Goal: Task Accomplishment & Management: Complete application form

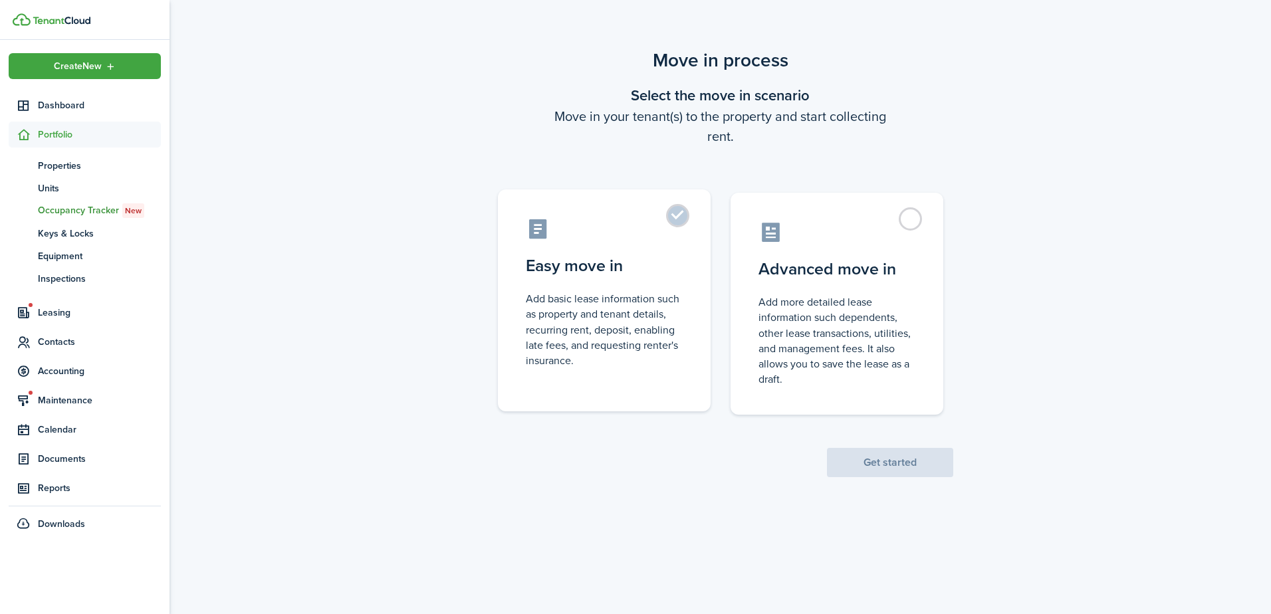
click at [658, 313] on control-radio-card-description "Add basic lease information such as property and tenant details, recurring rent…" at bounding box center [604, 329] width 157 height 77
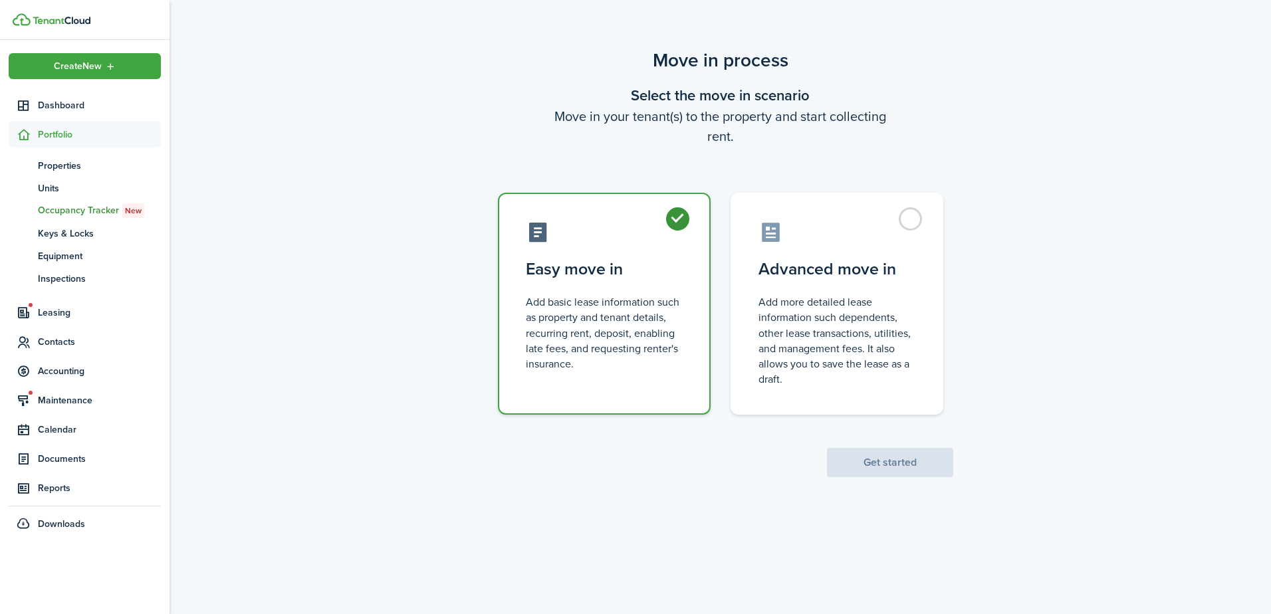
radio input "true"
click at [884, 471] on button "Get started" at bounding box center [890, 462] width 126 height 29
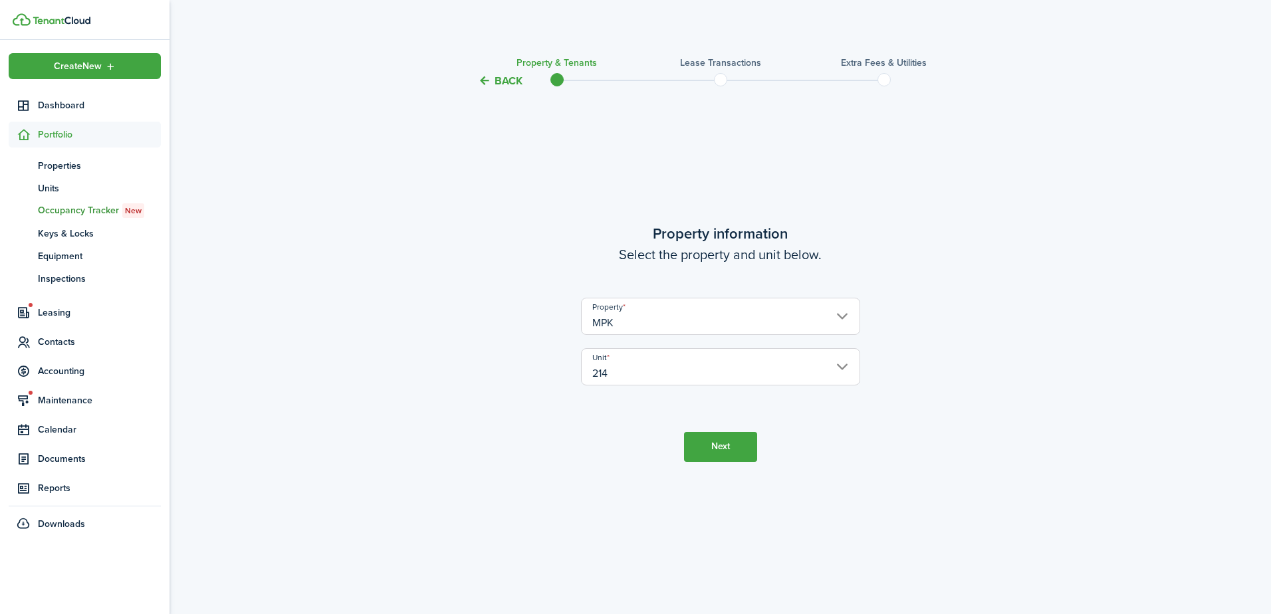
click at [724, 436] on button "Next" at bounding box center [720, 447] width 73 height 30
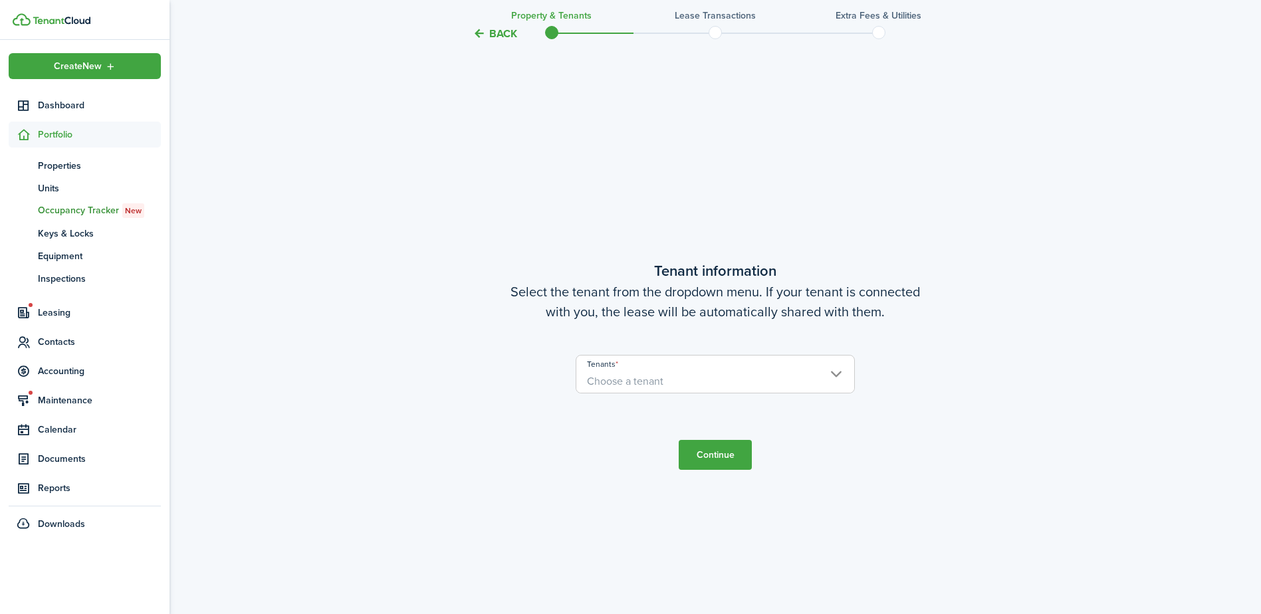
scroll to position [525, 0]
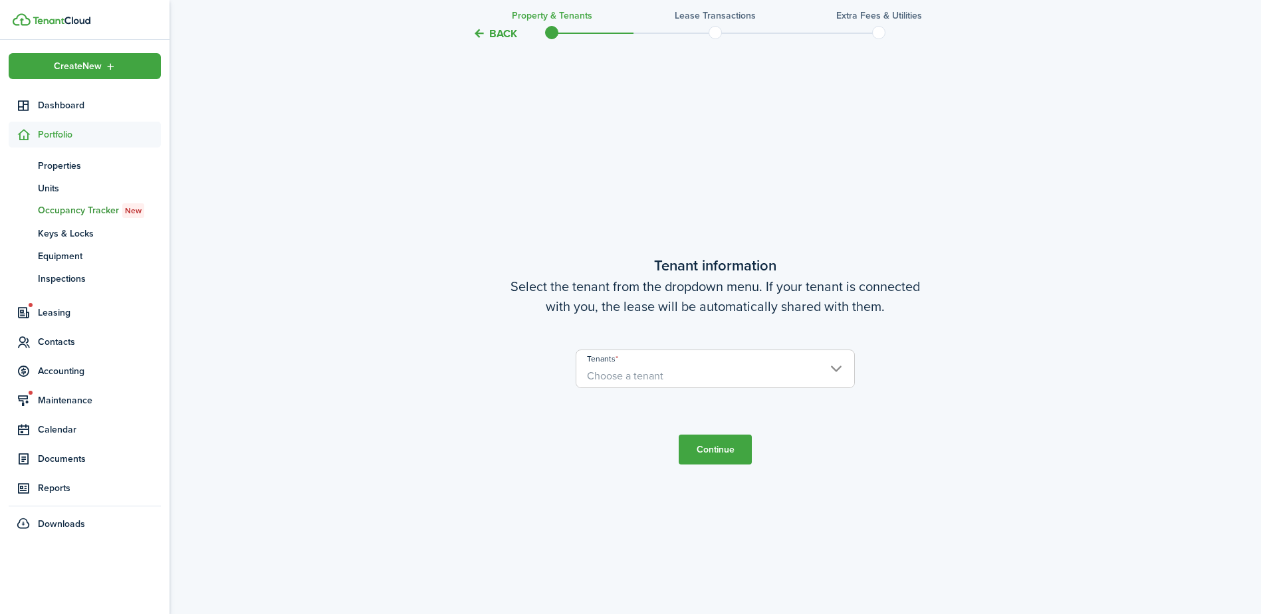
click at [659, 368] on span "Choose a tenant" at bounding box center [716, 376] width 278 height 23
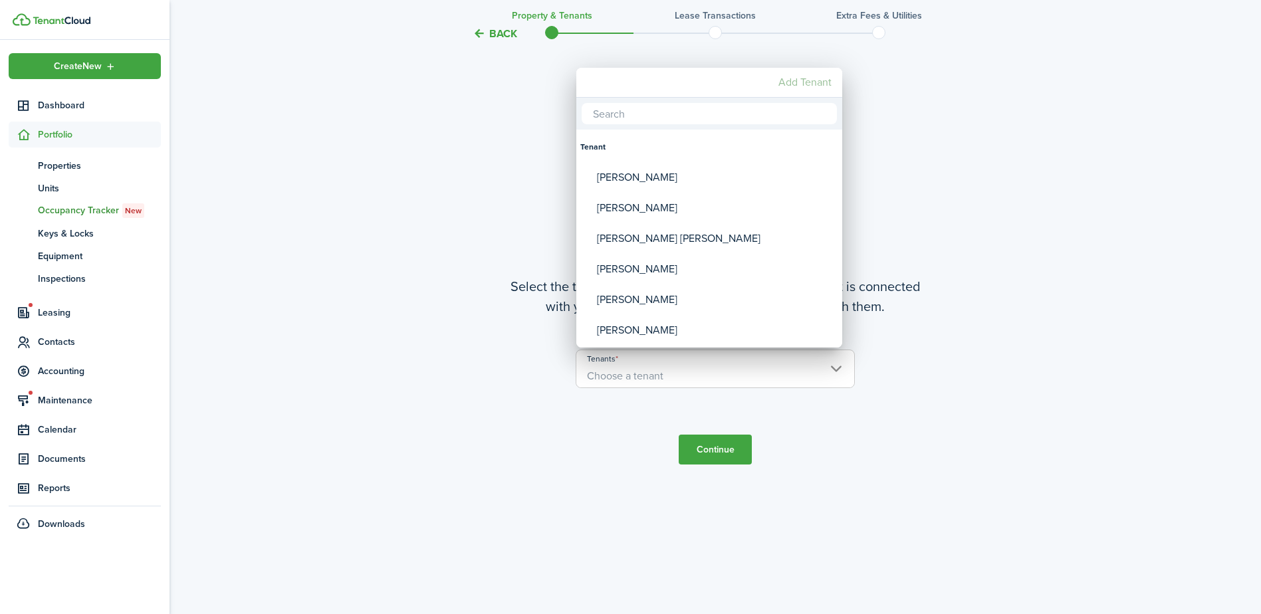
click at [791, 79] on mbsc-button "Add Tenant" at bounding box center [805, 82] width 64 height 24
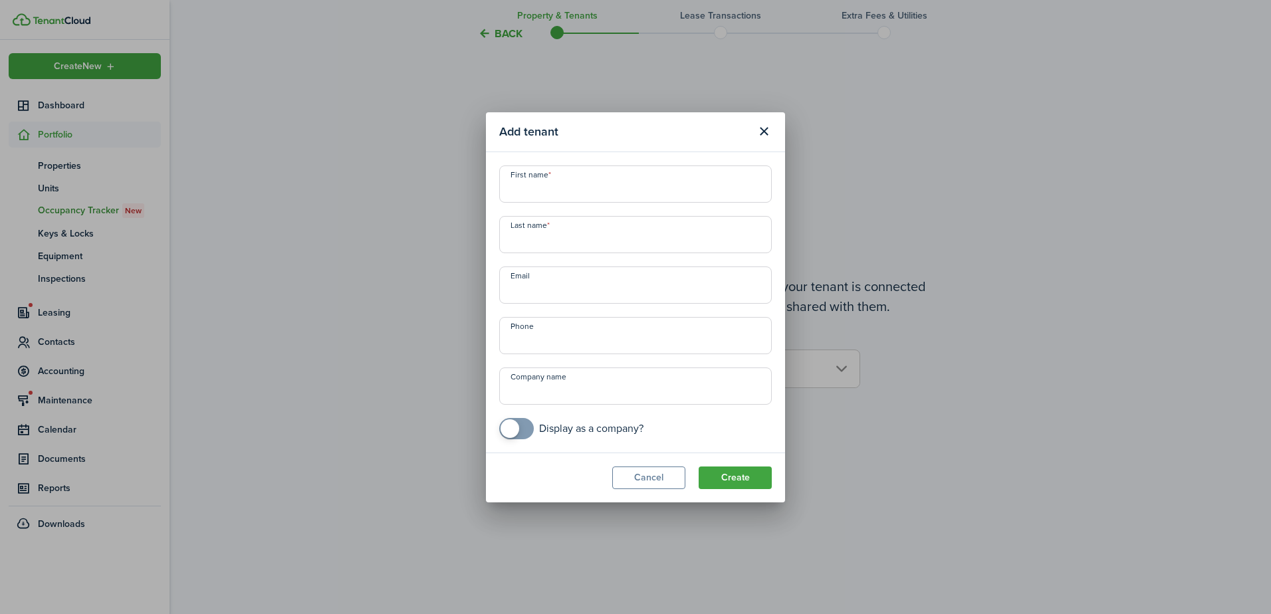
click at [650, 196] on input "First name" at bounding box center [635, 184] width 273 height 37
drag, startPoint x: 613, startPoint y: 225, endPoint x: 609, endPoint y: 207, distance: 17.7
click at [611, 218] on input "Last name" at bounding box center [635, 234] width 273 height 37
click at [609, 203] on div "First name Last name Email Phone Company name Display as a company?" at bounding box center [636, 303] width 286 height 274
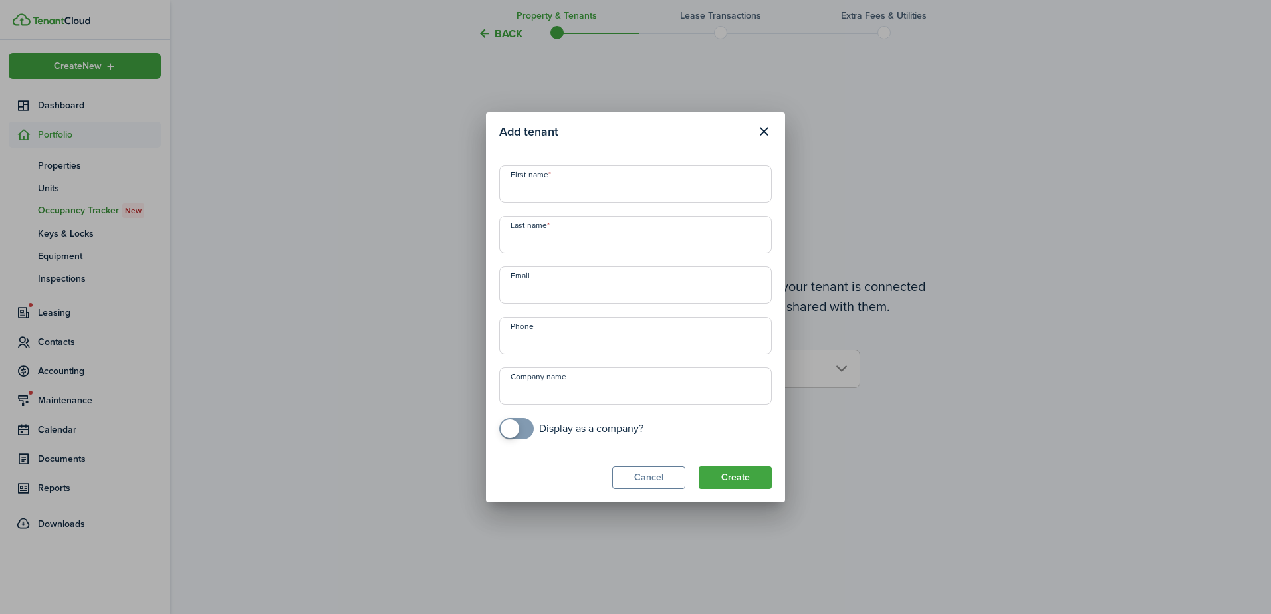
click at [612, 182] on input "First name" at bounding box center [635, 184] width 273 height 37
type input "DJOANNA"
type input "NAVARRO GAN"
type input "DJOANNAGAN@YAHOO.COM"
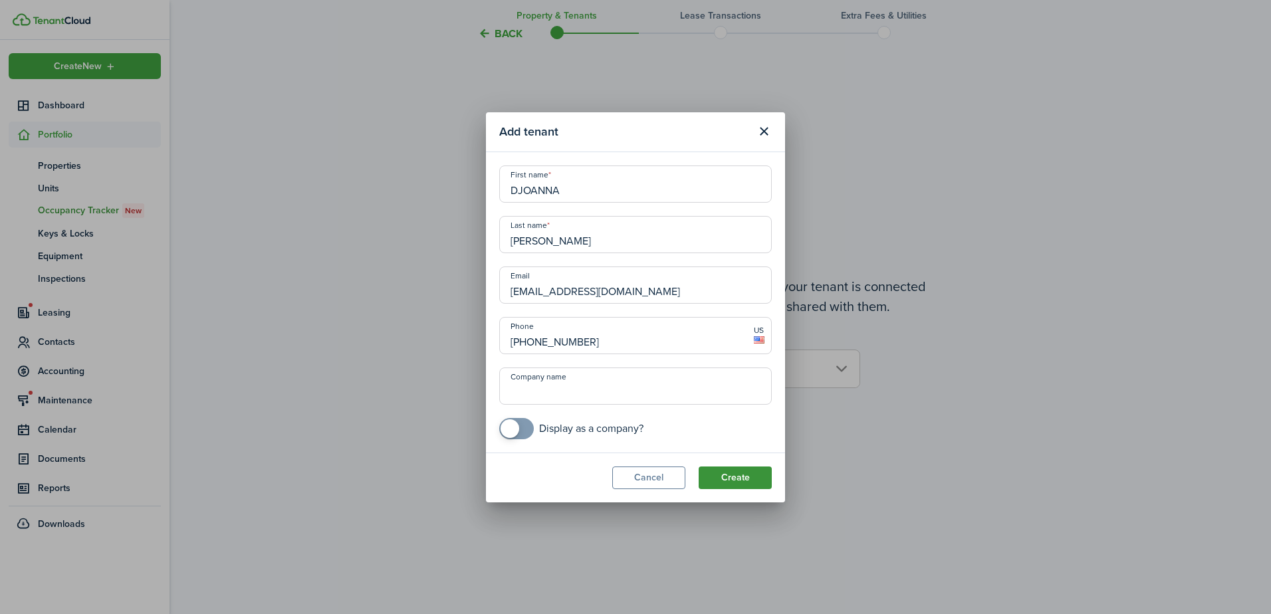
type input "+1 818-319-6962"
click at [734, 476] on button "Create" at bounding box center [735, 478] width 73 height 23
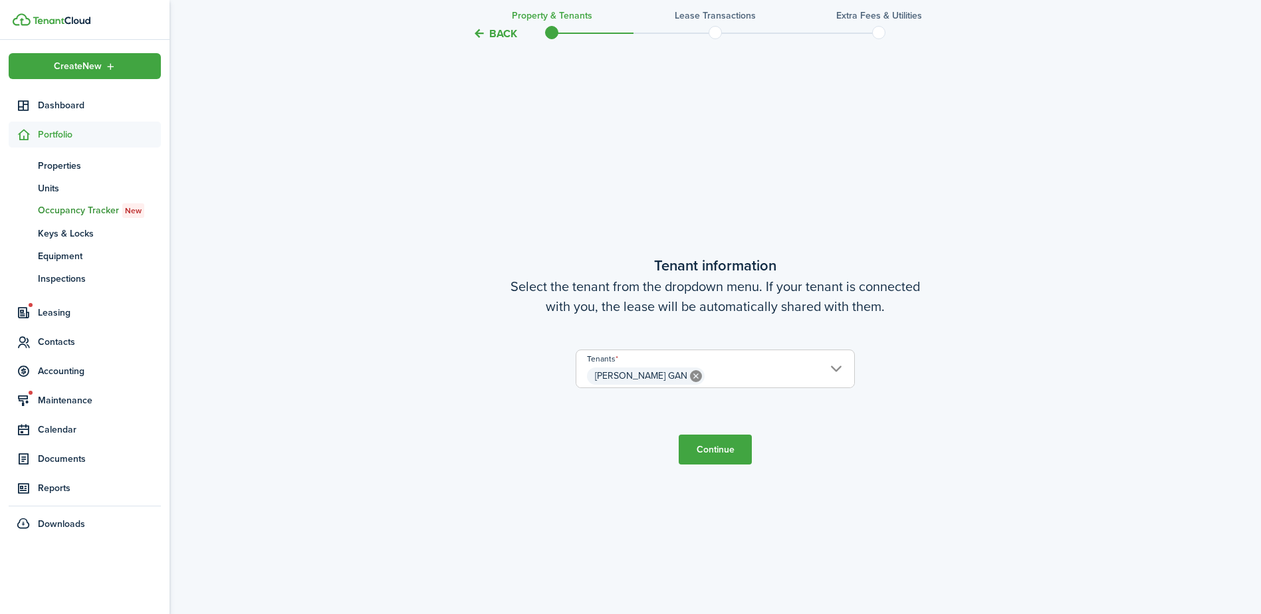
click at [723, 449] on button "Continue" at bounding box center [715, 450] width 73 height 30
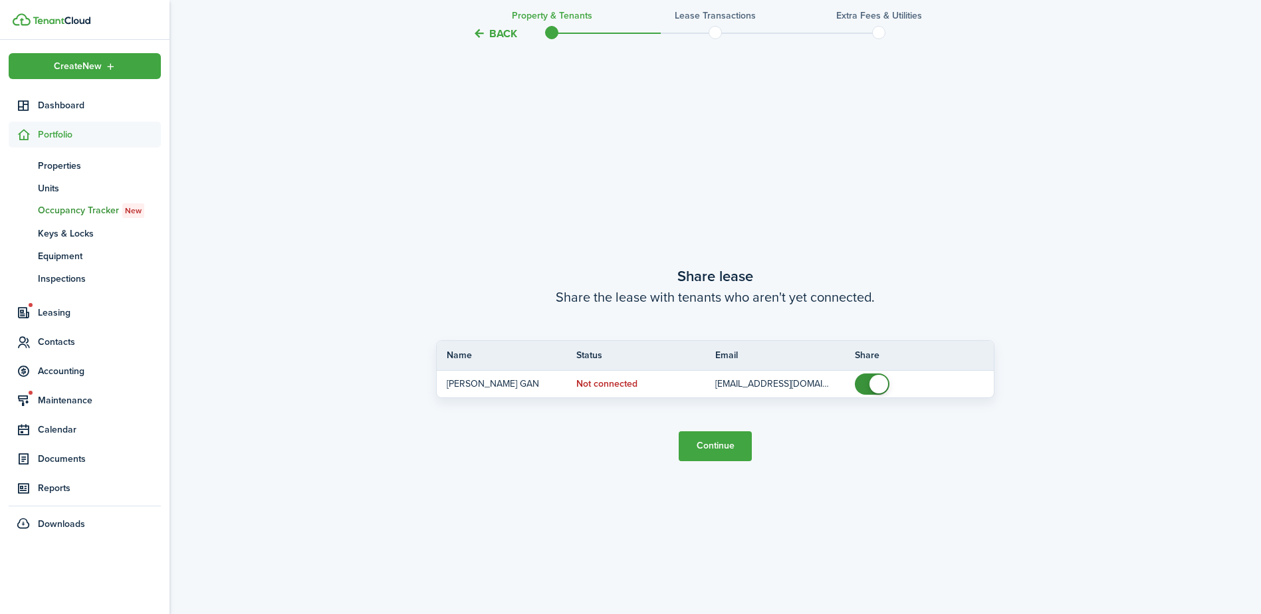
scroll to position [1140, 0]
click at [723, 449] on button "Continue" at bounding box center [715, 443] width 73 height 30
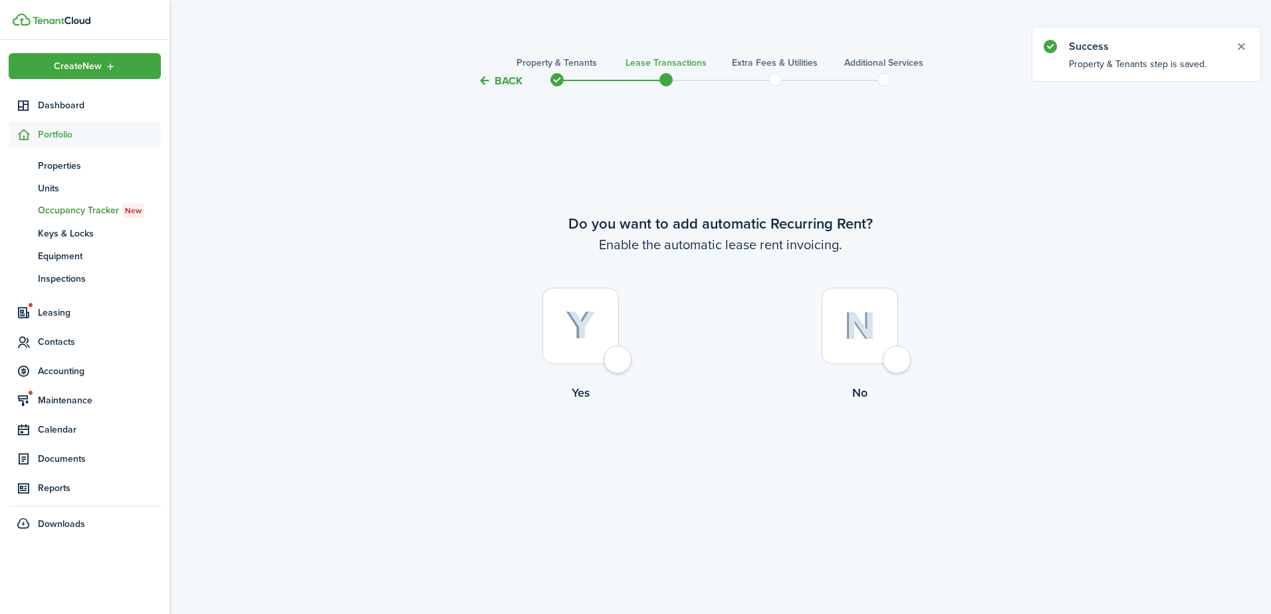
drag, startPoint x: 627, startPoint y: 313, endPoint x: 618, endPoint y: 317, distance: 10.4
click at [618, 317] on label "Yes" at bounding box center [581, 348] width 279 height 120
radio input "true"
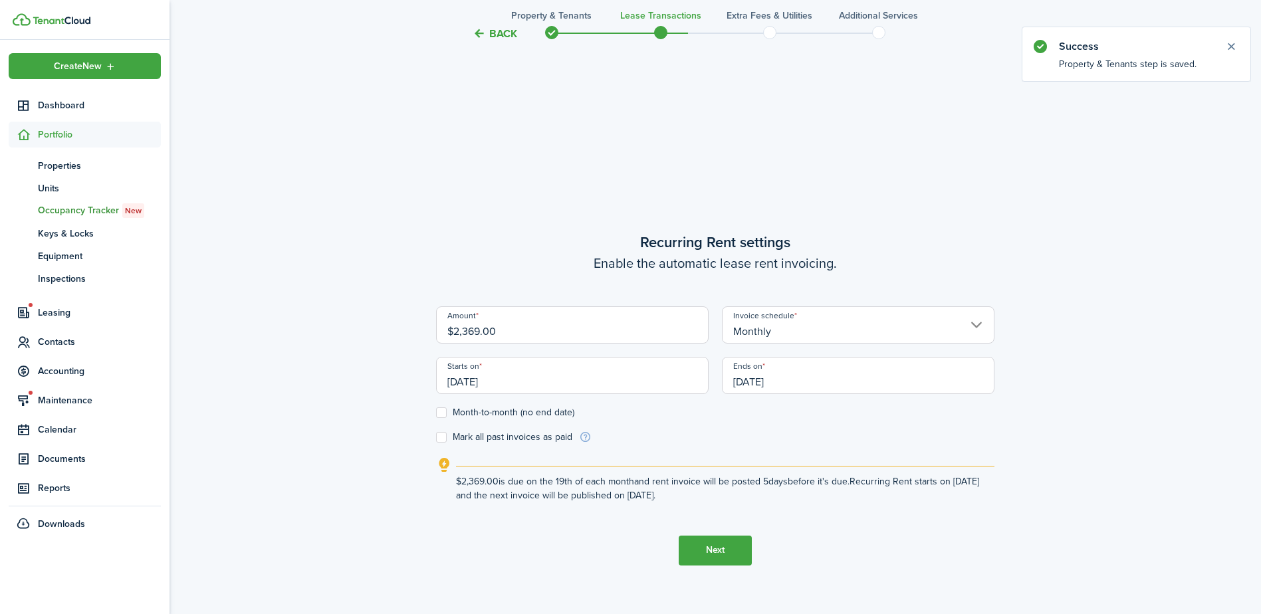
scroll to position [525, 0]
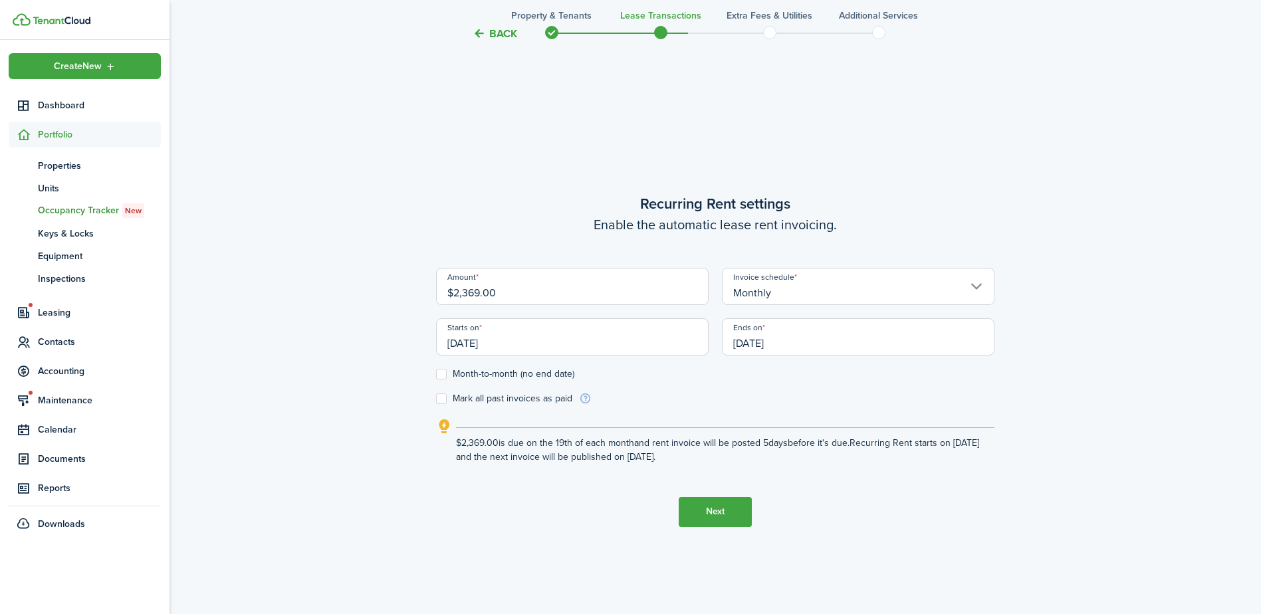
drag, startPoint x: 531, startPoint y: 298, endPoint x: 294, endPoint y: 311, distance: 237.1
click at [294, 311] on div "Back Property & Tenants Lease Transactions Extra fees & Utilities Additional Se…" at bounding box center [716, 94] width 1092 height 1146
type input "$2,195.00"
click at [290, 320] on div "Back Property & Tenants Lease Transactions Extra fees & Utilities Additional Se…" at bounding box center [716, 94] width 1092 height 1146
click at [565, 341] on input "[DATE]" at bounding box center [572, 337] width 273 height 37
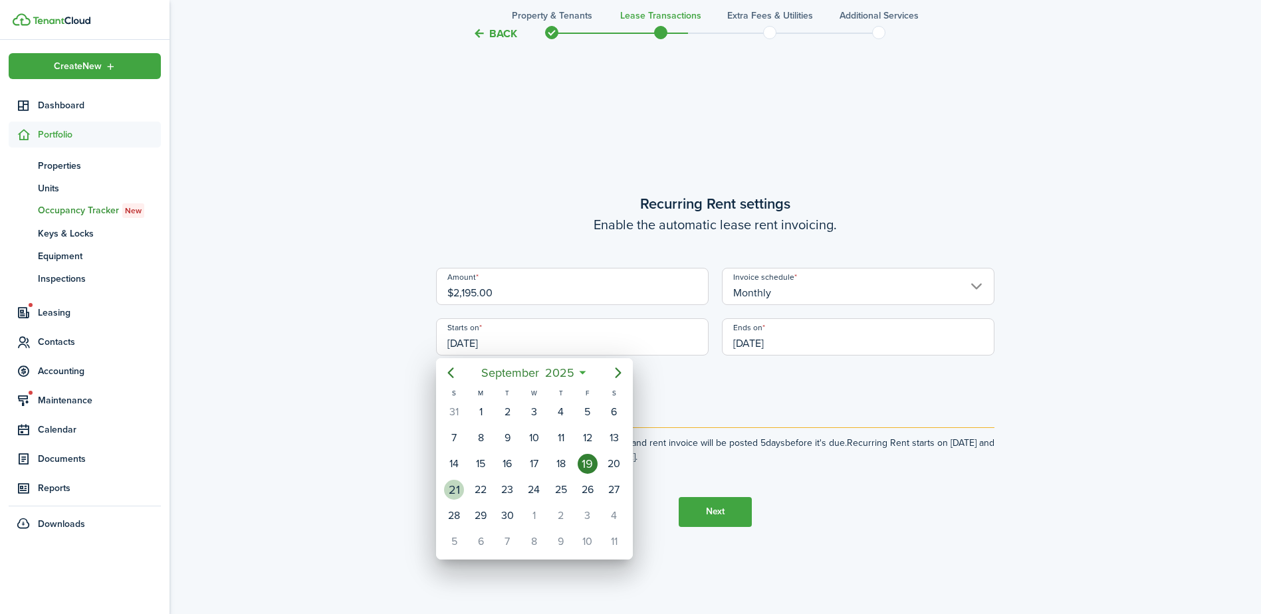
click at [457, 488] on div "21" at bounding box center [454, 490] width 20 height 20
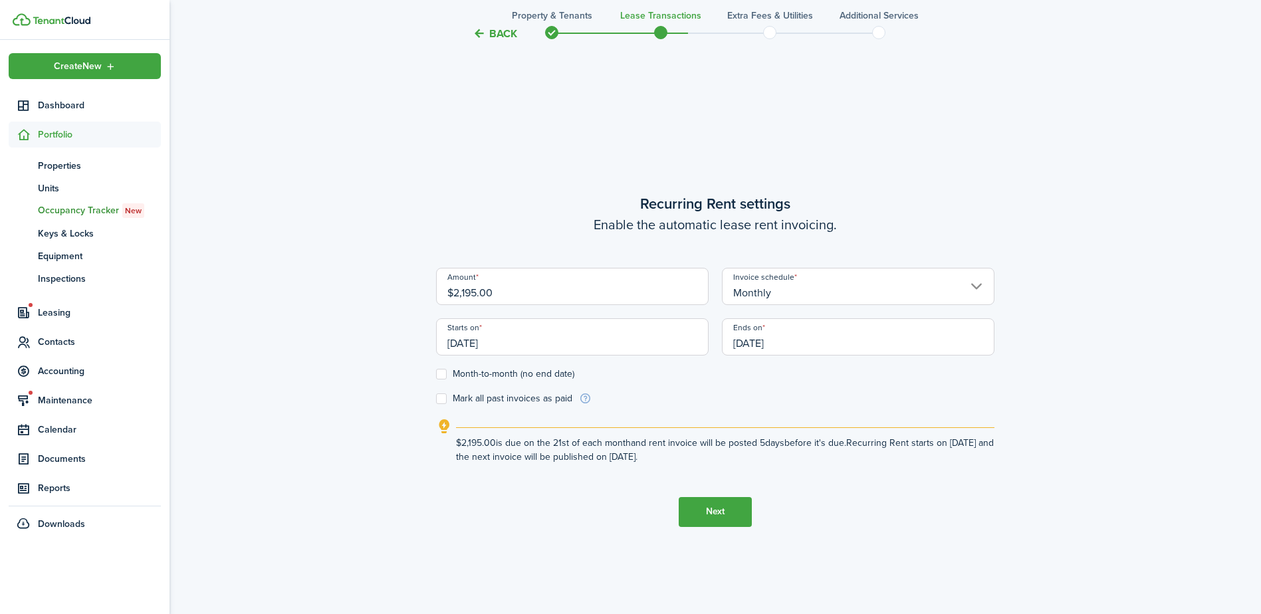
type input "09/21/2025"
click at [823, 339] on input "[DATE]" at bounding box center [858, 337] width 273 height 37
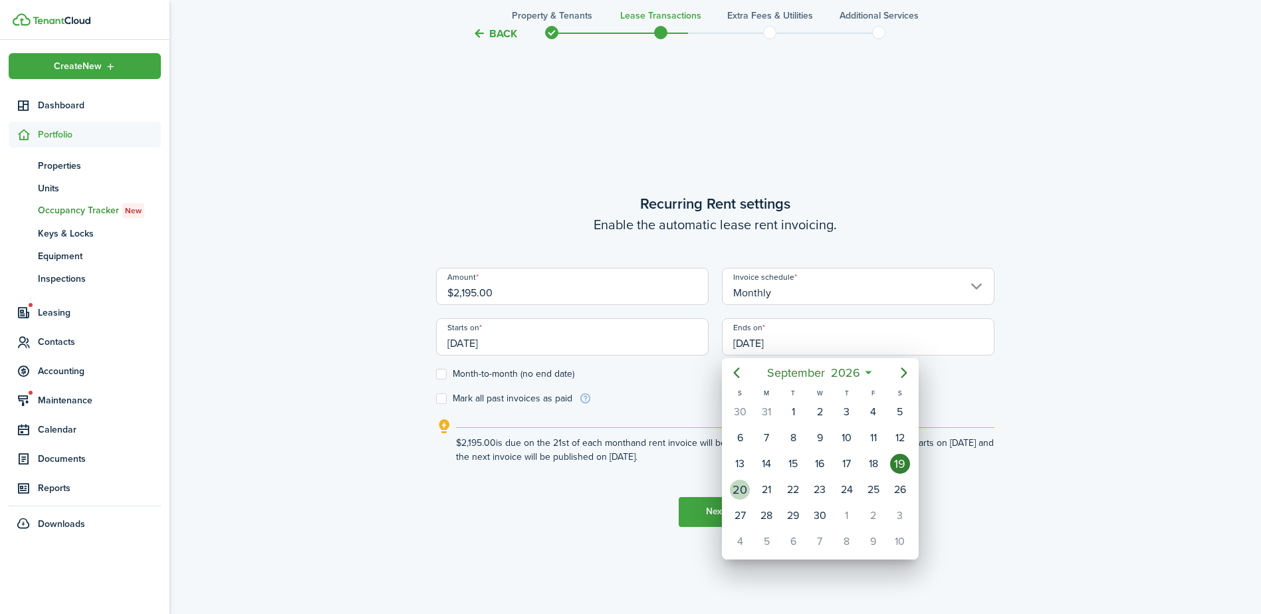
click at [741, 487] on div "20" at bounding box center [740, 490] width 20 height 20
type input "09/20/2026"
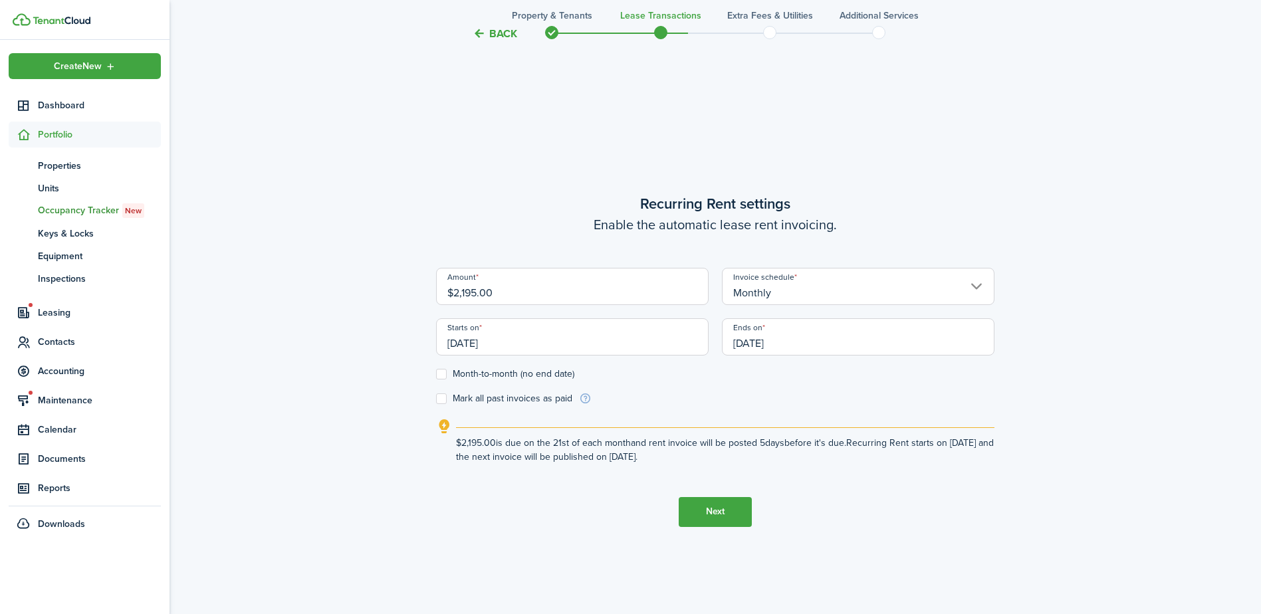
click at [726, 509] on button "Next" at bounding box center [715, 512] width 73 height 30
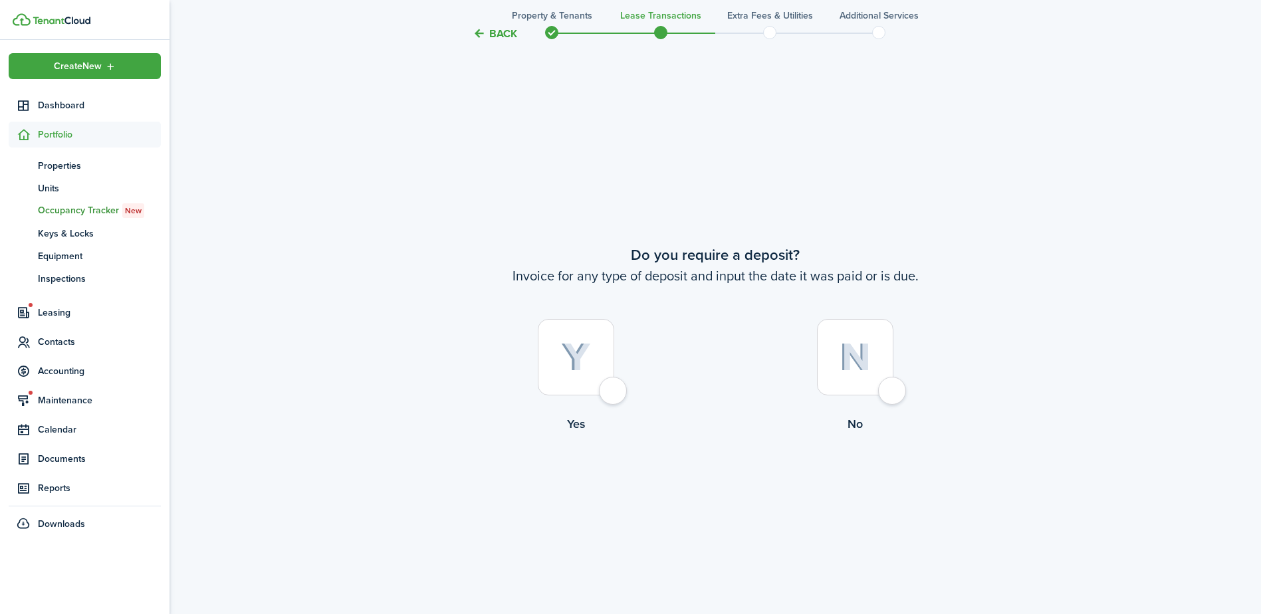
scroll to position [1140, 0]
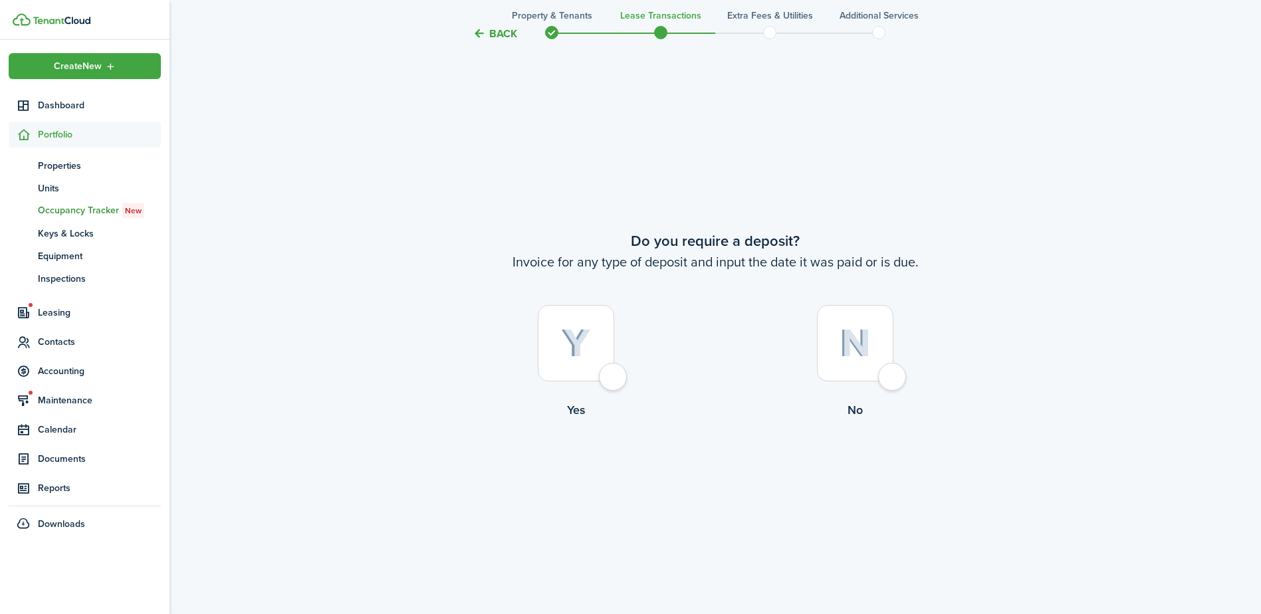
click at [569, 363] on div at bounding box center [576, 343] width 76 height 76
radio input "true"
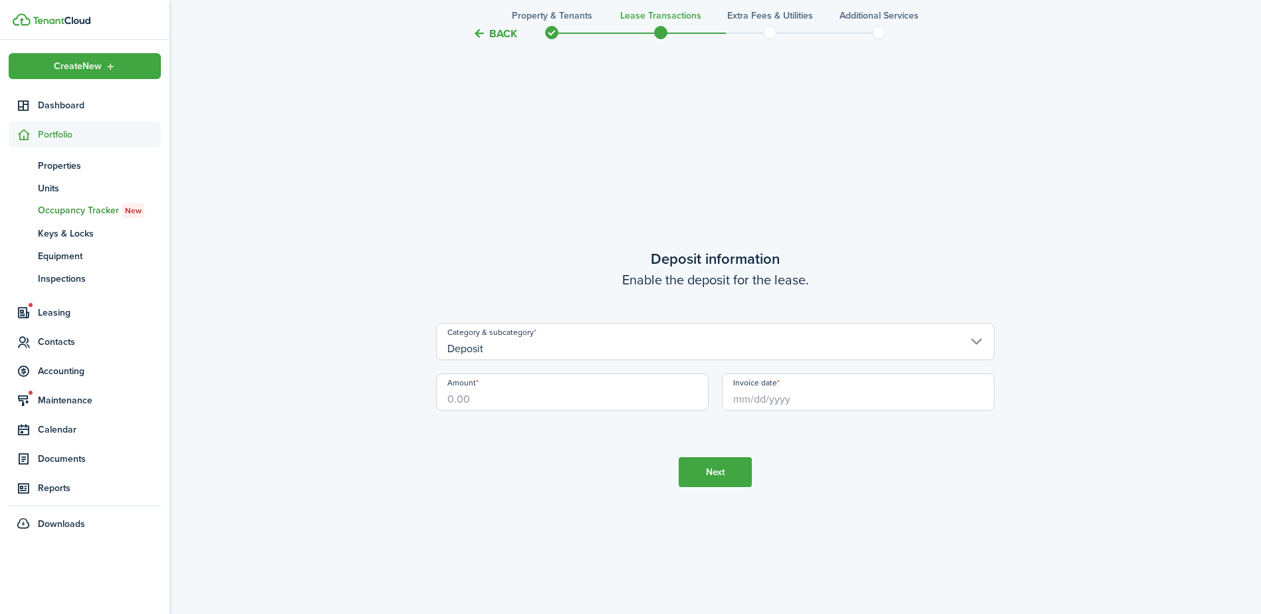
scroll to position [1754, 0]
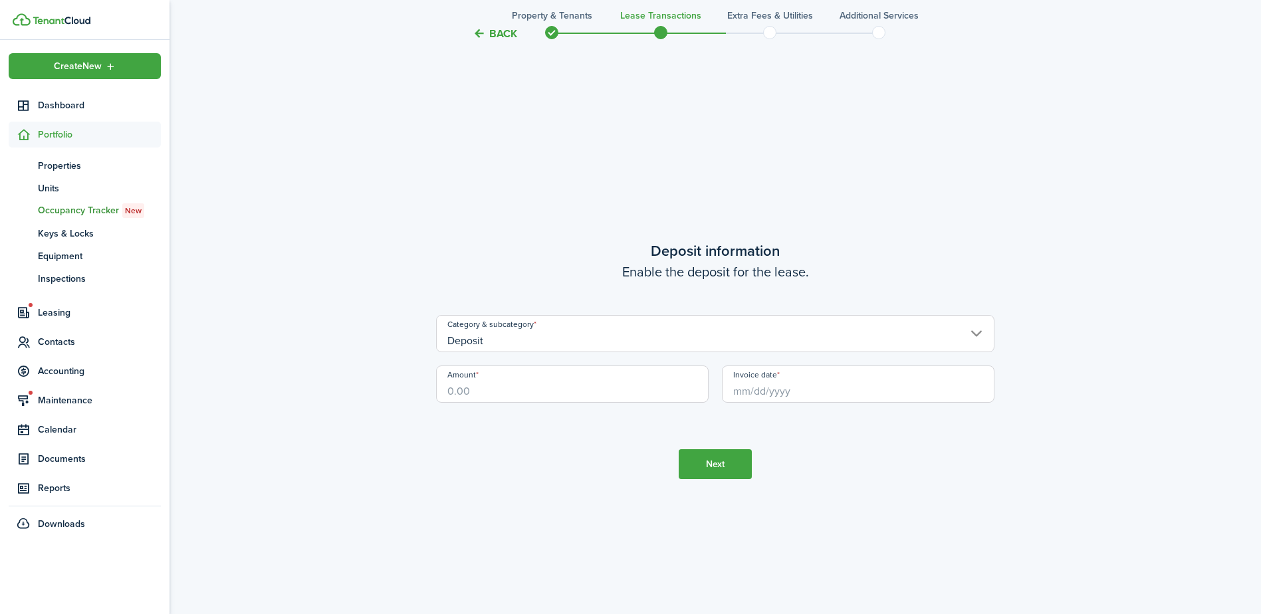
click at [600, 392] on input "Amount" at bounding box center [572, 384] width 273 height 37
click at [738, 388] on input "Invoice date" at bounding box center [858, 384] width 273 height 37
type input "$1,000.00"
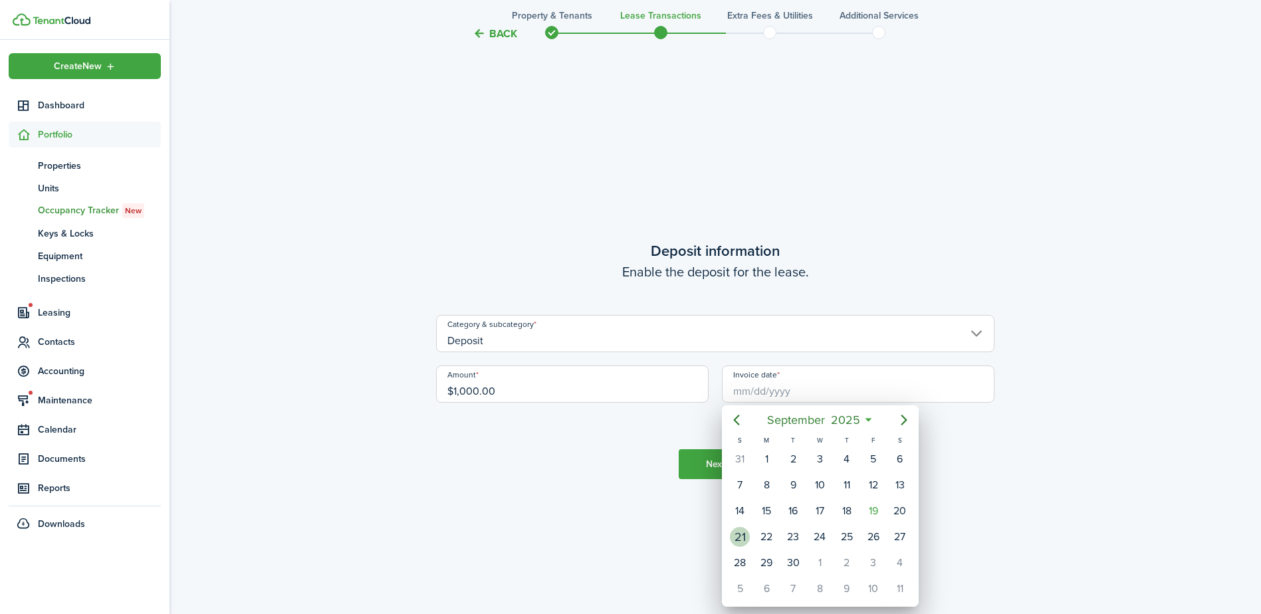
click at [741, 536] on div "21" at bounding box center [740, 537] width 20 height 20
type input "09/21/2025"
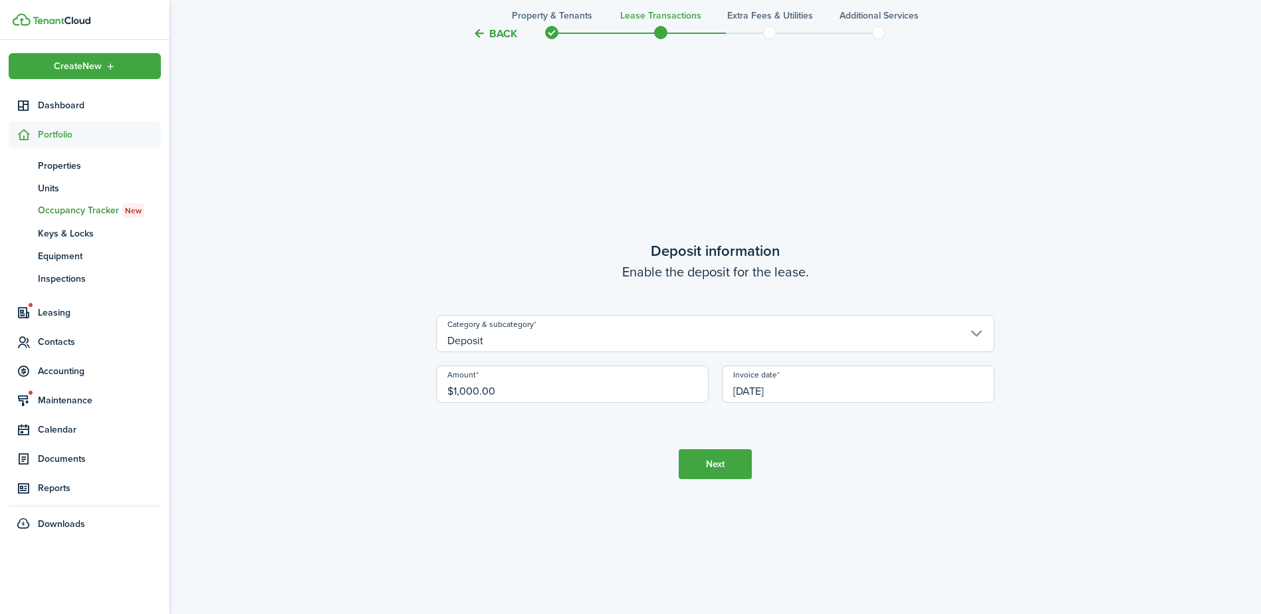
click at [710, 463] on button "Next" at bounding box center [715, 465] width 73 height 30
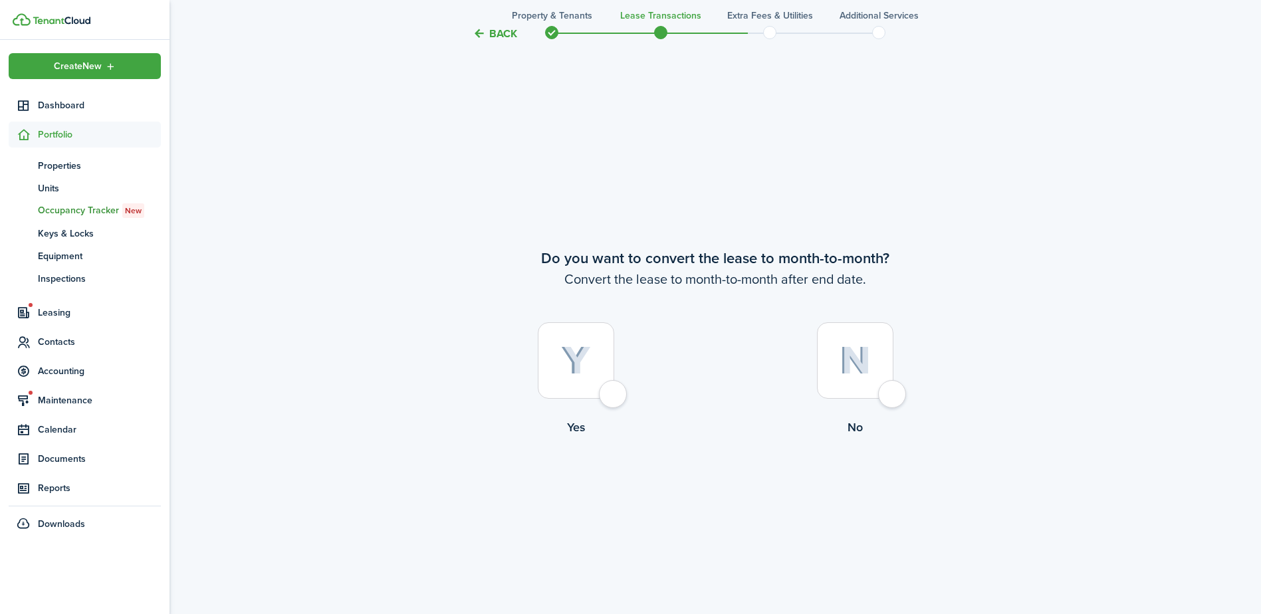
scroll to position [2369, 0]
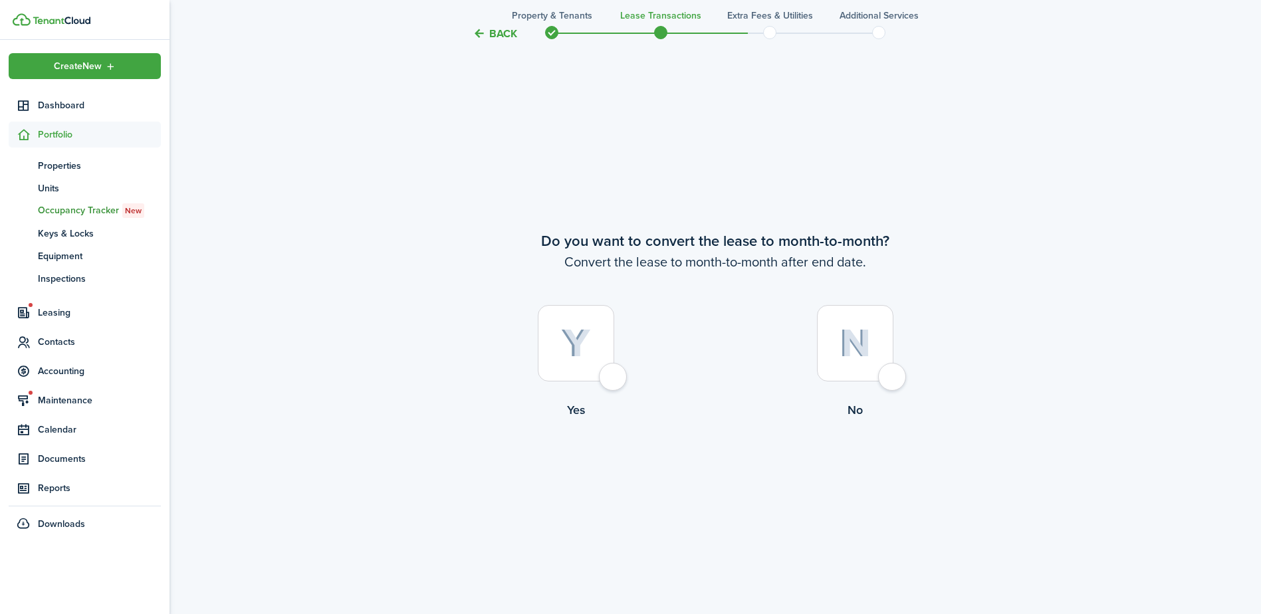
click at [856, 370] on div at bounding box center [855, 343] width 76 height 76
radio input "true"
click at [726, 474] on button "Continue" at bounding box center [715, 474] width 73 height 30
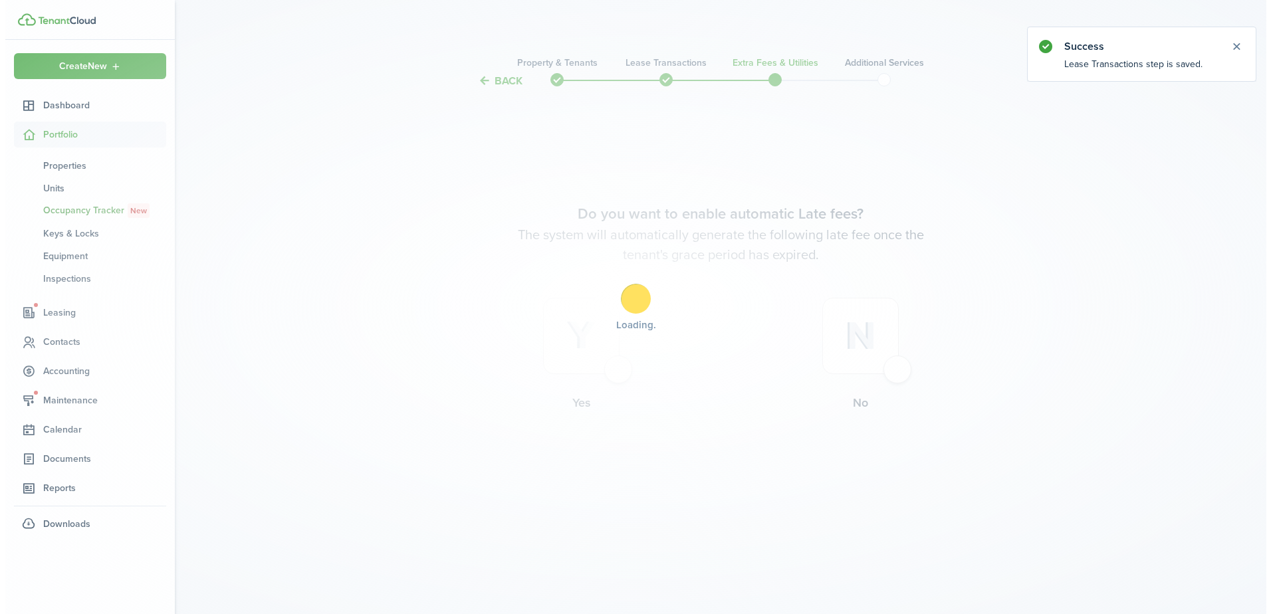
scroll to position [0, 0]
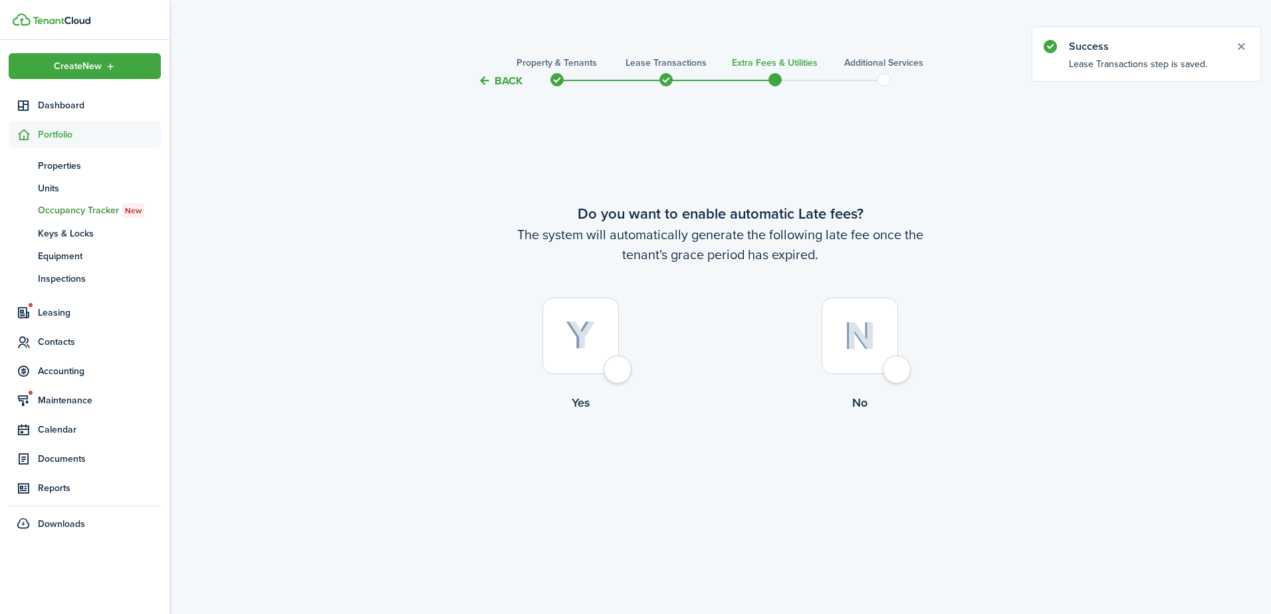
click at [619, 369] on div at bounding box center [581, 336] width 76 height 76
radio input "true"
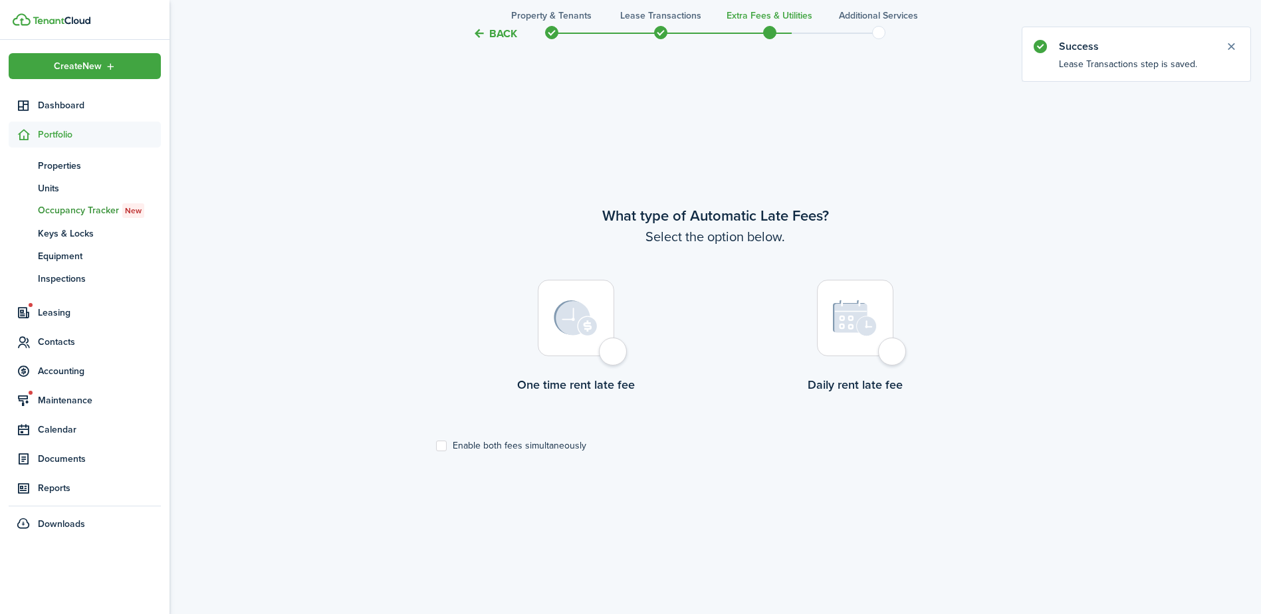
drag, startPoint x: 574, startPoint y: 356, endPoint x: 572, endPoint y: 374, distance: 18.1
click at [573, 356] on label "One time rent late fee" at bounding box center [575, 340] width 279 height 120
radio input "true"
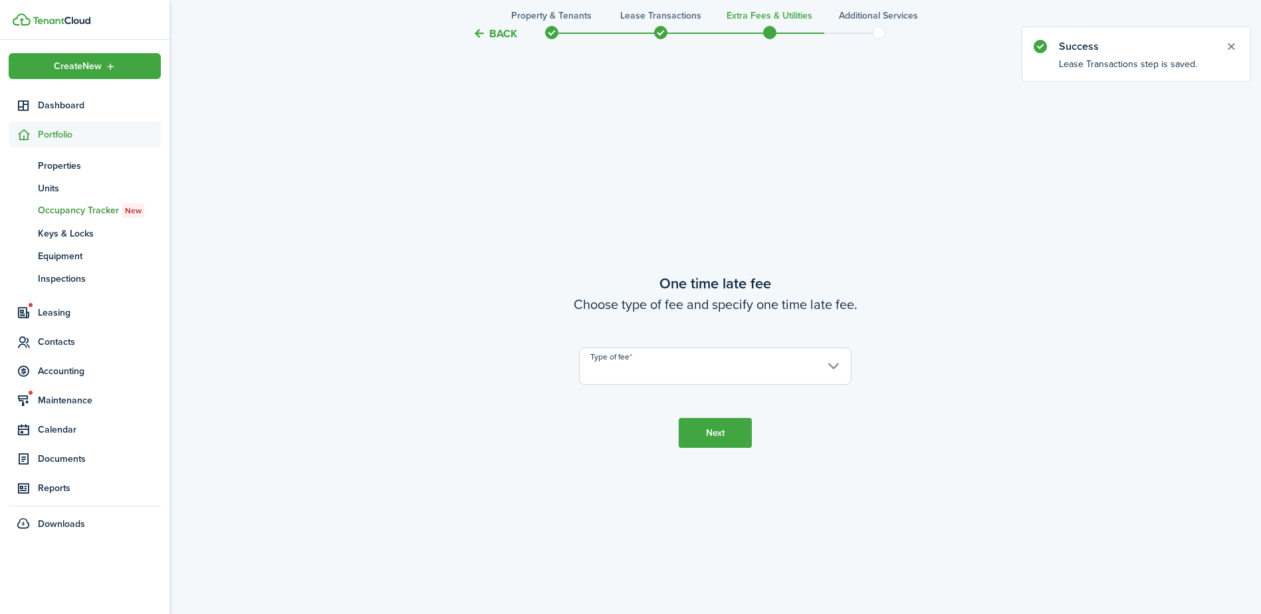
scroll to position [1140, 0]
click at [685, 376] on input "Type of fee" at bounding box center [715, 365] width 273 height 37
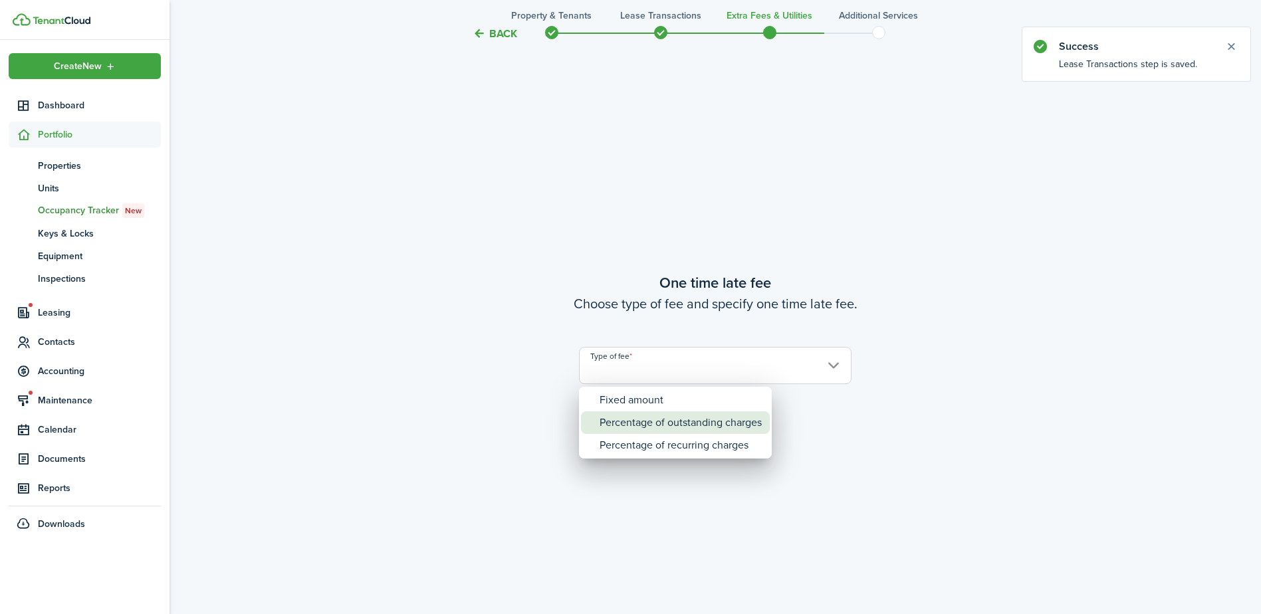
click at [659, 412] on div "Percentage of outstanding charges" at bounding box center [681, 423] width 162 height 23
type input "Percentage of outstanding charges"
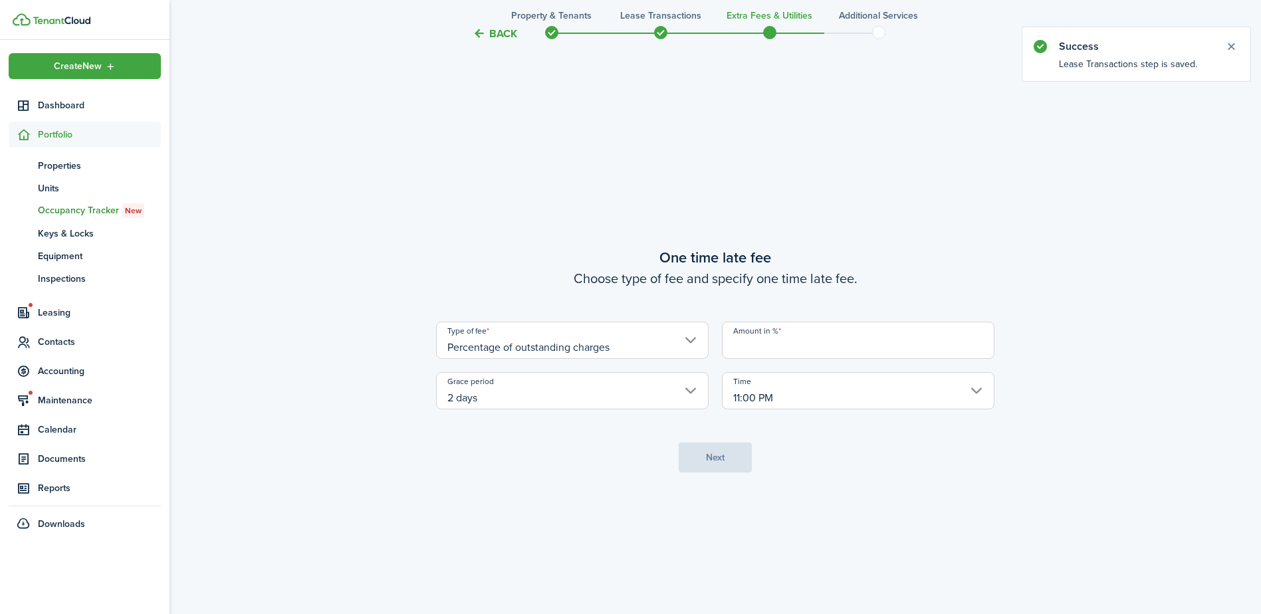
click at [759, 338] on input "Amount in %" at bounding box center [858, 340] width 273 height 37
type input "7"
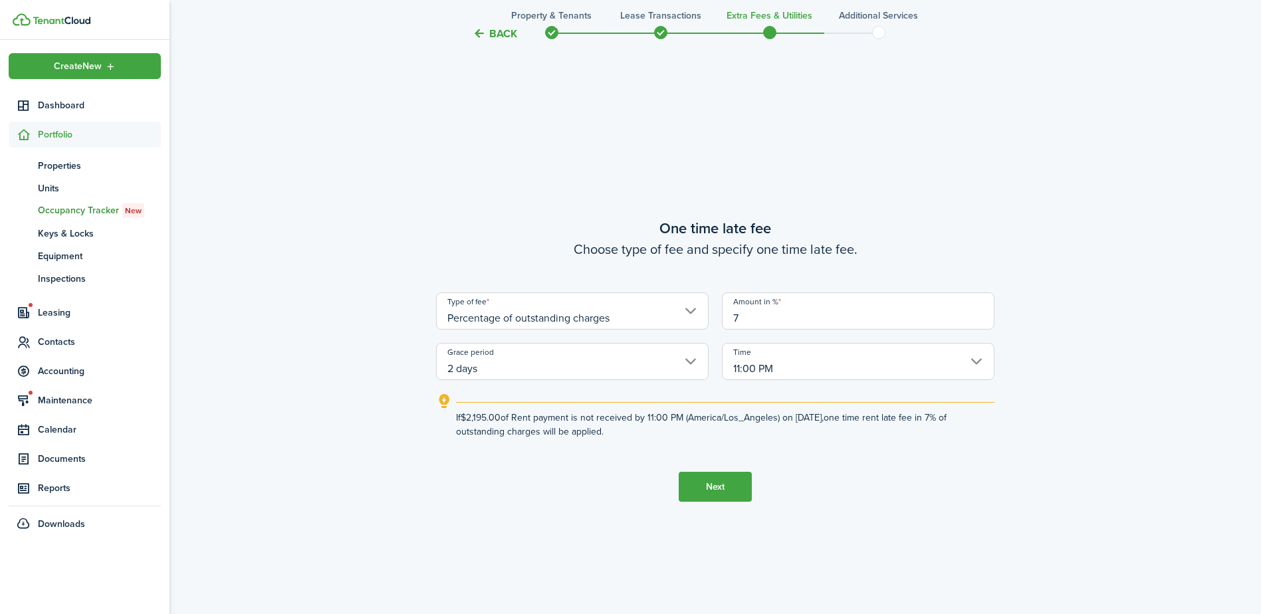
click at [707, 489] on button "Next" at bounding box center [715, 487] width 73 height 30
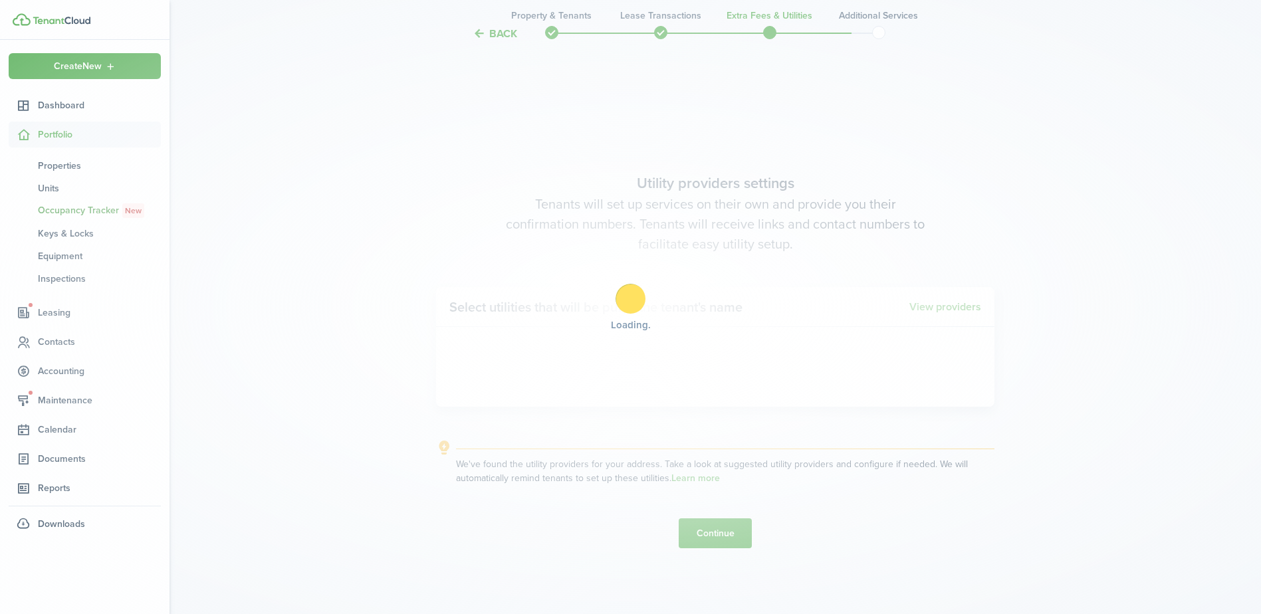
scroll to position [1754, 0]
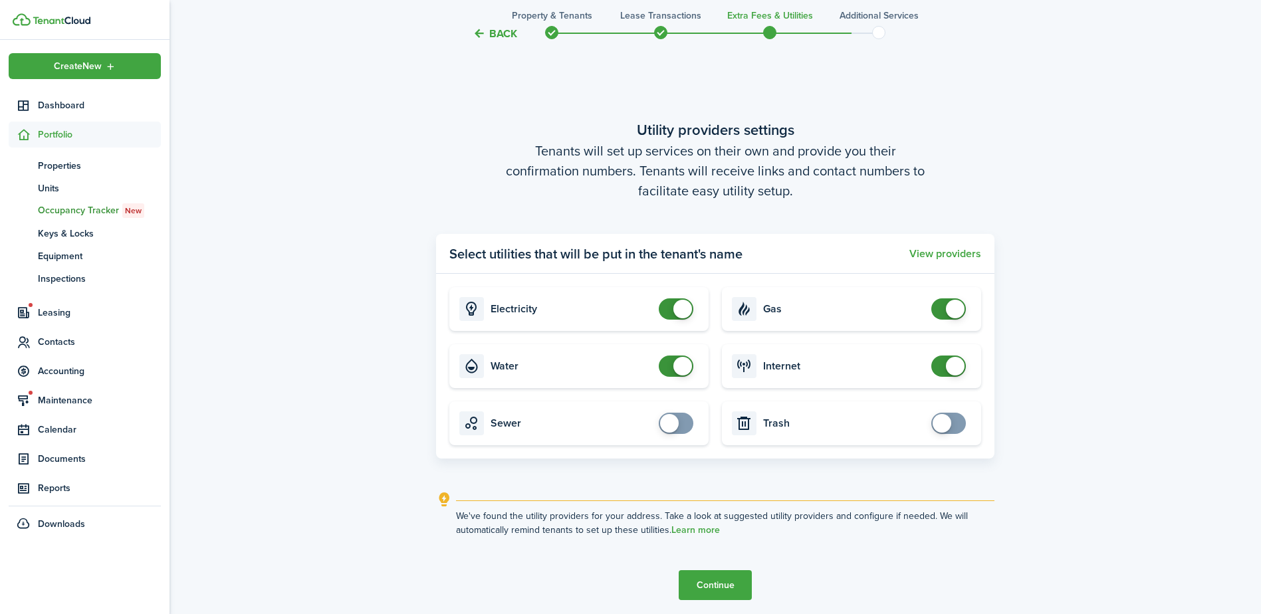
checkbox input "false"
click at [680, 368] on span at bounding box center [683, 366] width 19 height 19
click at [735, 579] on button "Continue" at bounding box center [715, 586] width 73 height 30
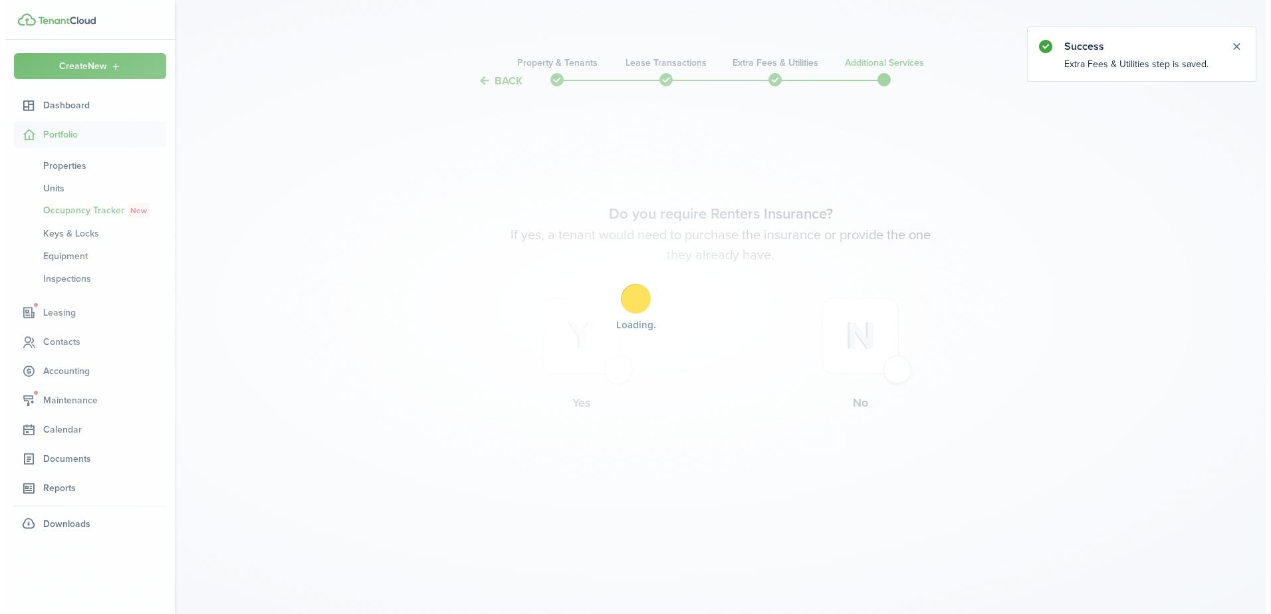
scroll to position [0, 0]
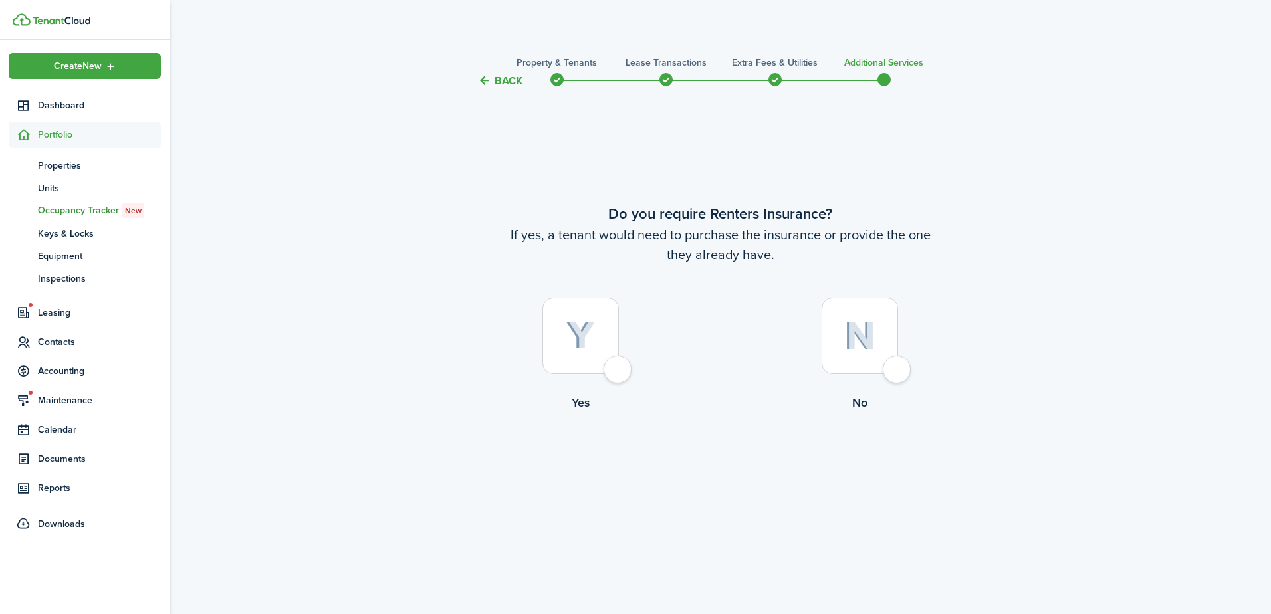
click at [636, 385] on label "Yes" at bounding box center [581, 358] width 279 height 120
radio input "true"
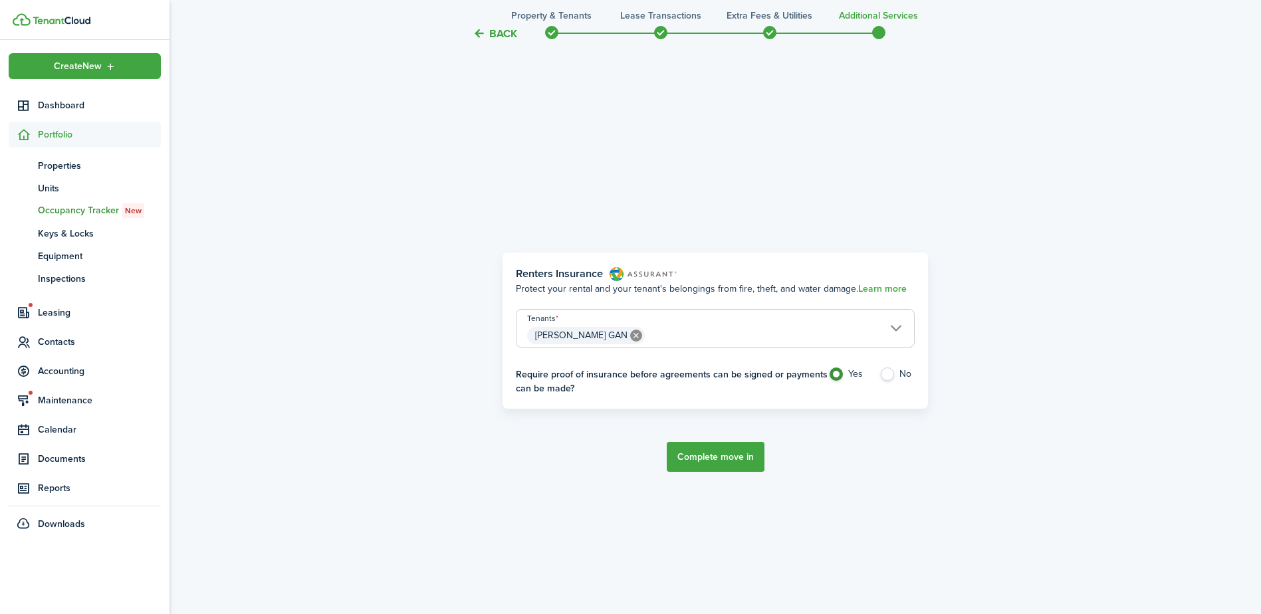
scroll to position [525, 0]
click at [902, 370] on label "No" at bounding box center [897, 375] width 35 height 20
radio input "false"
radio input "true"
click at [715, 451] on button "Complete move in" at bounding box center [716, 455] width 98 height 30
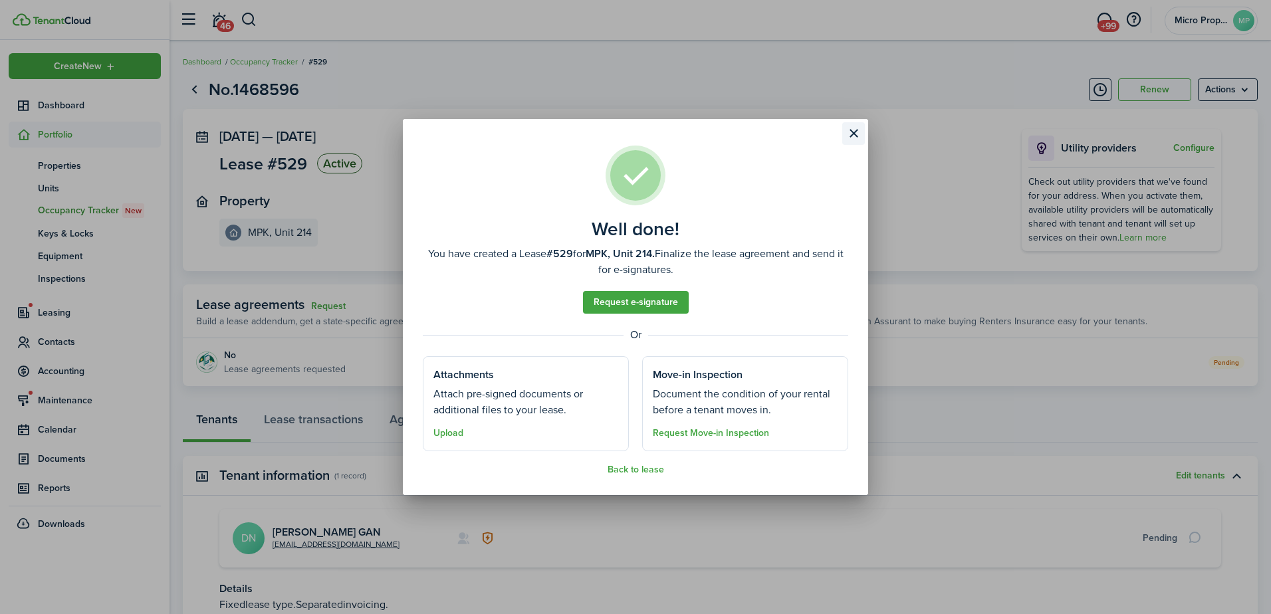
click at [843, 133] on button "Close modal" at bounding box center [854, 133] width 23 height 23
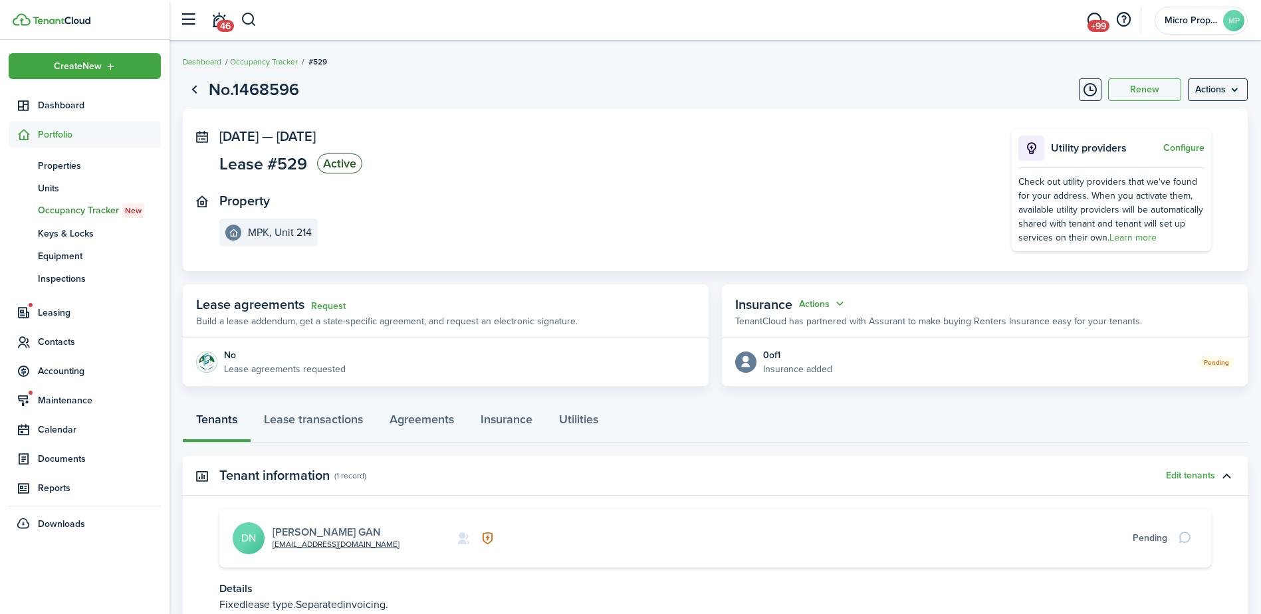
click at [342, 528] on link "[PERSON_NAME] GAN" at bounding box center [327, 532] width 108 height 15
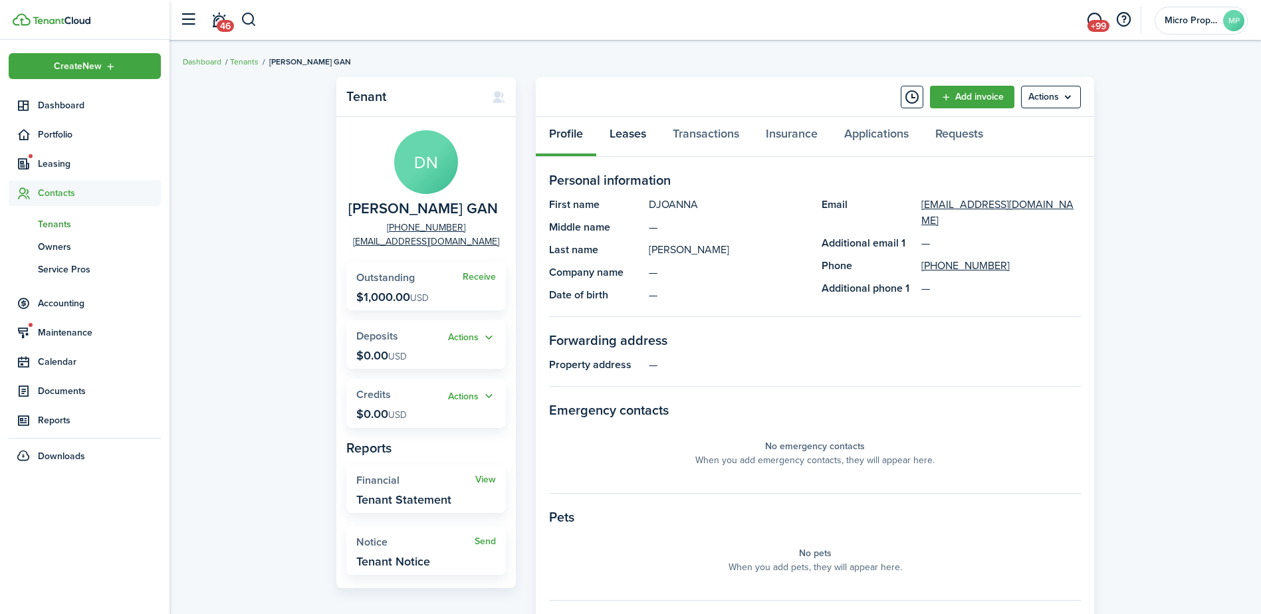
click at [624, 142] on link "Leases" at bounding box center [627, 137] width 63 height 40
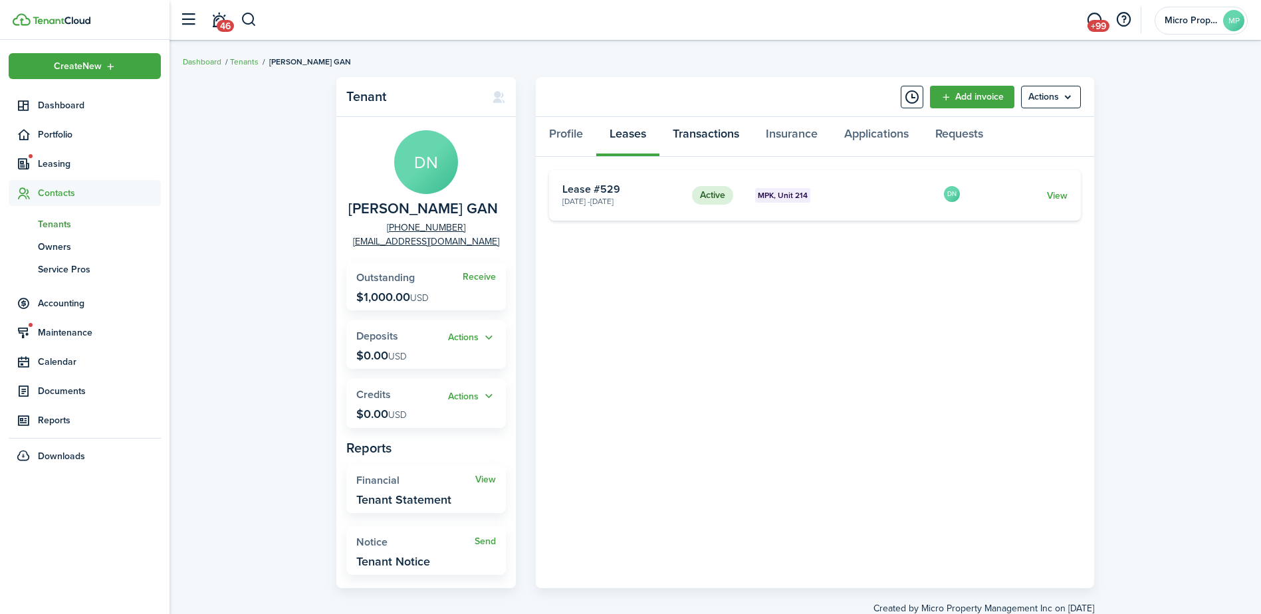
click at [723, 140] on link "Transactions" at bounding box center [706, 137] width 93 height 40
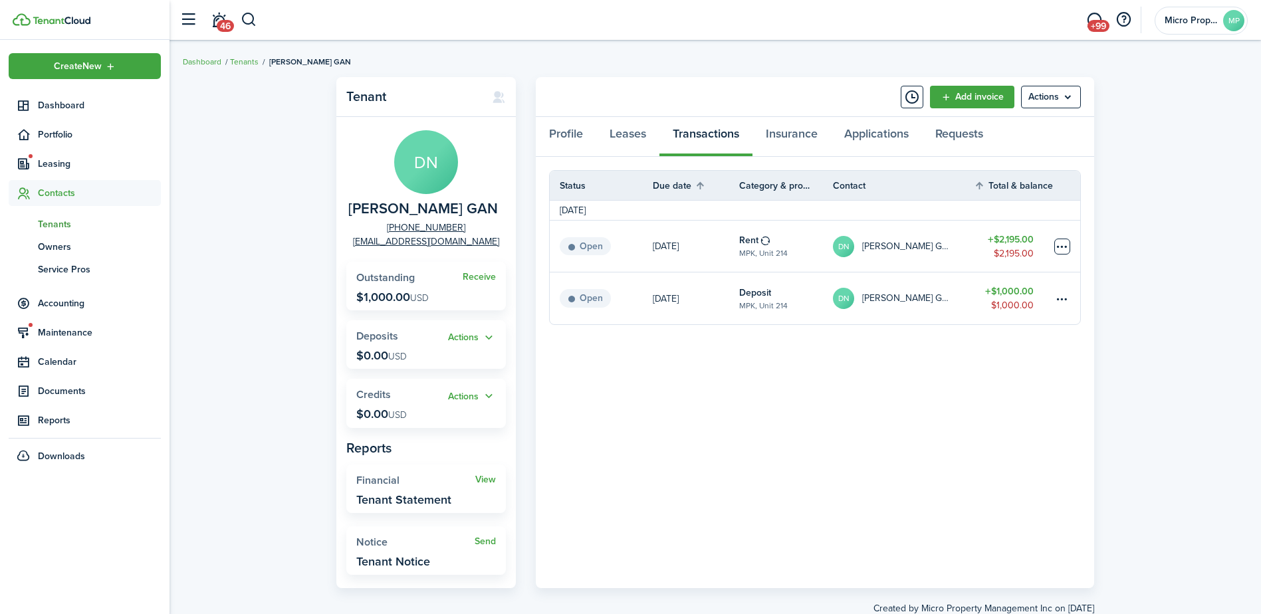
click at [1067, 251] on table-menu-btn-icon at bounding box center [1063, 247] width 16 height 16
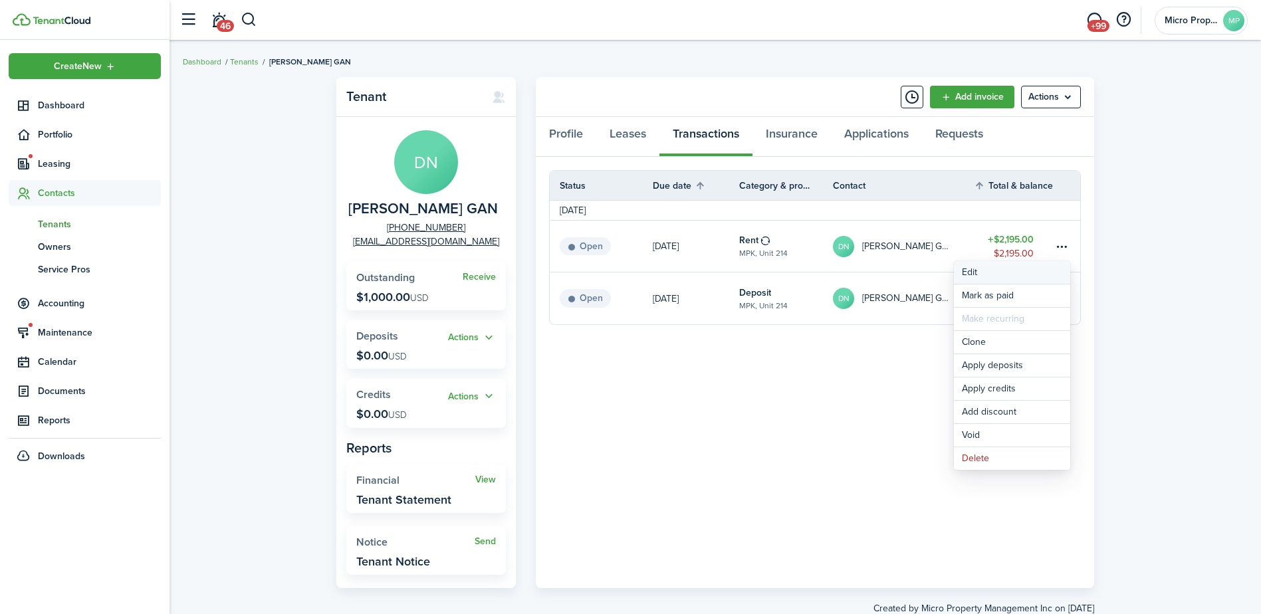
click at [1009, 277] on button "Edit" at bounding box center [1012, 272] width 116 height 23
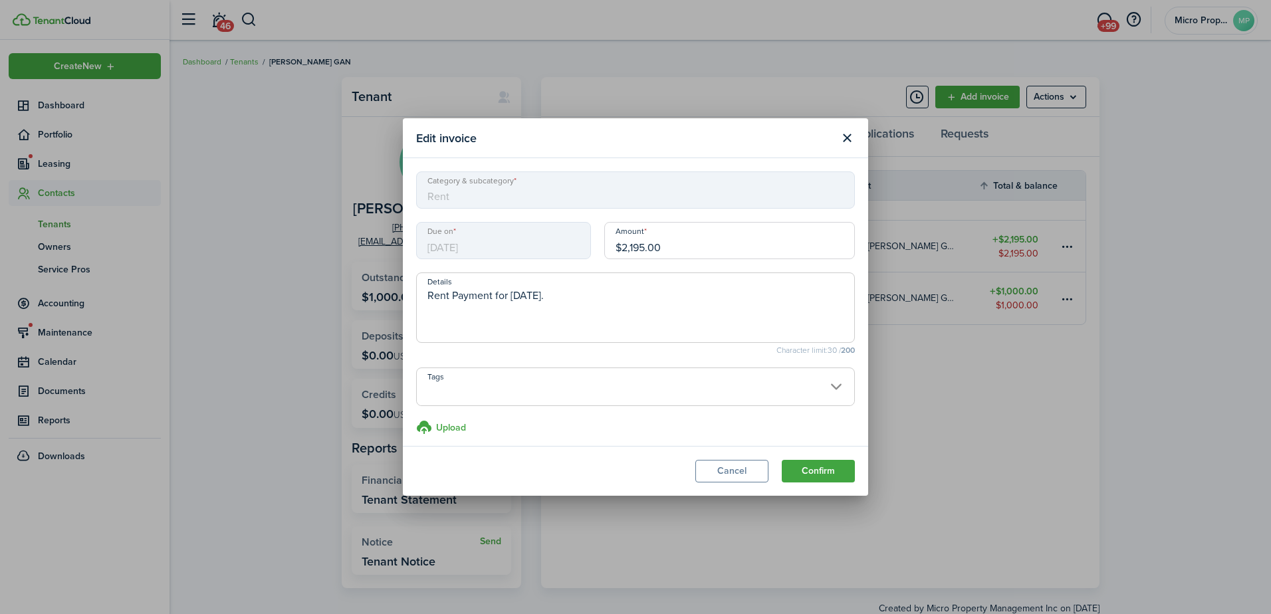
drag, startPoint x: 663, startPoint y: 242, endPoint x: 0, endPoint y: 217, distance: 663.4
click at [0, 217] on html "Create New Dashboard Portfolio Leasing Contacts tn Tenants ow Owners sp Service…" at bounding box center [635, 307] width 1271 height 614
type input "$731.67"
click at [808, 474] on button "Confirm" at bounding box center [818, 471] width 73 height 23
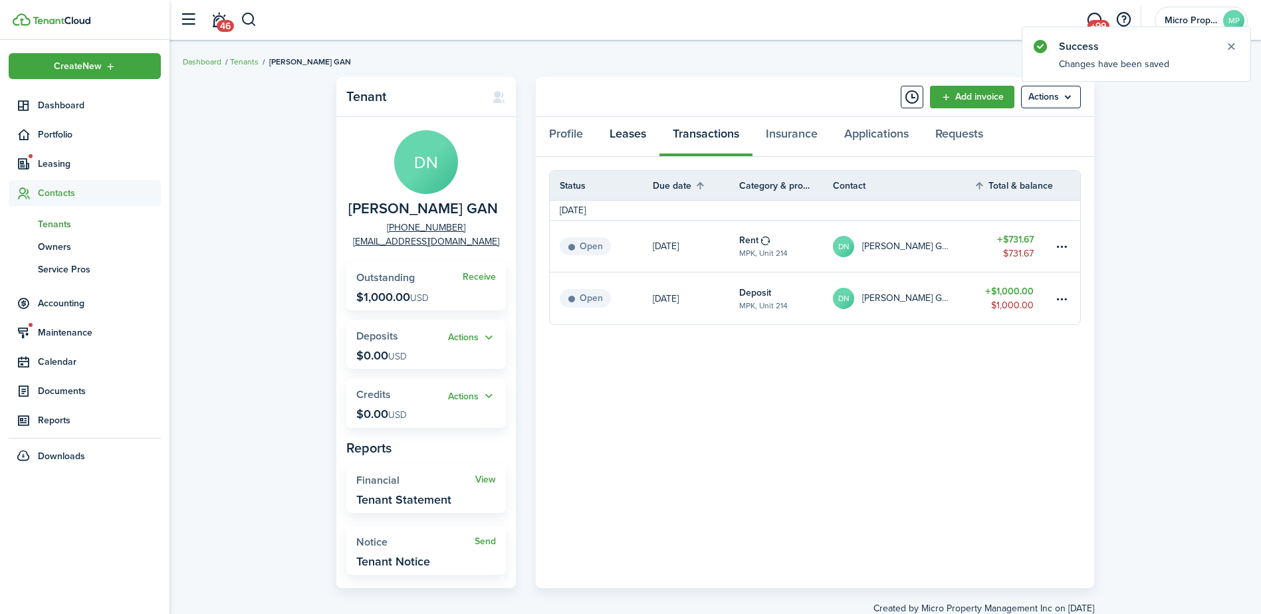
click at [615, 130] on link "Leases" at bounding box center [627, 137] width 63 height 40
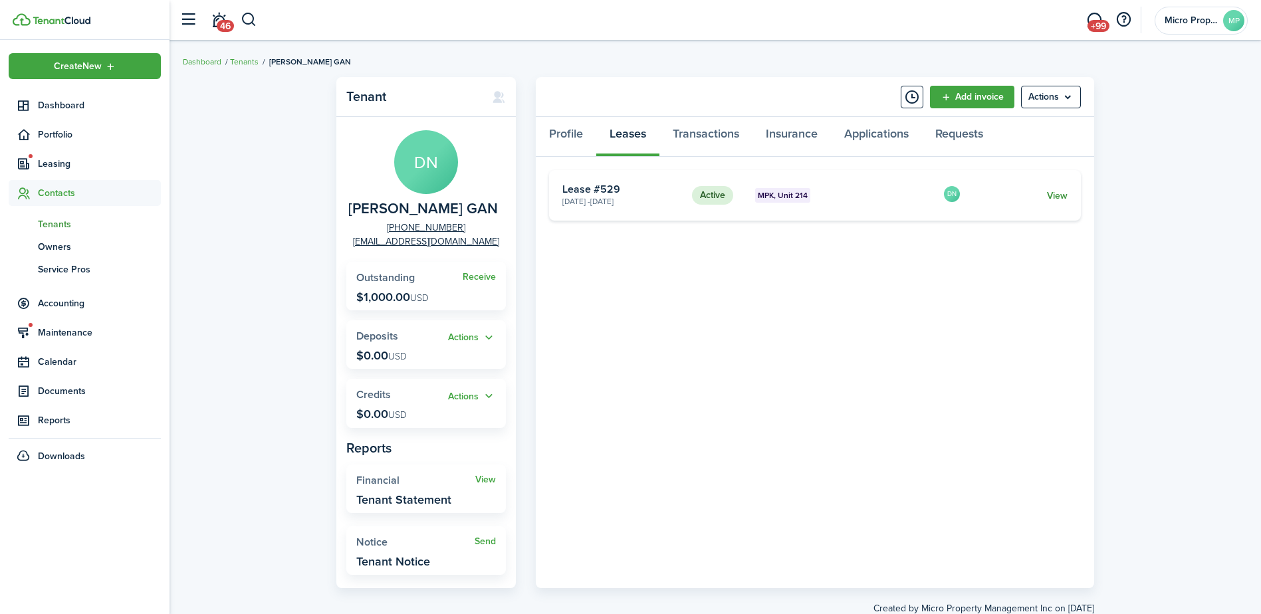
click at [1053, 195] on link "View" at bounding box center [1057, 196] width 21 height 14
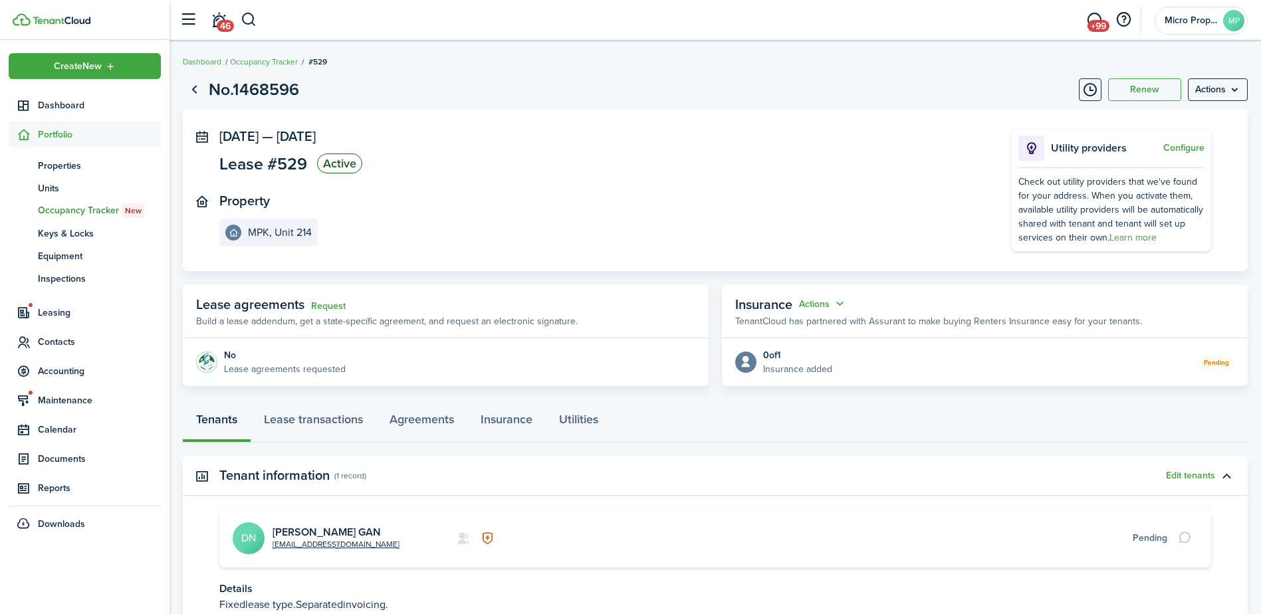
scroll to position [108, 0]
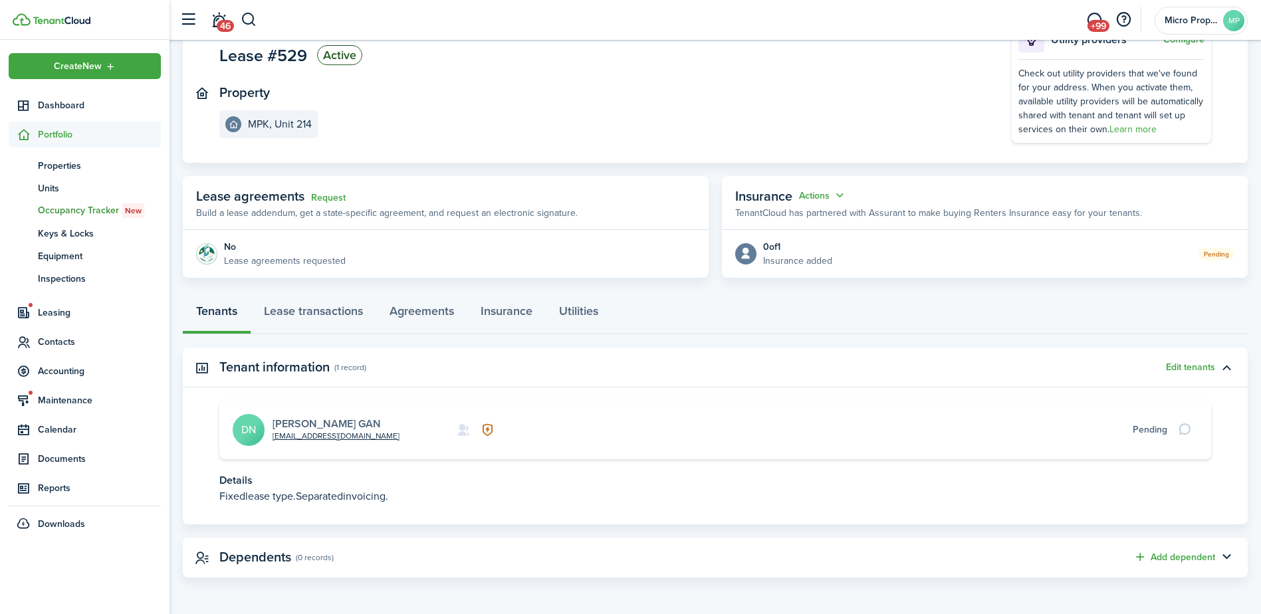
click at [351, 422] on link "[PERSON_NAME] GAN" at bounding box center [327, 423] width 108 height 15
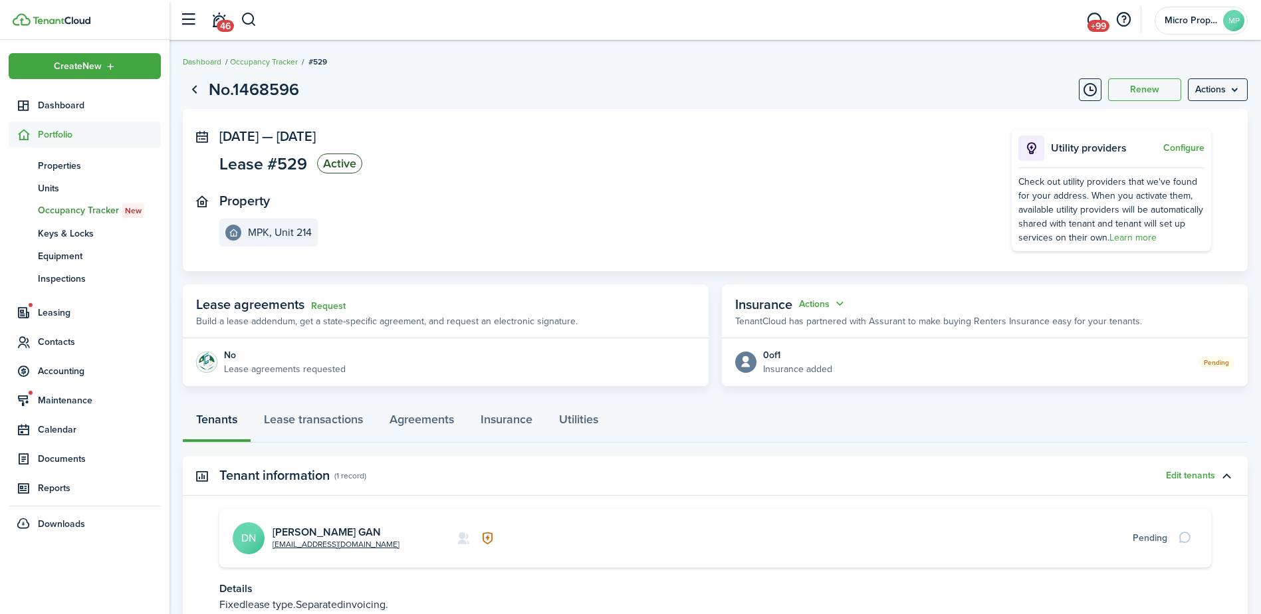
scroll to position [108, 0]
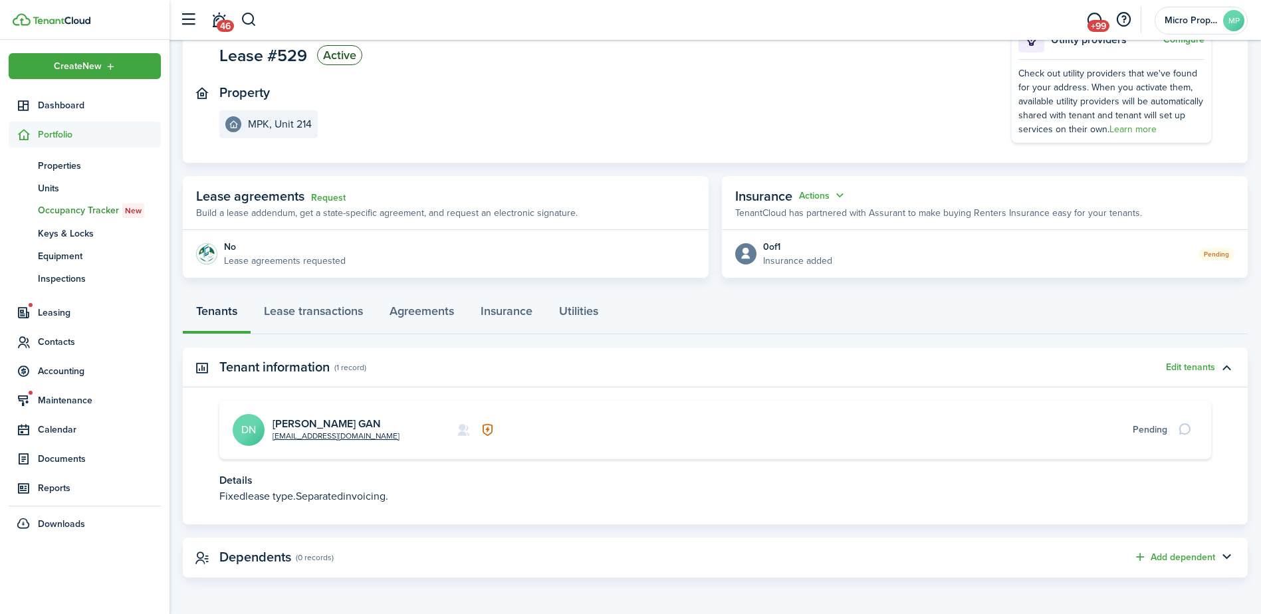
click at [265, 287] on page-view-layout "No.1468596 Renew Actions Sep 21, 2025 — Sep 20, 2026 Lease #529 Active Property…" at bounding box center [716, 273] width 1092 height 622
click at [312, 327] on link "Lease transactions" at bounding box center [314, 315] width 126 height 40
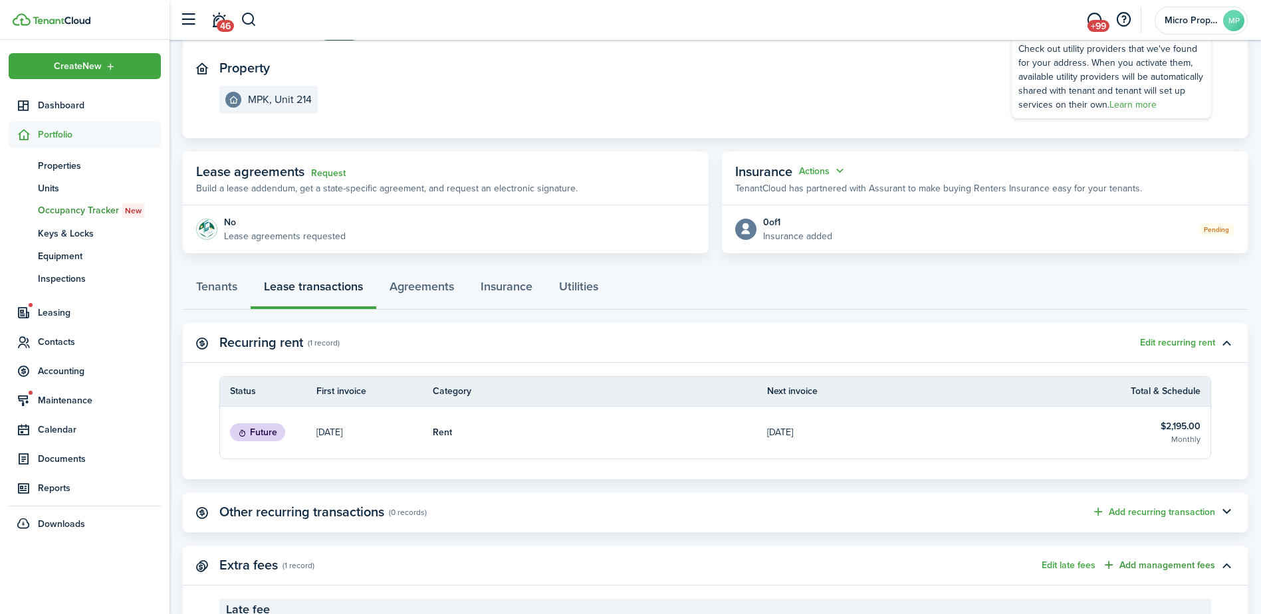
scroll to position [199, 0]
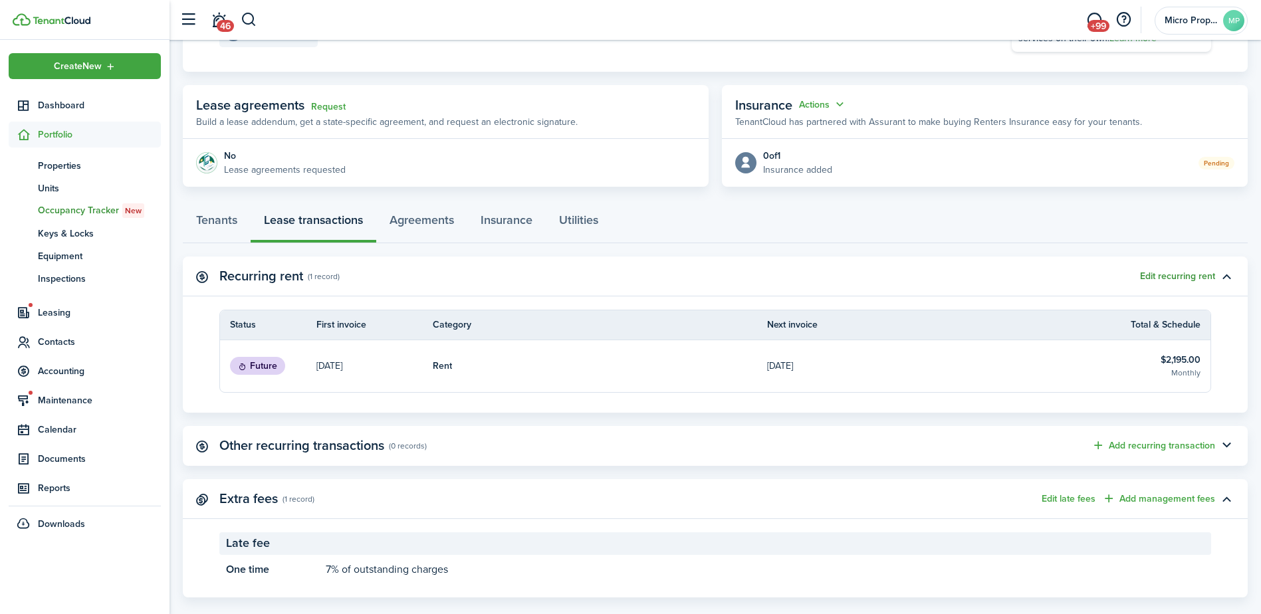
click at [1198, 279] on button "Edit recurring rent" at bounding box center [1177, 276] width 75 height 11
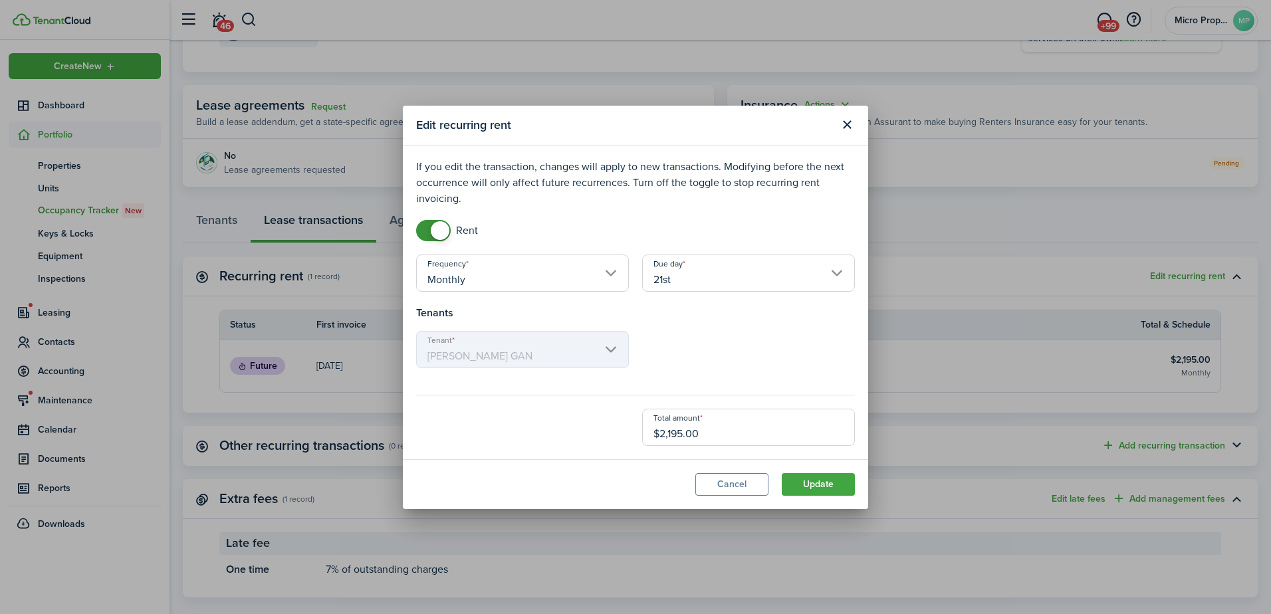
click at [701, 432] on input "$2,195.00" at bounding box center [748, 427] width 213 height 37
click at [723, 282] on input "21st" at bounding box center [748, 273] width 213 height 37
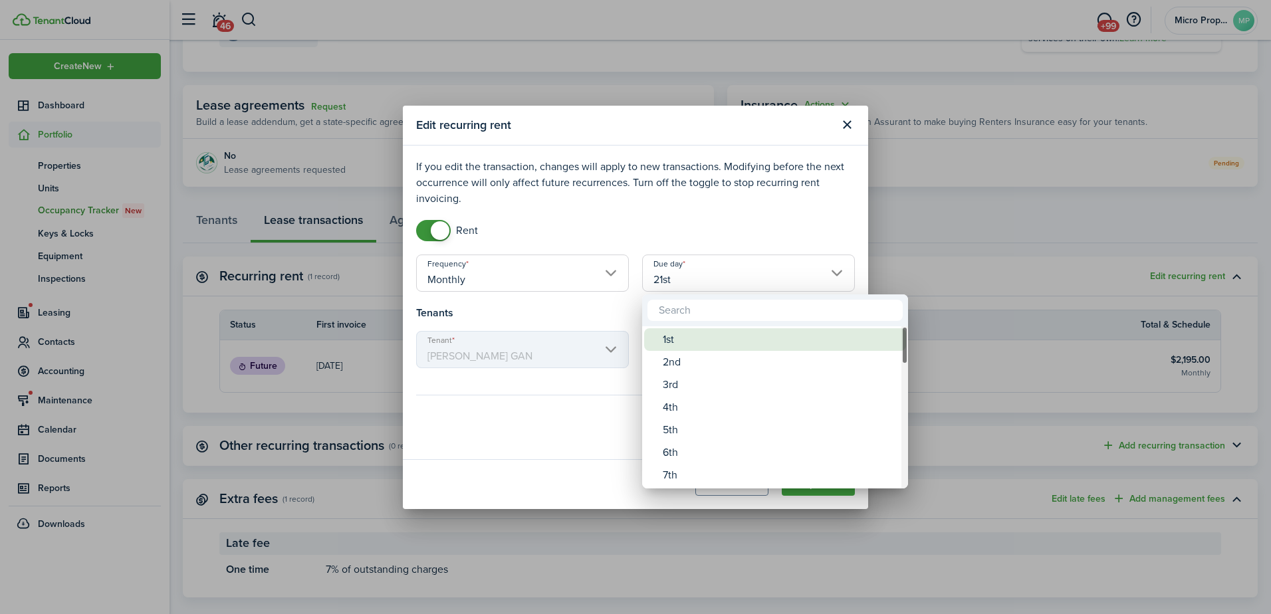
click at [681, 337] on div "1st" at bounding box center [780, 339] width 235 height 23
type input "1st"
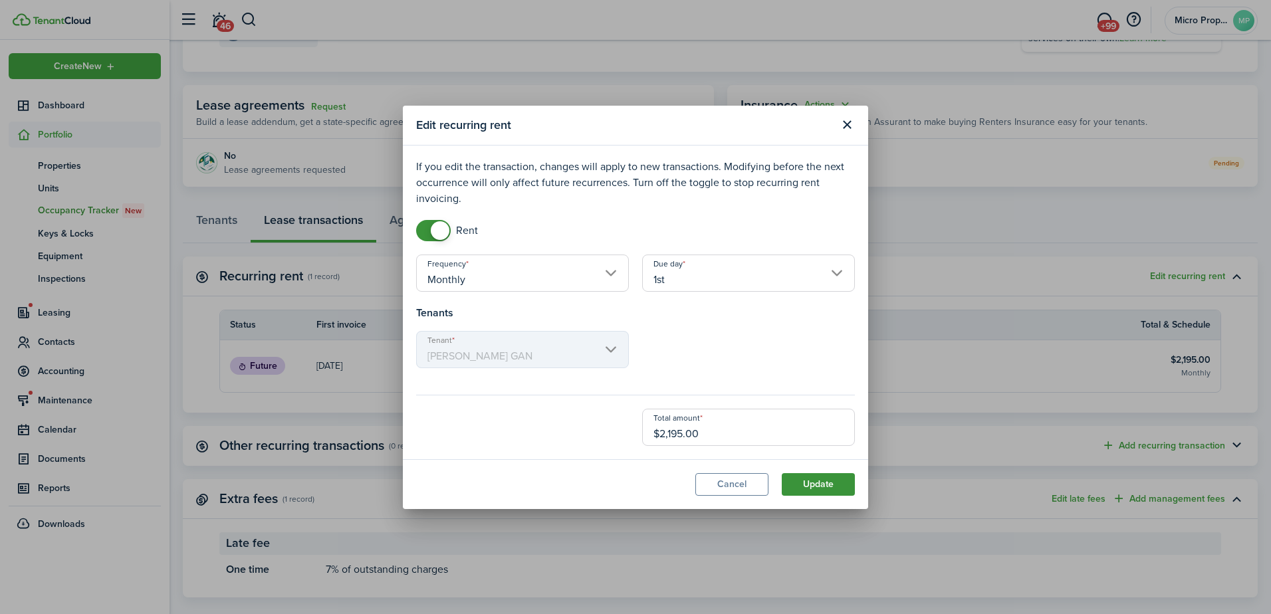
click at [831, 479] on button "Update" at bounding box center [818, 484] width 73 height 23
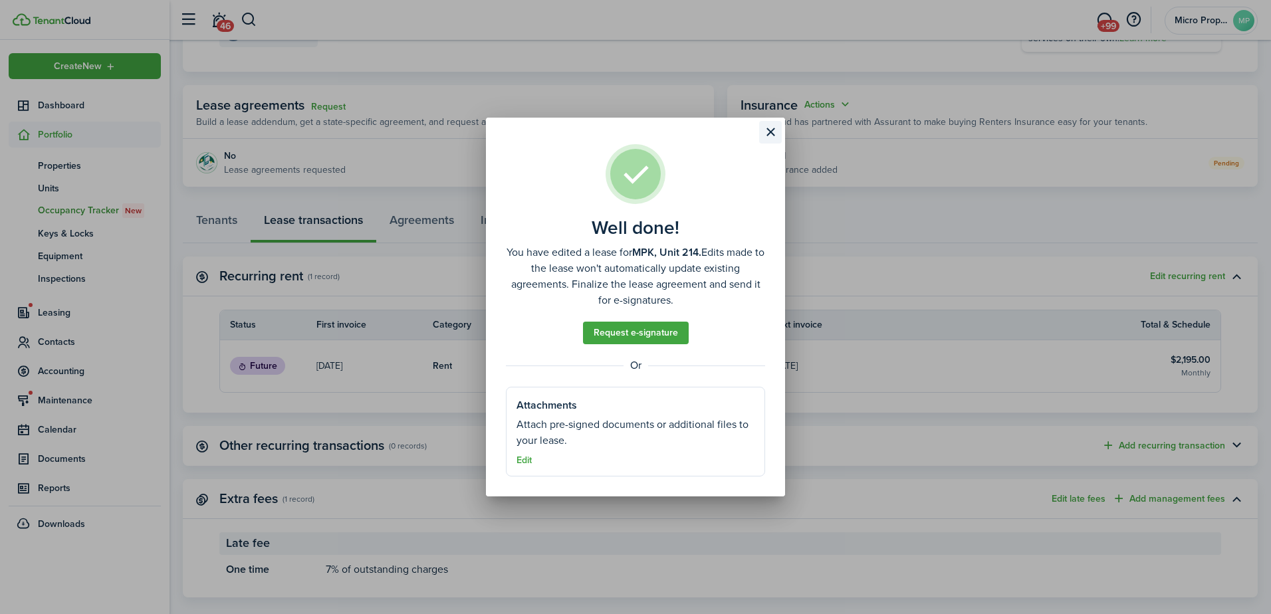
click at [765, 130] on button "Close modal" at bounding box center [770, 132] width 23 height 23
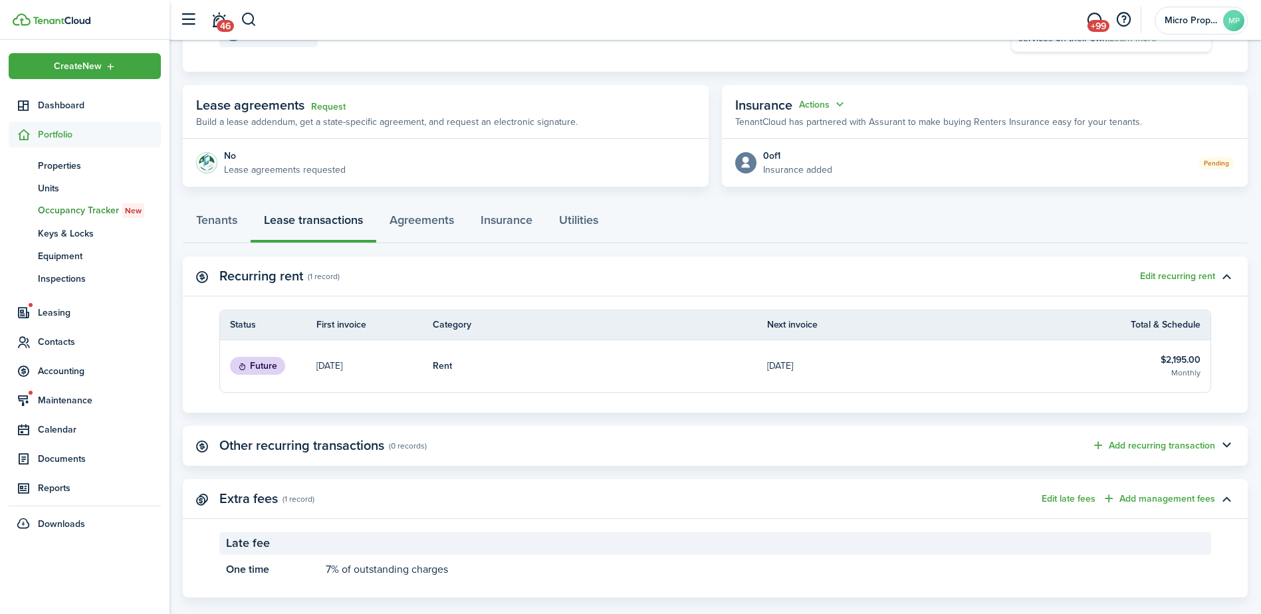
scroll to position [219, 0]
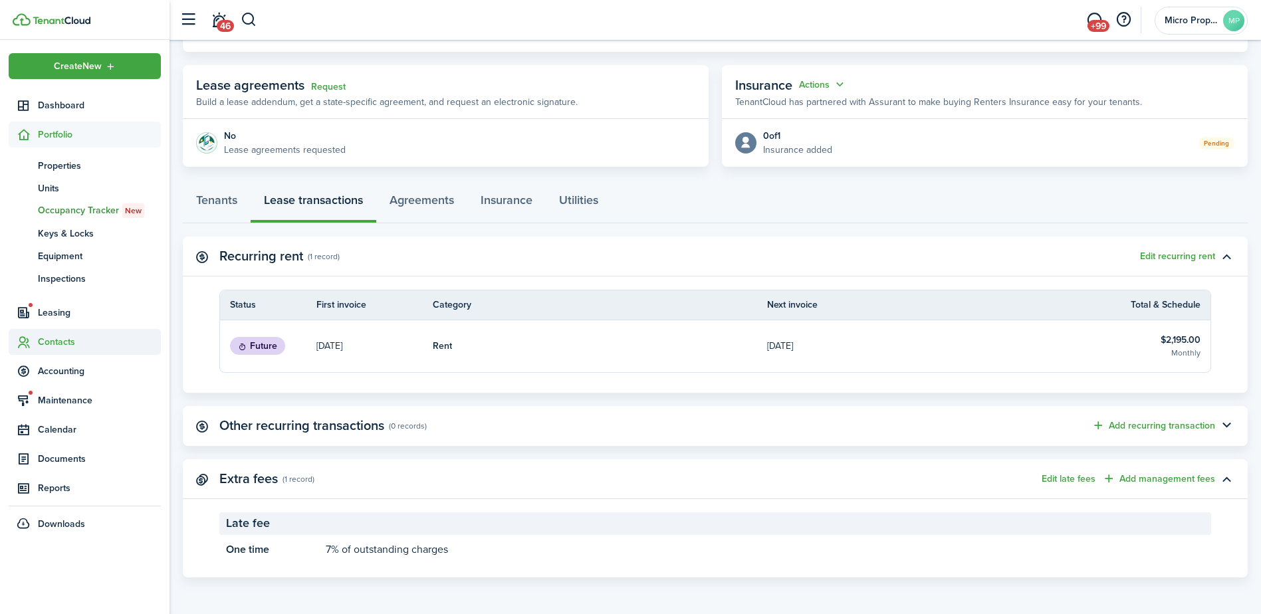
click at [59, 349] on span "Contacts" at bounding box center [85, 342] width 152 height 26
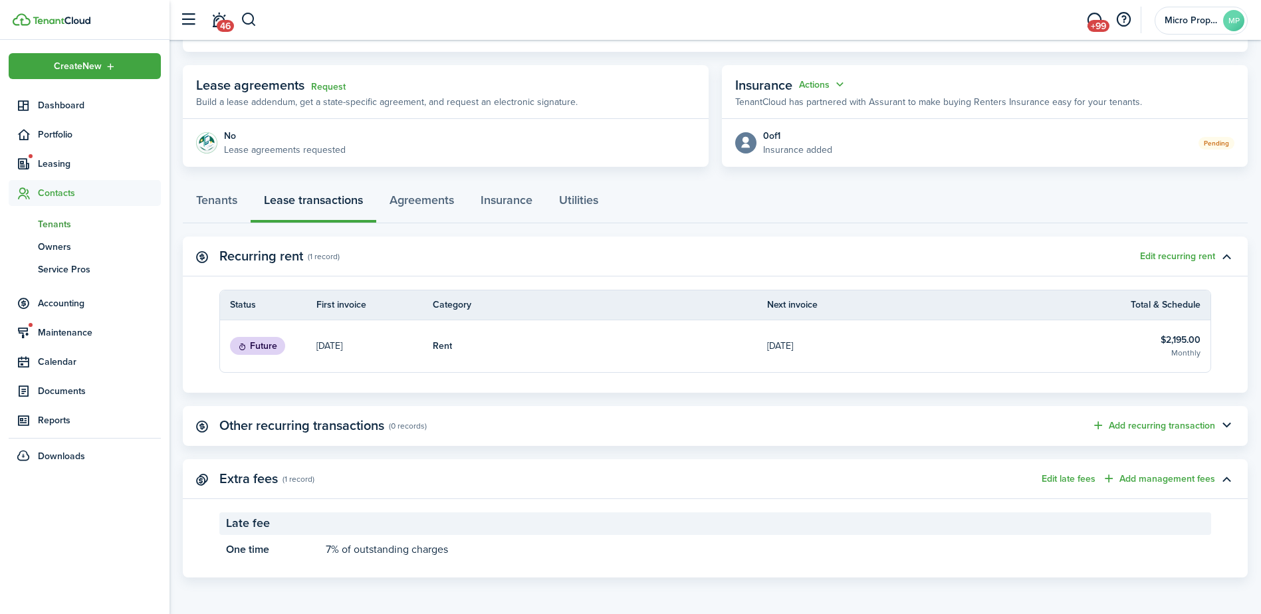
click at [51, 227] on span "Tenants" at bounding box center [99, 224] width 123 height 14
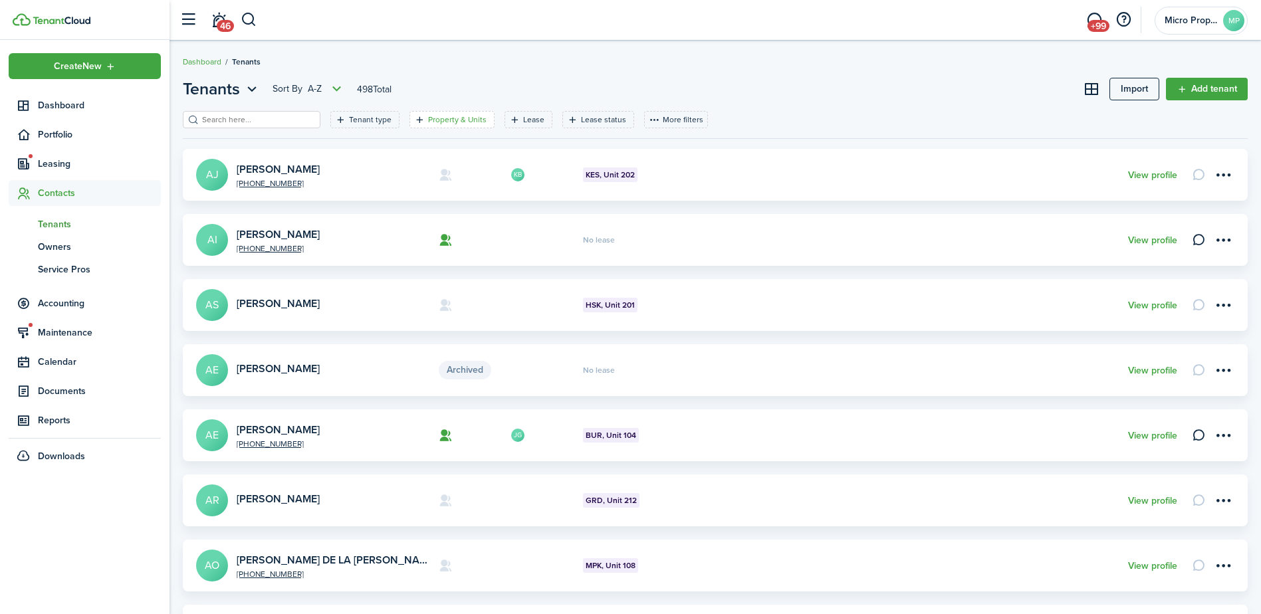
click at [428, 120] on filter-tag-label "Property & Units" at bounding box center [457, 120] width 59 height 12
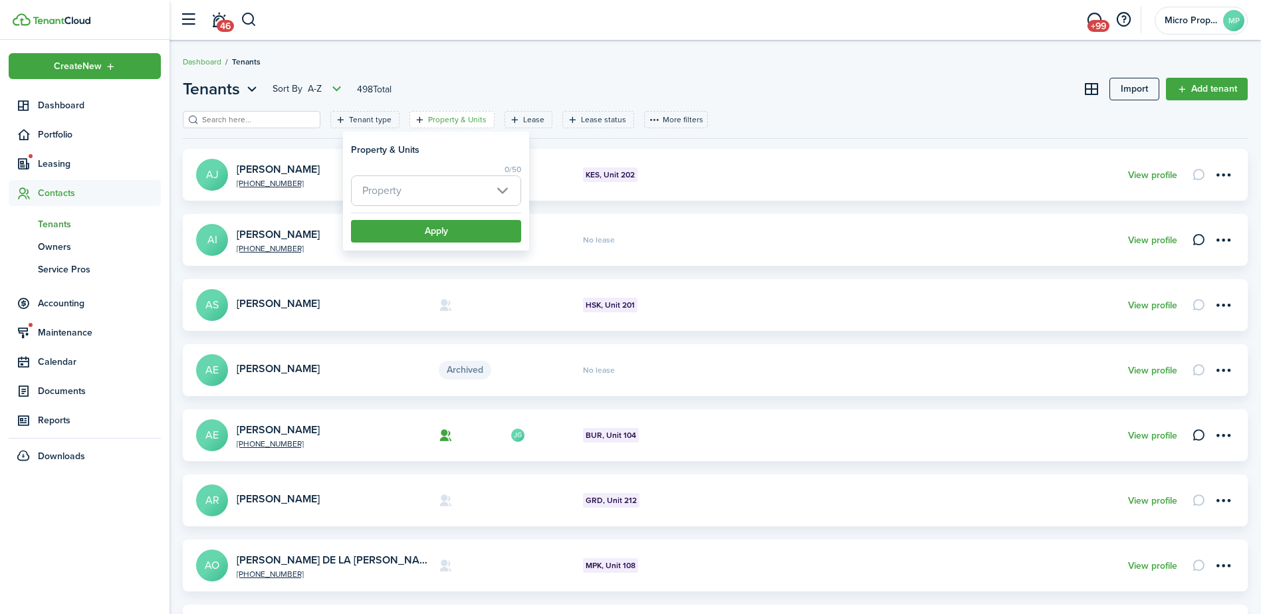
click at [404, 191] on span "Property" at bounding box center [436, 190] width 169 height 29
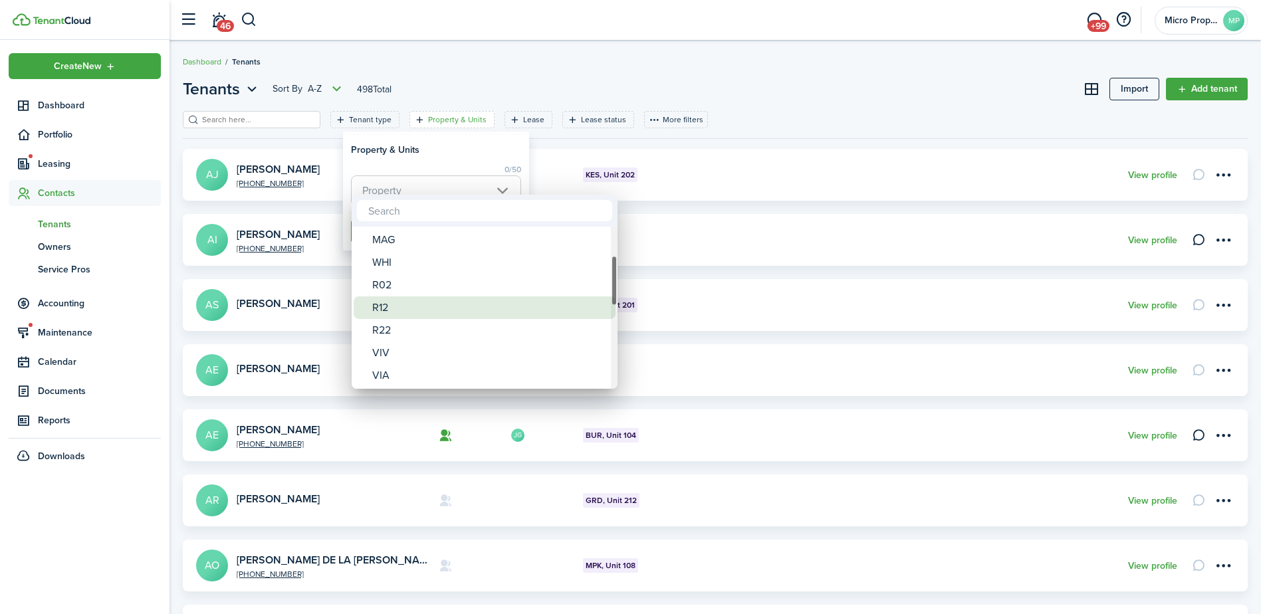
click at [412, 316] on div "R12" at bounding box center [489, 308] width 235 height 23
type input "R12"
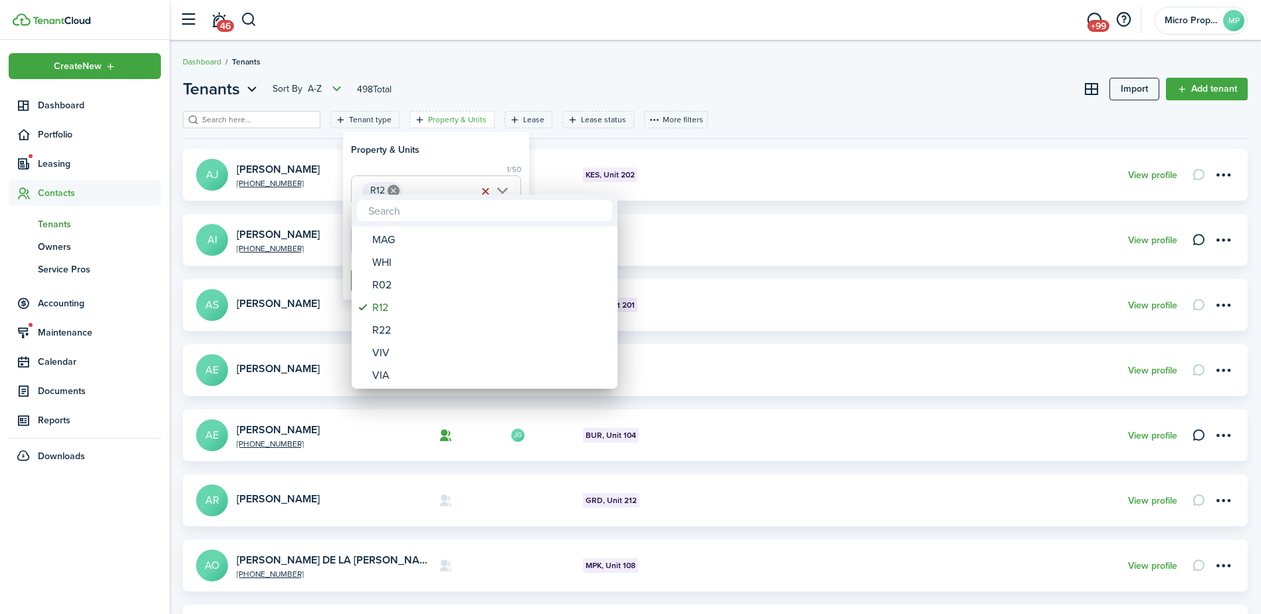
click at [438, 172] on div at bounding box center [631, 307] width 1474 height 827
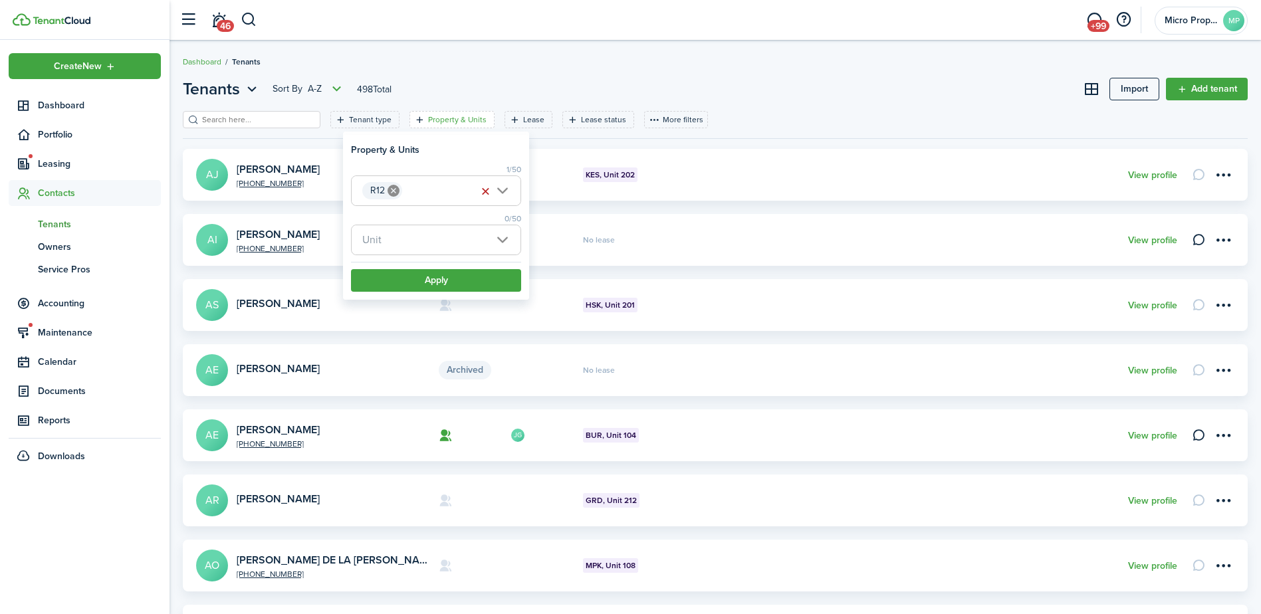
click at [412, 237] on span "Unit" at bounding box center [436, 239] width 169 height 29
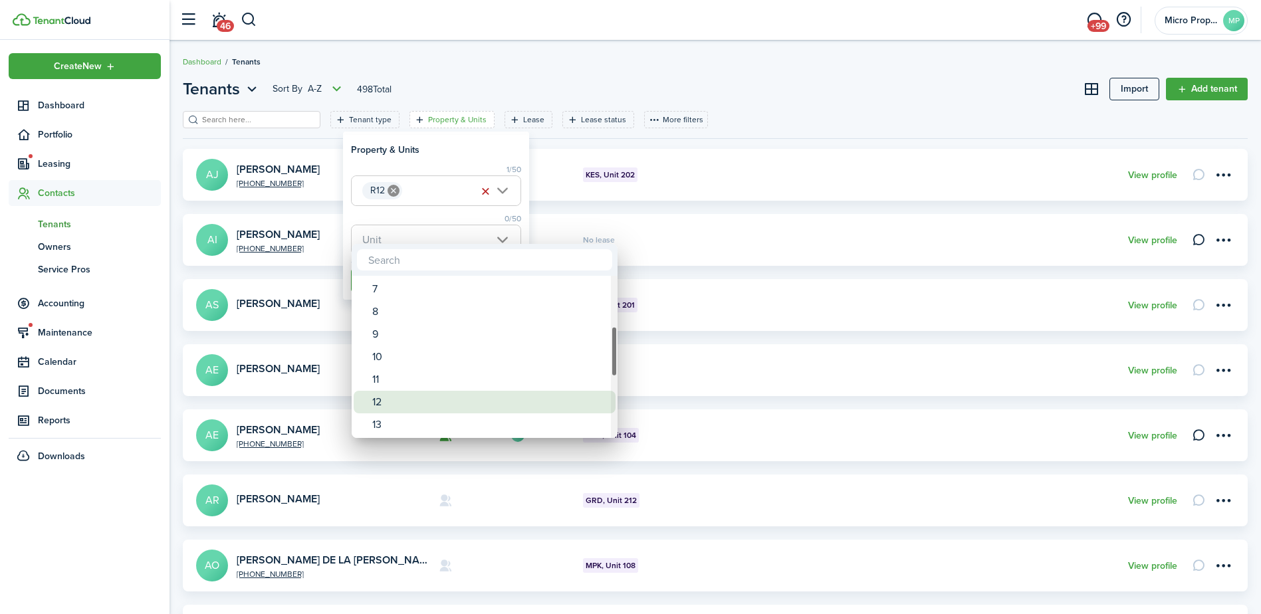
click at [406, 394] on div "12" at bounding box center [489, 402] width 235 height 23
type input "12"
click at [426, 211] on div at bounding box center [631, 307] width 1474 height 827
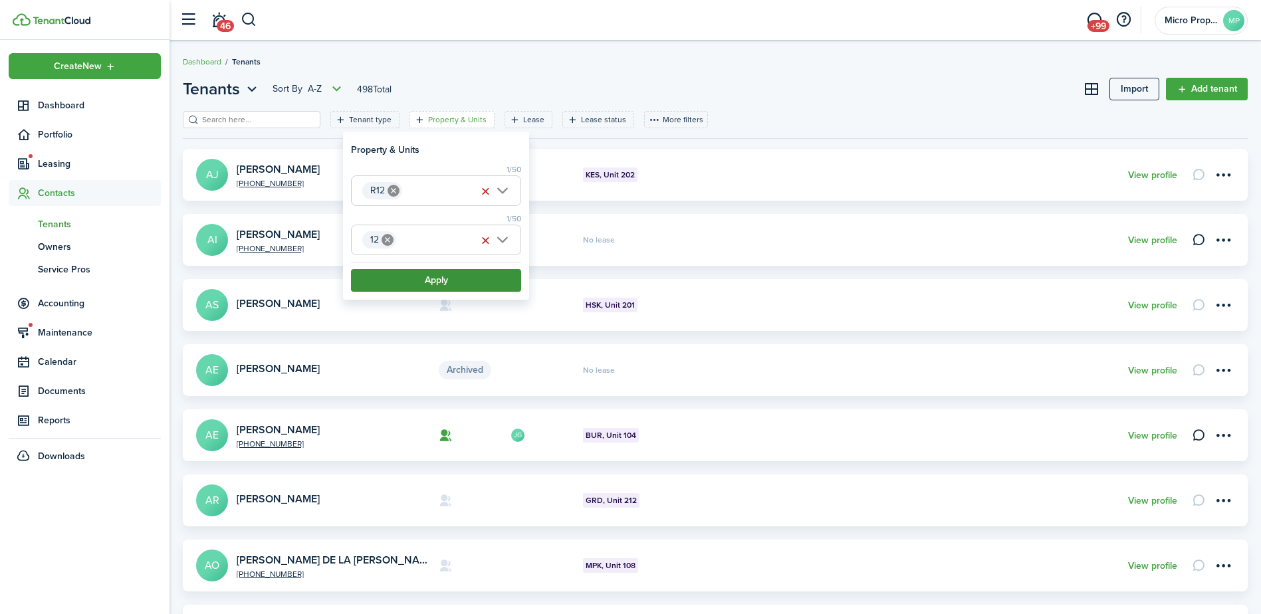
click at [409, 274] on button "Apply" at bounding box center [436, 280] width 170 height 23
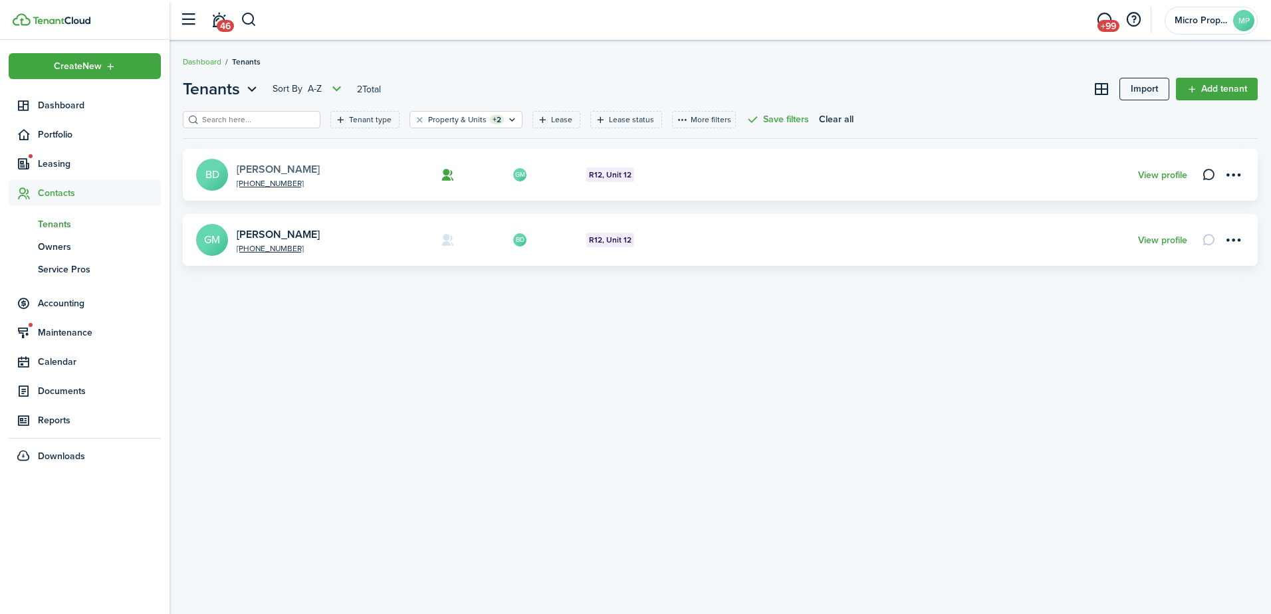
click at [320, 171] on link "Brede Danielle Eranio" at bounding box center [278, 169] width 83 height 15
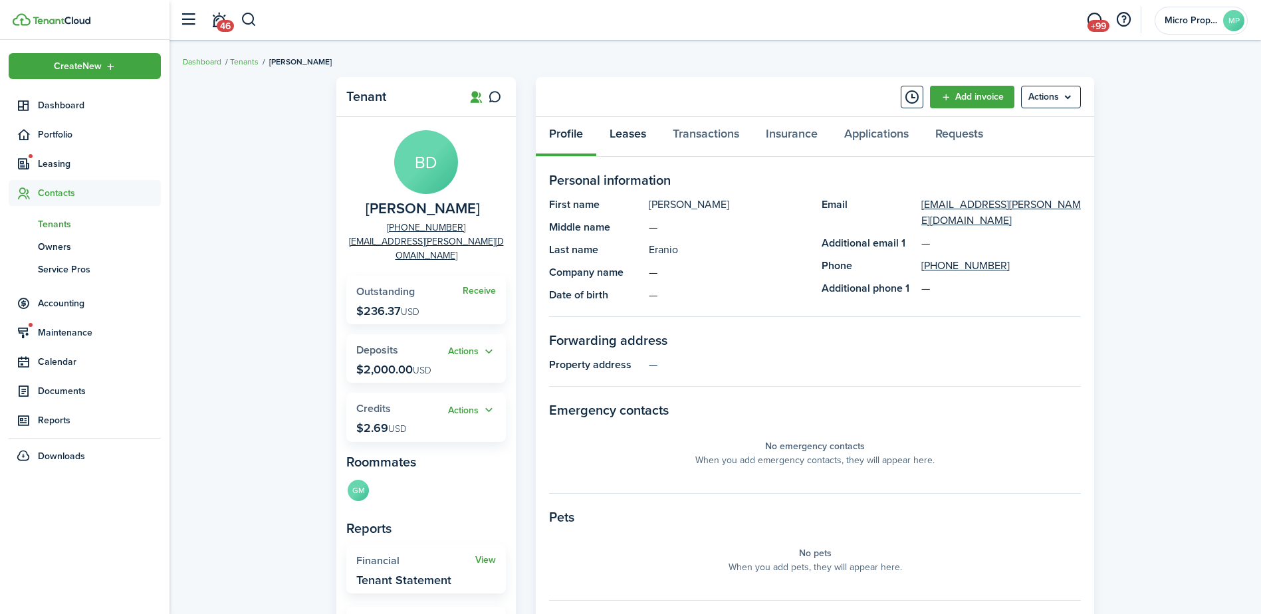
click at [626, 134] on link "Leases" at bounding box center [627, 137] width 63 height 40
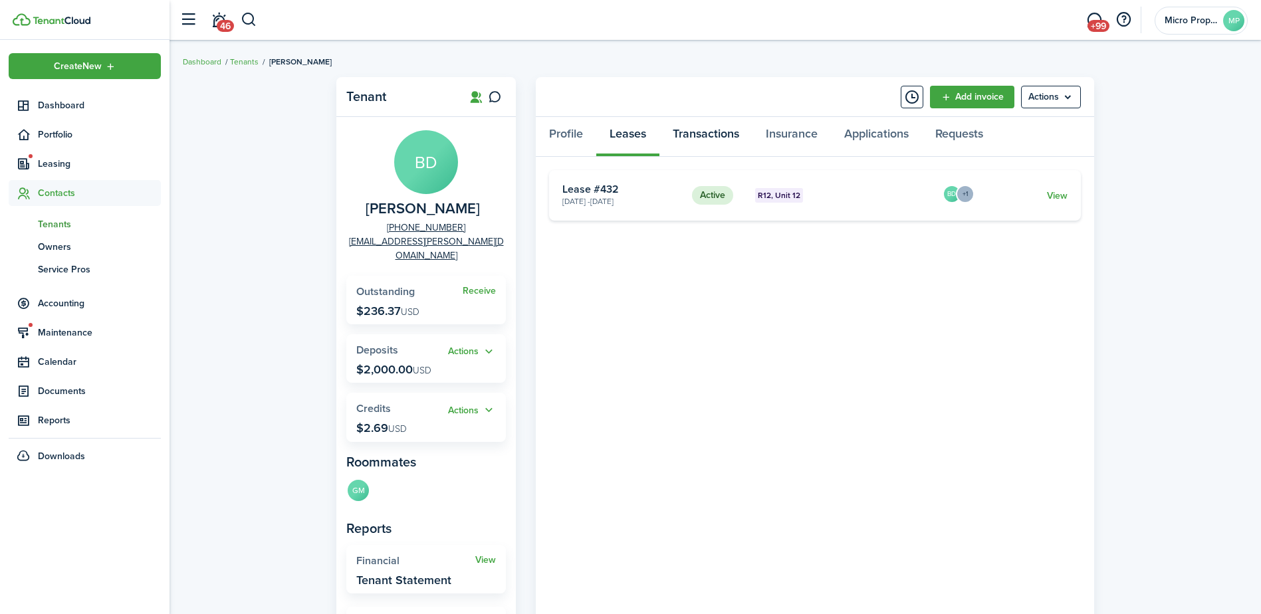
click at [690, 131] on link "Transactions" at bounding box center [706, 137] width 93 height 40
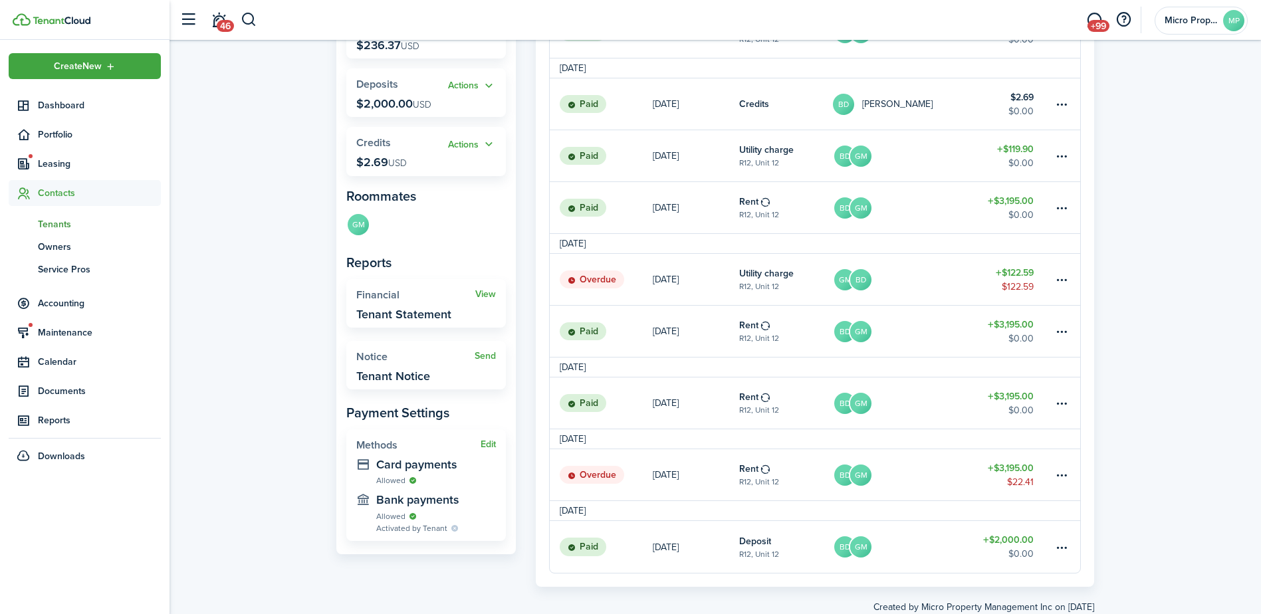
scroll to position [303, 0]
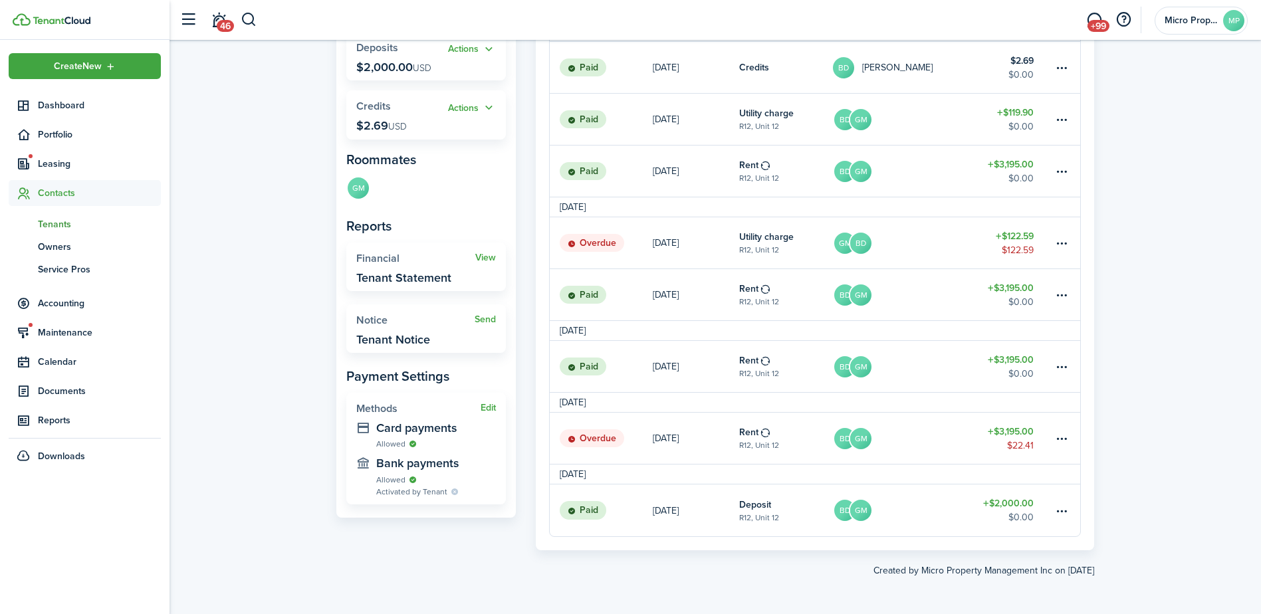
click at [997, 432] on table-amount-title "$3,195.00" at bounding box center [1011, 432] width 46 height 14
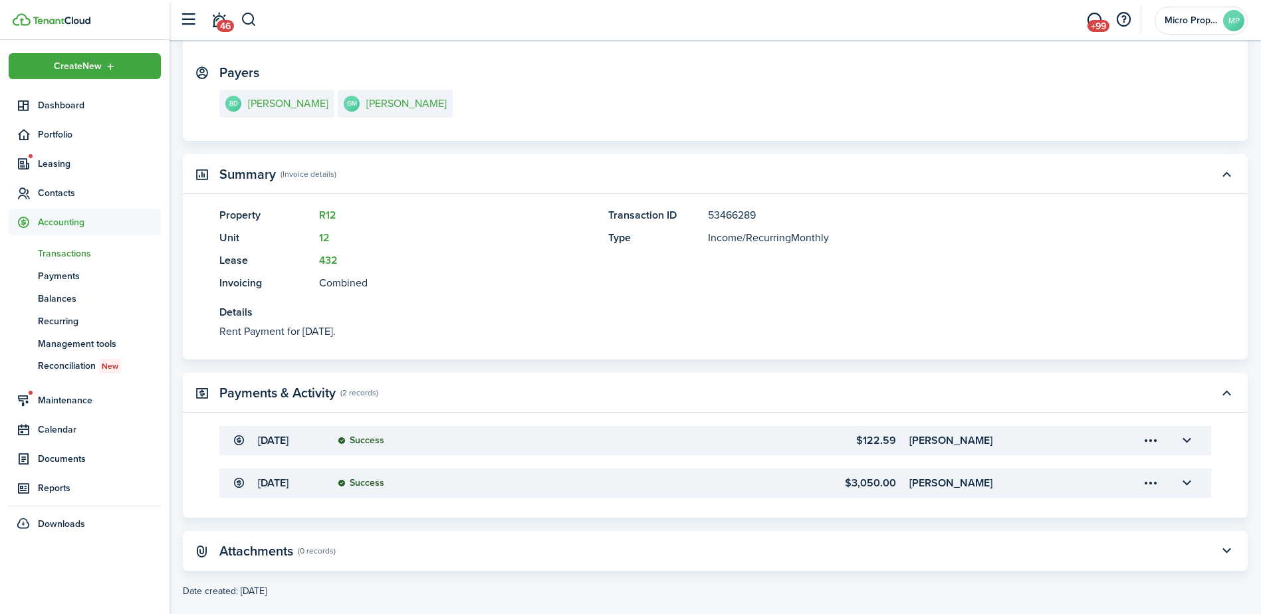
scroll to position [220, 0]
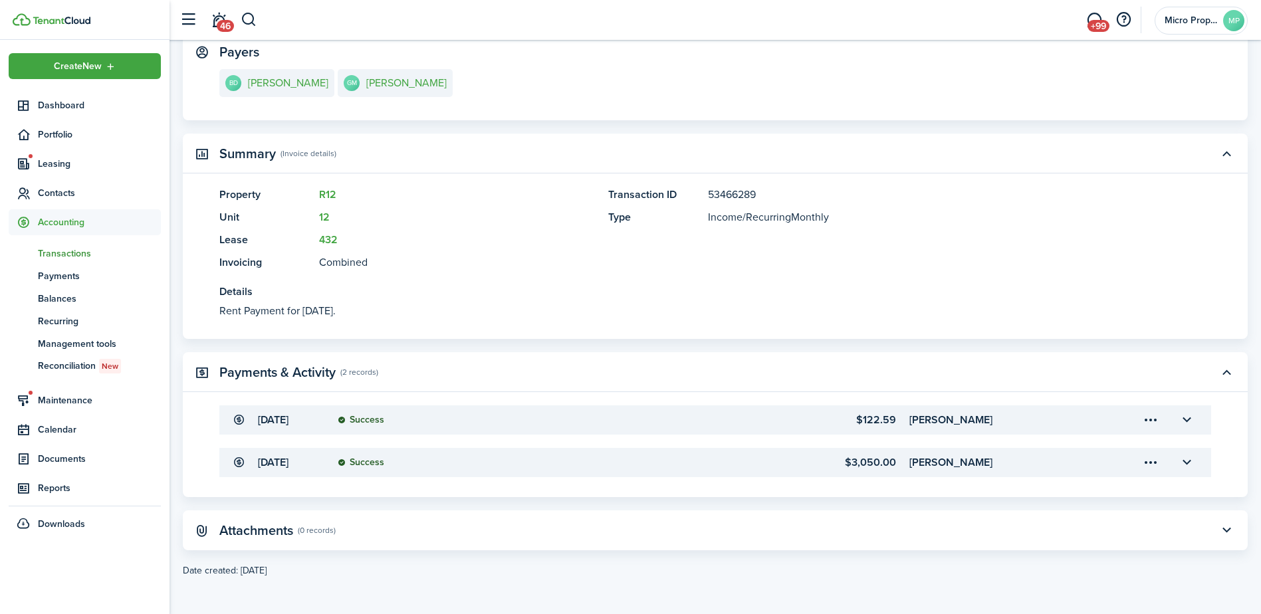
click at [577, 453] on accordion-header "Apr 30, 2025 Success $3,050.00 Brede Danielle Eranio" at bounding box center [715, 462] width 992 height 29
click at [572, 468] on accordion-header "Apr 30, 2025 Success $3,050.00 Brede Danielle Eranio" at bounding box center [715, 462] width 992 height 29
click at [1195, 459] on button "button" at bounding box center [1187, 463] width 23 height 23
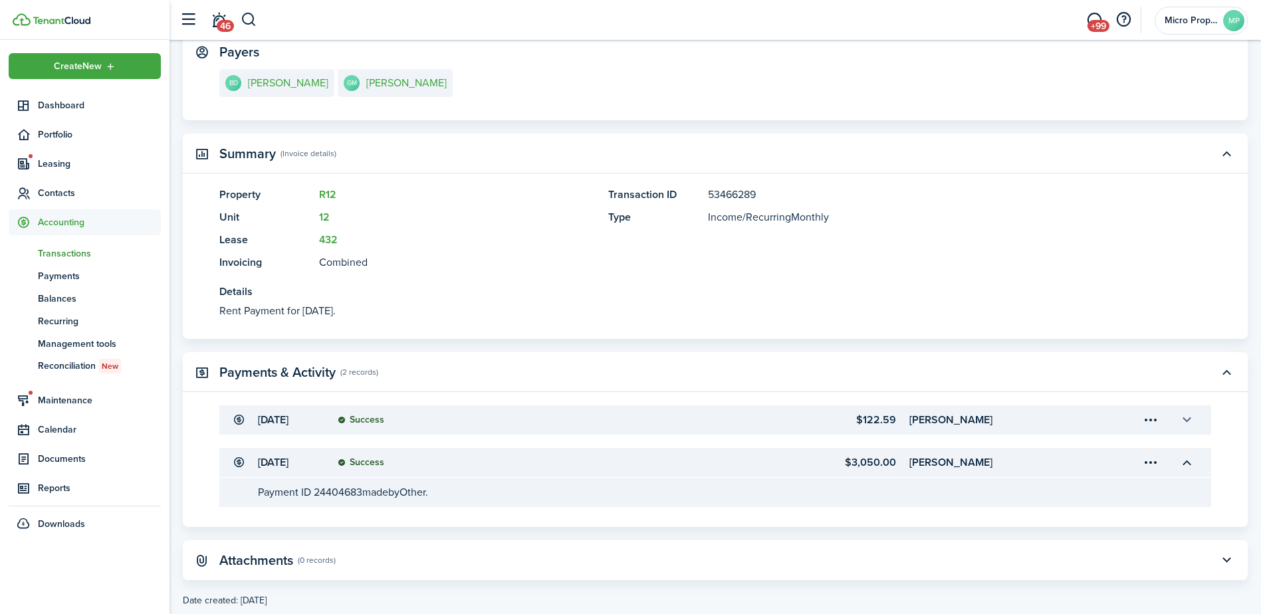
click at [1196, 420] on button "button" at bounding box center [1187, 420] width 23 height 23
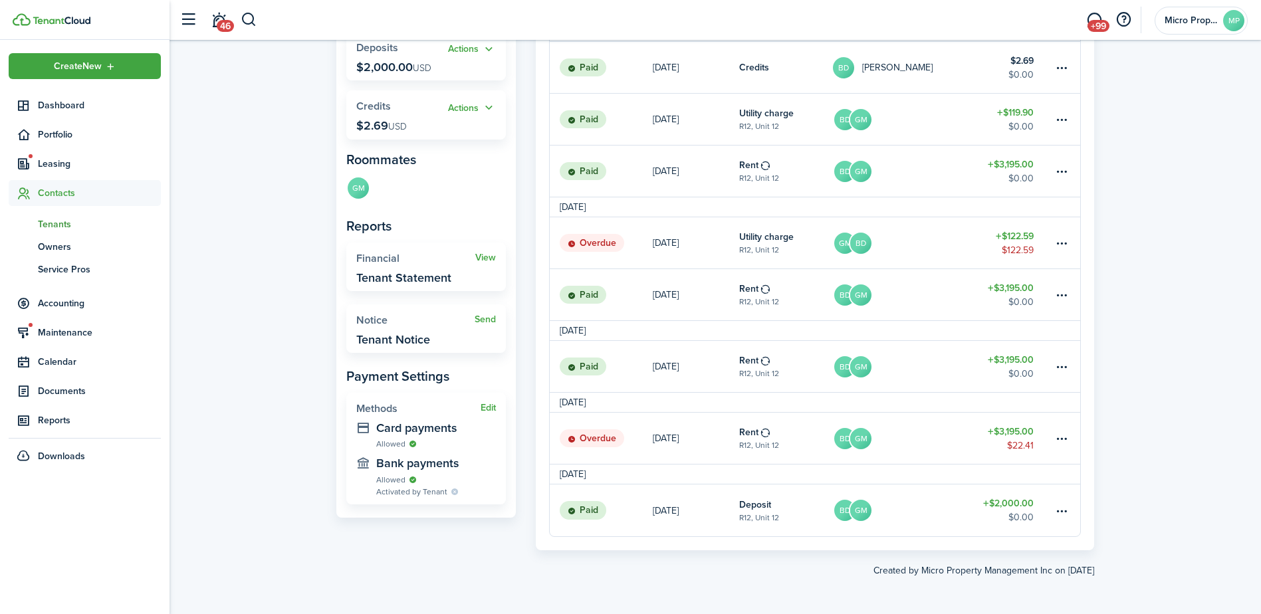
scroll to position [236, 0]
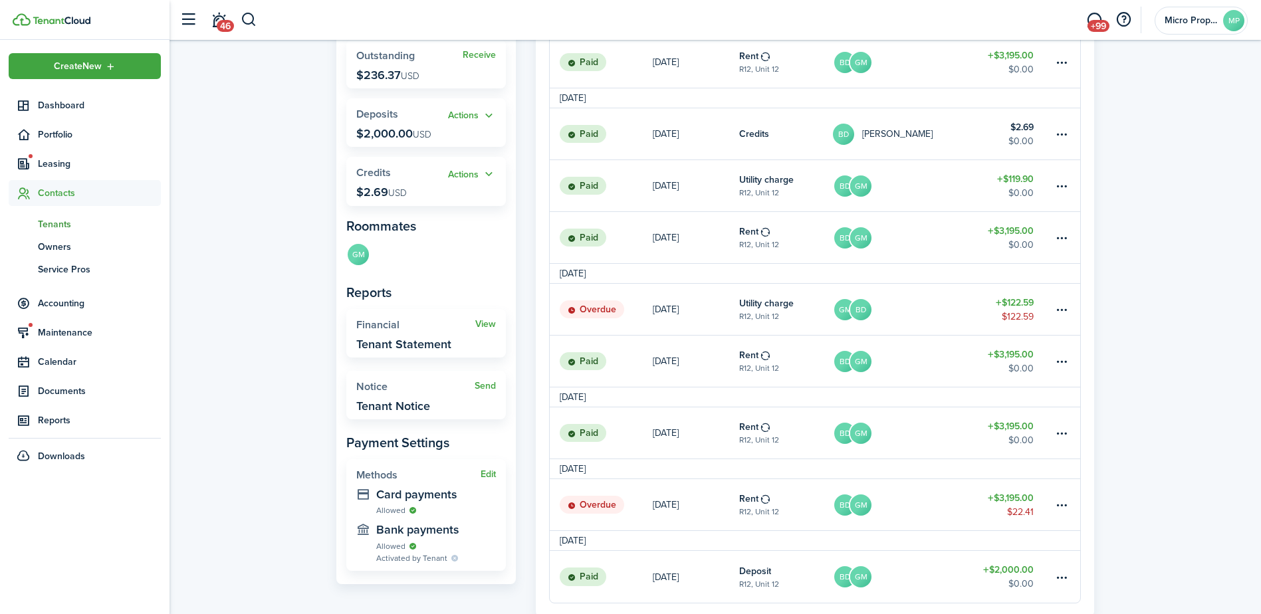
click at [906, 501] on link "BD GM" at bounding box center [903, 504] width 141 height 51
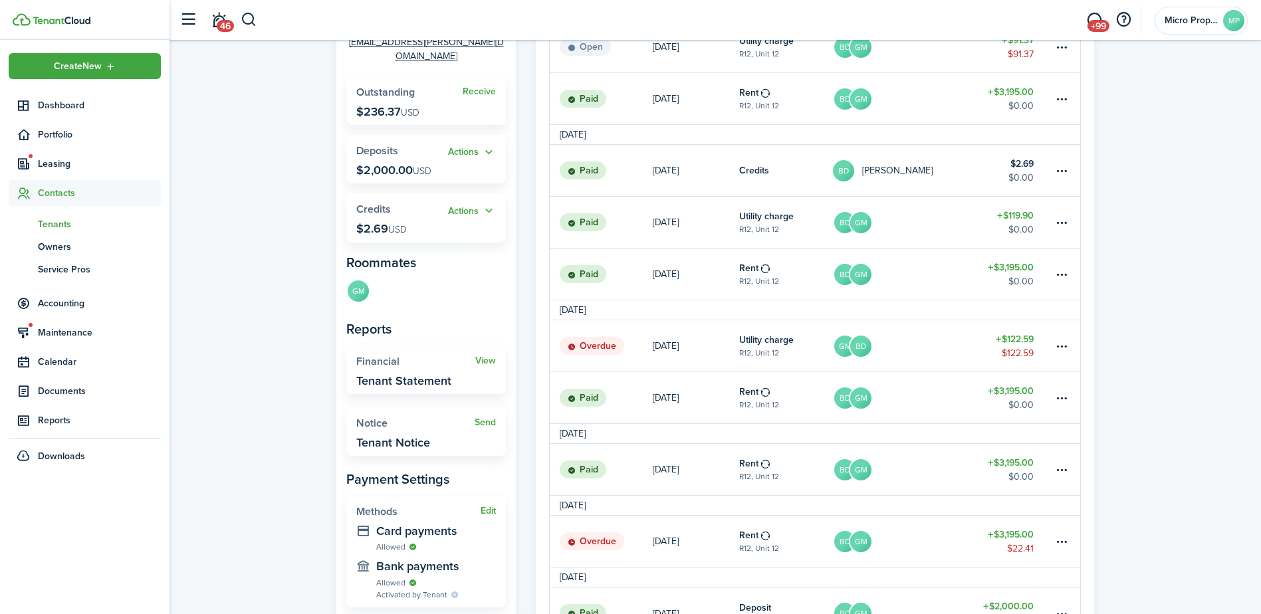
scroll to position [133, 0]
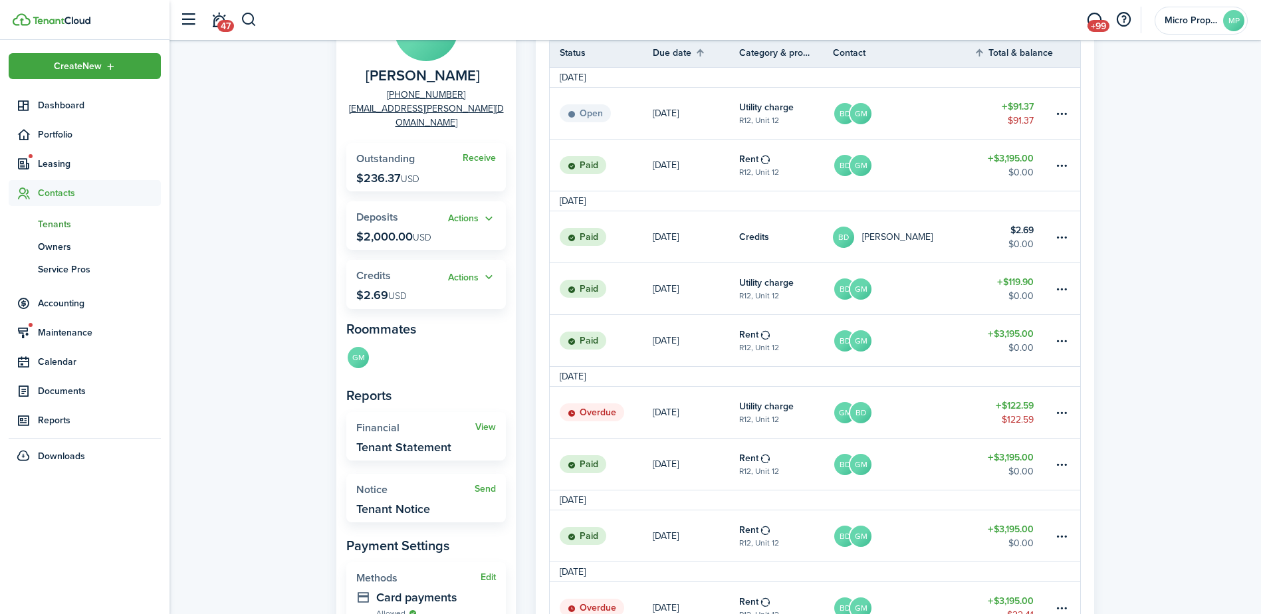
click at [1010, 334] on table-amount-title "$3,195.00" at bounding box center [1011, 334] width 46 height 14
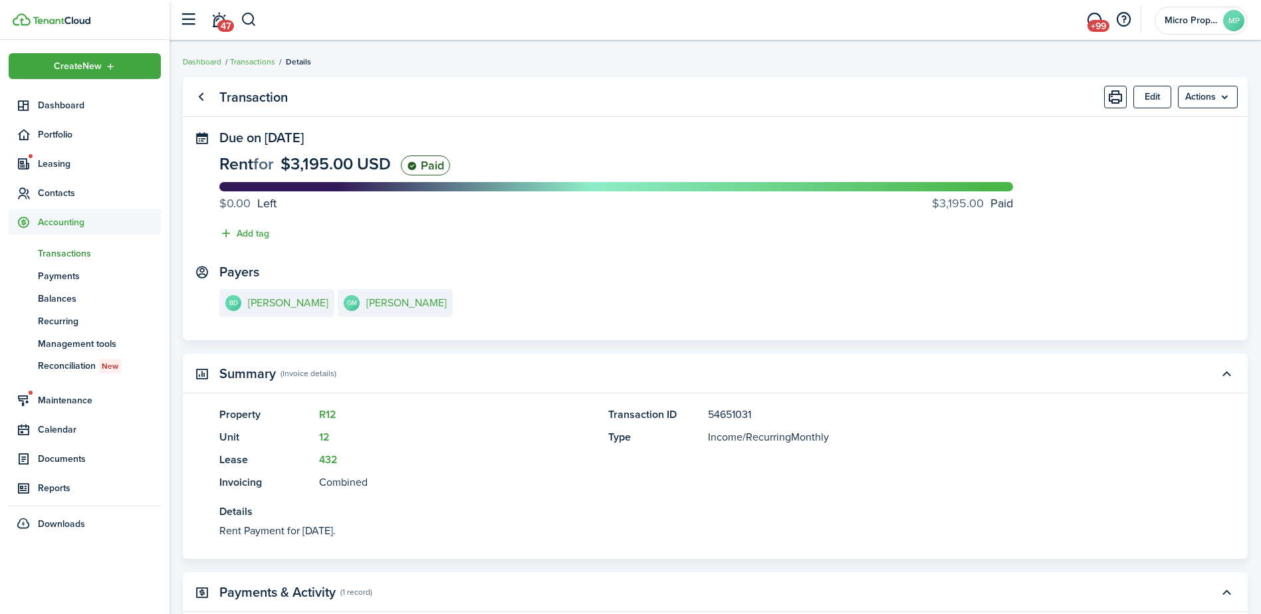
scroll to position [178, 0]
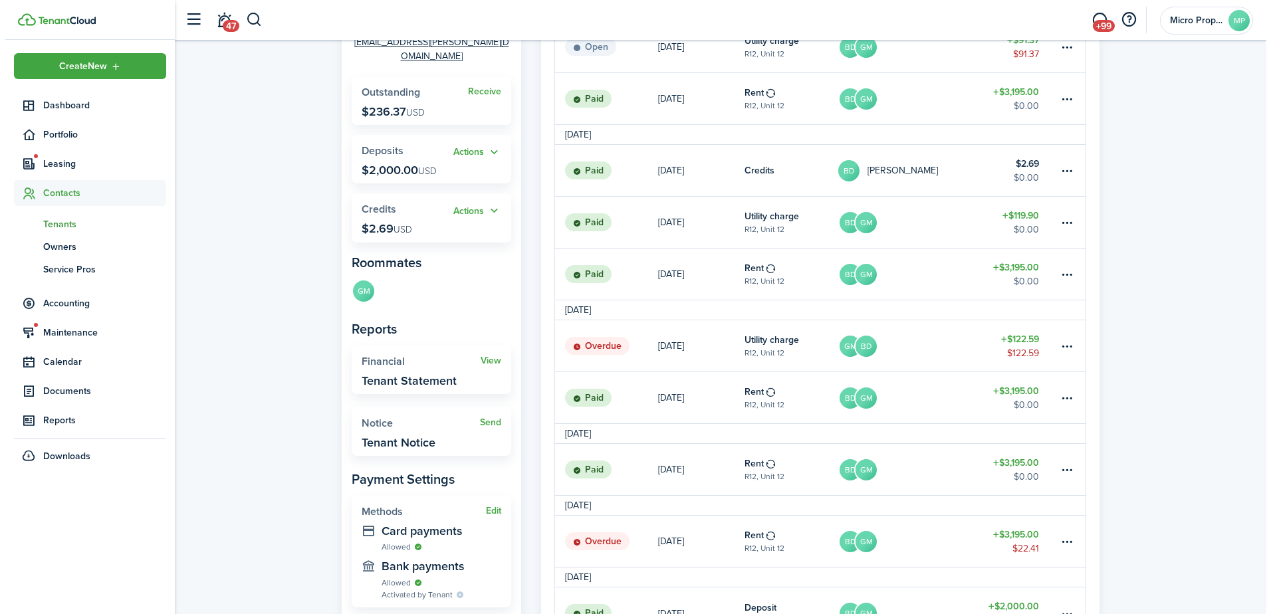
scroll to position [266, 0]
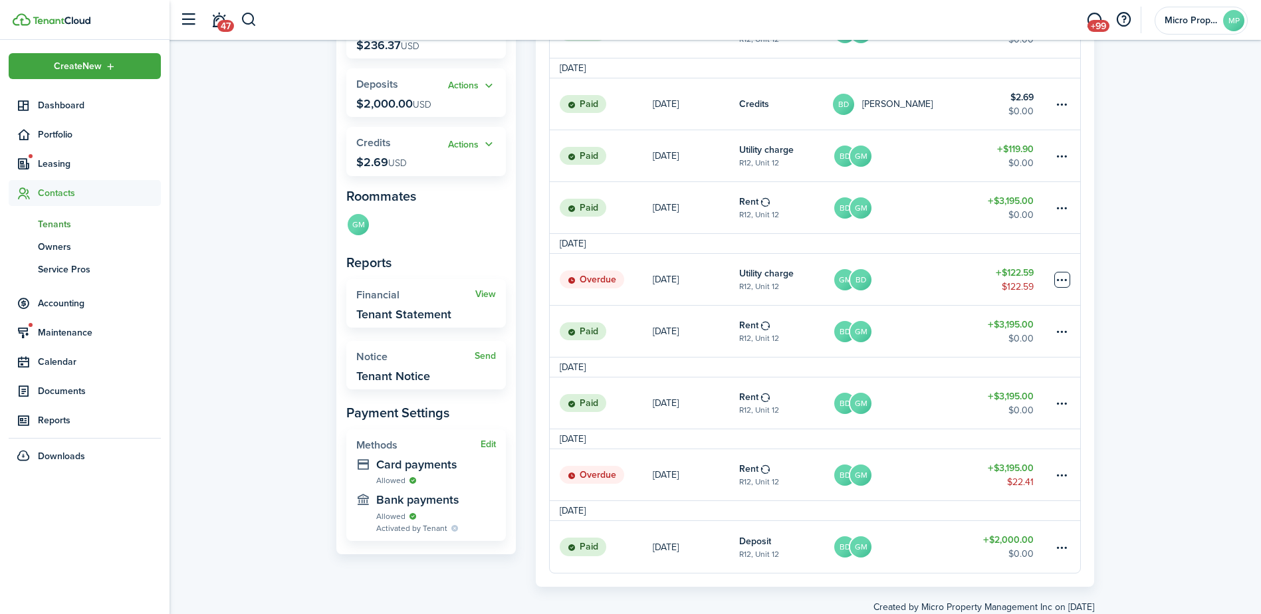
click at [1062, 286] on table-menu-btn-icon at bounding box center [1063, 280] width 16 height 16
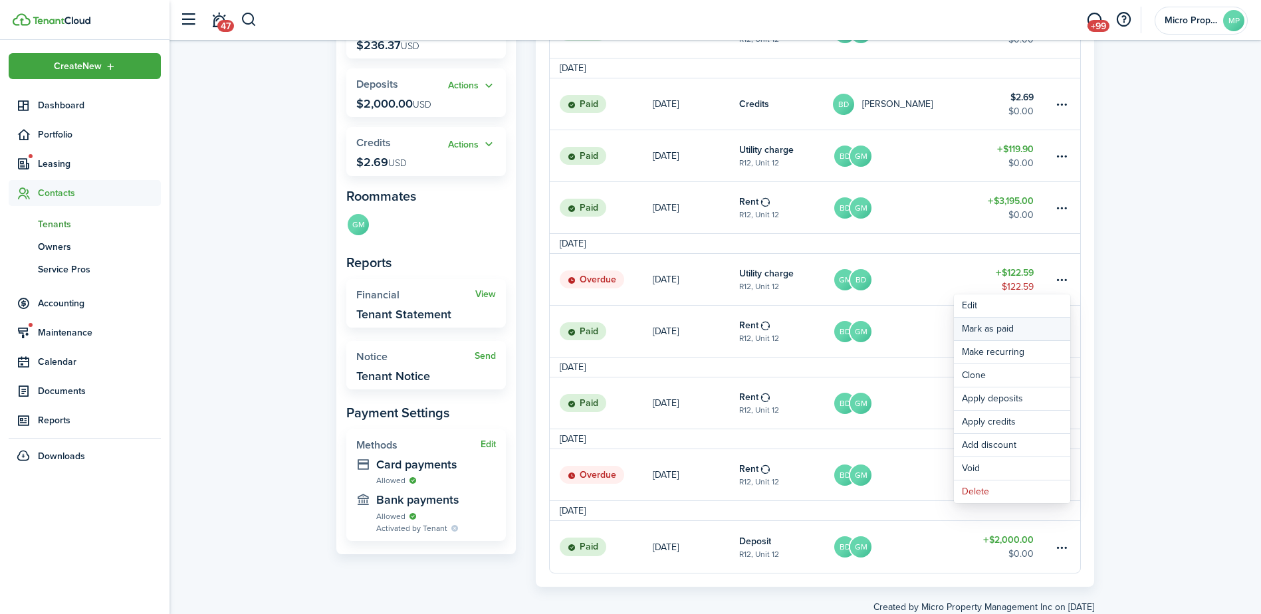
click at [1027, 335] on link "Mark as paid" at bounding box center [1012, 329] width 116 height 23
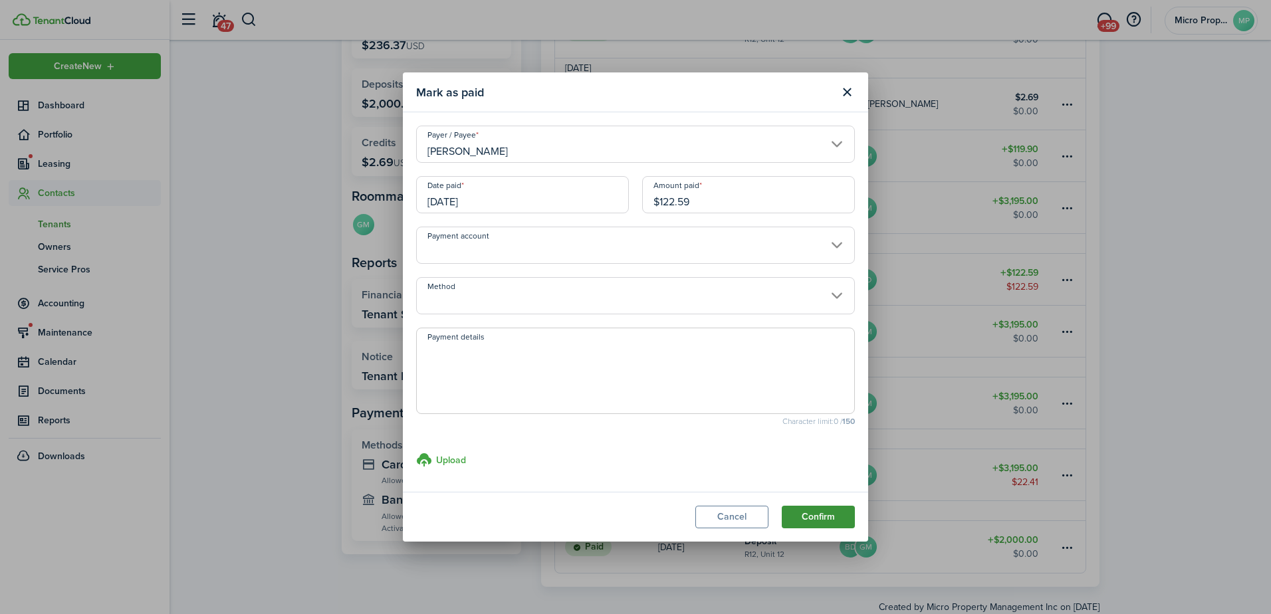
click at [822, 521] on button "Confirm" at bounding box center [818, 517] width 73 height 23
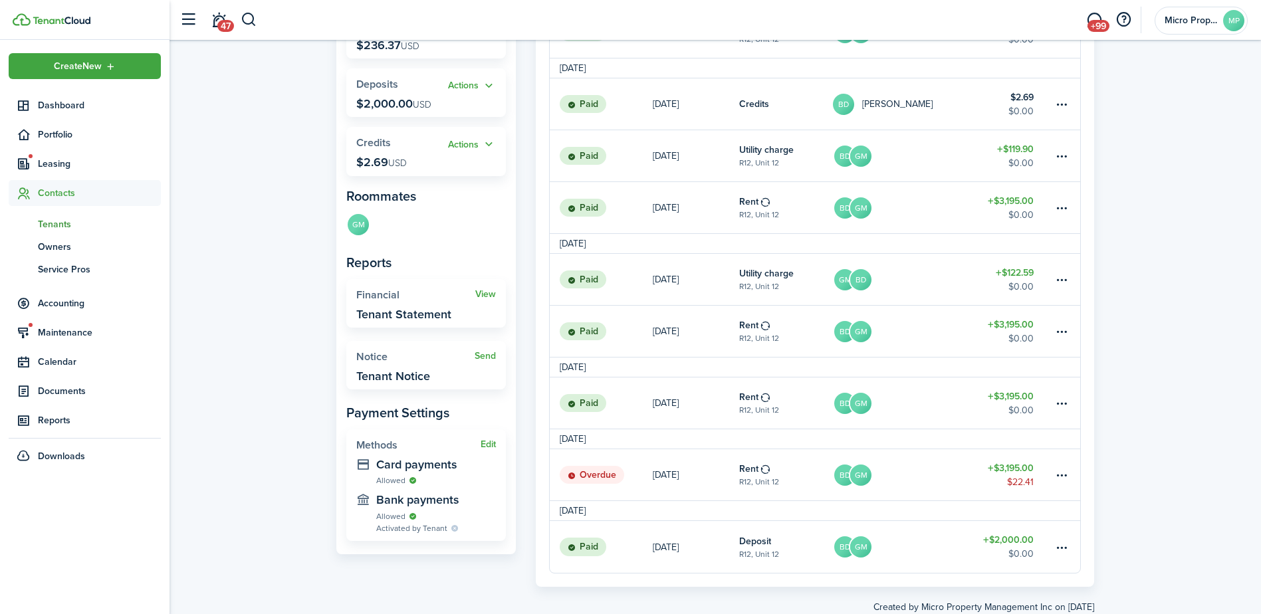
scroll to position [303, 0]
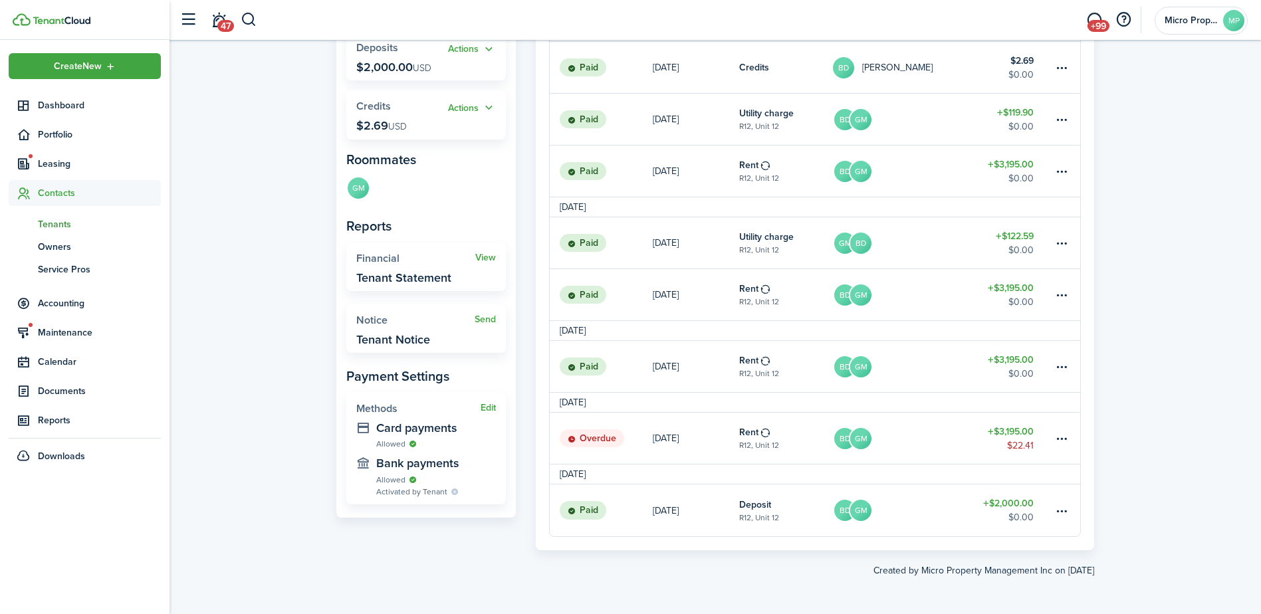
click at [1020, 445] on table-amount-description "$22.41" at bounding box center [1020, 446] width 27 height 14
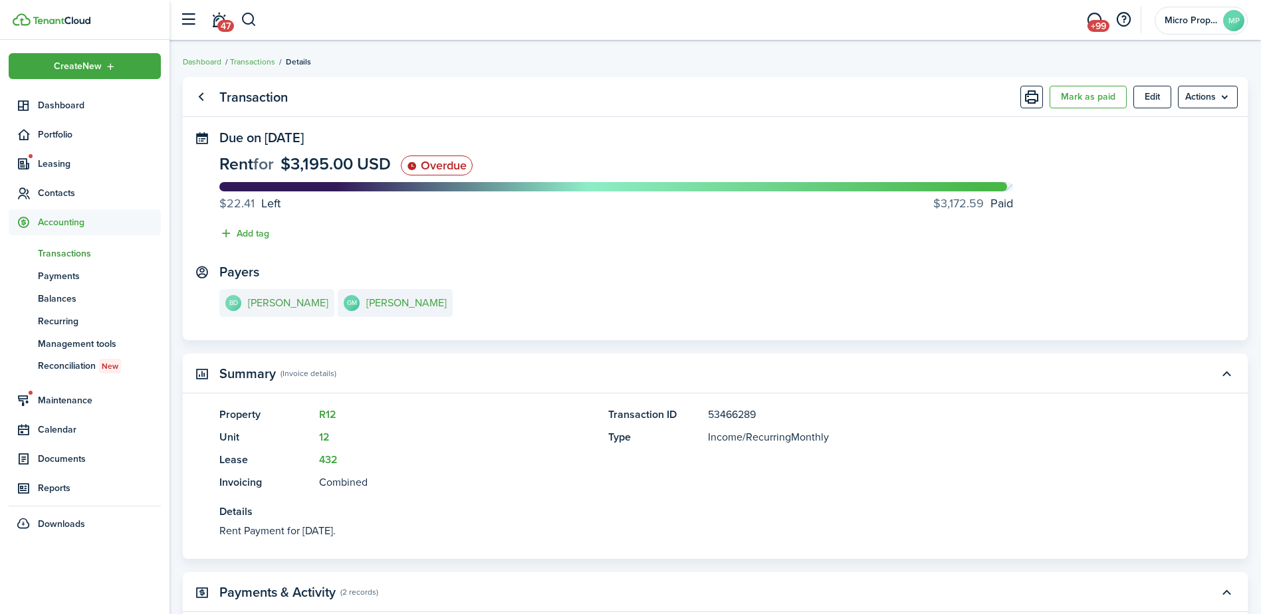
click at [328, 306] on e-details-info-title "Brede Danielle Eranio" at bounding box center [288, 303] width 80 height 12
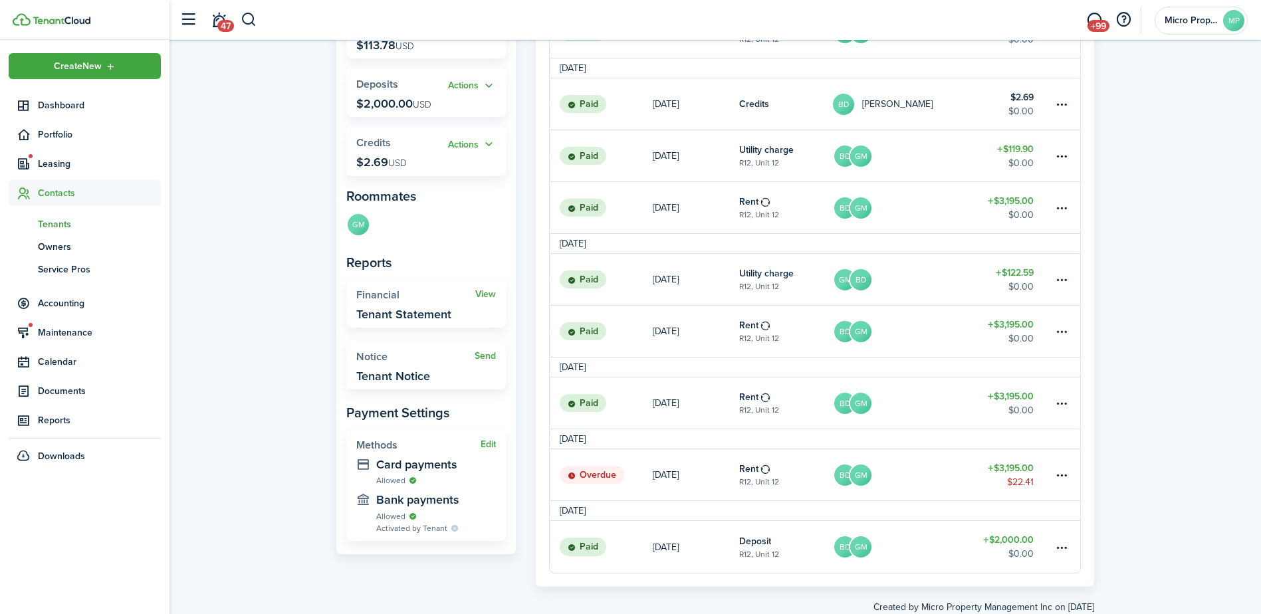
scroll to position [199, 0]
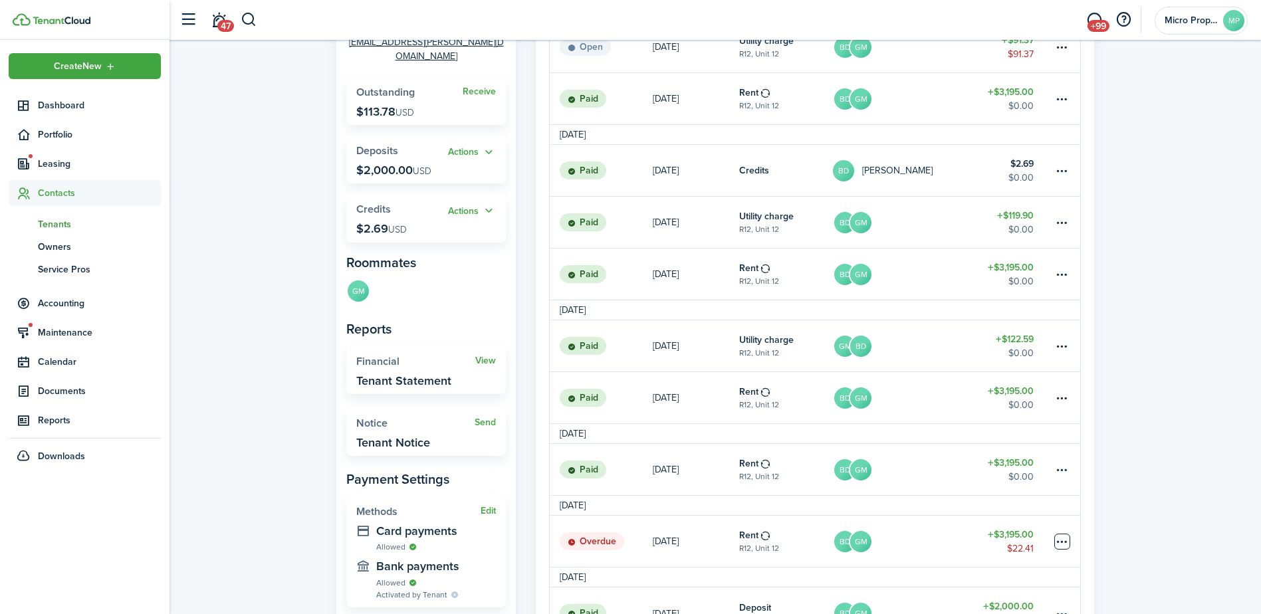
click at [1063, 549] on table-menu-btn-icon at bounding box center [1063, 542] width 16 height 16
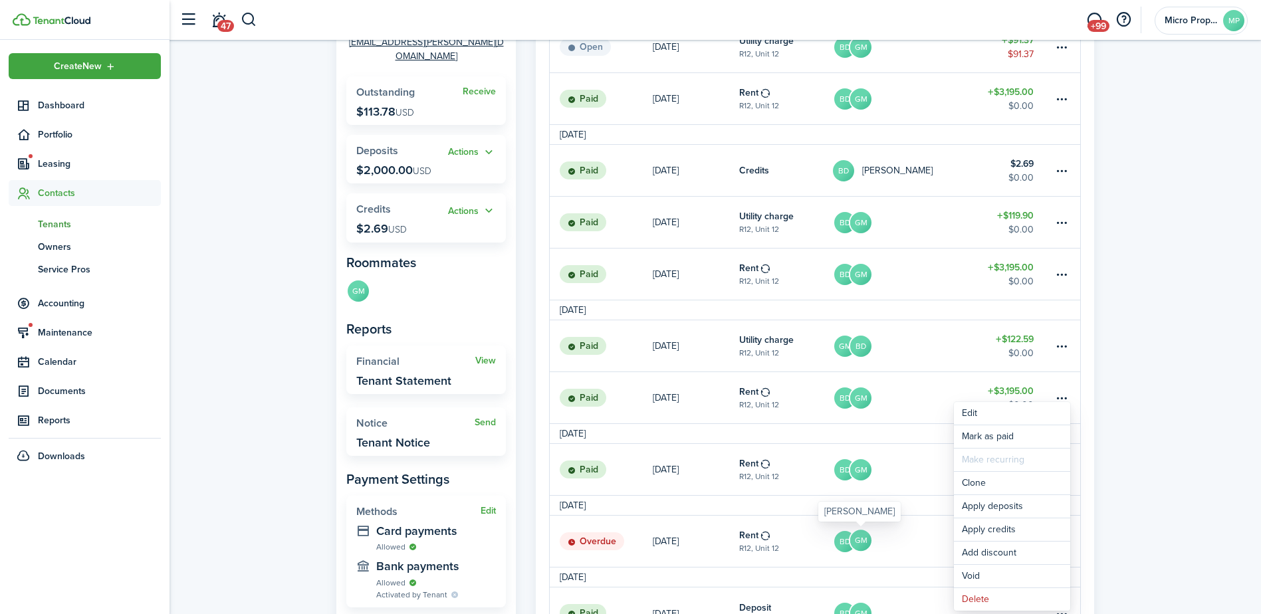
click at [852, 539] on avatar-text "GM" at bounding box center [860, 540] width 21 height 21
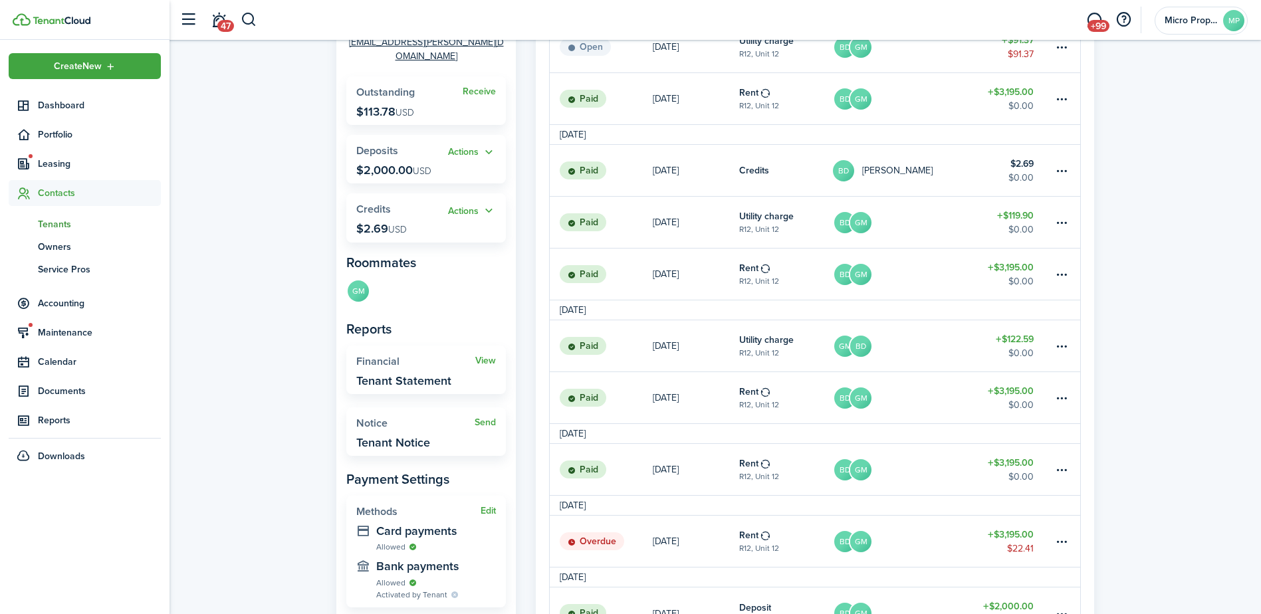
scroll to position [303, 0]
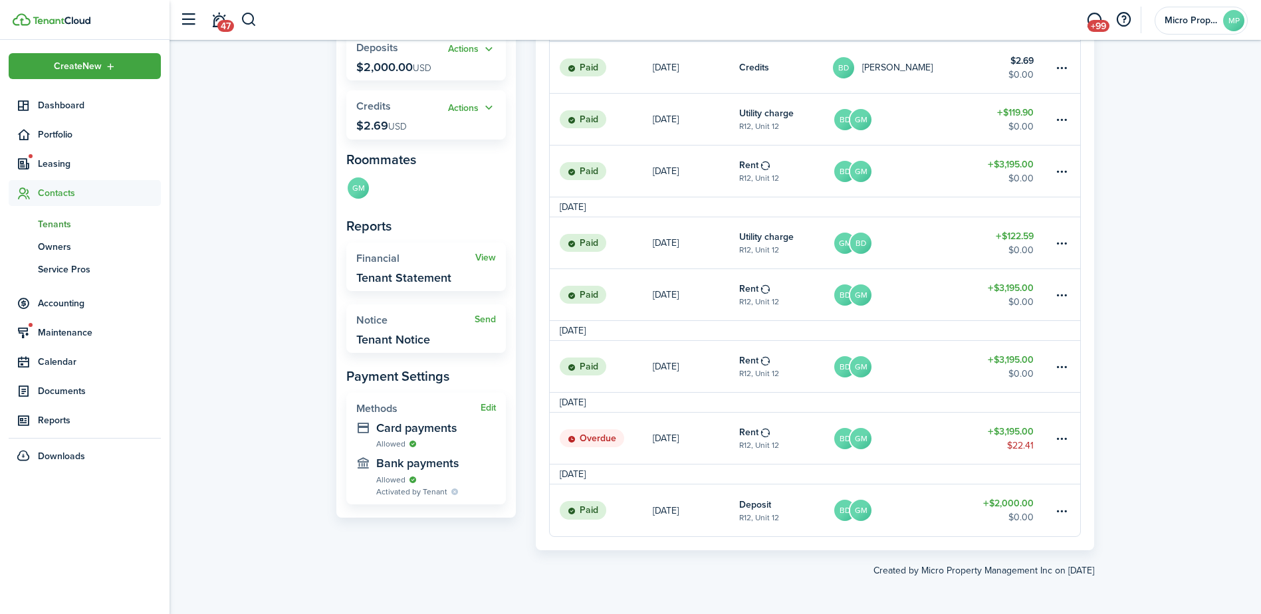
click at [1016, 436] on table-amount-title "$3,195.00" at bounding box center [1011, 432] width 46 height 14
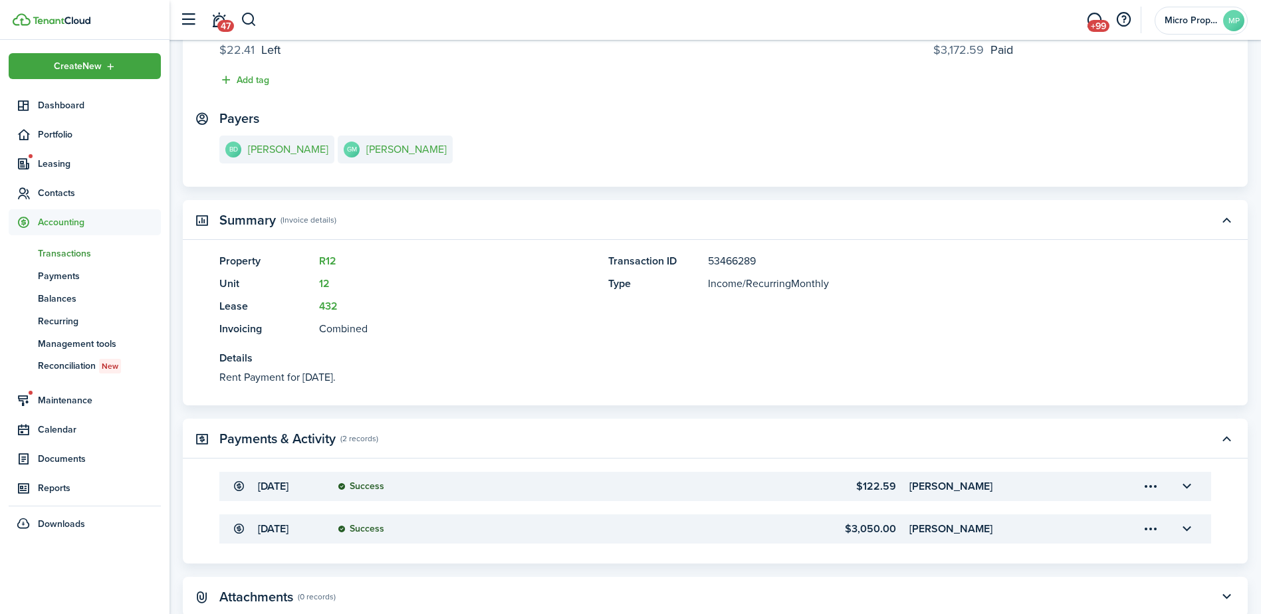
scroll to position [220, 0]
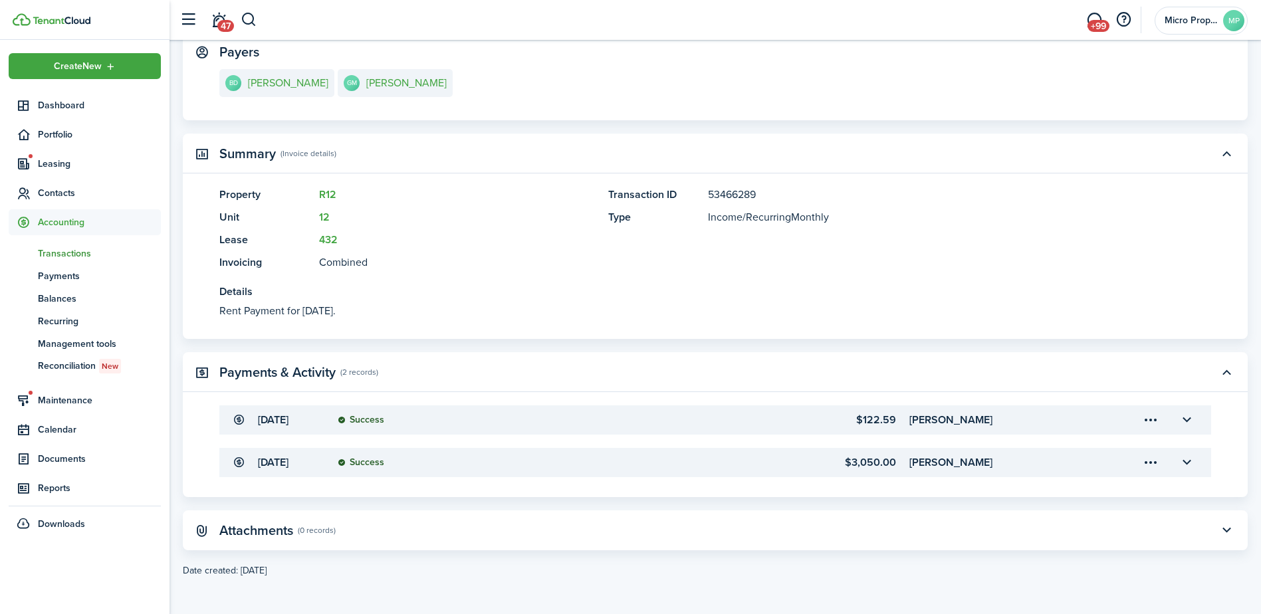
click at [1145, 422] on menu-trigger-card "Open menu" at bounding box center [1151, 420] width 23 height 23
click at [1117, 503] on button "Delete" at bounding box center [1104, 496] width 116 height 23
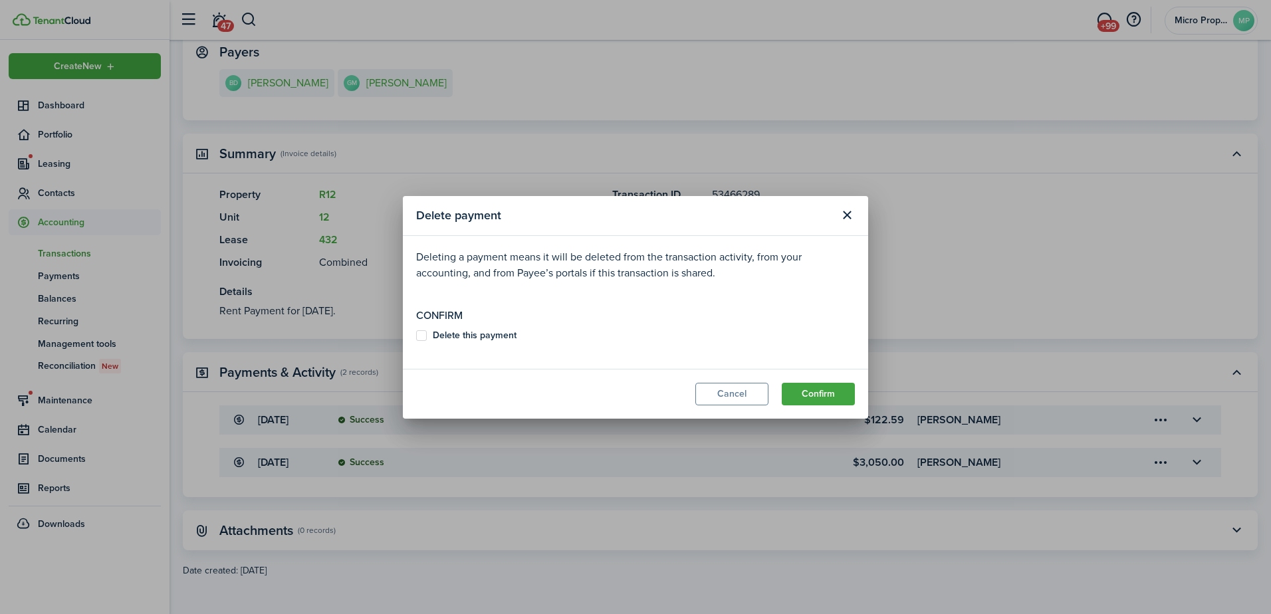
click at [465, 337] on b "Delete this payment" at bounding box center [475, 335] width 84 height 14
click at [416, 336] on input "Delete this payment" at bounding box center [416, 335] width 1 height 1
checkbox input "true"
click at [787, 388] on button "Confirm" at bounding box center [818, 394] width 73 height 23
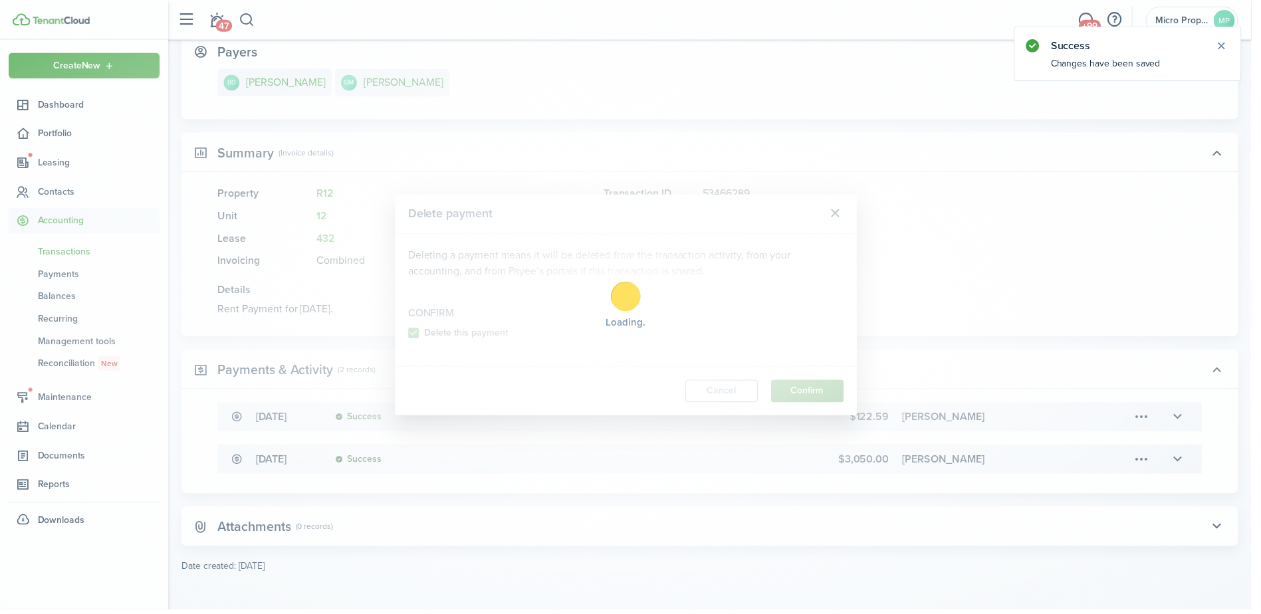
scroll to position [0, 0]
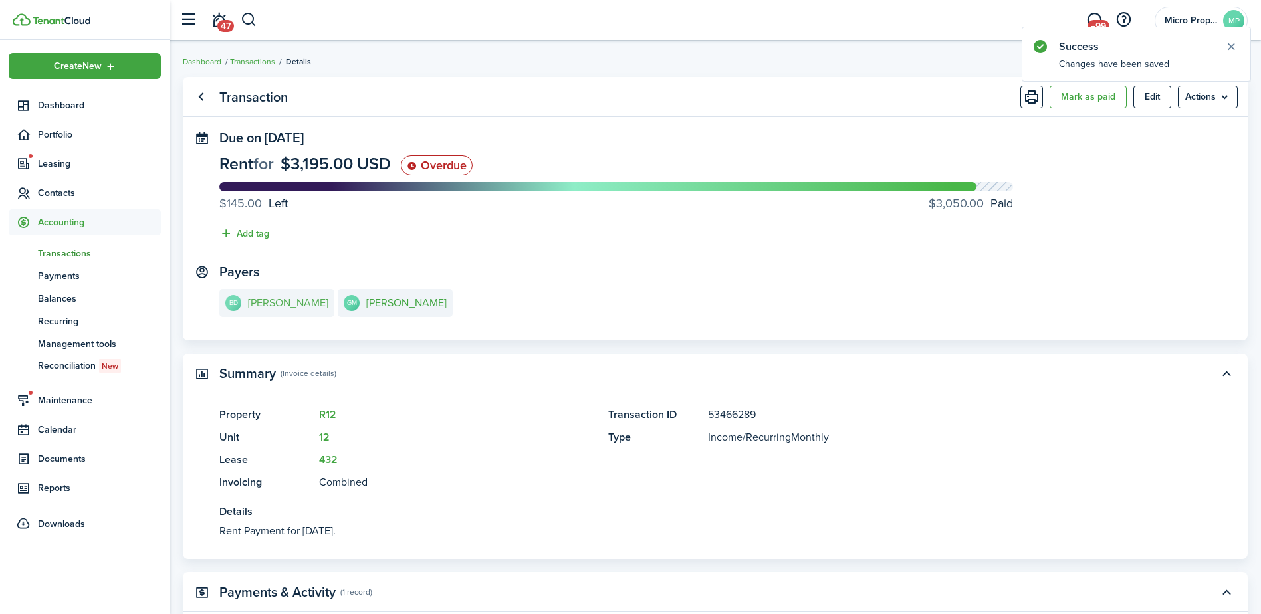
click at [329, 314] on link "BD Brede Danielle Eranio" at bounding box center [276, 303] width 115 height 28
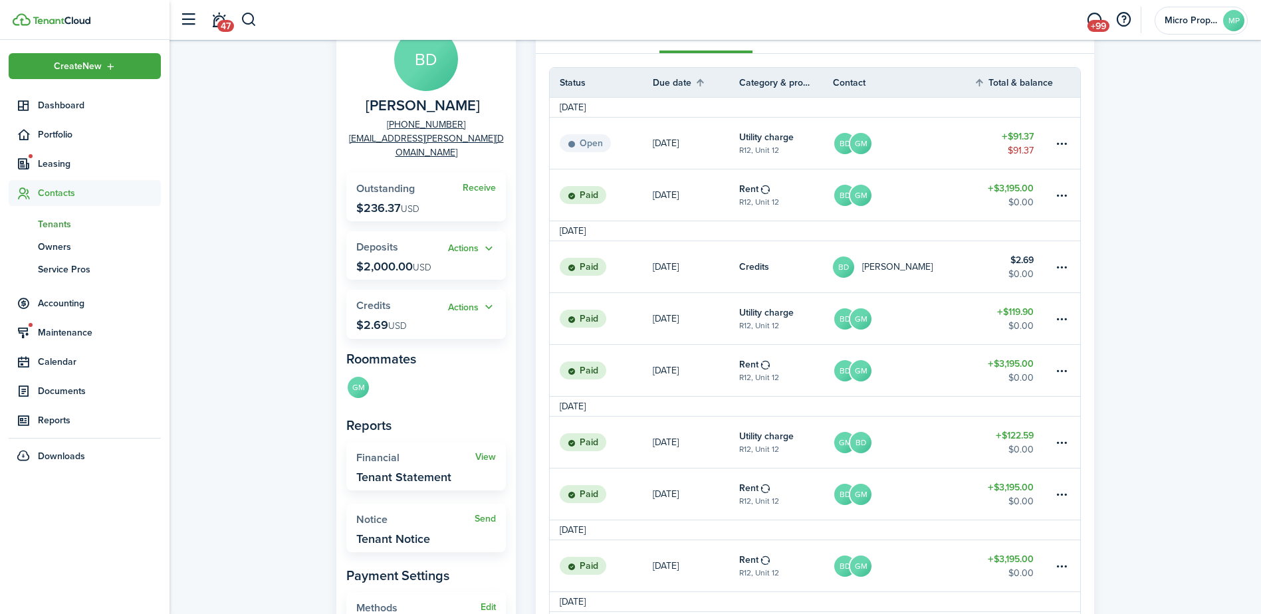
scroll to position [37, 0]
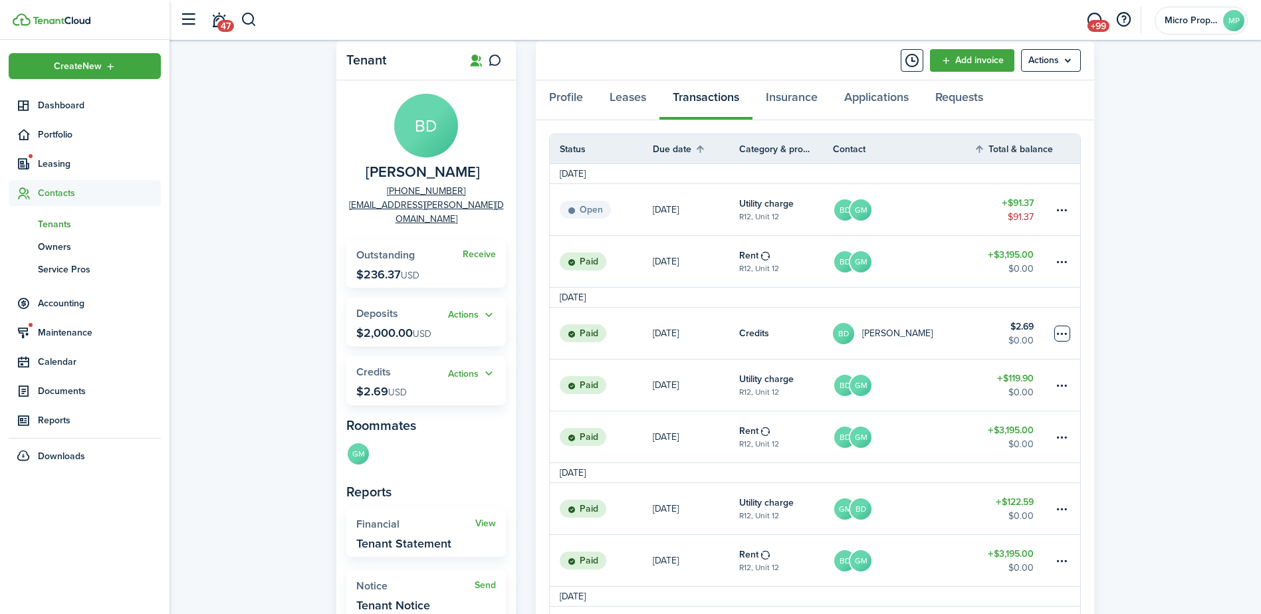
click at [1065, 332] on table-menu-btn-icon at bounding box center [1063, 334] width 16 height 16
click at [1165, 360] on div "Tenant BD Brede Danielle Eranio +1 805-758-3424 brielle.mckenna@gmail.com Recei…" at bounding box center [716, 442] width 1092 height 817
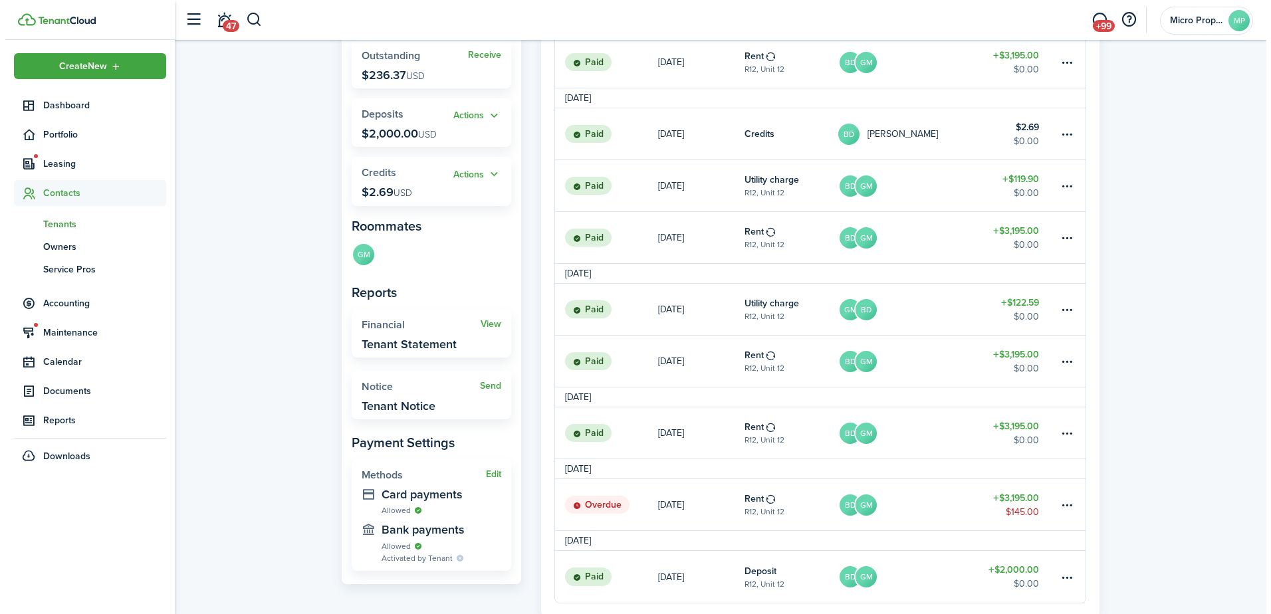
scroll to position [303, 0]
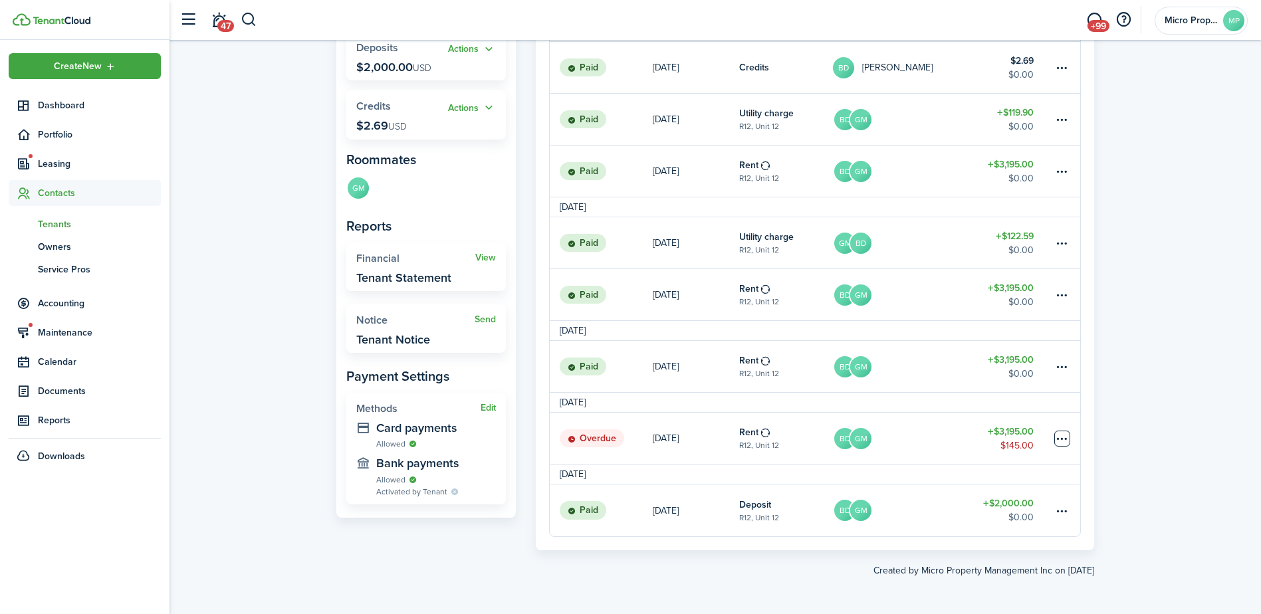
click at [1061, 441] on table-menu-btn-icon at bounding box center [1063, 439] width 16 height 16
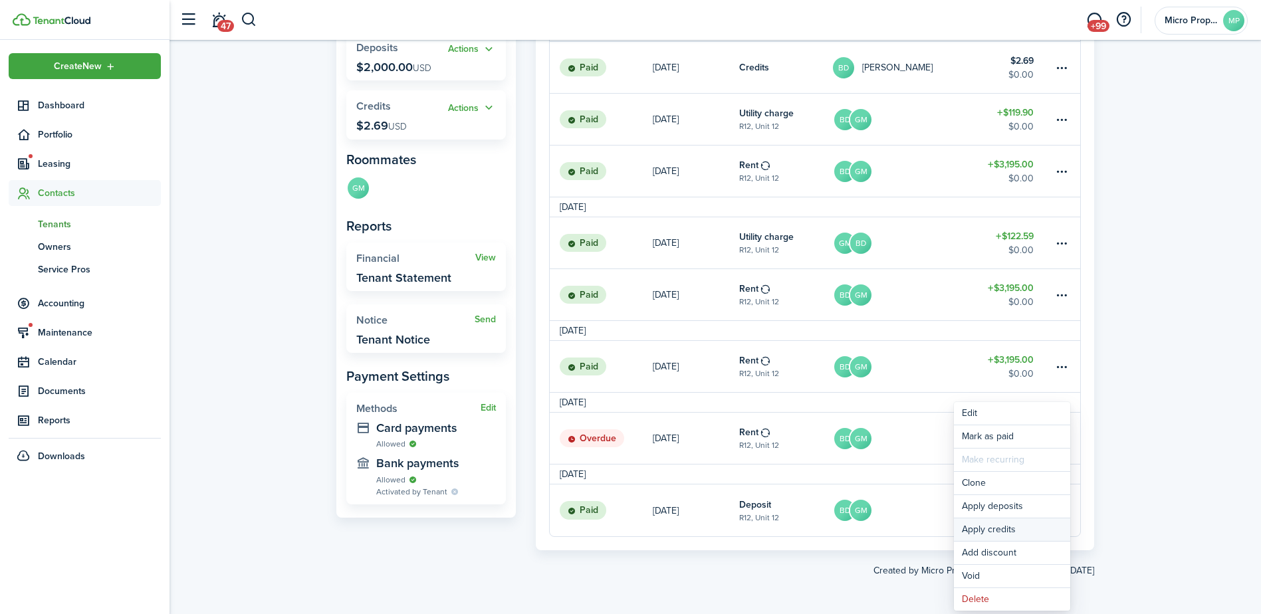
click at [1013, 531] on button "Apply credits" at bounding box center [1012, 530] width 116 height 23
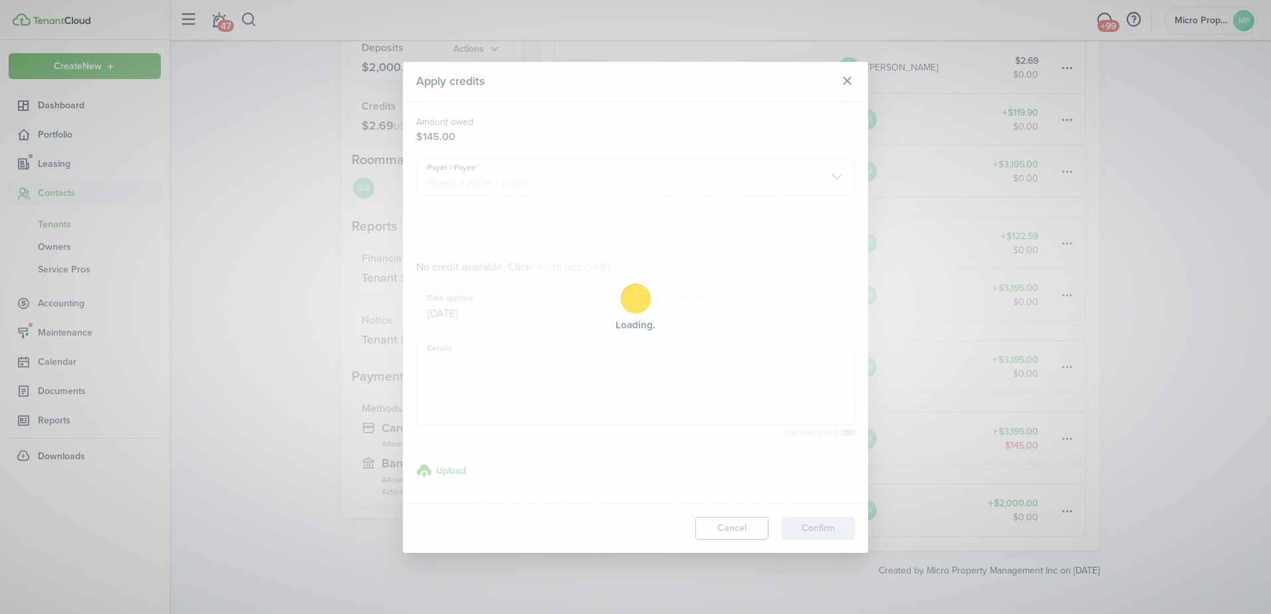
type input "$2.69"
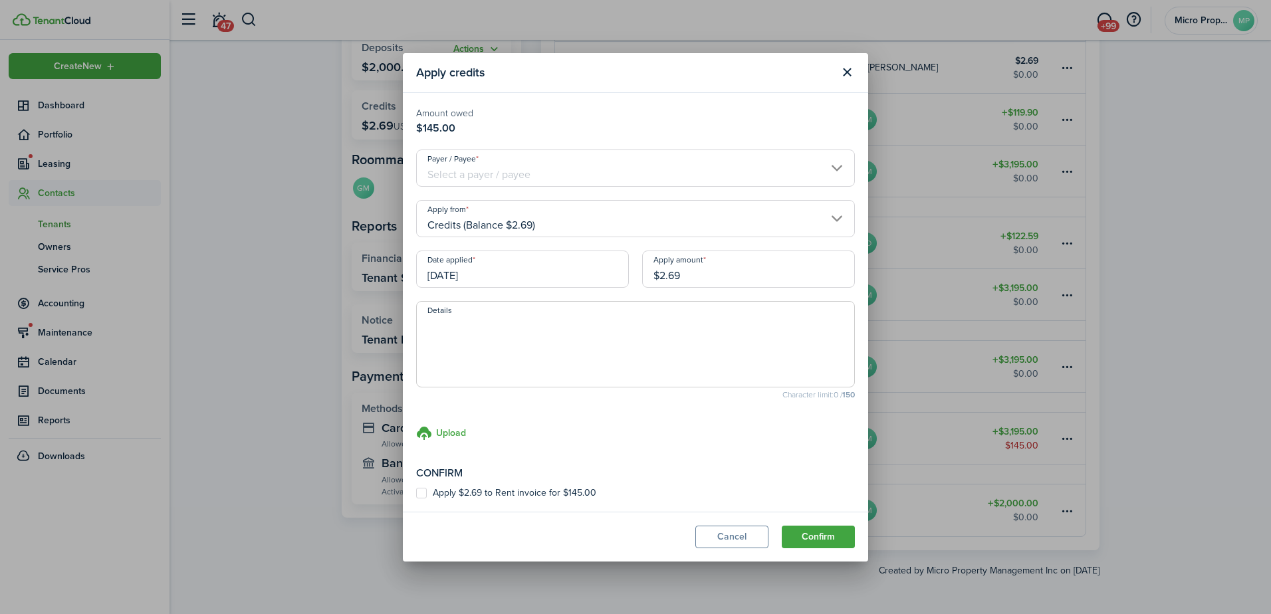
click at [511, 491] on label "Apply $2.69 to Rent invoice for $145.00" at bounding box center [506, 493] width 180 height 11
click at [416, 493] on input "Apply $2.69 to Rent invoice for $145.00" at bounding box center [416, 493] width 1 height 1
checkbox input "true"
click at [843, 539] on button "Confirm" at bounding box center [818, 537] width 73 height 23
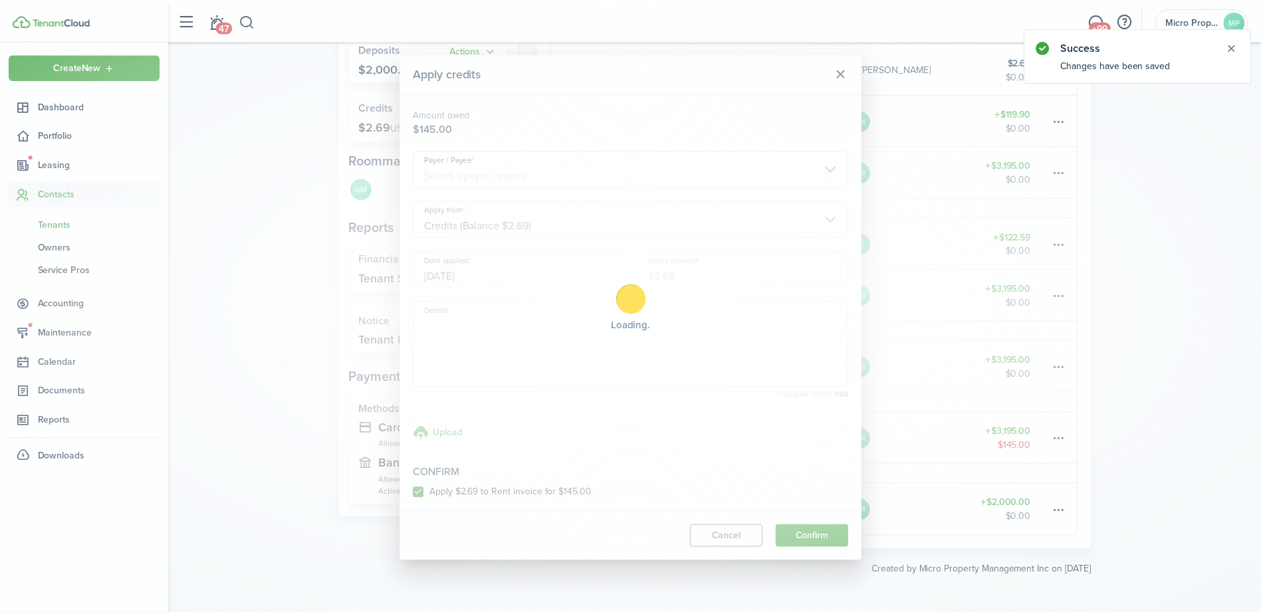
scroll to position [190, 0]
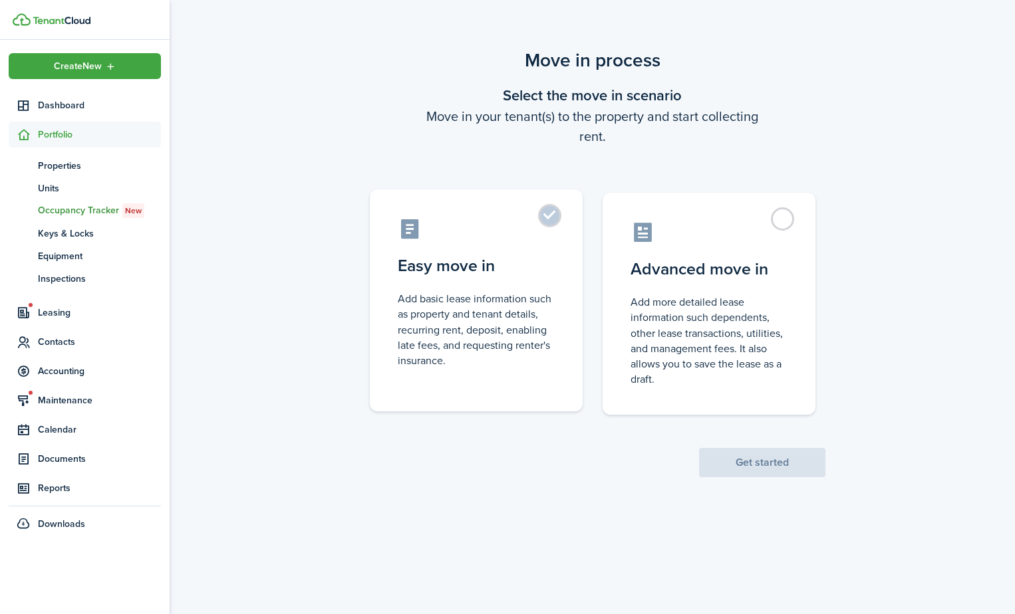
click at [456, 301] on control-radio-card-description "Add basic lease information such as property and tenant details, recurring rent…" at bounding box center [476, 329] width 157 height 77
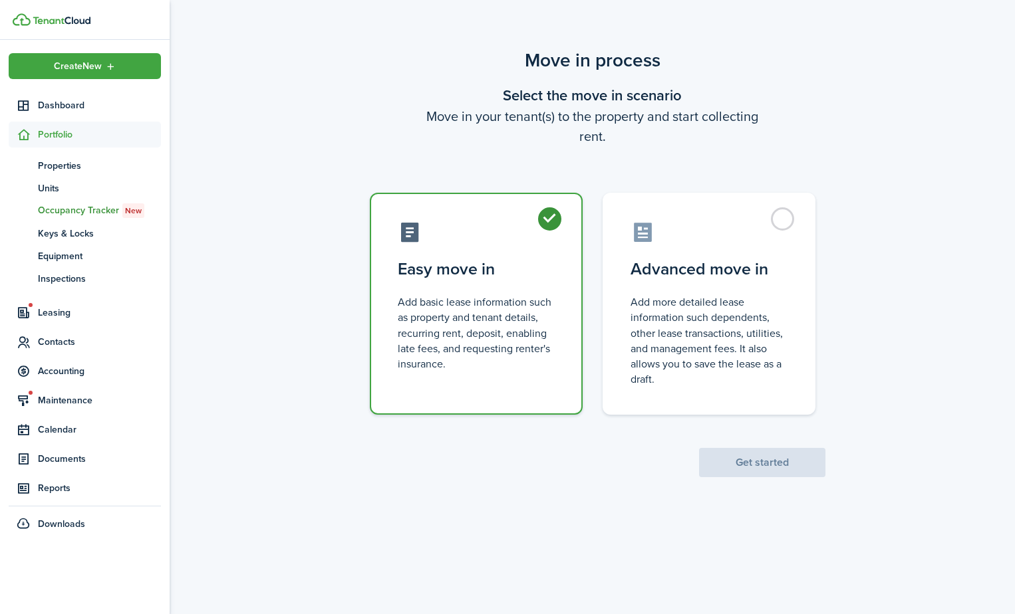
radio input "true"
click at [800, 465] on button "Get started" at bounding box center [762, 462] width 126 height 29
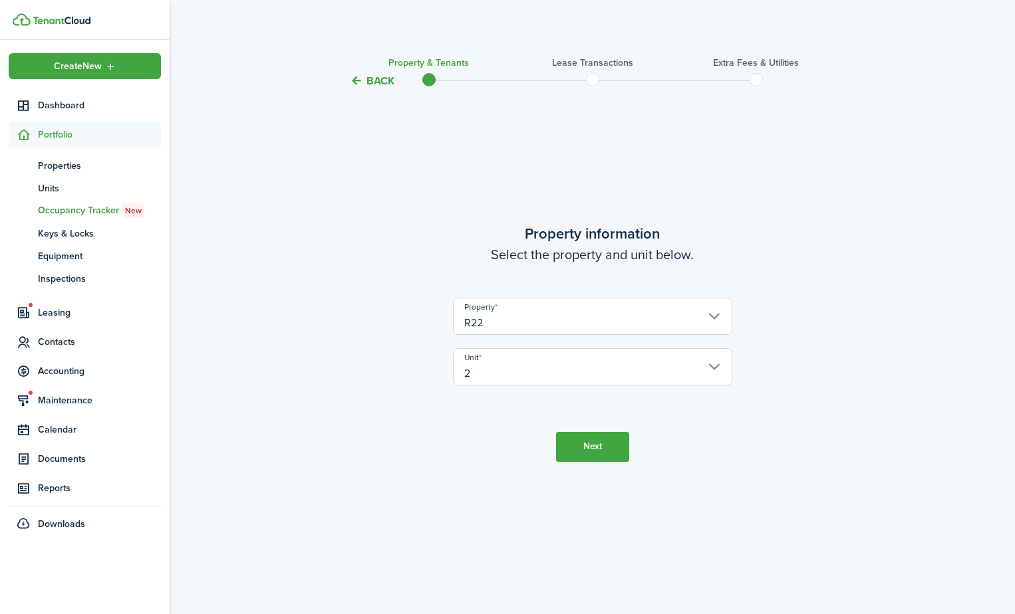
click at [575, 442] on button "Next" at bounding box center [592, 447] width 73 height 30
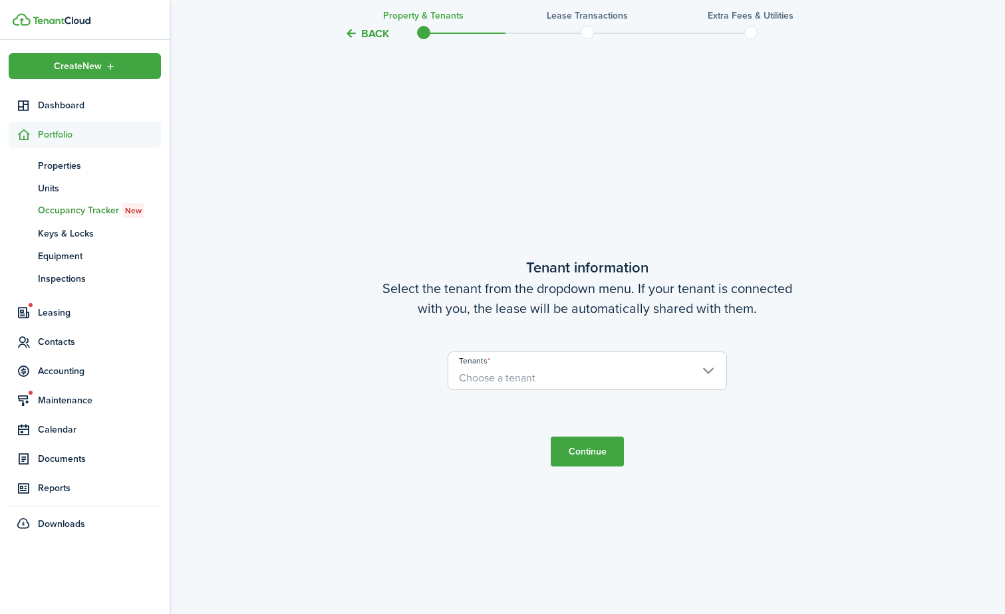
scroll to position [525, 0]
click at [584, 367] on span "Choose a tenant" at bounding box center [587, 376] width 278 height 23
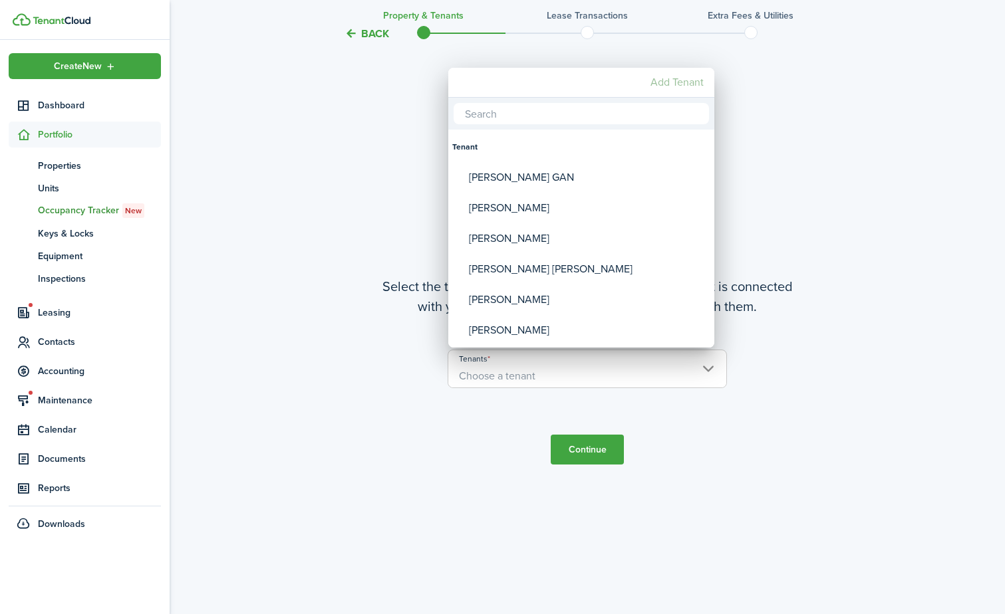
click at [686, 91] on mbsc-button "Add Tenant" at bounding box center [677, 82] width 64 height 24
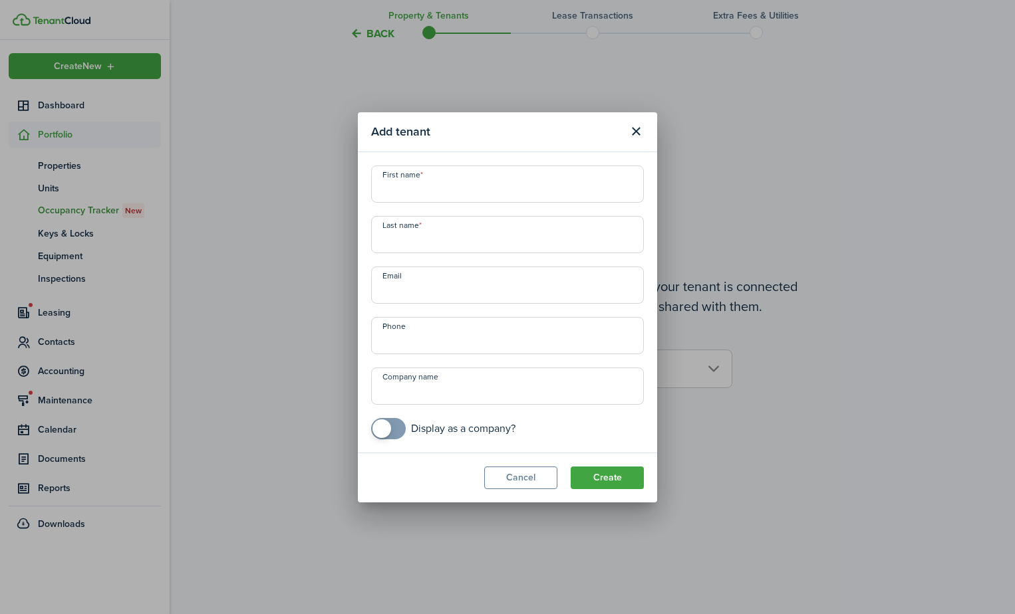
click at [499, 194] on input "First name" at bounding box center [507, 184] width 273 height 37
type input "[PERSON_NAME]"
type input "[EMAIL_ADDRESS][DOMAIN_NAME]"
type input "[PHONE_NUMBER]"
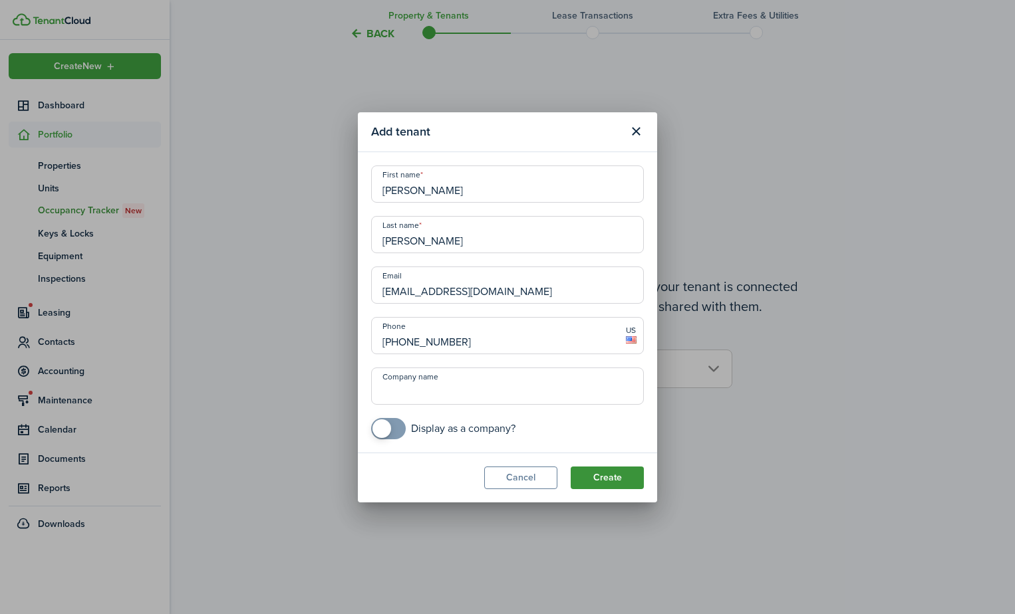
click at [622, 475] on button "Create" at bounding box center [607, 478] width 73 height 23
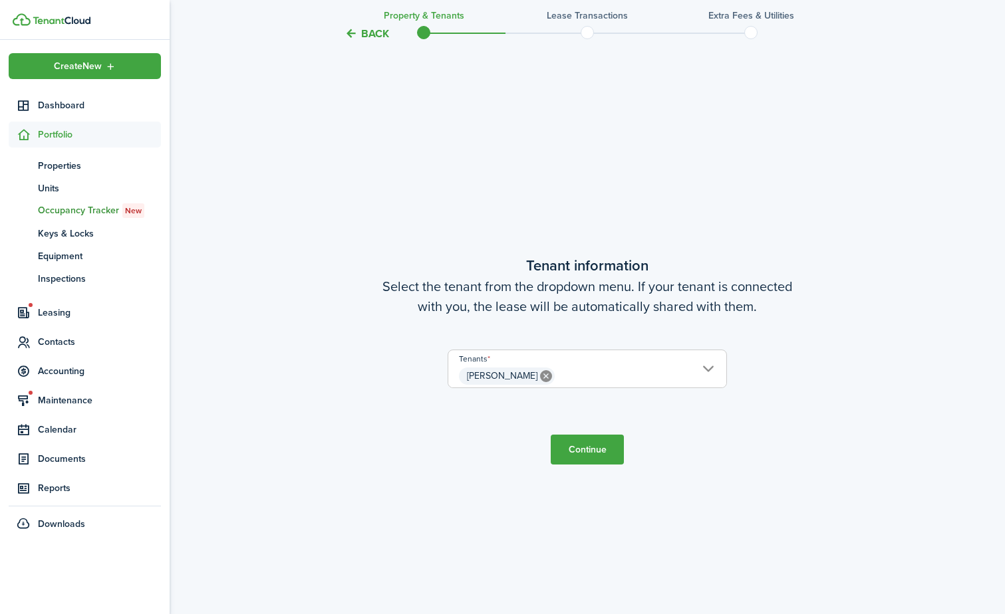
click at [634, 380] on span "[PERSON_NAME]" at bounding box center [587, 376] width 278 height 23
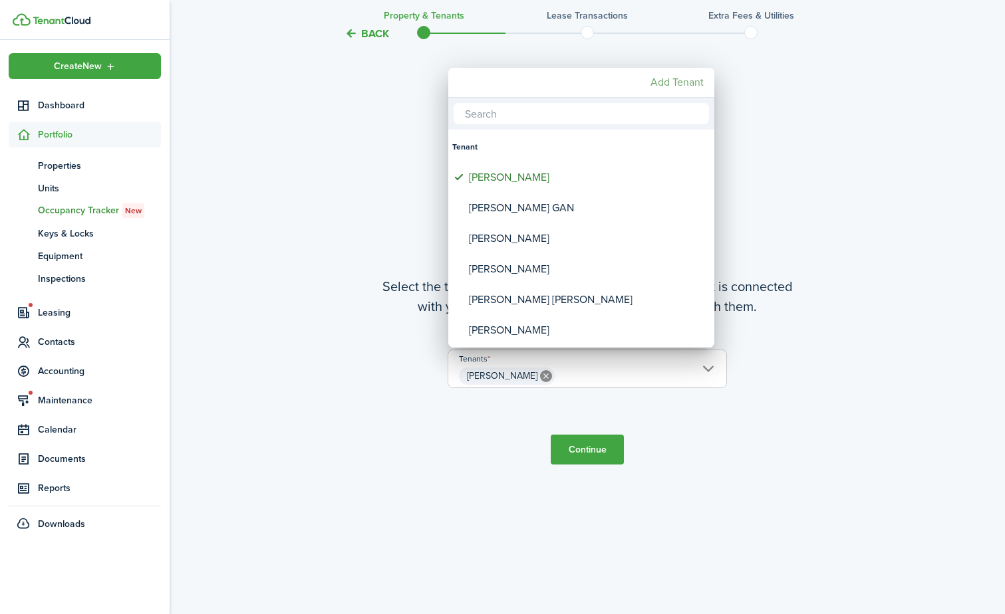
click at [678, 82] on mbsc-button "Add Tenant" at bounding box center [677, 82] width 64 height 24
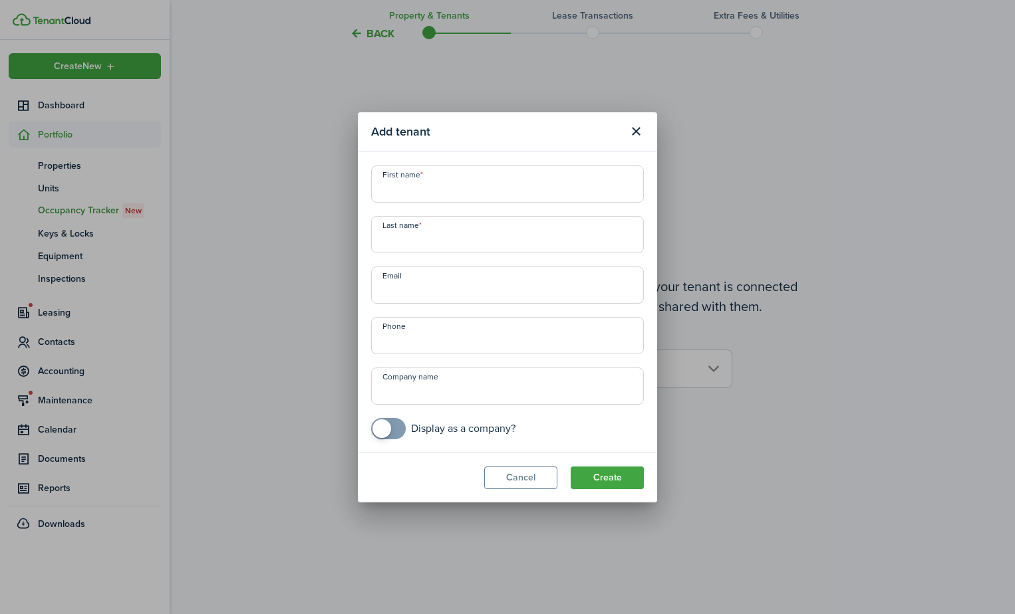
click at [581, 170] on input "First name" at bounding box center [507, 184] width 273 height 37
type input "[PERSON_NAME]"
click at [526, 289] on input "Email" at bounding box center [507, 285] width 273 height 37
click at [525, 244] on input "MAZARLEGOS" at bounding box center [507, 234] width 273 height 37
type input "[PERSON_NAME]"
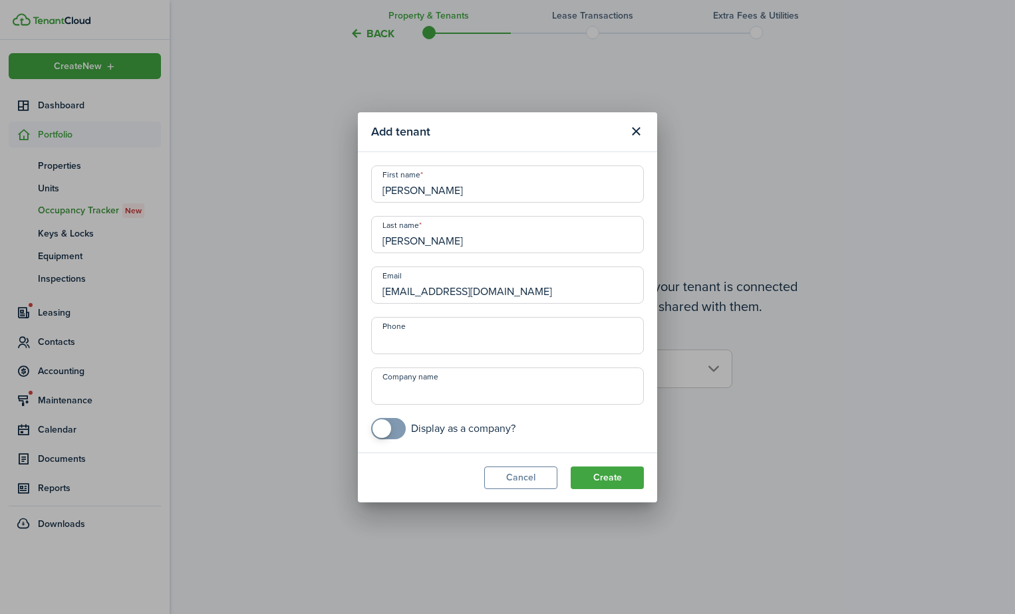
type input "[EMAIL_ADDRESS][DOMAIN_NAME]"
type input "[PHONE_NUMBER]"
click at [606, 482] on button "Create" at bounding box center [607, 478] width 73 height 23
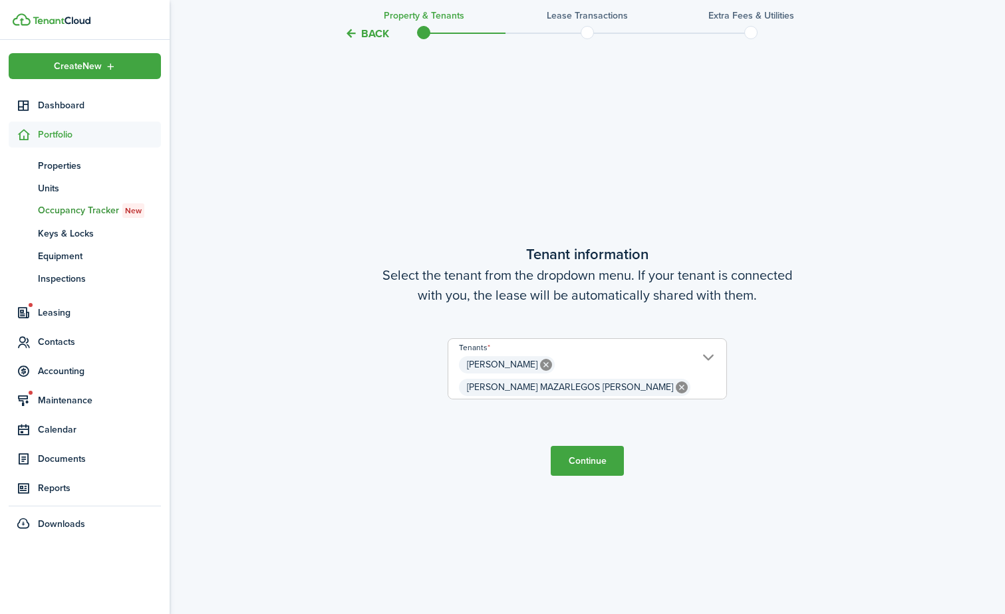
click at [602, 468] on button "Continue" at bounding box center [587, 461] width 73 height 30
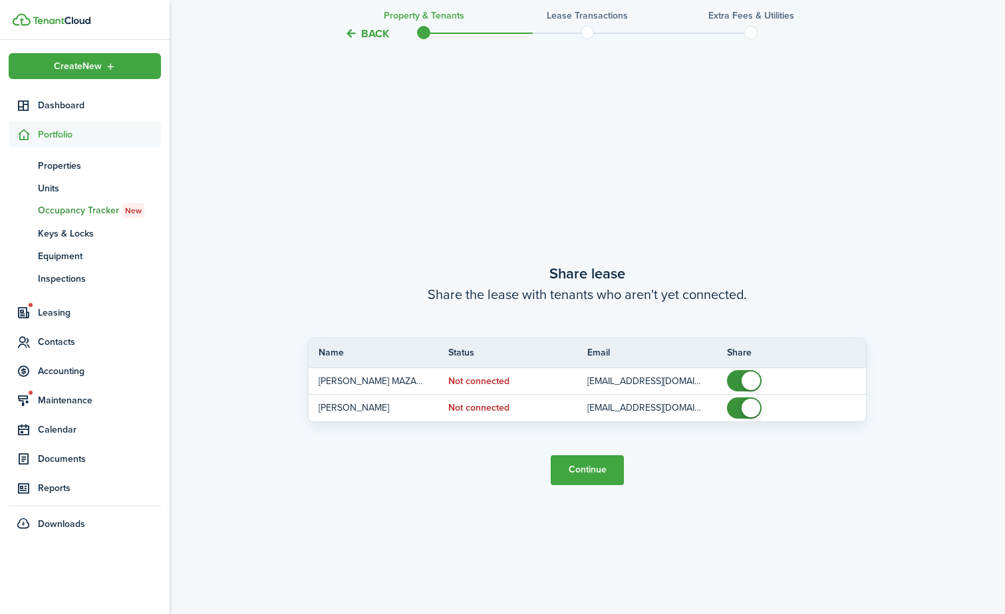
scroll to position [1140, 0]
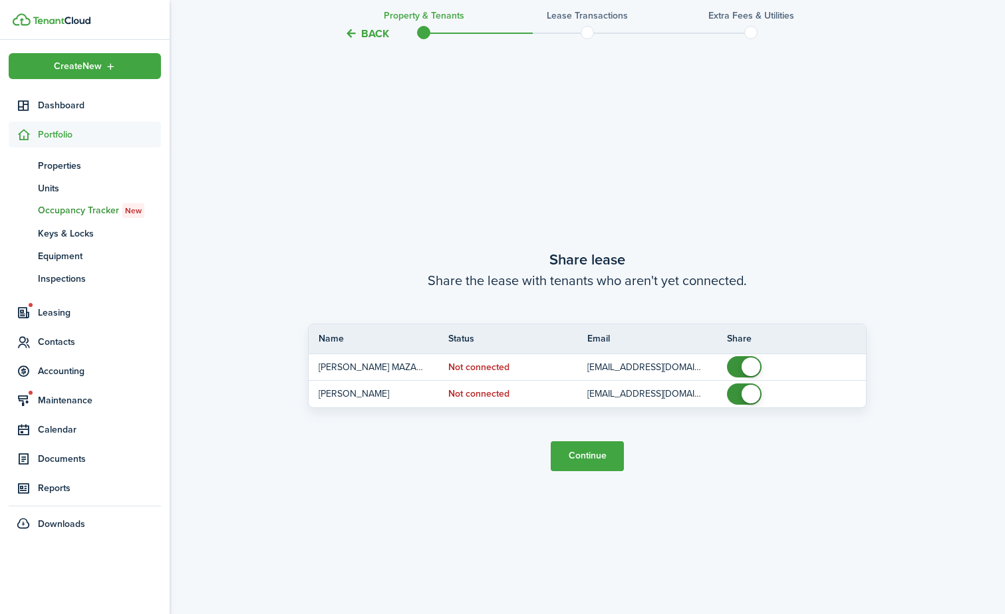
click at [596, 454] on button "Continue" at bounding box center [587, 457] width 73 height 30
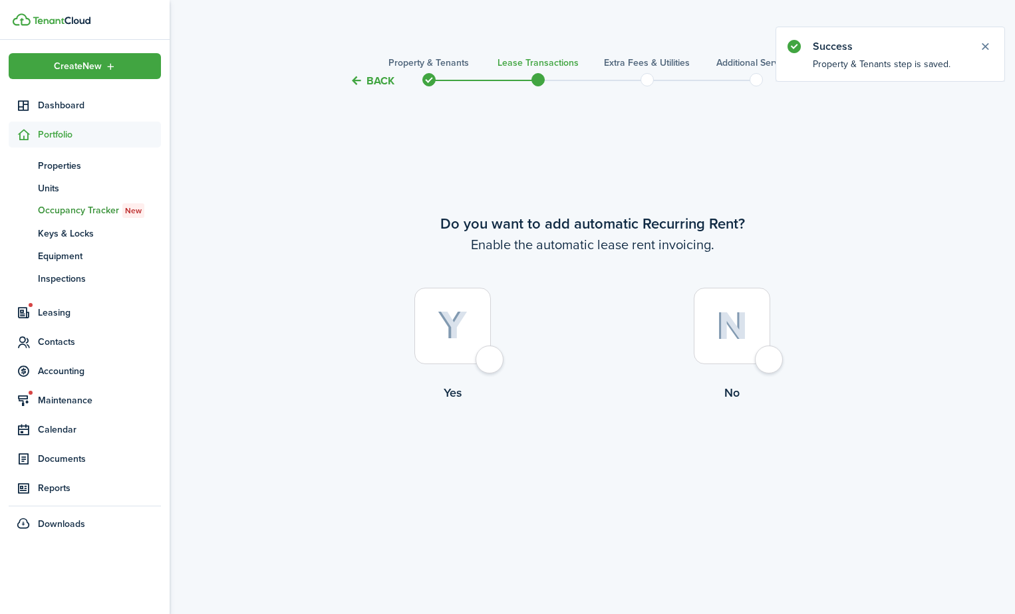
click at [402, 372] on label "Yes" at bounding box center [452, 348] width 279 height 120
radio input "true"
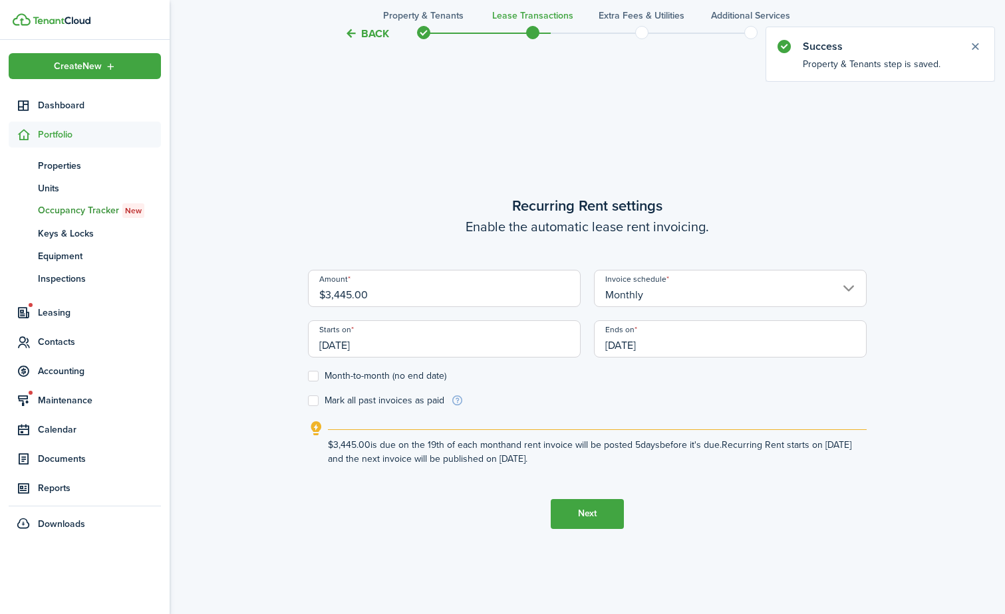
scroll to position [525, 0]
drag, startPoint x: 429, startPoint y: 296, endPoint x: 25, endPoint y: 303, distance: 403.7
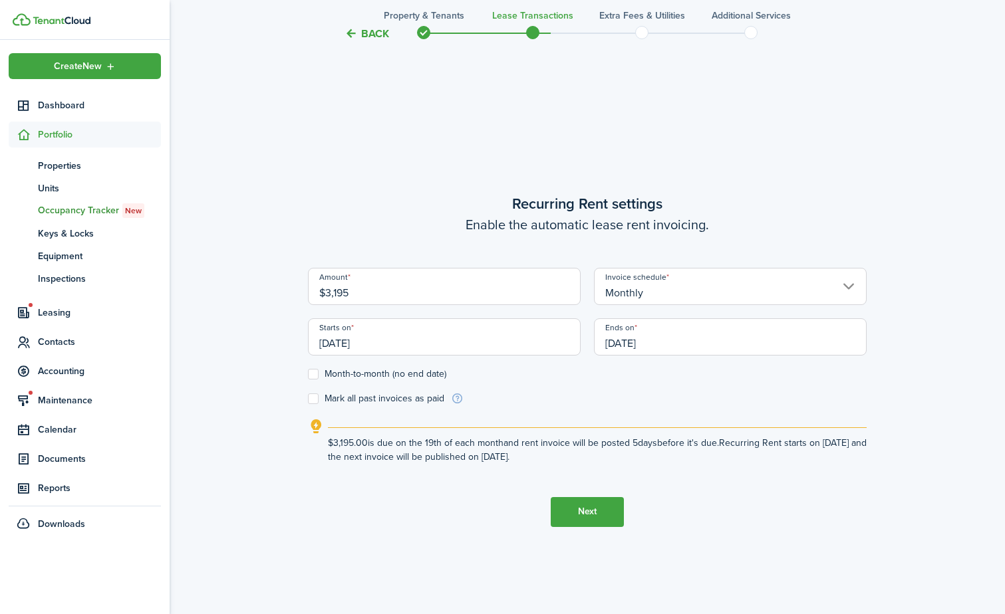
type input "$3,195.00"
click at [547, 404] on form "Amount $3,195.00 Invoice schedule Monthly Starts on [DATE] Ends on [DATE] Month…" at bounding box center [587, 337] width 559 height 138
click at [459, 352] on input "[DATE]" at bounding box center [444, 337] width 273 height 37
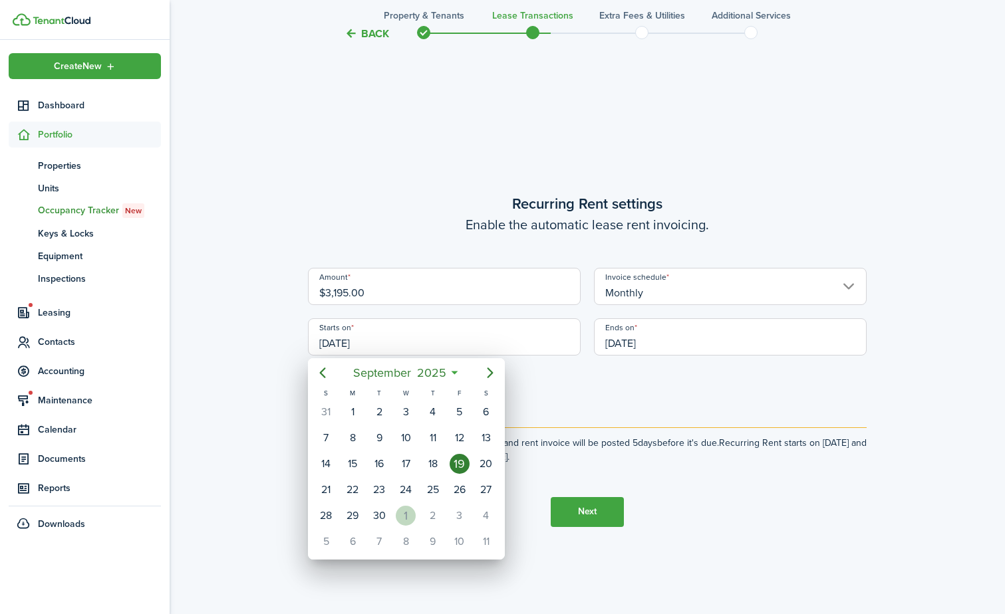
click at [411, 521] on div "1" at bounding box center [406, 516] width 20 height 20
type input "[DATE]"
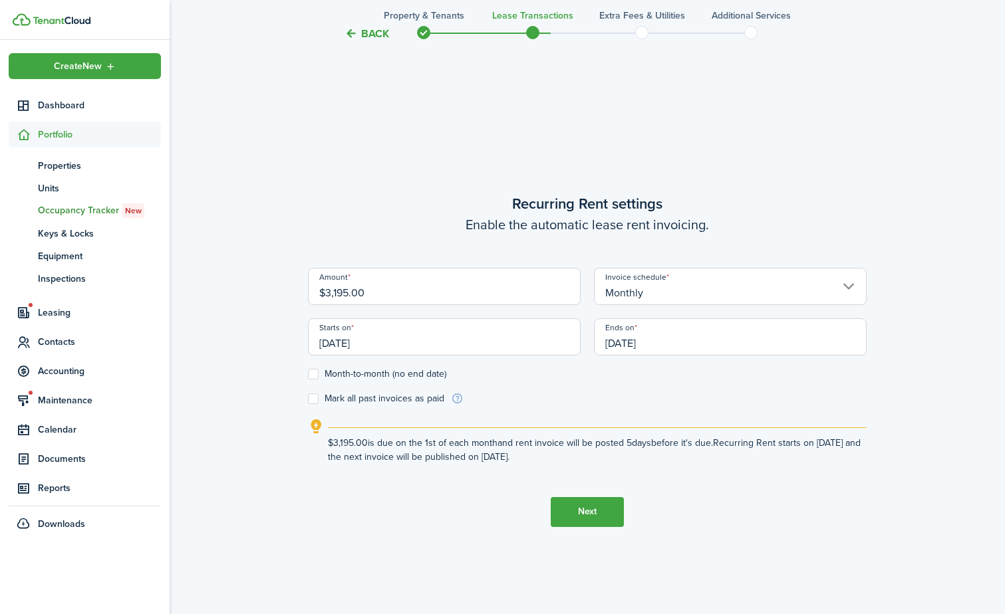
scroll to position [0, 0]
click at [700, 330] on input "[DATE]" at bounding box center [730, 337] width 273 height 37
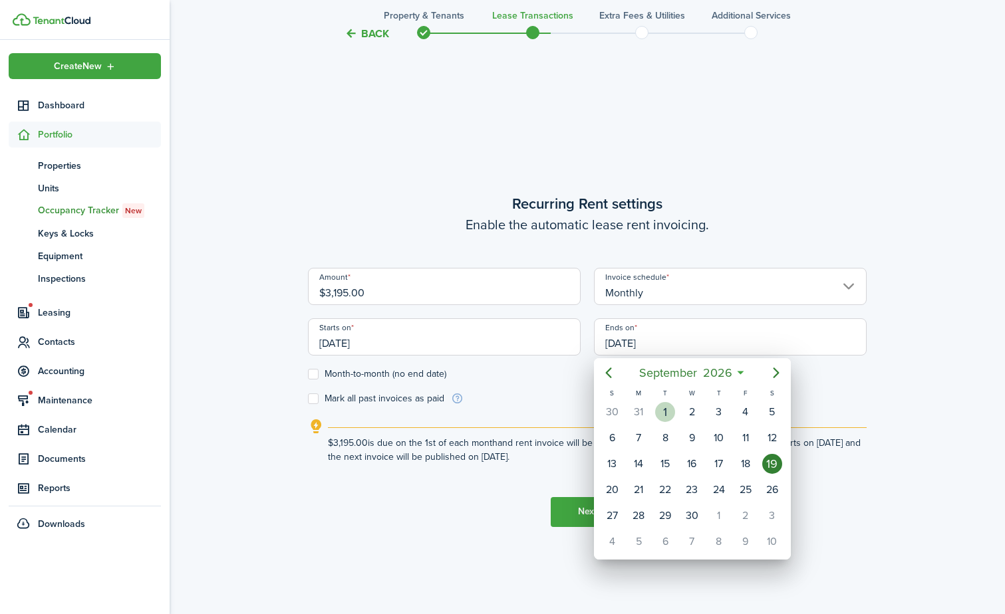
click at [661, 414] on div "1" at bounding box center [665, 412] width 20 height 20
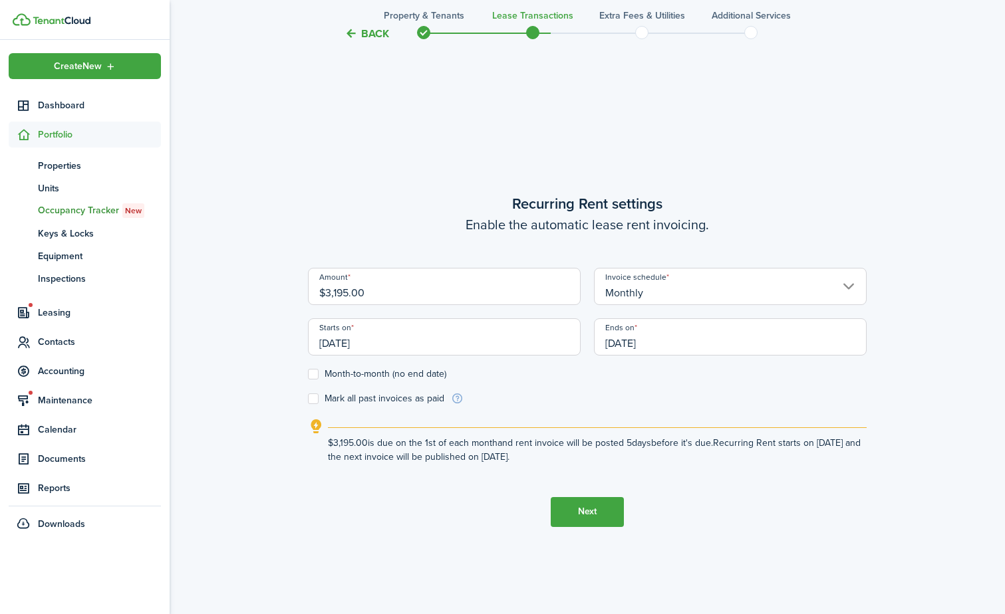
click at [633, 329] on input "[DATE]" at bounding box center [730, 337] width 273 height 37
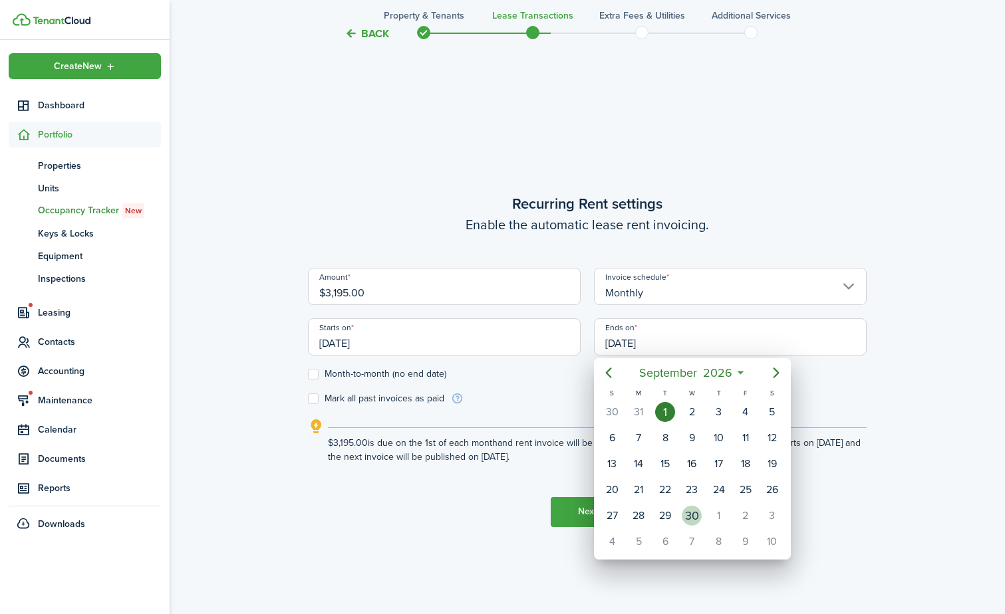
click at [697, 508] on div "30" at bounding box center [692, 516] width 20 height 20
type input "[DATE]"
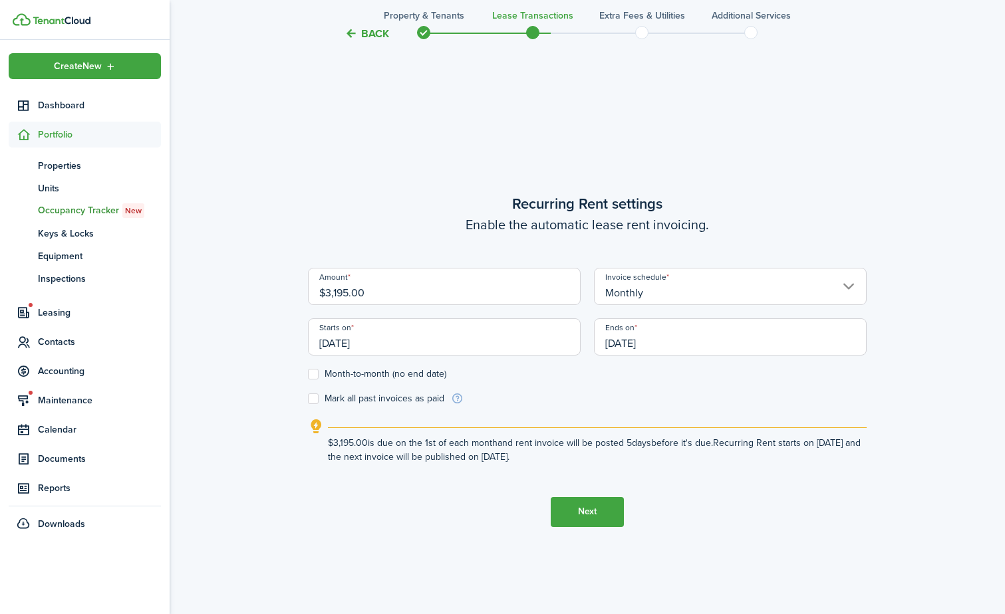
click at [584, 515] on button "Next" at bounding box center [587, 512] width 73 height 30
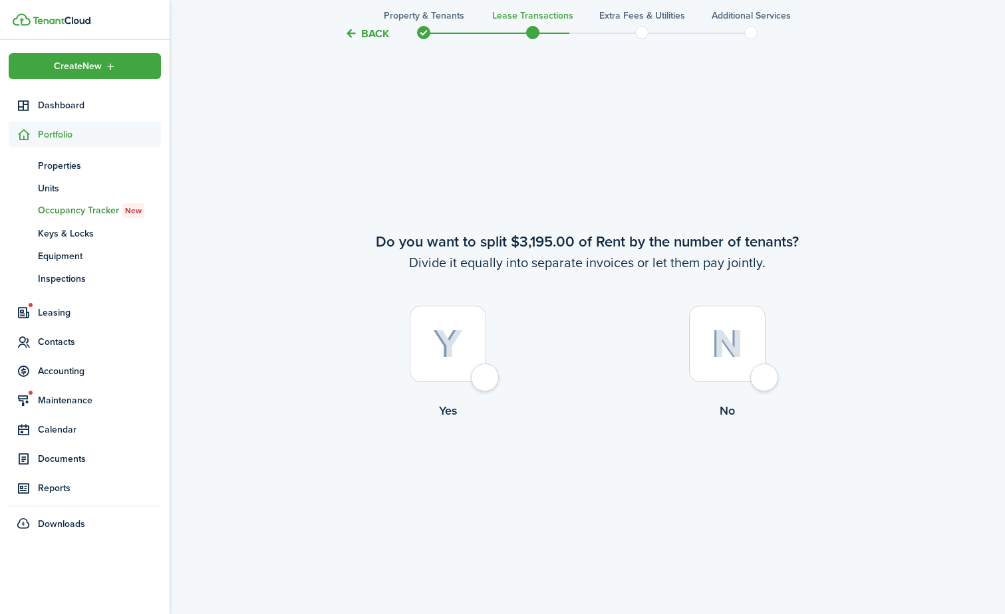
scroll to position [1140, 0]
click at [744, 334] on div at bounding box center [727, 343] width 76 height 76
radio input "true"
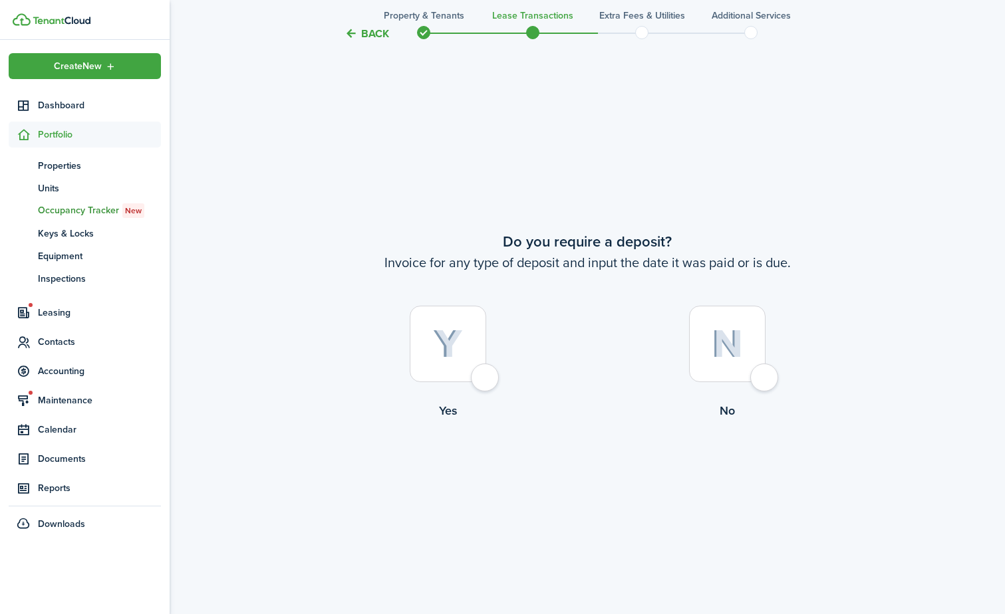
scroll to position [1754, 0]
click at [447, 353] on img at bounding box center [448, 343] width 30 height 29
radio input "true"
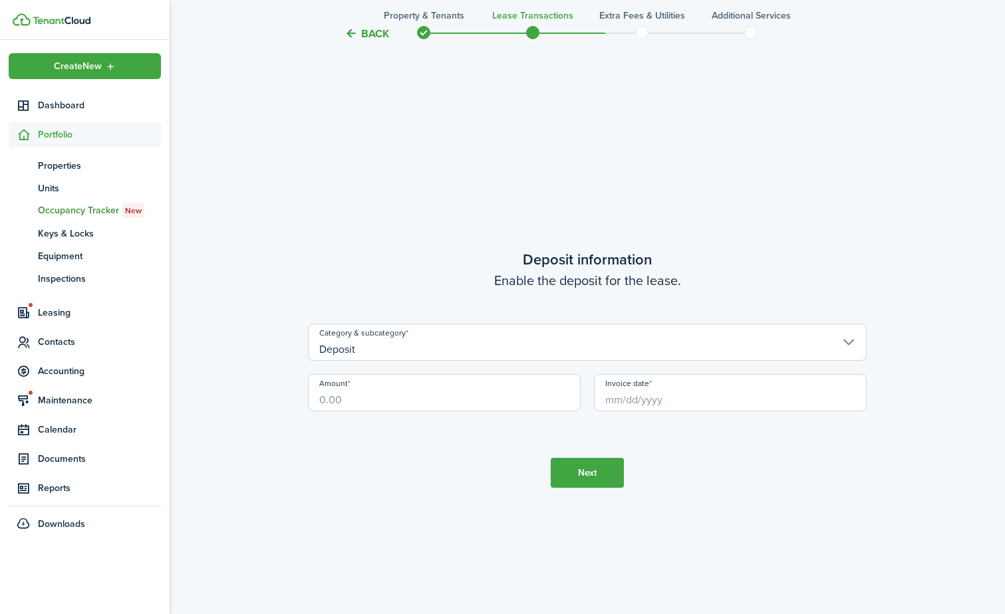
scroll to position [2369, 0]
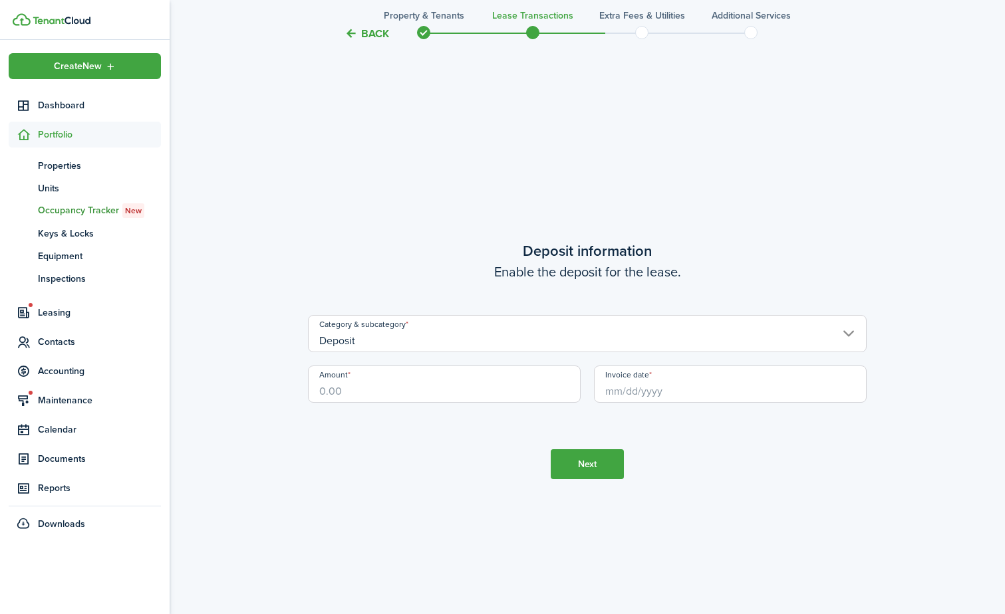
click at [481, 394] on input "Amount" at bounding box center [444, 384] width 273 height 37
click at [617, 380] on input "Invoice date" at bounding box center [730, 384] width 273 height 37
type input "$2,000.00"
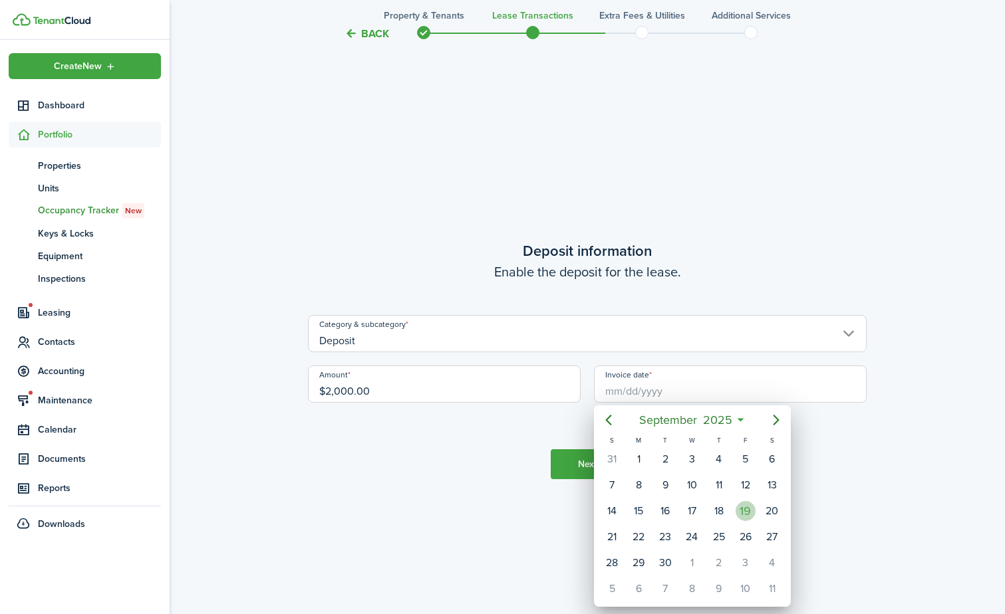
click at [741, 505] on div "19" at bounding box center [745, 511] width 20 height 20
type input "[DATE]"
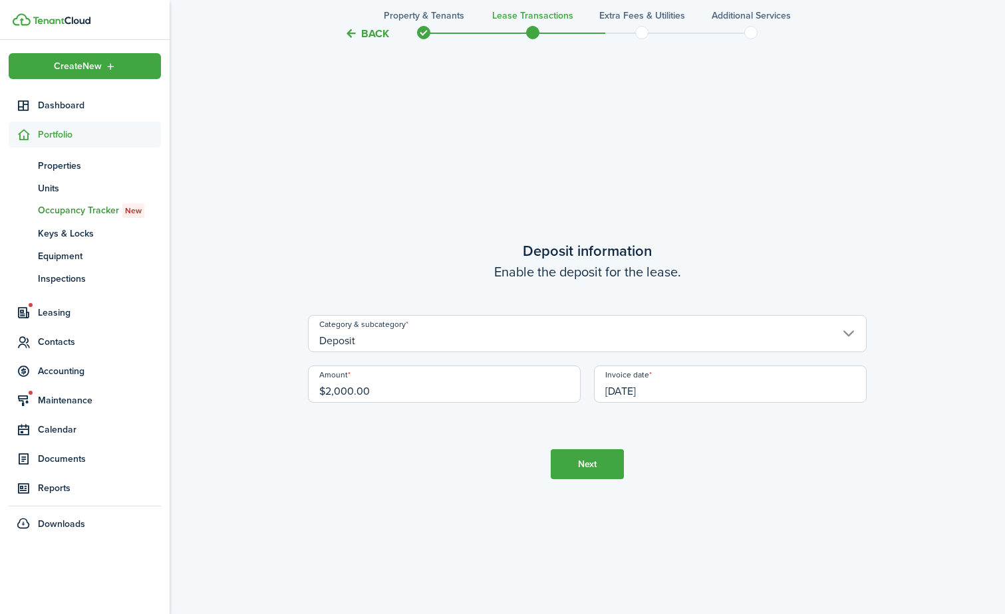
click at [594, 468] on button "Next" at bounding box center [587, 465] width 73 height 30
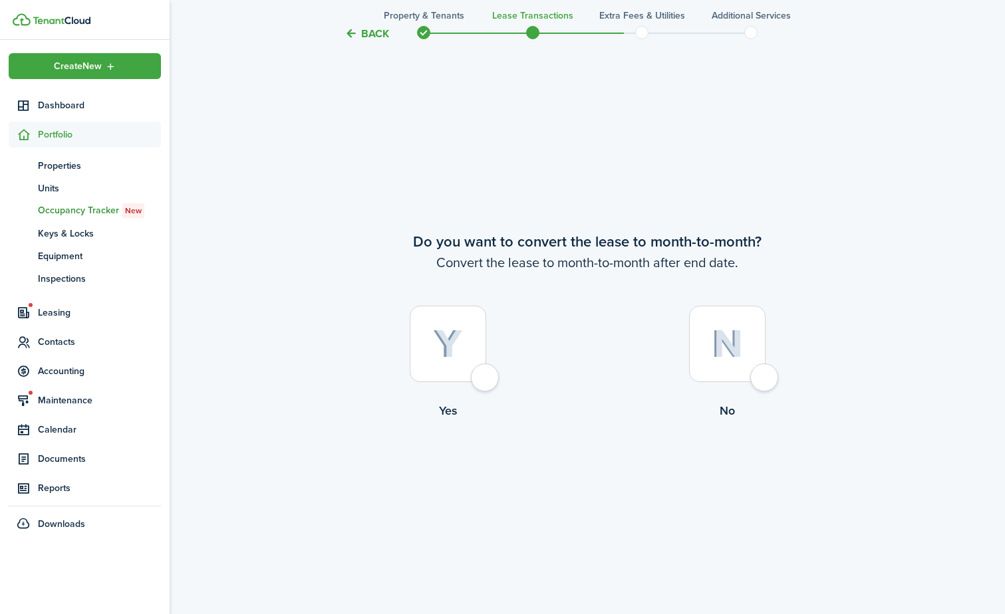
scroll to position [2983, 0]
click at [713, 362] on div at bounding box center [727, 343] width 76 height 76
radio input "true"
click at [586, 477] on button "Continue" at bounding box center [587, 474] width 73 height 30
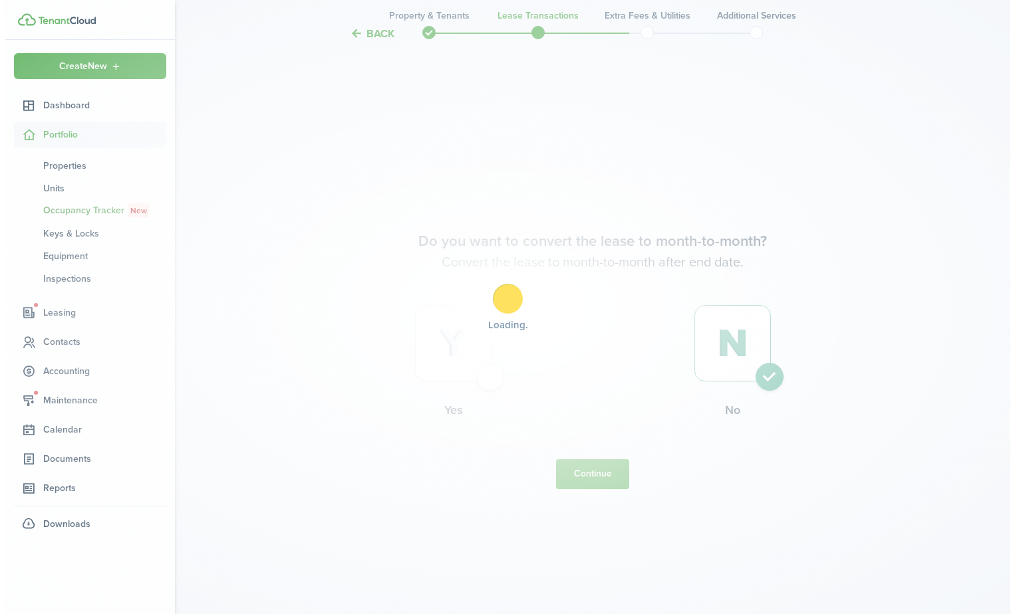
scroll to position [0, 0]
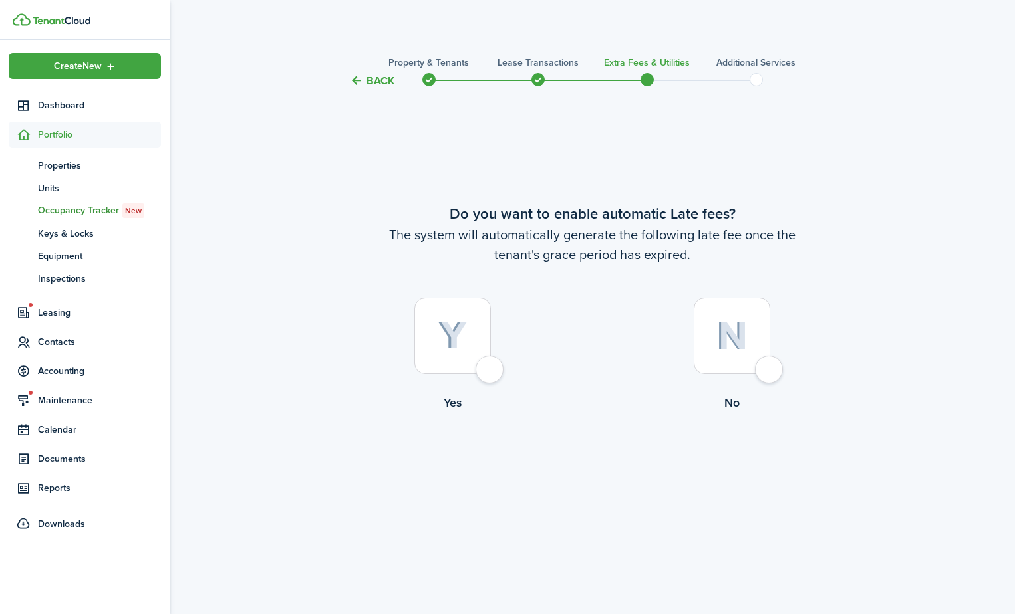
click at [418, 407] on control-radio-card-title "Yes" at bounding box center [452, 402] width 279 height 17
radio input "true"
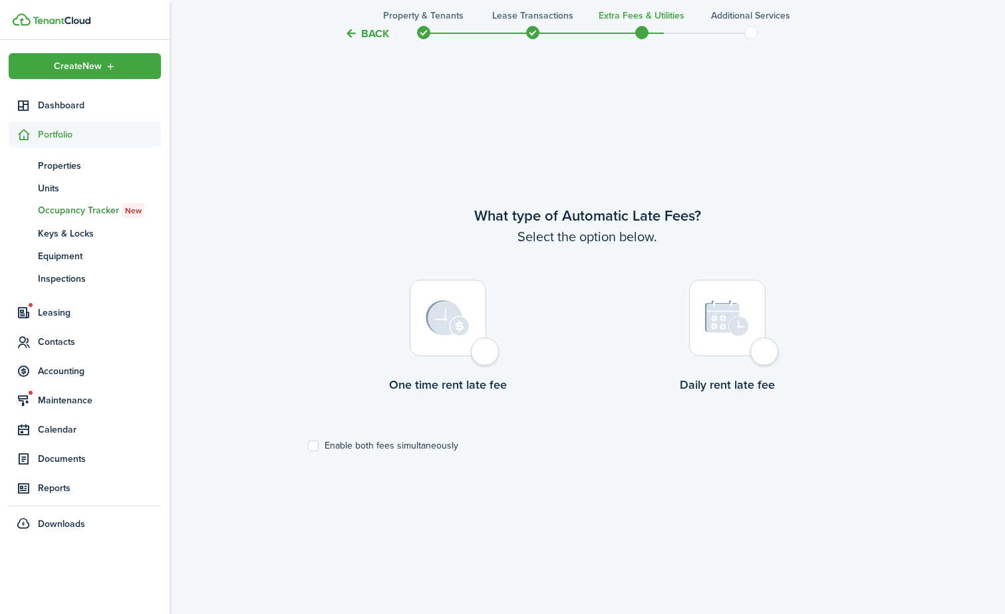
click at [452, 367] on label "One time rent late fee" at bounding box center [447, 340] width 279 height 120
radio input "true"
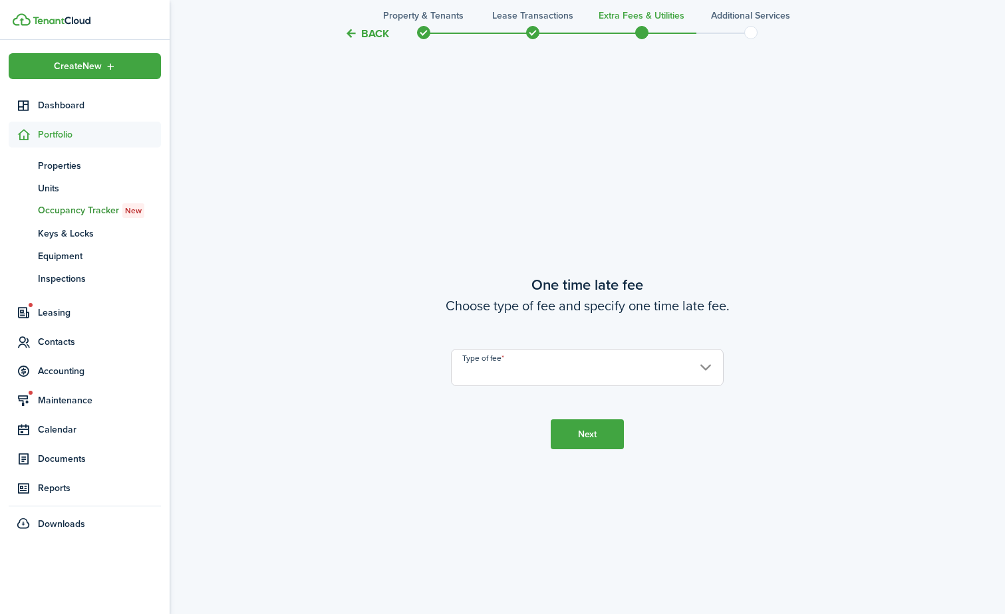
scroll to position [1140, 0]
click at [467, 371] on input "Type of fee" at bounding box center [587, 365] width 273 height 37
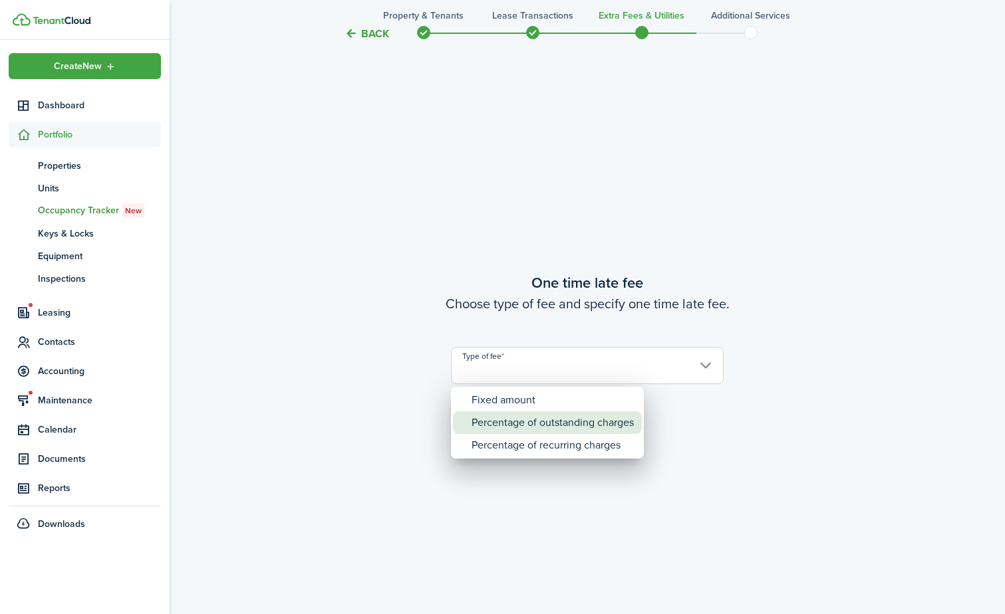
click at [477, 420] on div "Percentage of outstanding charges" at bounding box center [552, 423] width 162 height 23
type input "Percentage of outstanding charges"
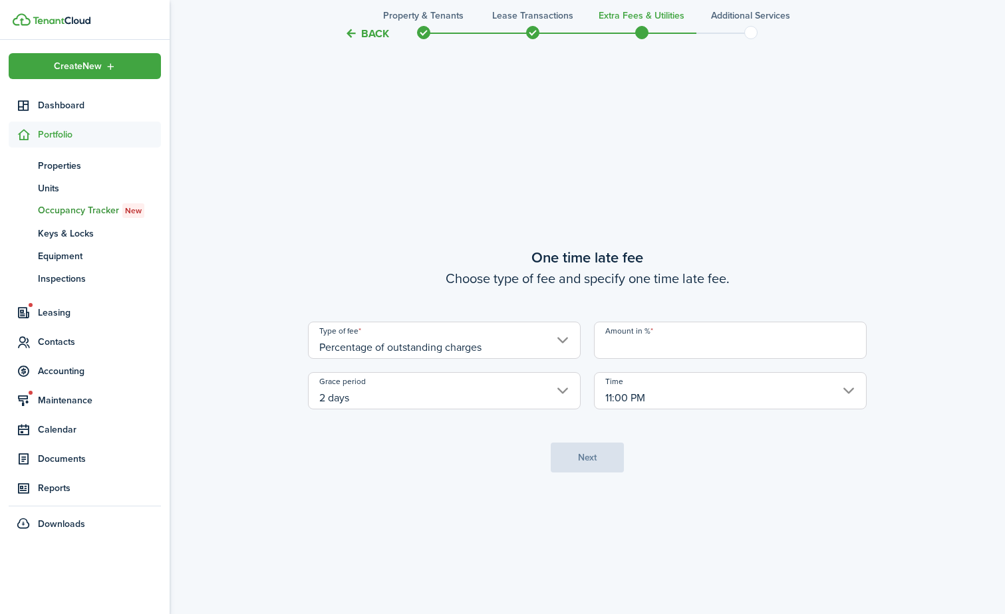
click at [789, 330] on input "Amount in %" at bounding box center [730, 340] width 273 height 37
type input "7"
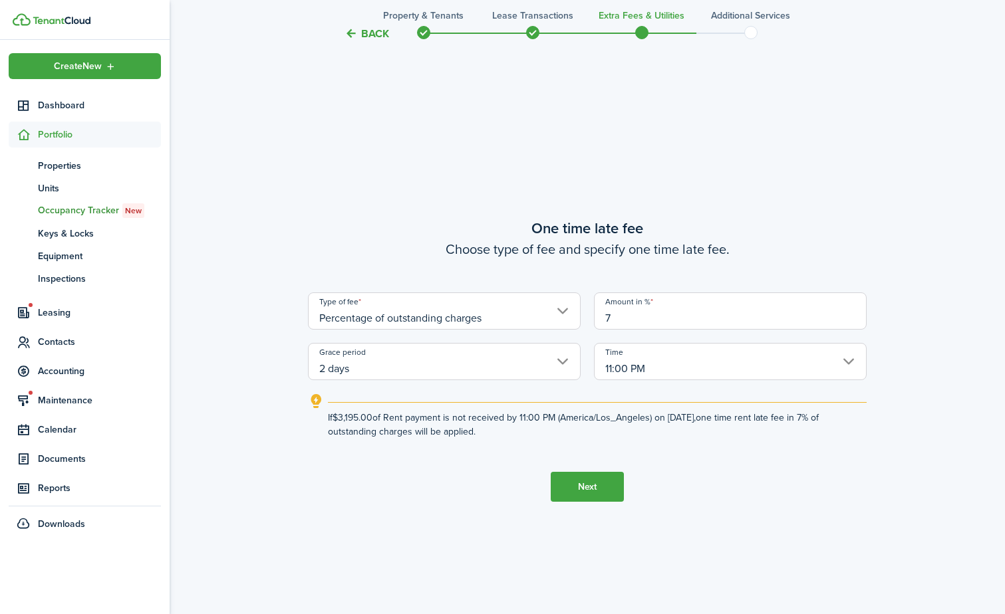
click at [566, 487] on button "Next" at bounding box center [587, 487] width 73 height 30
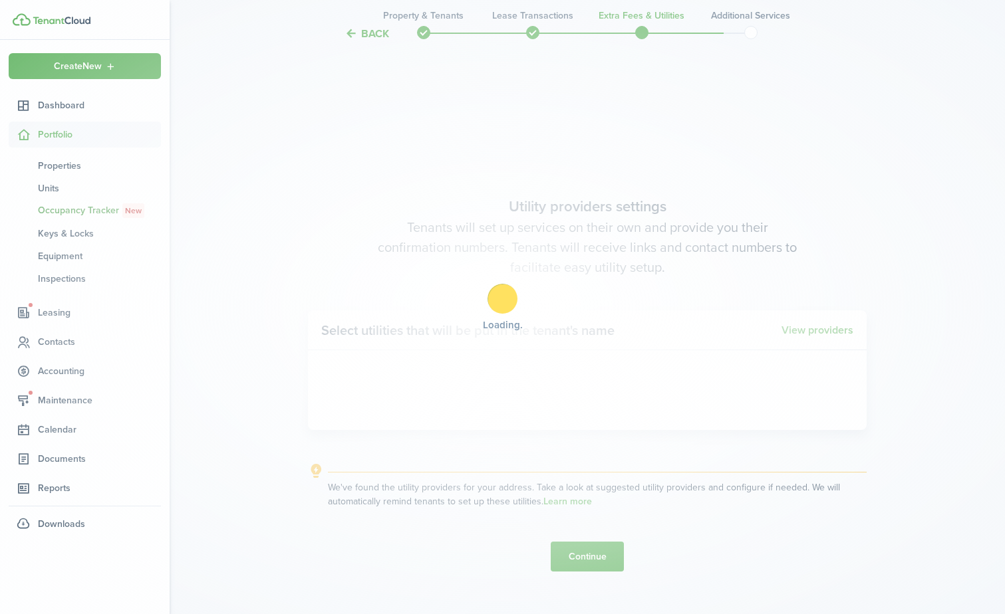
scroll to position [1754, 0]
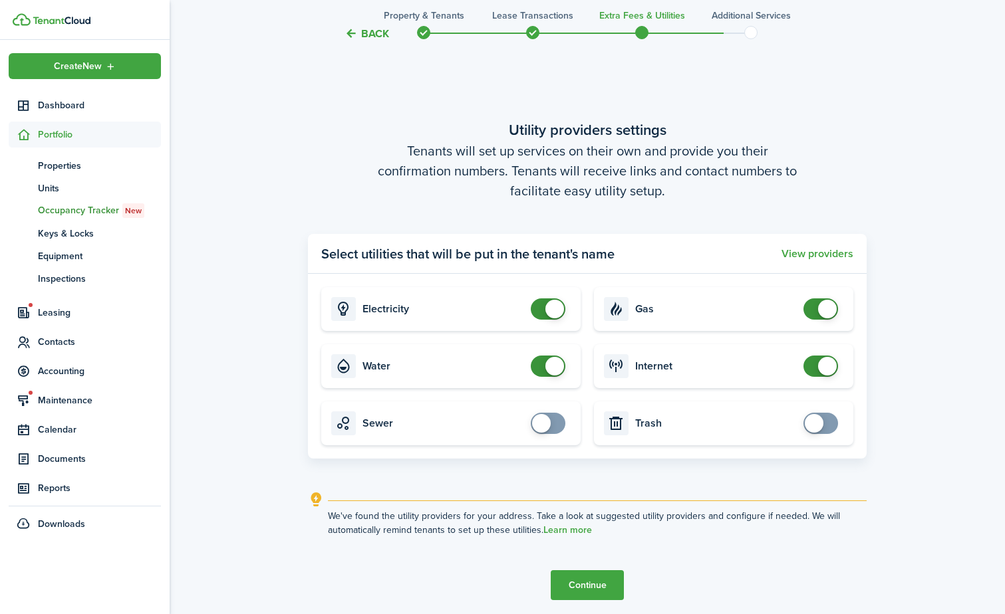
click at [548, 351] on card "Water" at bounding box center [450, 366] width 259 height 44
checkbox input "false"
click at [545, 360] on span at bounding box center [547, 366] width 13 height 21
click at [586, 587] on button "Continue" at bounding box center [587, 586] width 73 height 30
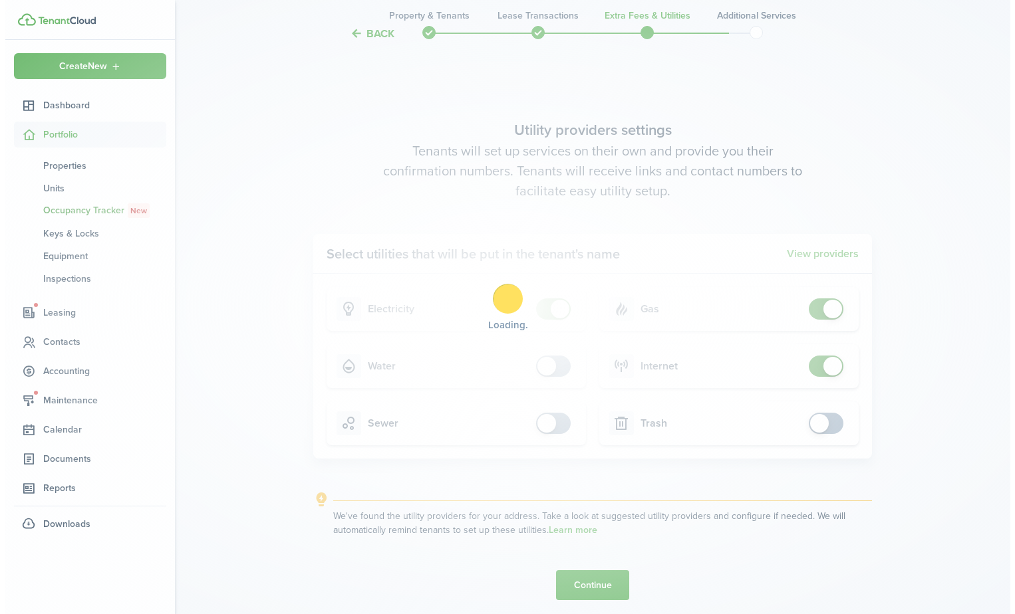
scroll to position [0, 0]
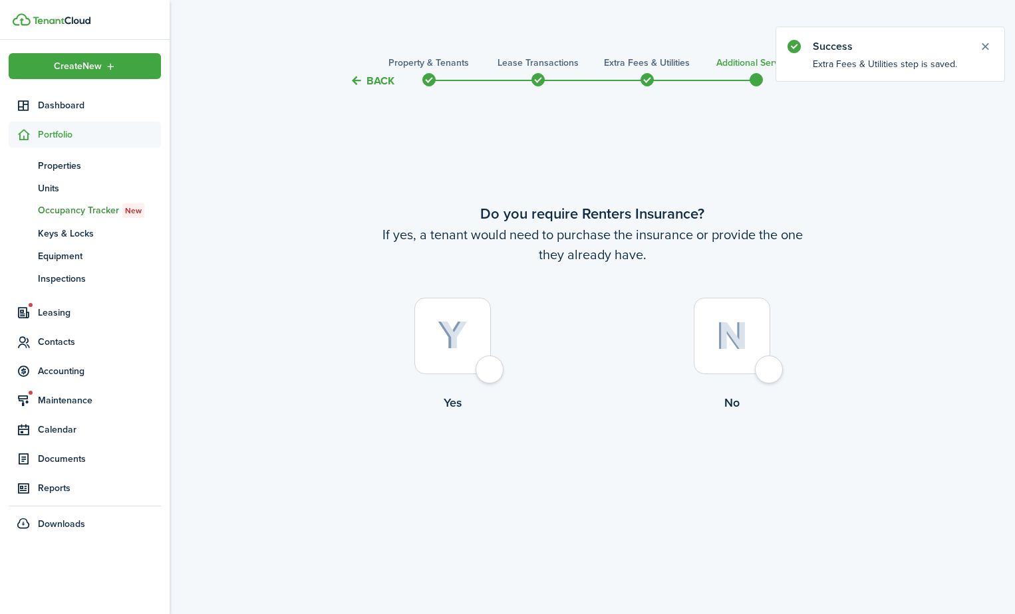
click at [737, 334] on img at bounding box center [731, 336] width 31 height 29
radio input "true"
drag, startPoint x: 737, startPoint y: 334, endPoint x: 559, endPoint y: 325, distance: 177.8
click at [575, 326] on control-radio-group "Yes No" at bounding box center [592, 358] width 559 height 120
click at [506, 325] on label "Yes" at bounding box center [452, 358] width 279 height 120
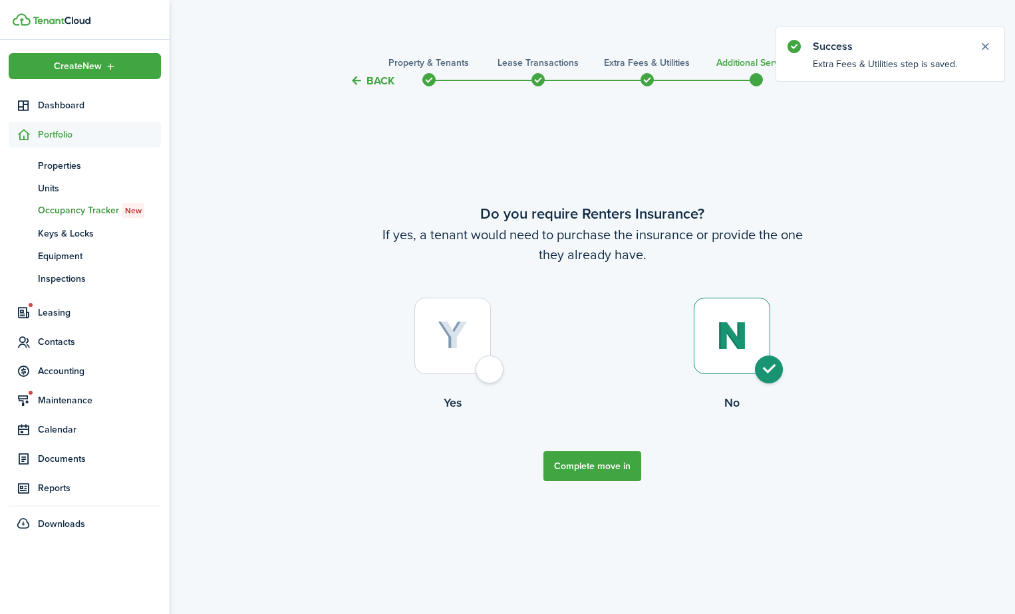
radio input "true"
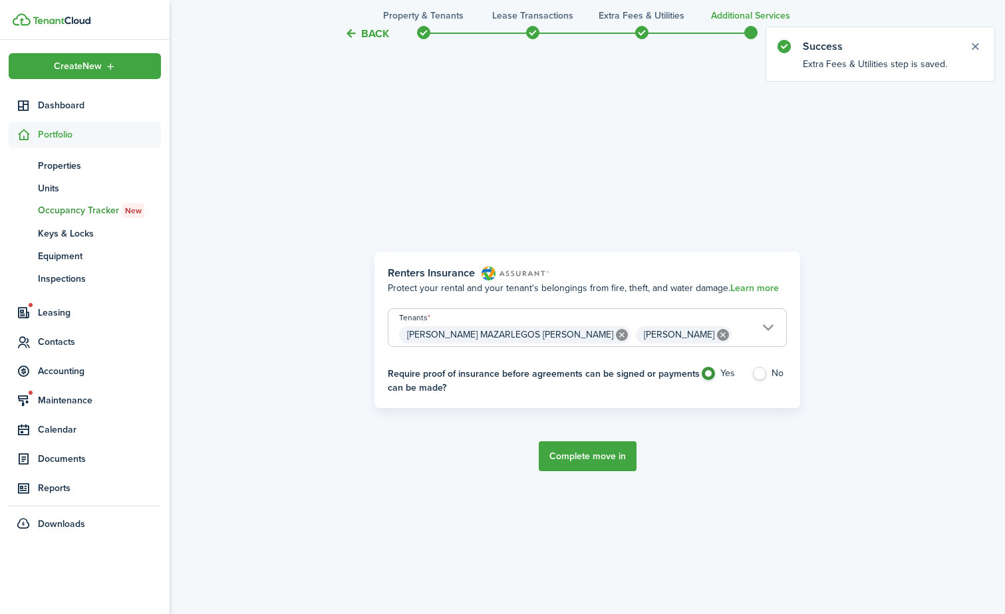
scroll to position [525, 0]
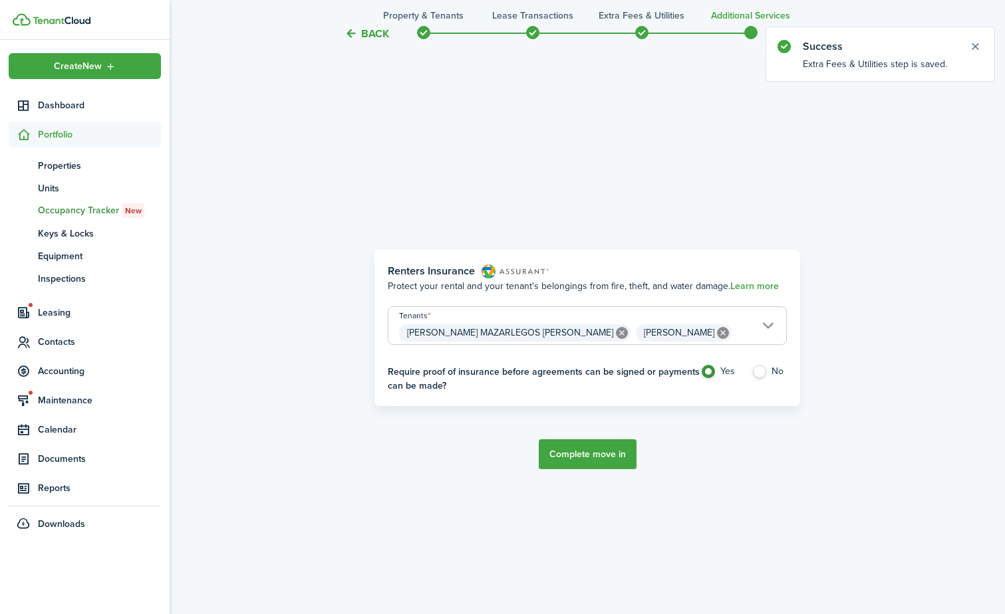
click at [767, 363] on panel-main-body "Renters Insurance Protect your rental and your tenant's belongings from fire, t…" at bounding box center [587, 328] width 426 height 157
click at [757, 374] on label "No" at bounding box center [768, 375] width 35 height 20
radio input "false"
radio input "true"
click at [521, 410] on tc-wizard-step "Renters Insurance Protect your rental and your tenant's belongings from fire, t…" at bounding box center [587, 360] width 559 height 614
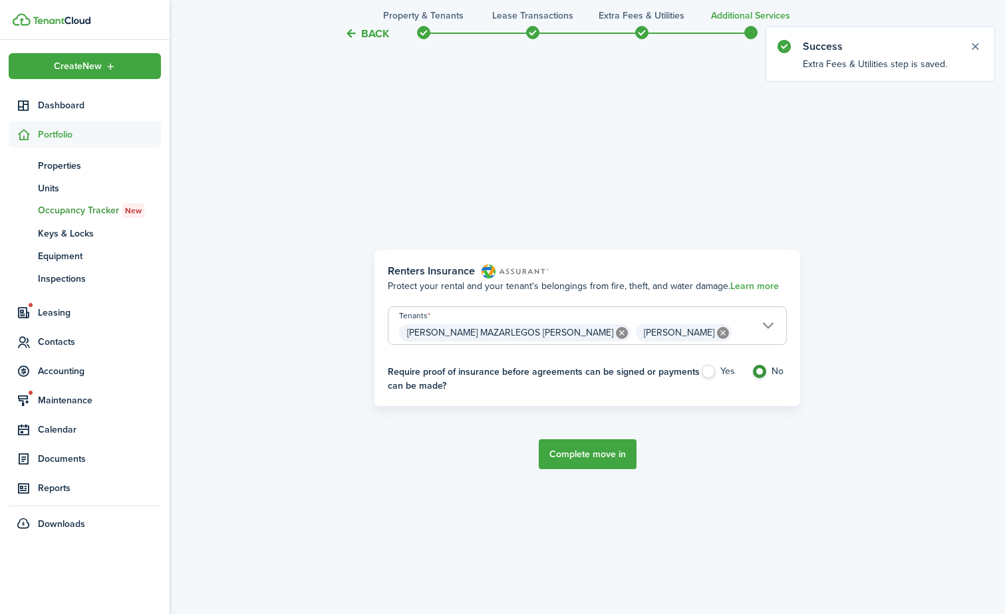
drag, startPoint x: 539, startPoint y: 430, endPoint x: 570, endPoint y: 456, distance: 40.5
click at [541, 434] on tc-wizard-step "Renters Insurance Protect your rental and your tenant's belongings from fire, t…" at bounding box center [587, 360] width 559 height 614
click at [571, 456] on button "Complete move in" at bounding box center [588, 455] width 98 height 30
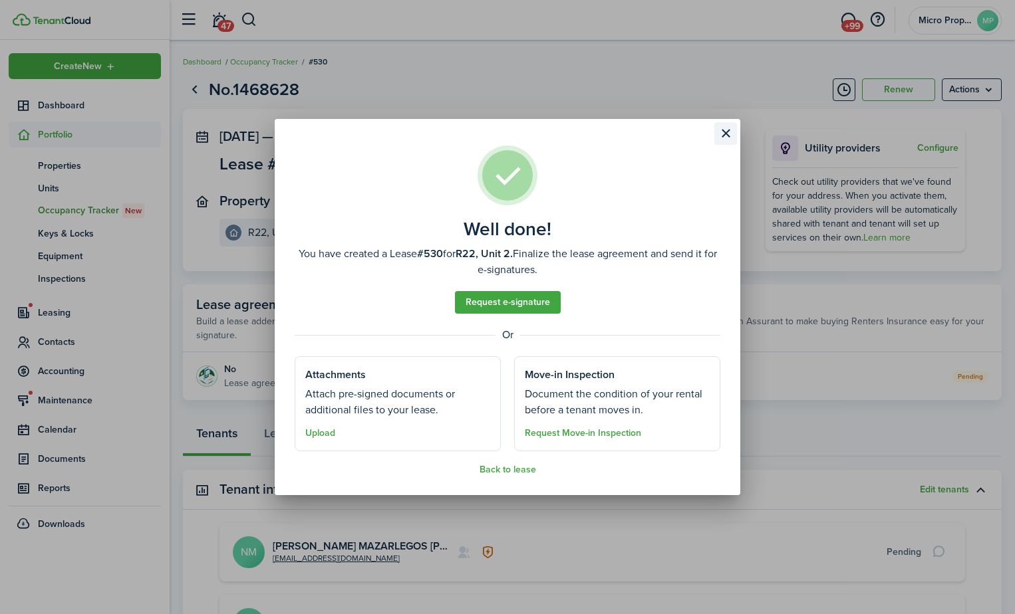
click at [721, 130] on button "Close modal" at bounding box center [725, 133] width 23 height 23
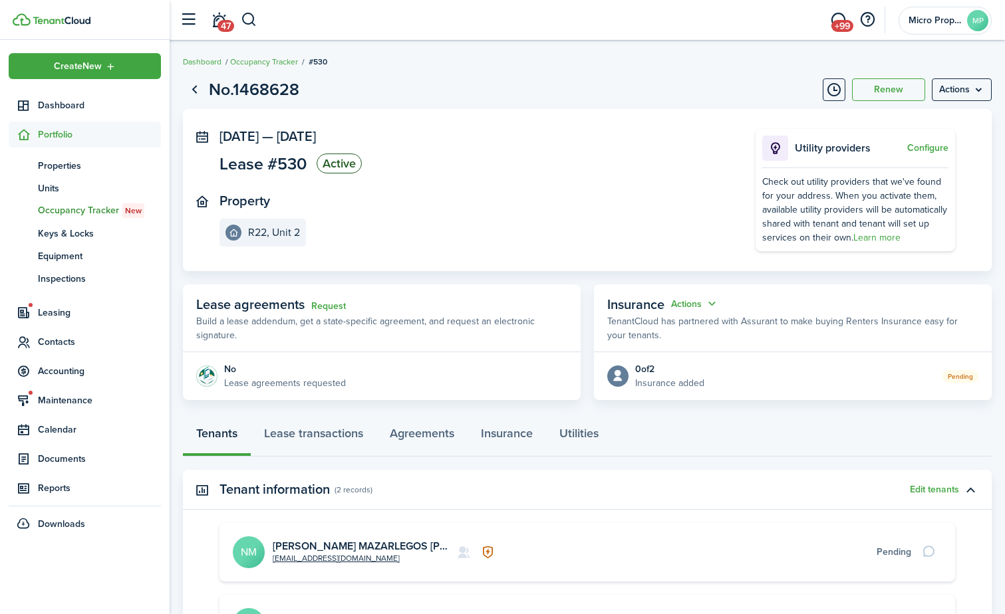
scroll to position [194, 0]
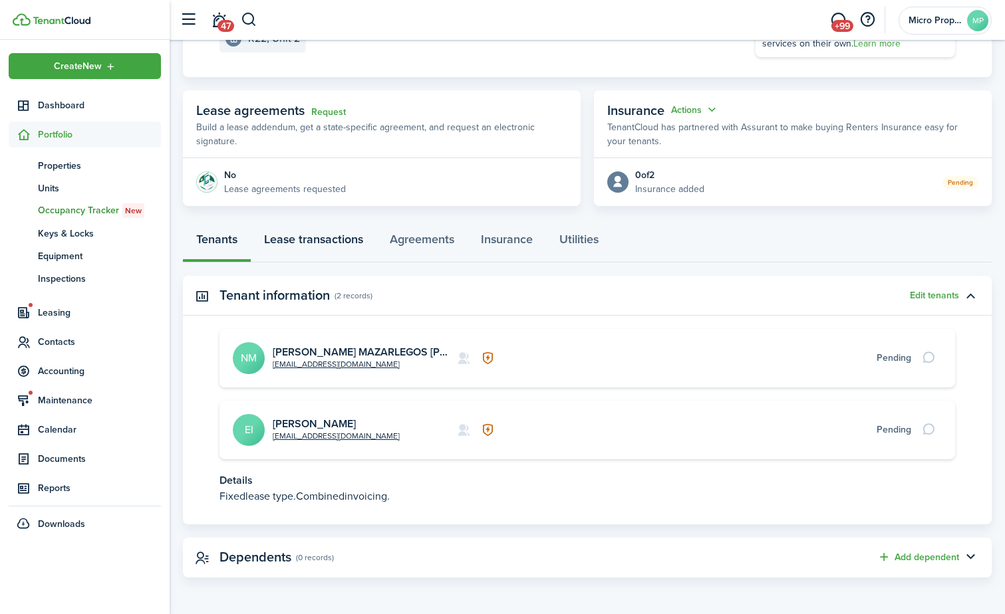
click at [336, 250] on link "Lease transactions" at bounding box center [314, 243] width 126 height 40
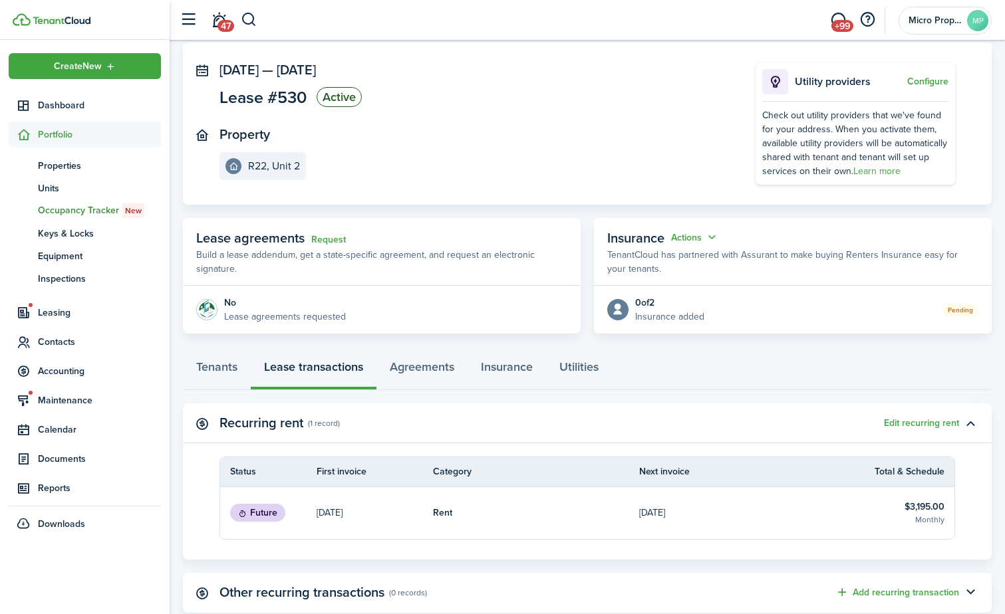
scroll to position [233, 0]
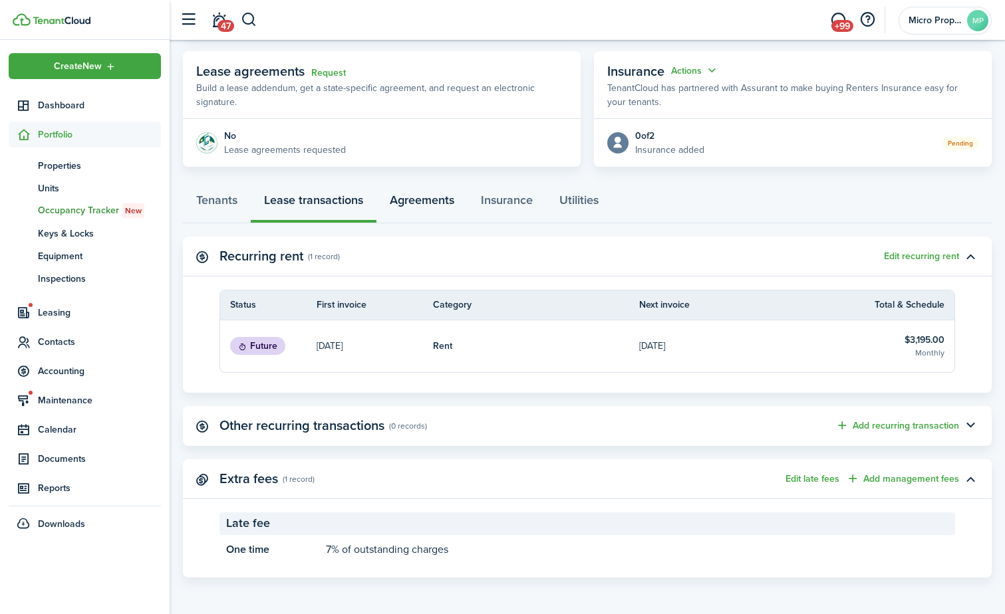
click at [418, 195] on link "Agreements" at bounding box center [421, 204] width 91 height 40
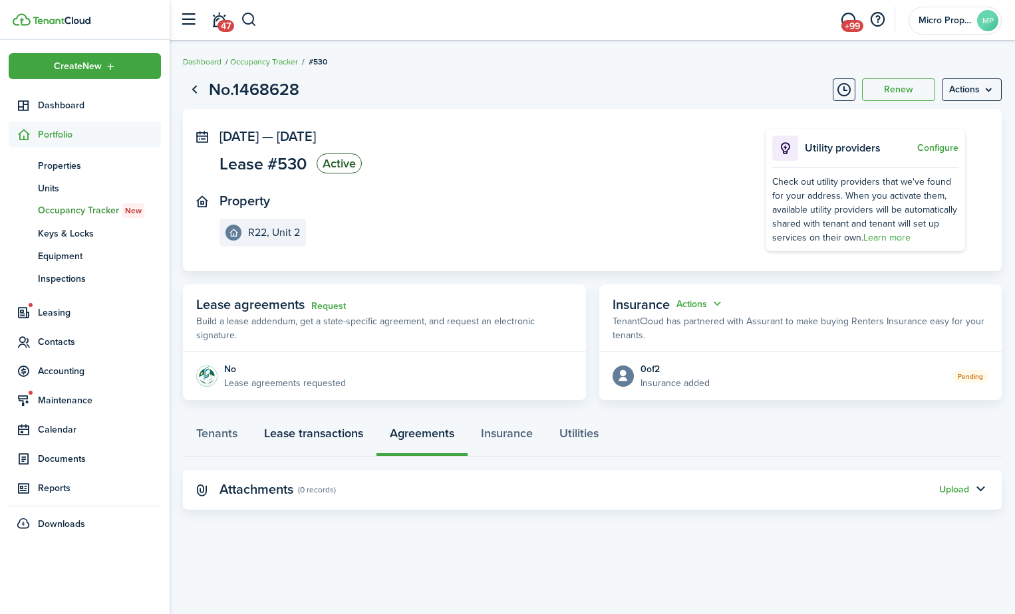
click at [307, 432] on link "Lease transactions" at bounding box center [314, 437] width 126 height 40
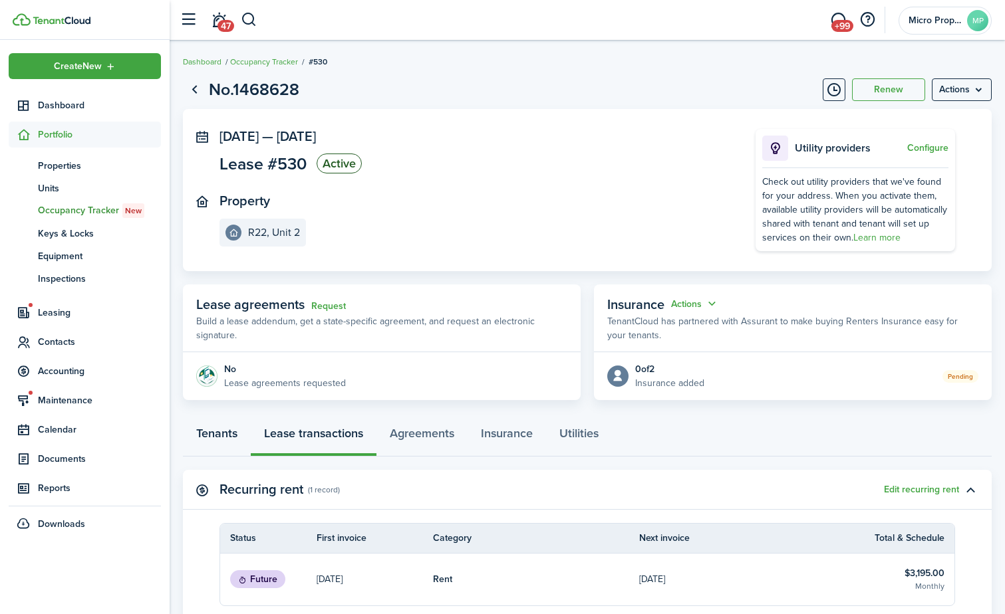
click at [194, 432] on link "Tenants" at bounding box center [217, 437] width 68 height 40
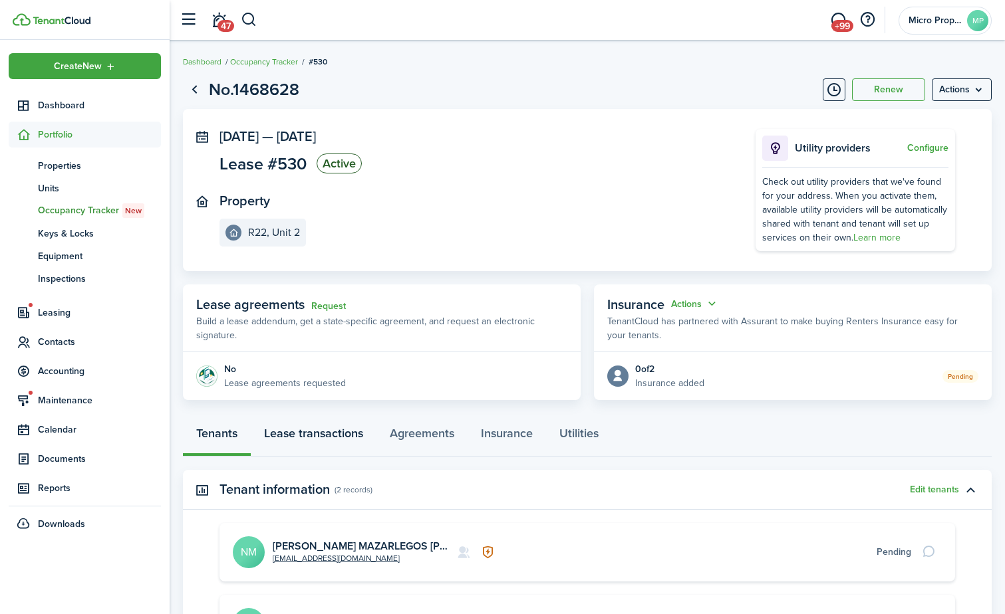
scroll to position [133, 0]
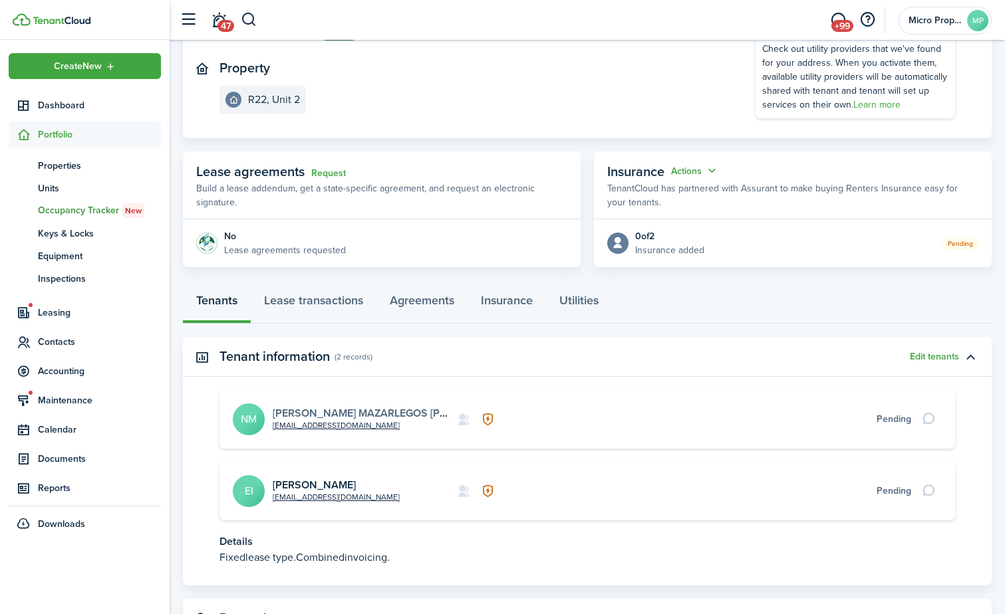
click at [347, 408] on link "[PERSON_NAME] MAZARLEGOS [PERSON_NAME]" at bounding box center [393, 413] width 241 height 15
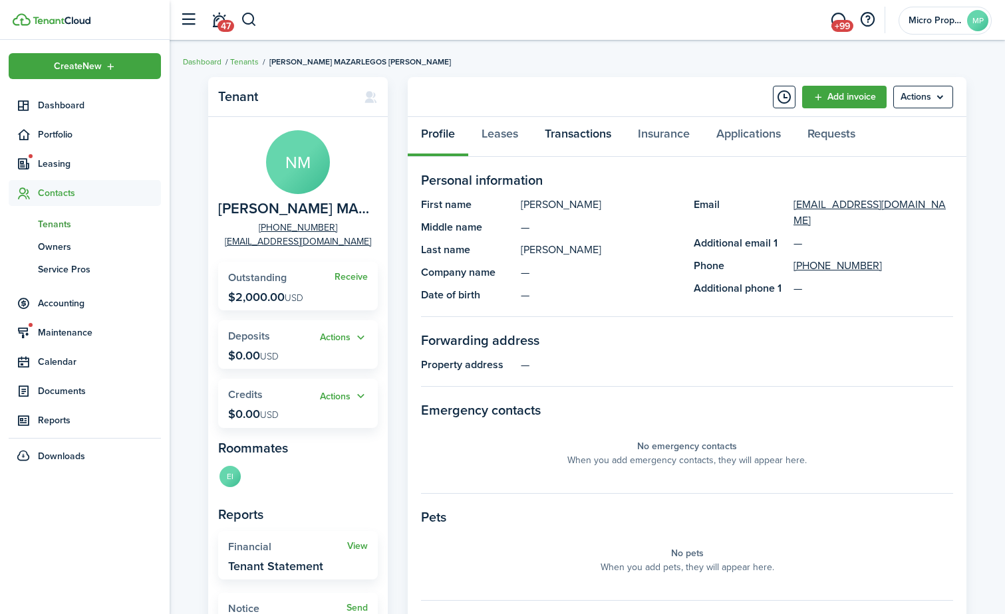
click at [588, 140] on link "Transactions" at bounding box center [577, 137] width 93 height 40
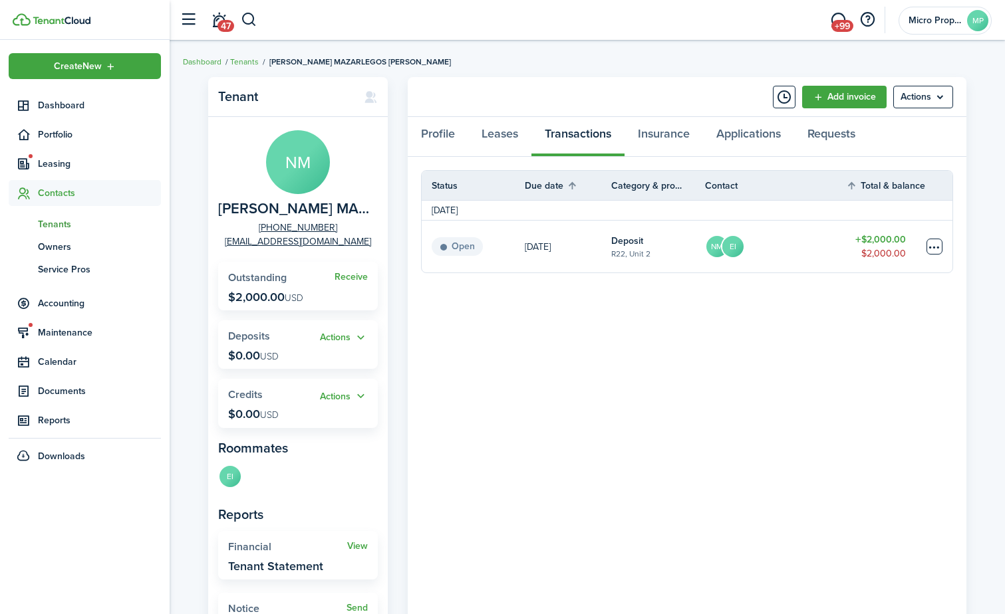
click at [927, 245] on table-menu-btn-icon at bounding box center [934, 247] width 16 height 16
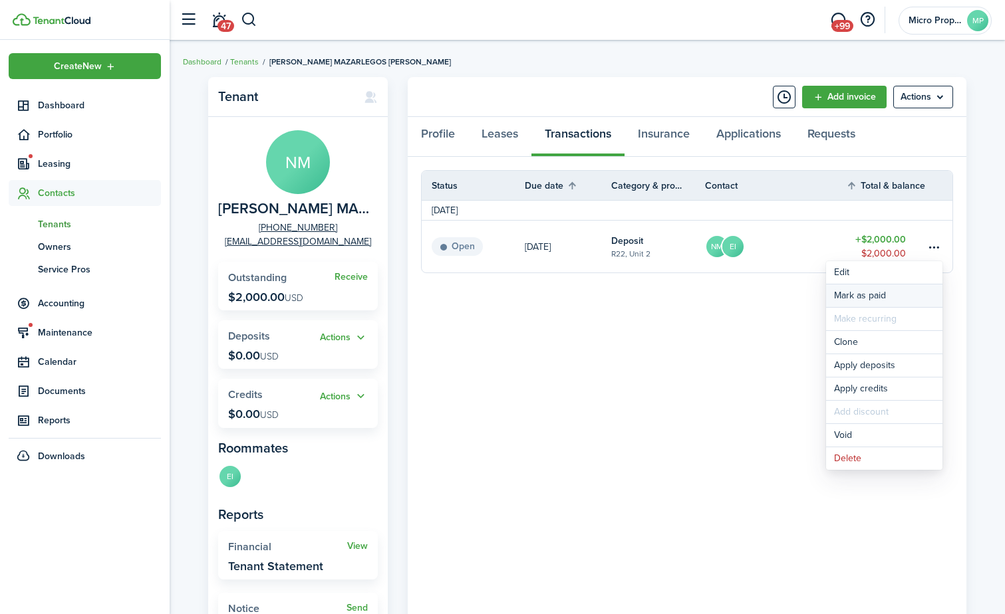
click at [913, 299] on link "Mark as paid" at bounding box center [884, 296] width 116 height 23
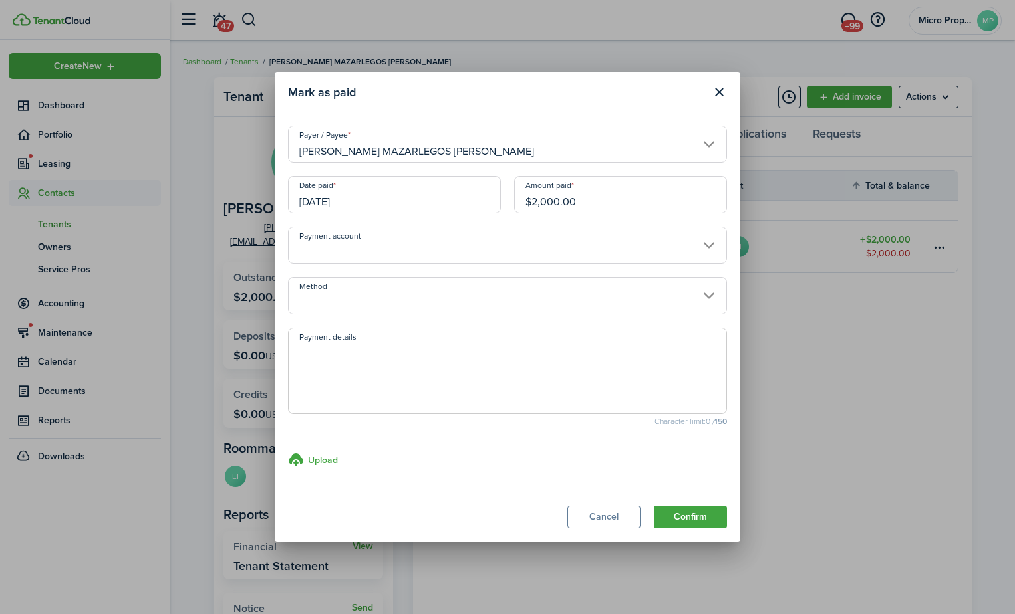
click at [706, 516] on button "Confirm" at bounding box center [690, 517] width 73 height 23
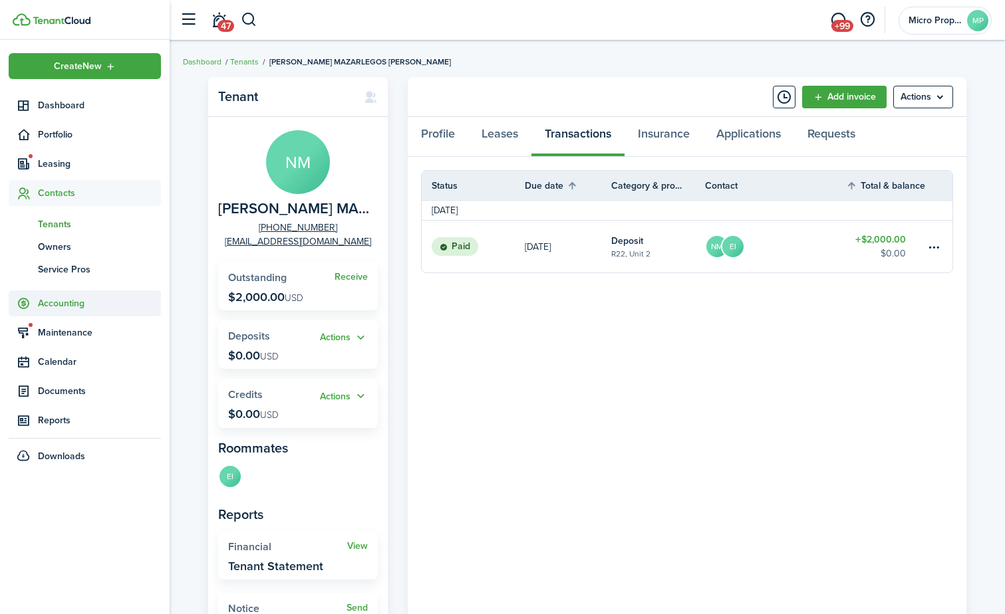
click at [96, 307] on span "Accounting" at bounding box center [99, 304] width 123 height 14
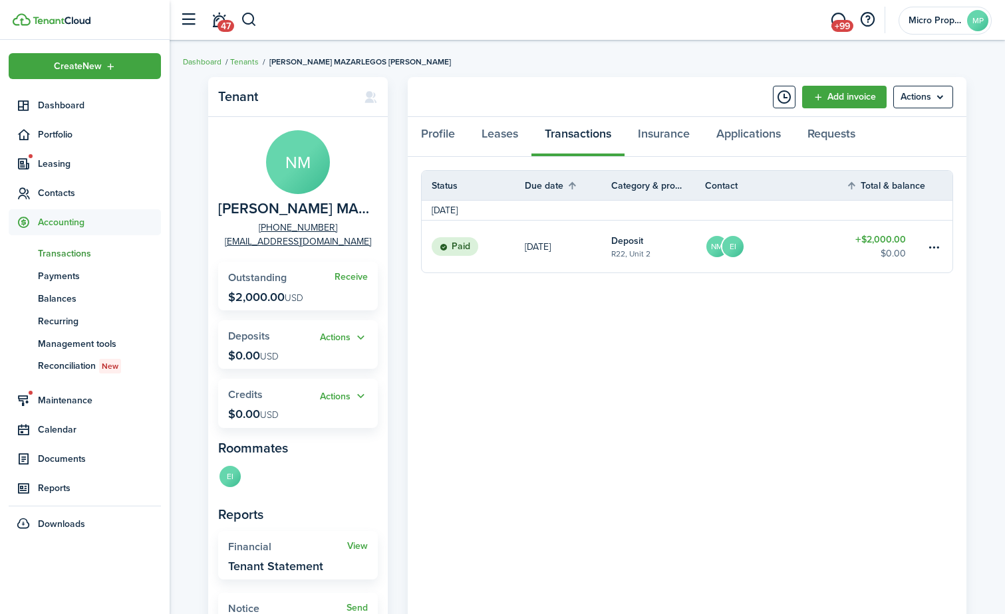
click at [88, 253] on span "Transactions" at bounding box center [99, 254] width 123 height 14
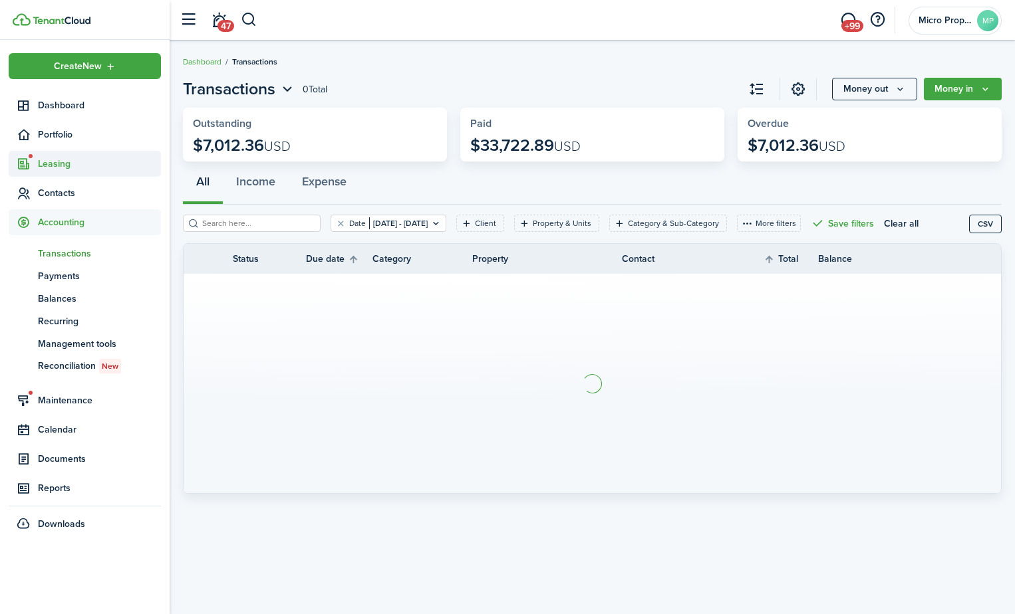
click at [66, 165] on span "Leasing" at bounding box center [99, 164] width 123 height 14
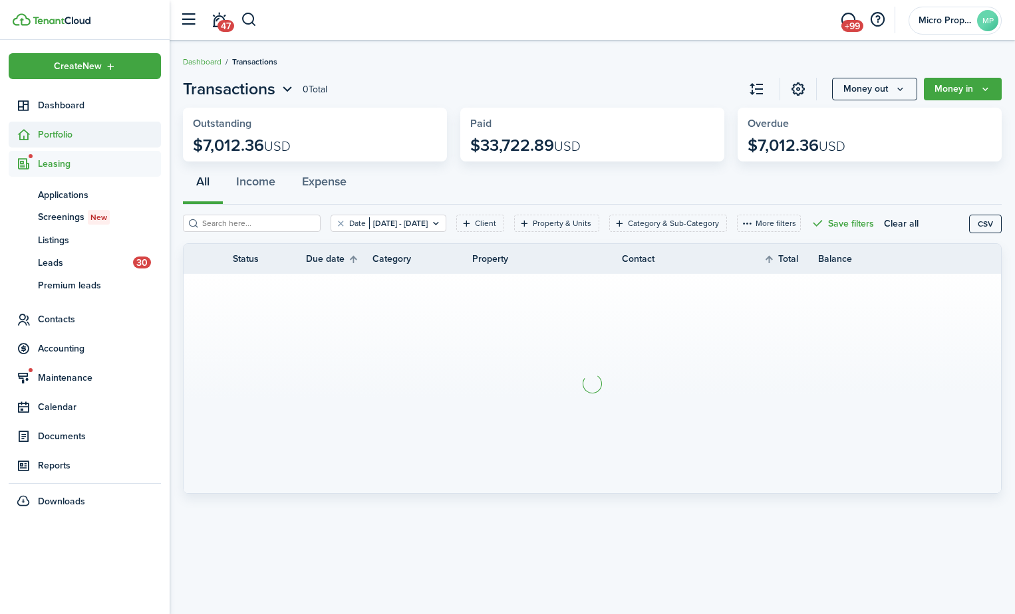
click at [34, 126] on span "Portfolio" at bounding box center [85, 135] width 152 height 26
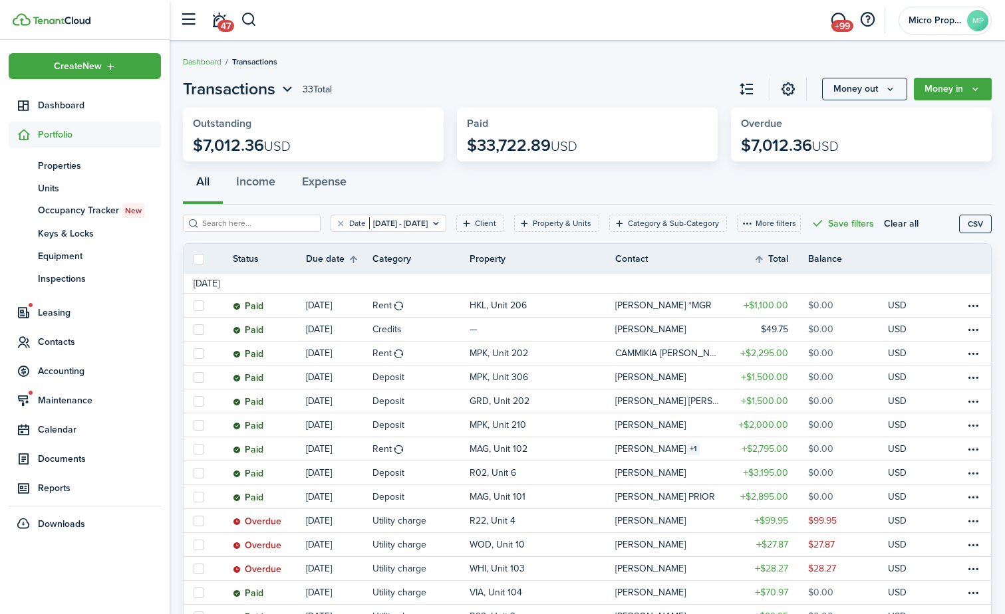
click at [32, 140] on sidebar-link-icon at bounding box center [23, 135] width 29 height 14
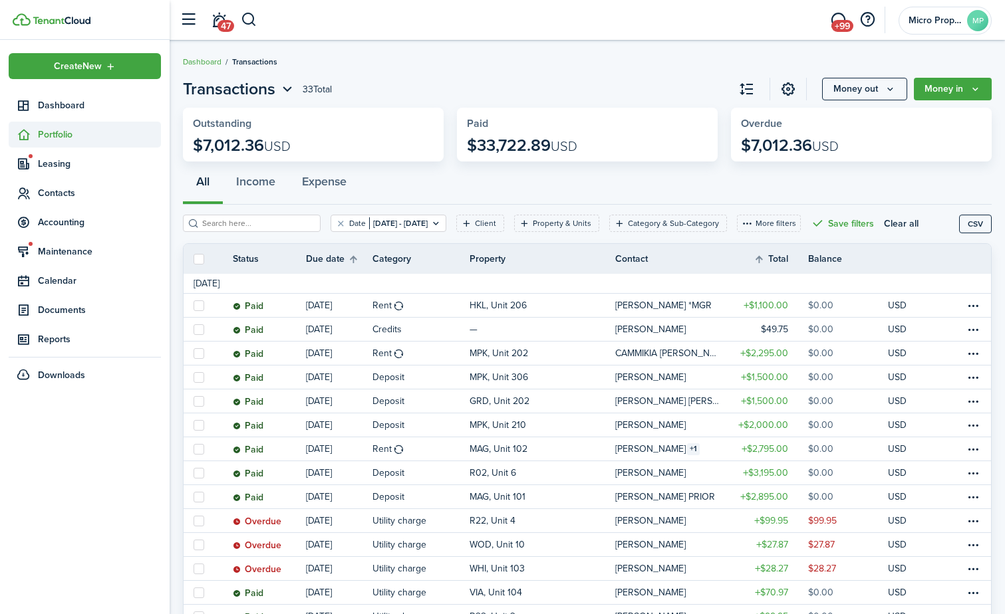
click at [41, 130] on span "Portfolio" at bounding box center [99, 135] width 123 height 14
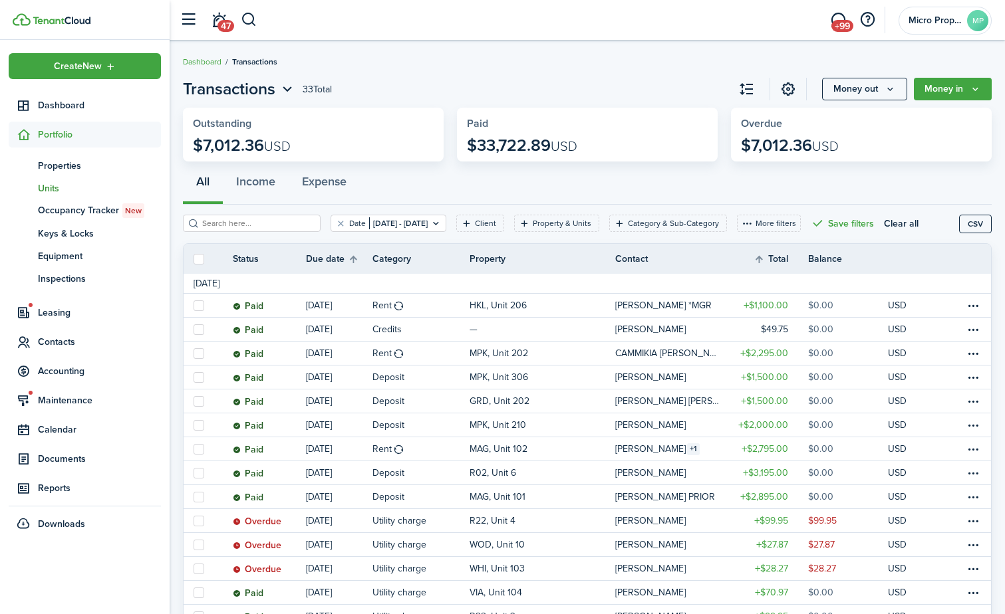
click at [49, 194] on span "Units" at bounding box center [99, 189] width 123 height 14
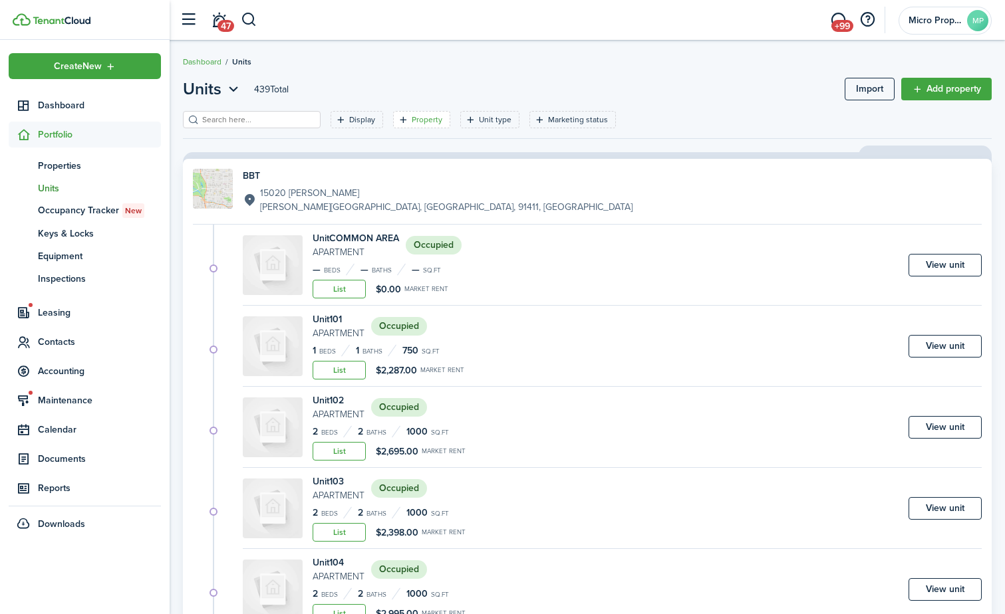
click at [398, 120] on icon "Open filter" at bounding box center [403, 119] width 11 height 11
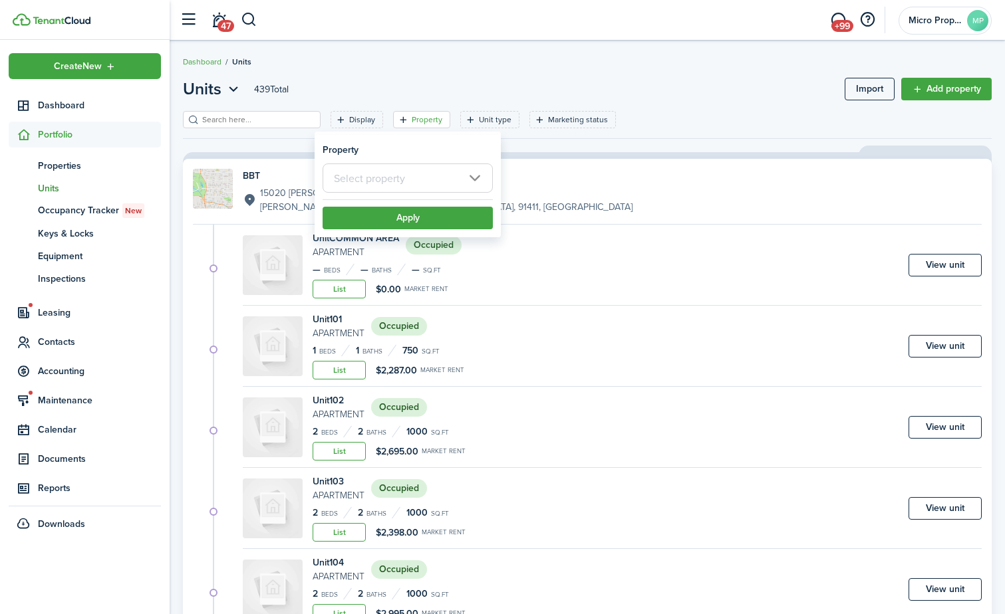
click at [403, 182] on input "text" at bounding box center [408, 178] width 170 height 29
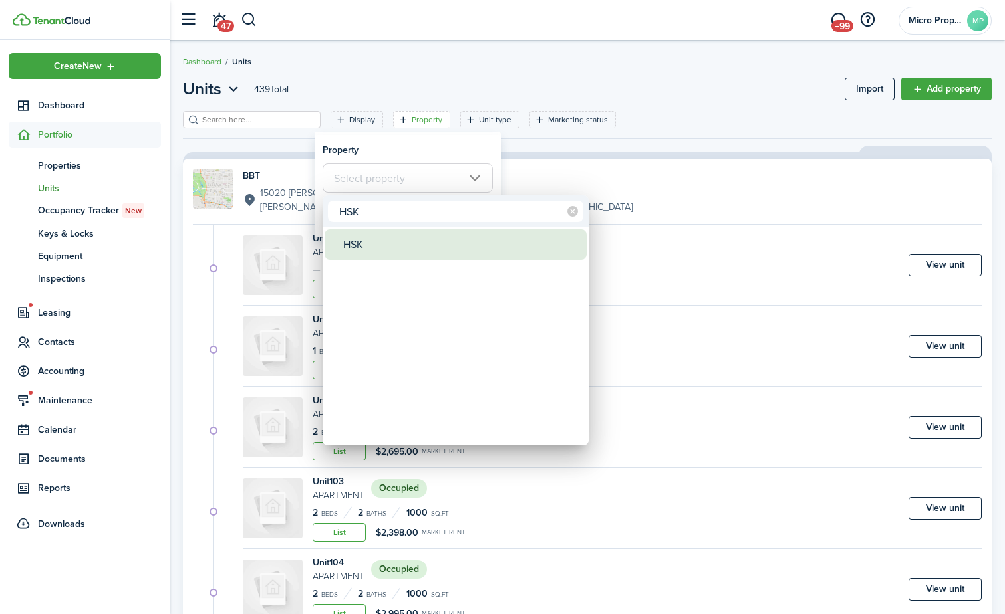
type input "HSK"
click at [379, 237] on div "HSK" at bounding box center [460, 244] width 235 height 31
type input "HSK"
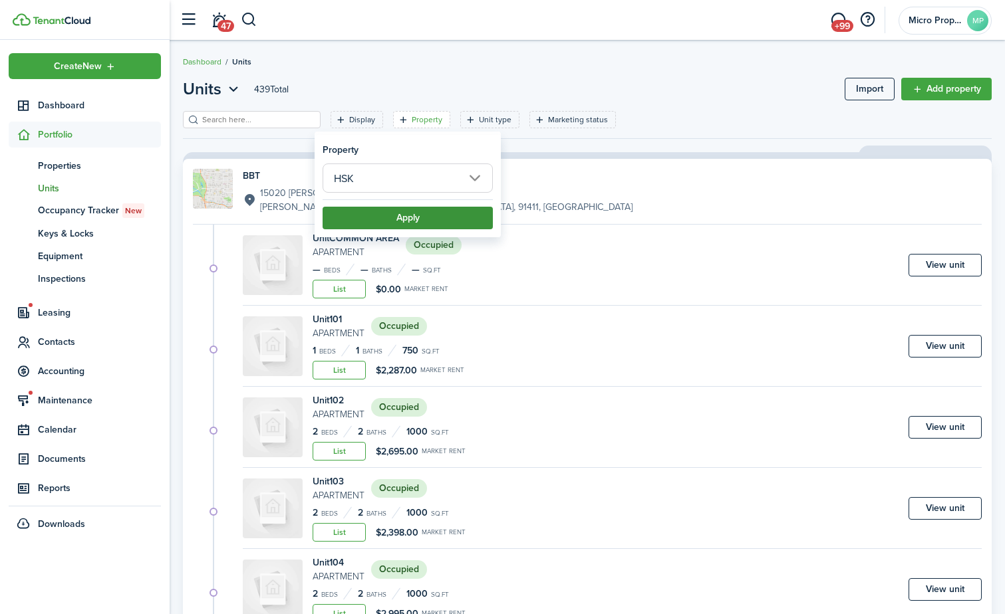
click at [383, 212] on button "Apply" at bounding box center [408, 218] width 170 height 23
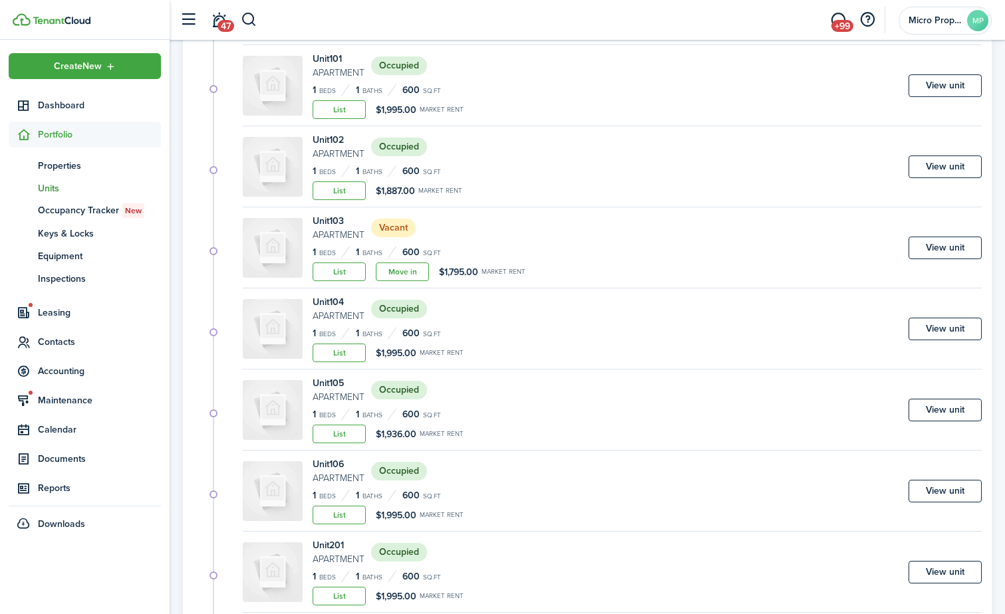
scroll to position [660, 0]
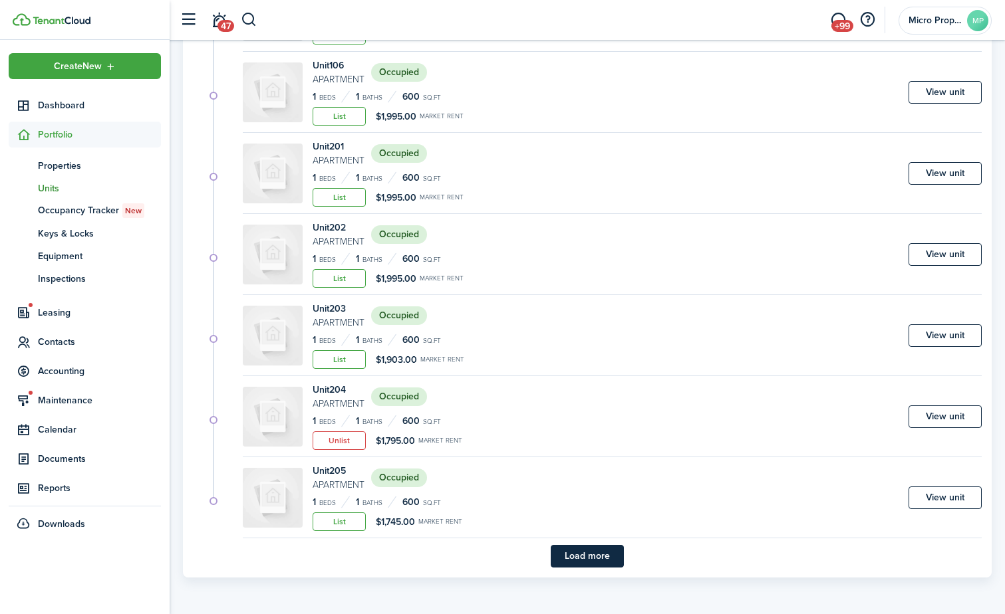
click at [567, 560] on button "Load more" at bounding box center [587, 556] width 73 height 23
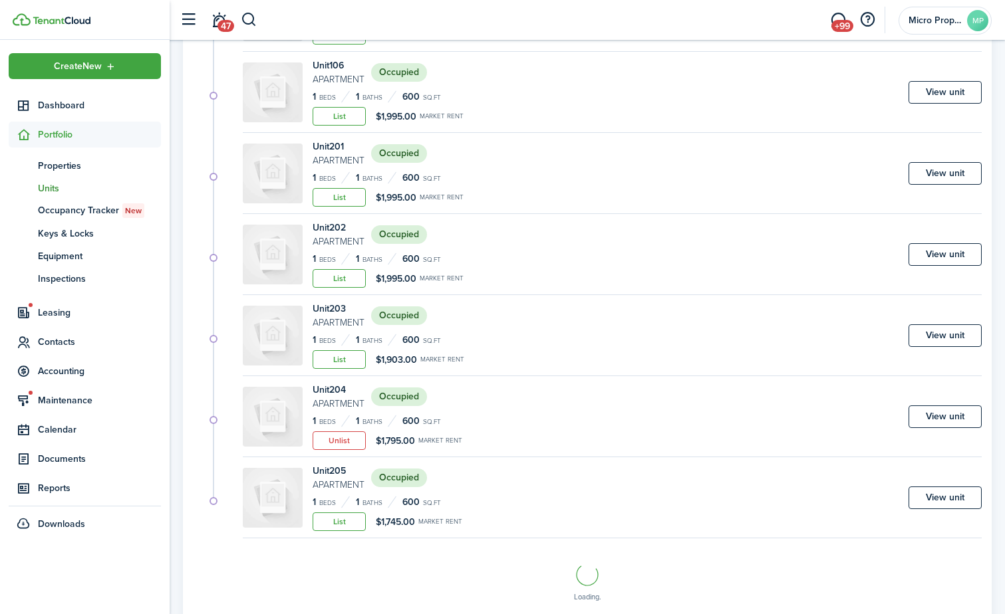
scroll to position [719, 0]
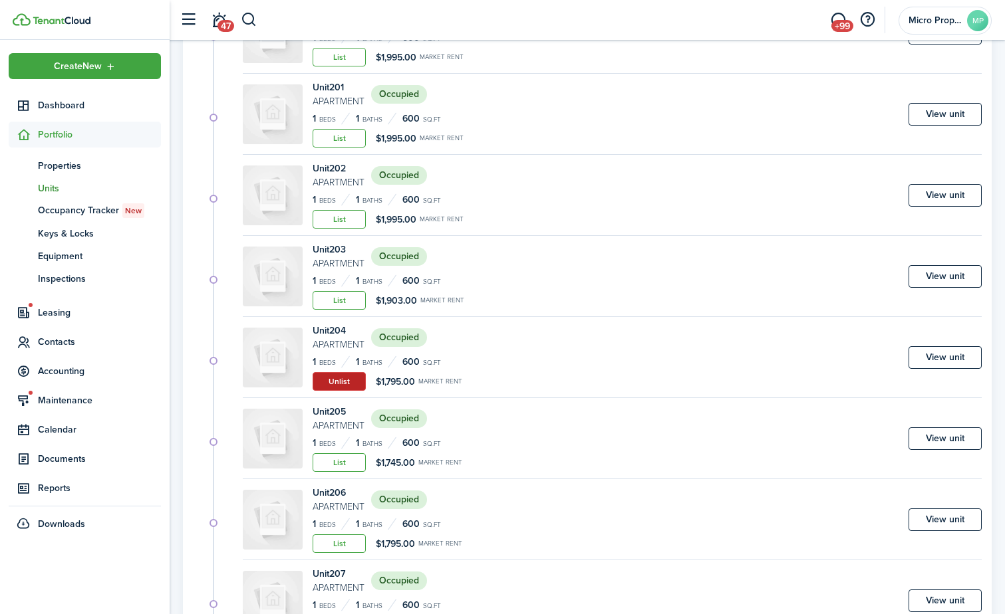
click at [350, 388] on button "Unlist" at bounding box center [339, 381] width 53 height 19
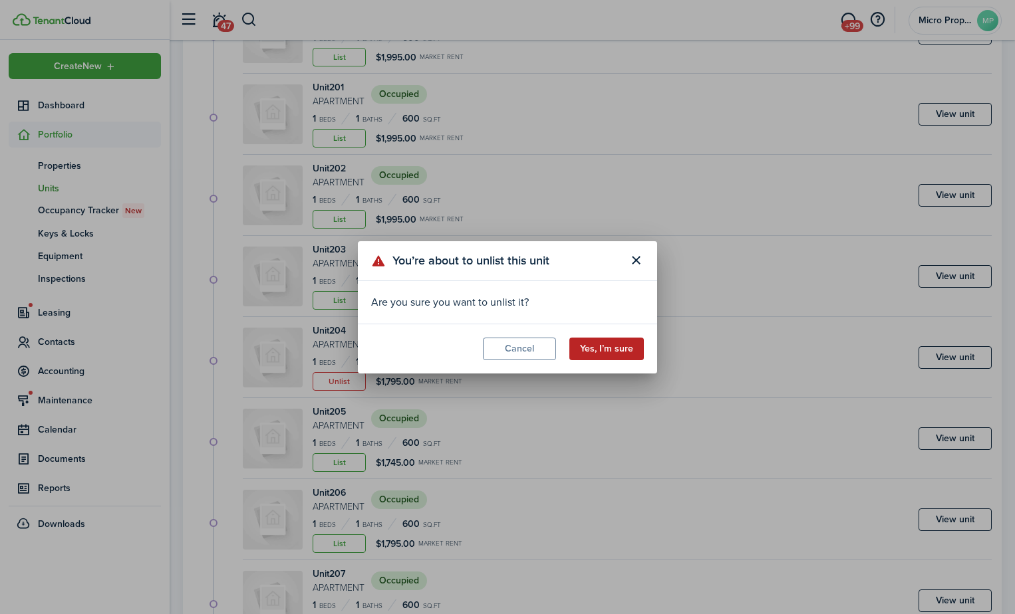
click at [628, 352] on button "Yes, I’m sure" at bounding box center [606, 349] width 74 height 23
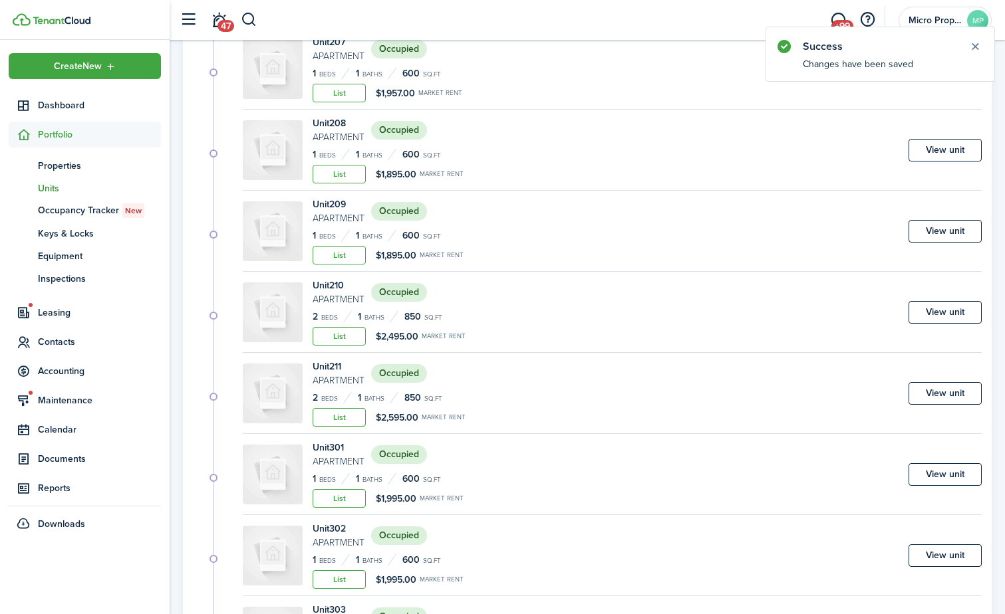
scroll to position [1633, 0]
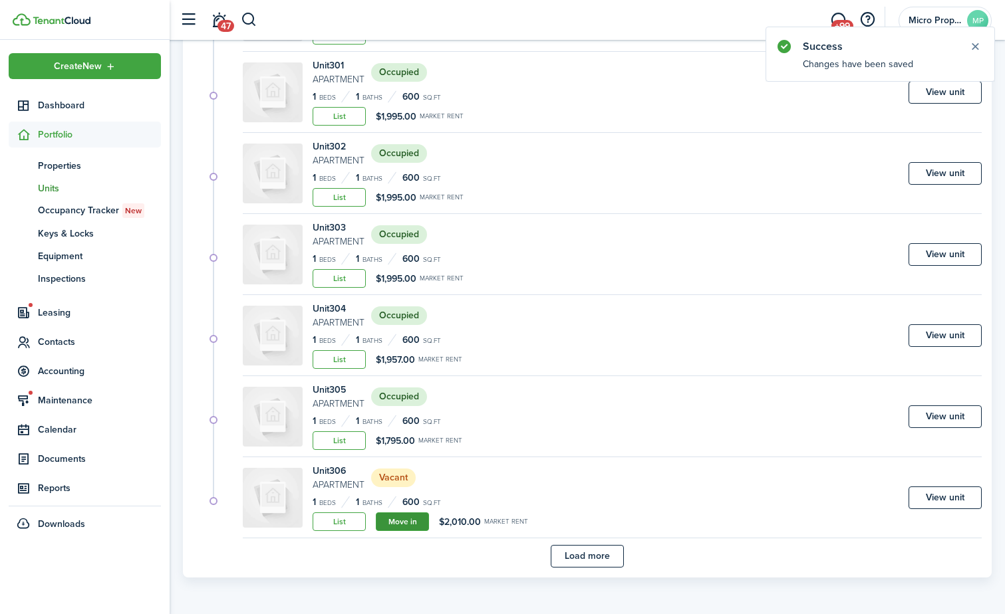
click at [418, 528] on link "Move in" at bounding box center [402, 522] width 53 height 19
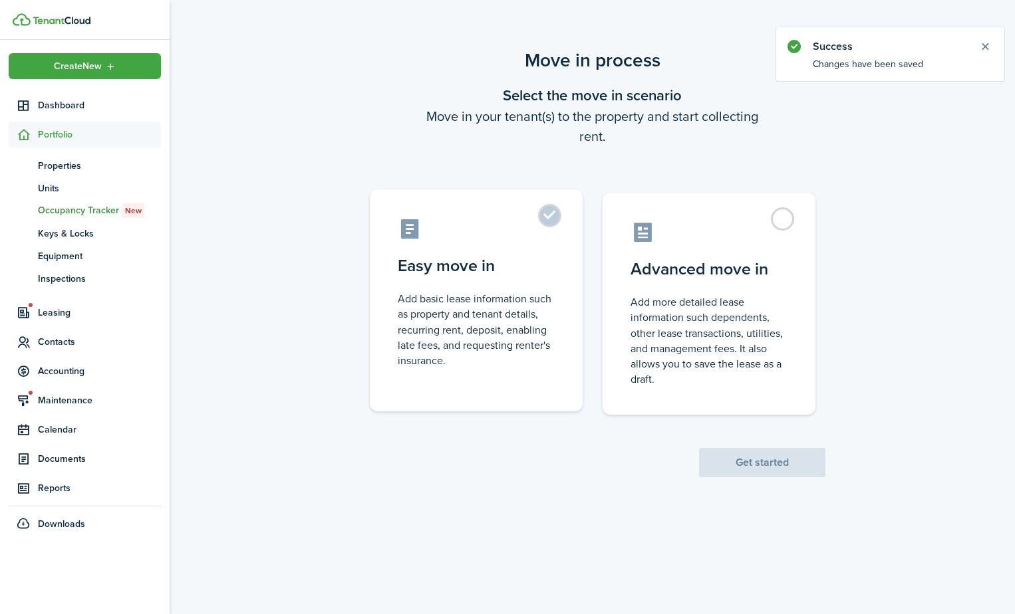
click at [520, 352] on control-radio-card-description "Add basic lease information such as property and tenant details, recurring rent…" at bounding box center [476, 329] width 157 height 77
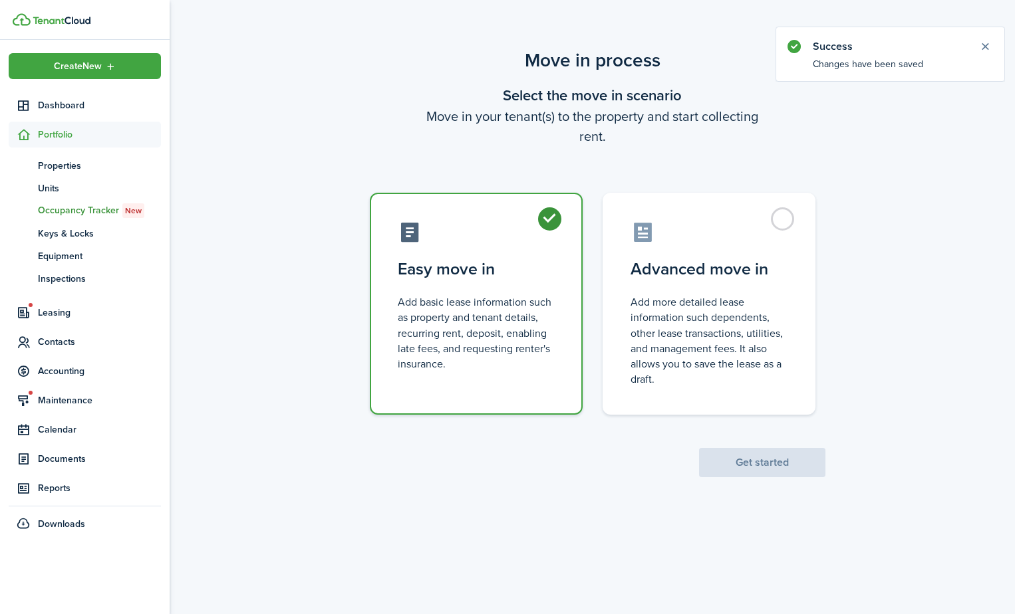
radio input "true"
click at [768, 465] on button "Get started" at bounding box center [762, 462] width 126 height 29
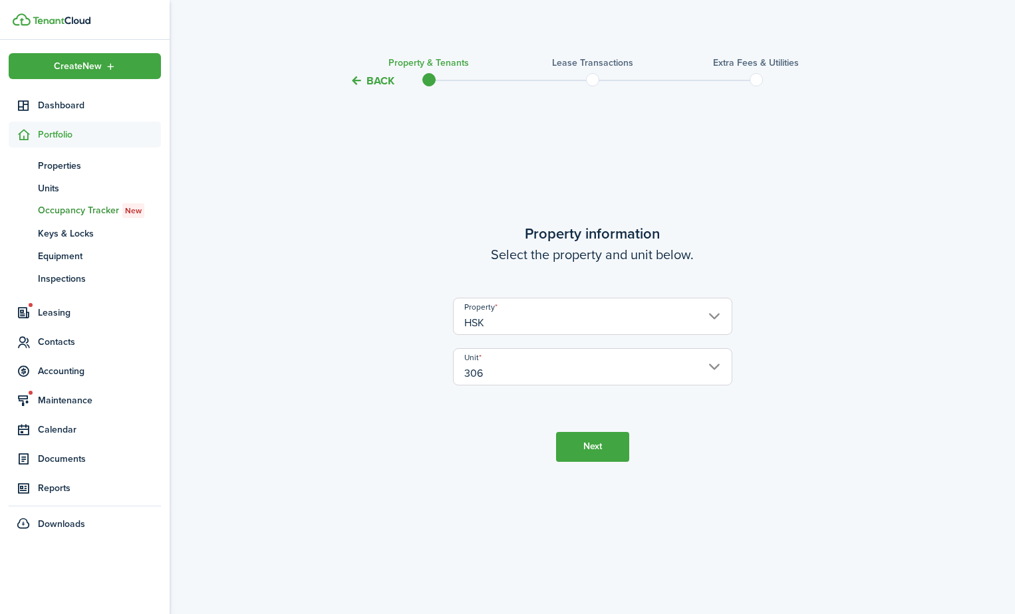
click at [598, 441] on button "Next" at bounding box center [592, 447] width 73 height 30
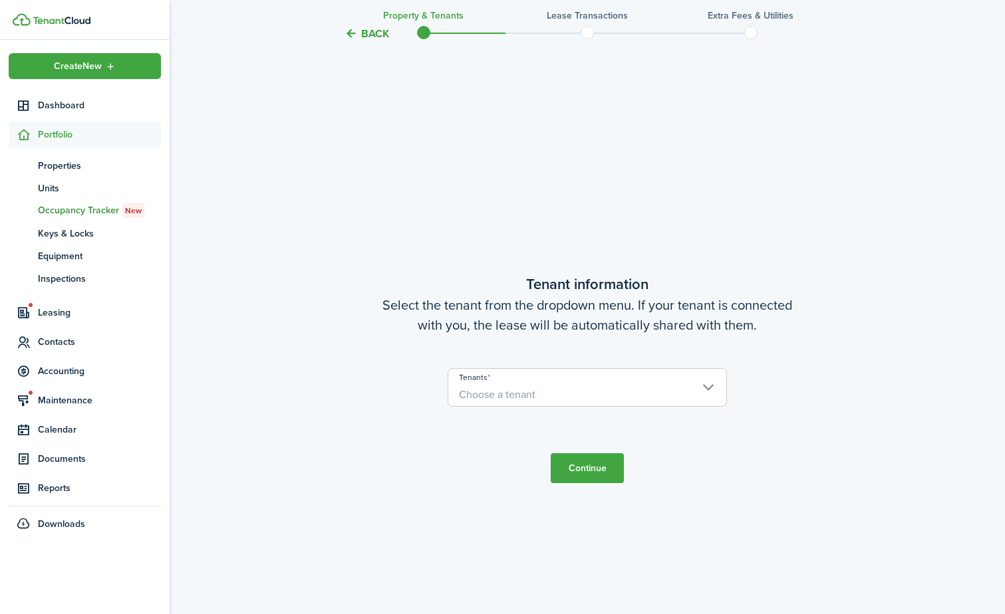
scroll to position [525, 0]
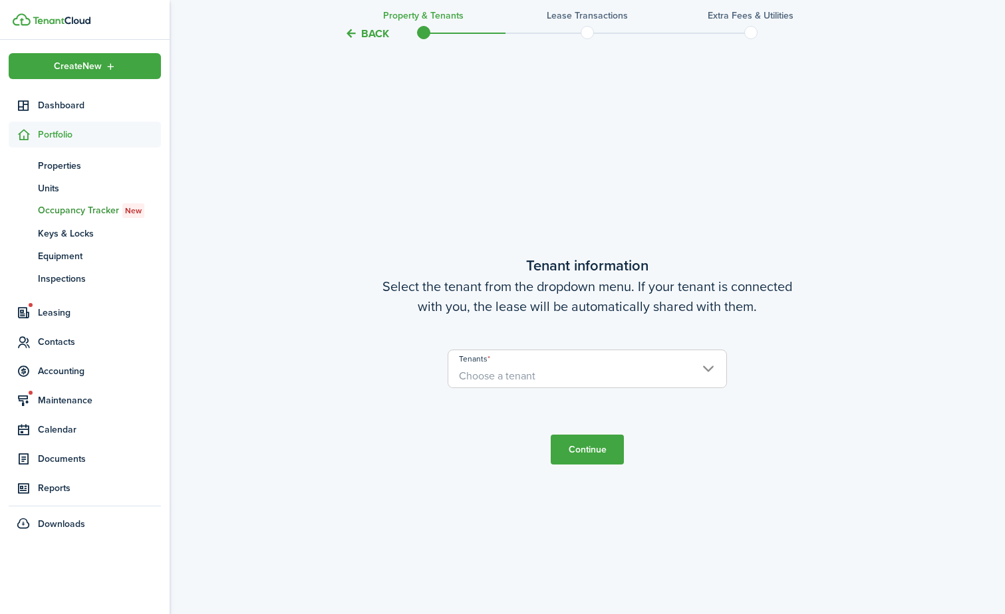
click at [594, 360] on input "Tenants" at bounding box center [587, 358] width 278 height 16
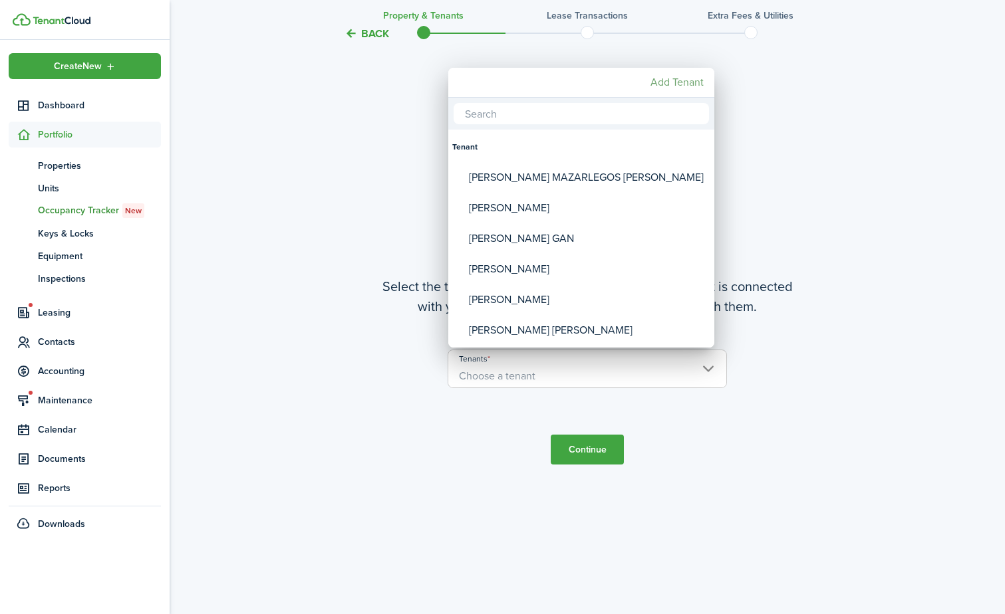
click at [680, 82] on mbsc-button "Add Tenant" at bounding box center [677, 82] width 64 height 24
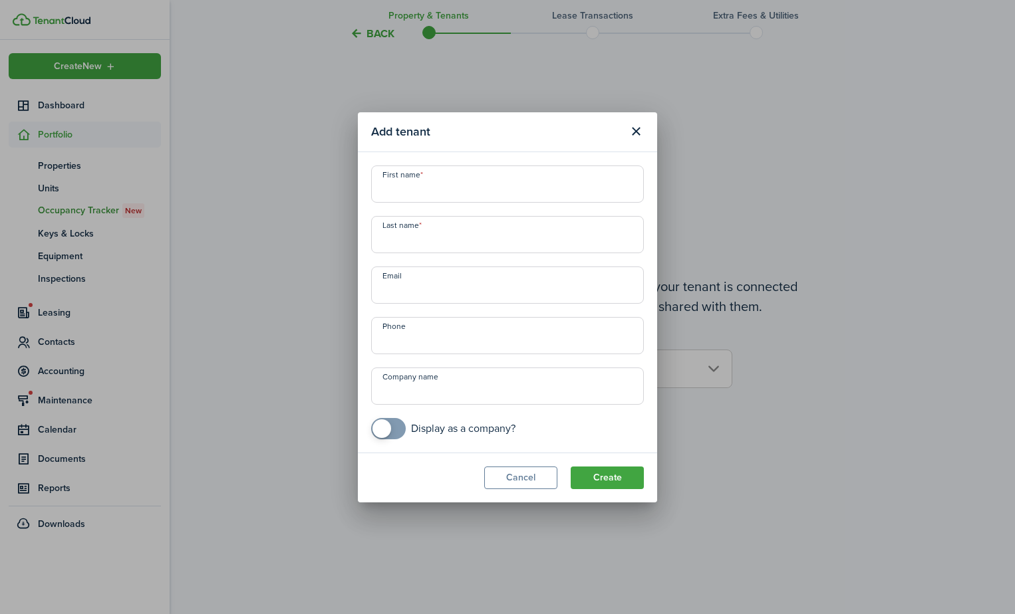
click at [483, 197] on input "First name" at bounding box center [507, 184] width 273 height 37
type input "g"
type input "[PERSON_NAME]"
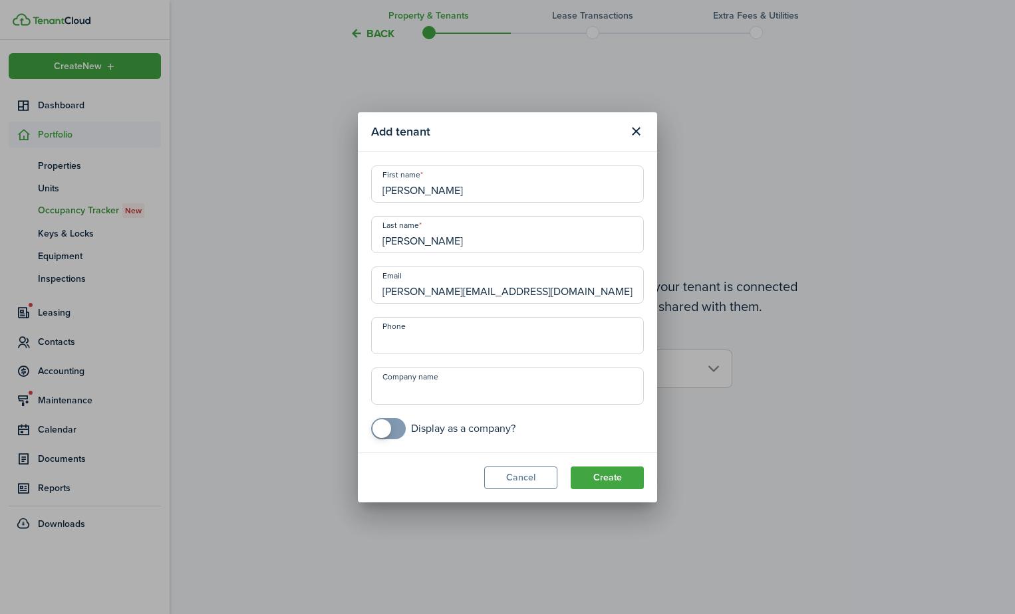
type input "[PERSON_NAME][EMAIL_ADDRESS][DOMAIN_NAME]"
type input "[PHONE_NUMBER]"
click at [571, 467] on button "Create" at bounding box center [607, 478] width 73 height 23
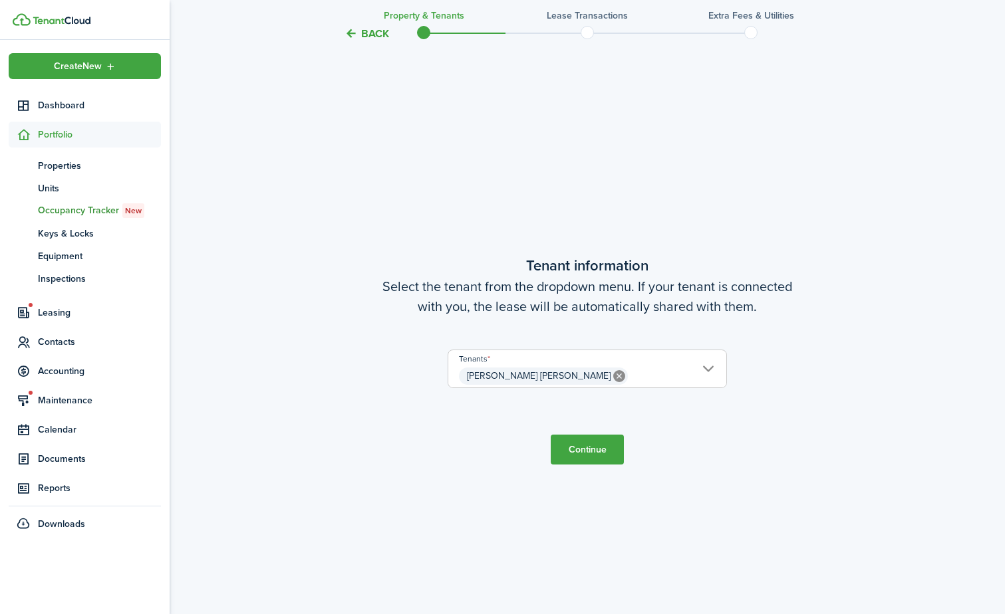
click at [677, 380] on span "[PERSON_NAME] [PERSON_NAME]" at bounding box center [587, 376] width 278 height 23
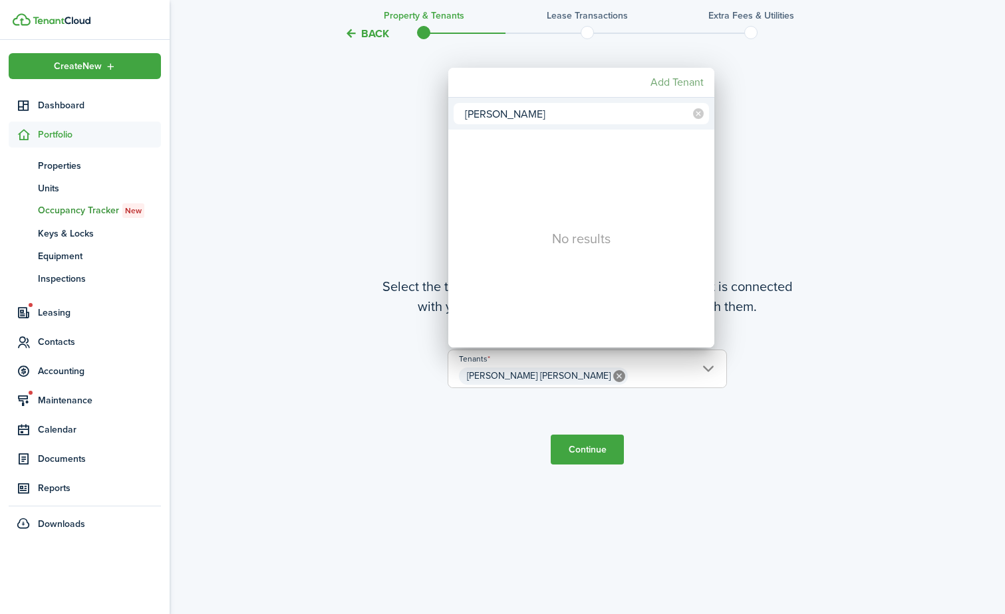
type input "[PERSON_NAME]"
click at [686, 87] on mbsc-button "Add Tenant" at bounding box center [677, 82] width 64 height 24
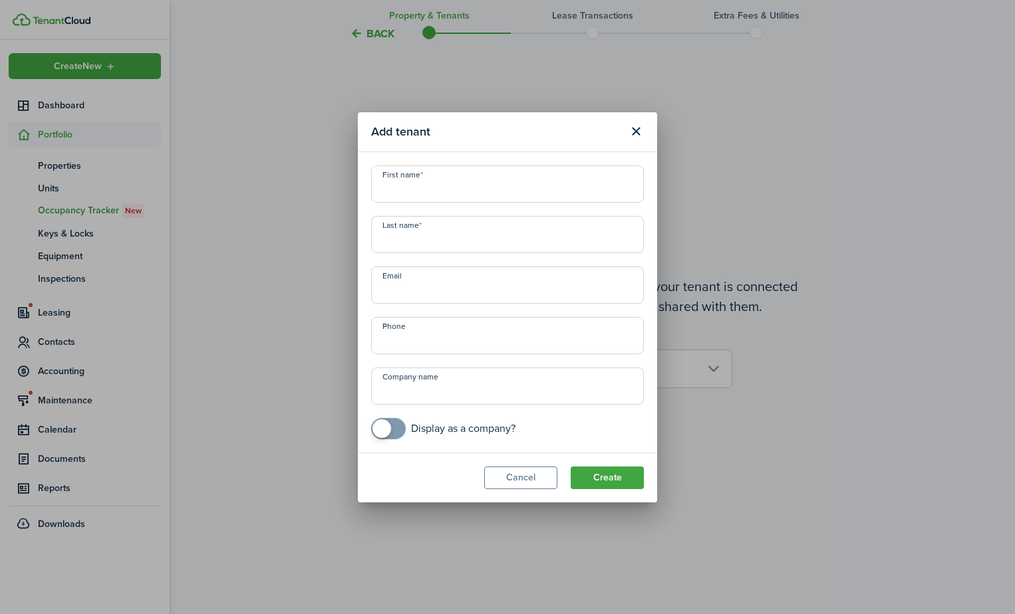
click at [479, 186] on input "First name" at bounding box center [507, 184] width 273 height 37
paste input "[PERSON_NAME]"
type input "[PERSON_NAME]"
click at [452, 241] on input "Last name" at bounding box center [507, 234] width 273 height 37
type input "[PERSON_NAME]"
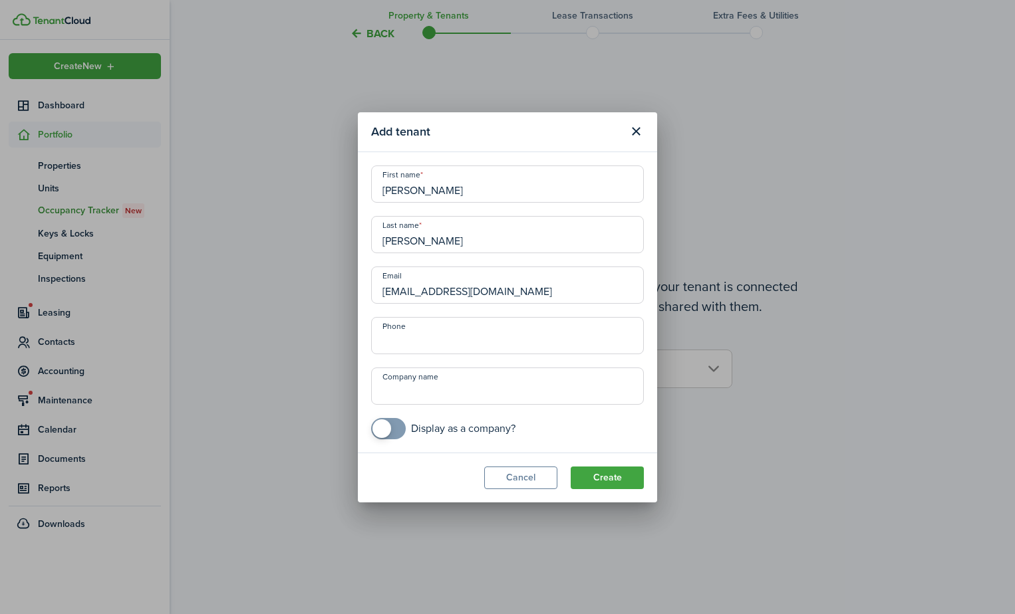
type input "[EMAIL_ADDRESS][DOMAIN_NAME]"
type input "[PHONE_NUMBER]"
click at [571, 467] on button "Create" at bounding box center [607, 478] width 73 height 23
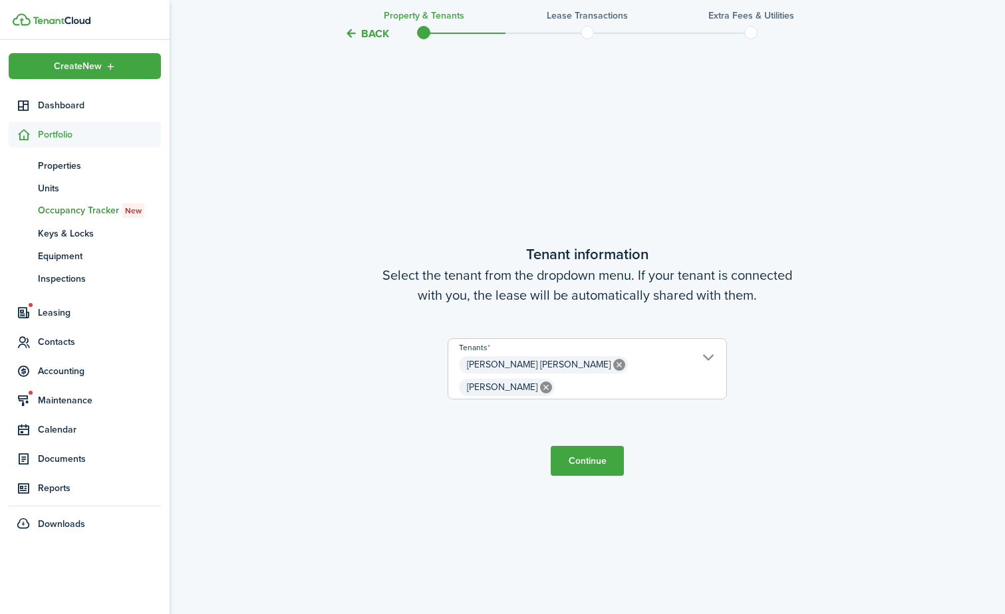
click at [597, 451] on button "Continue" at bounding box center [587, 461] width 73 height 30
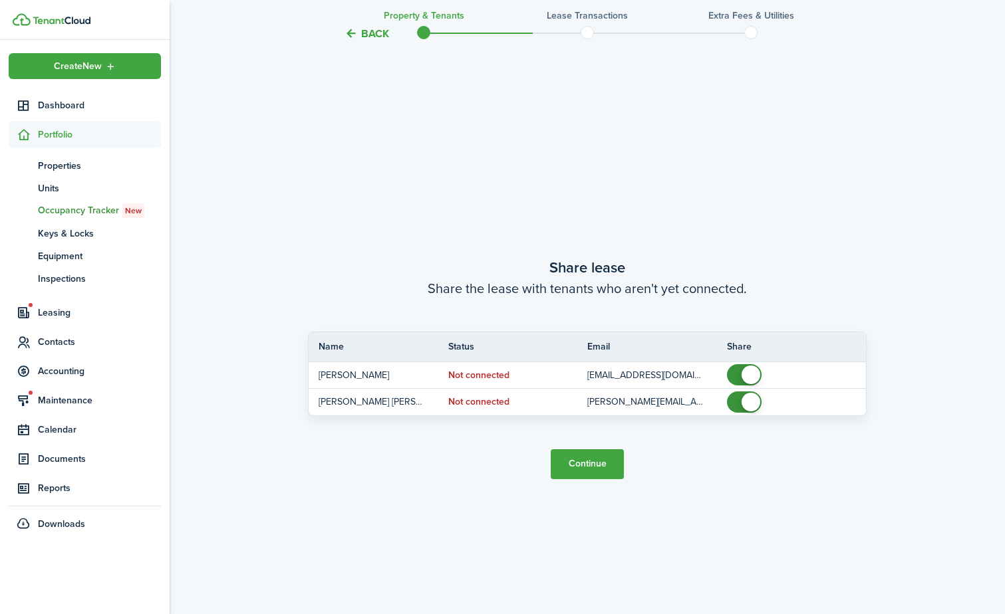
scroll to position [1140, 0]
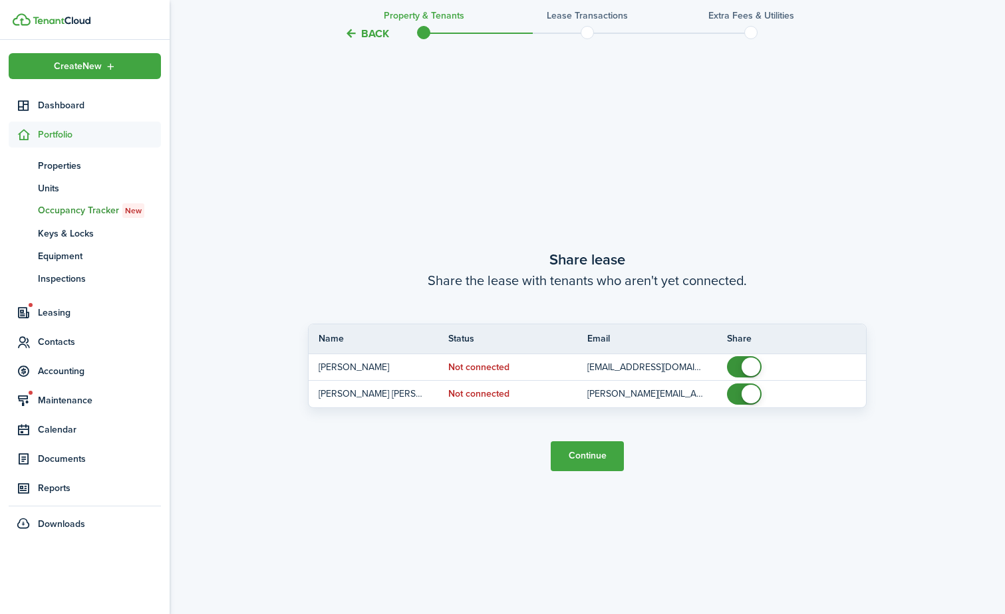
click at [594, 470] on button "Continue" at bounding box center [587, 457] width 73 height 30
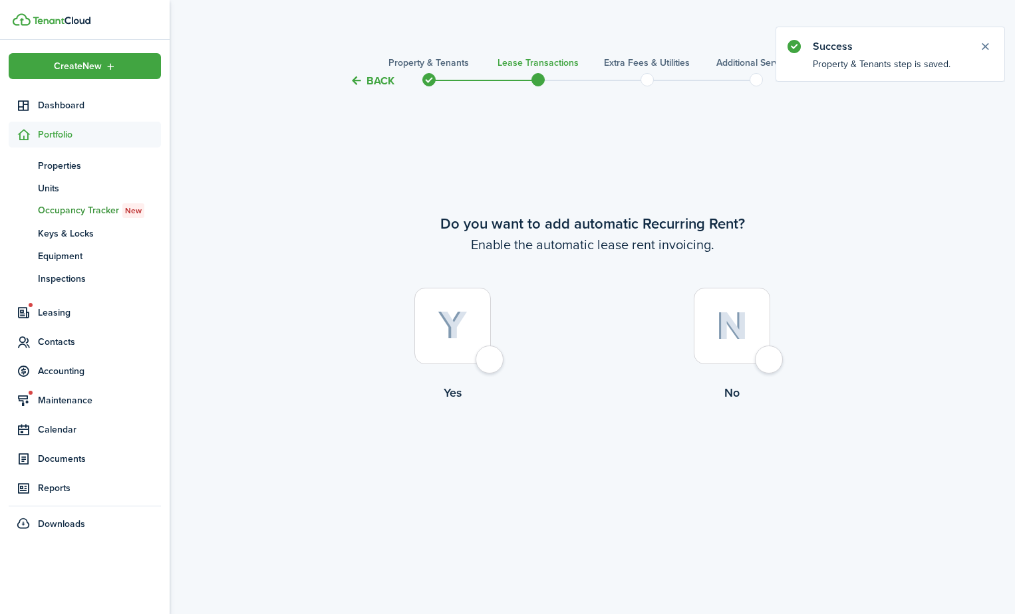
click at [723, 358] on div at bounding box center [732, 326] width 76 height 76
radio input "true"
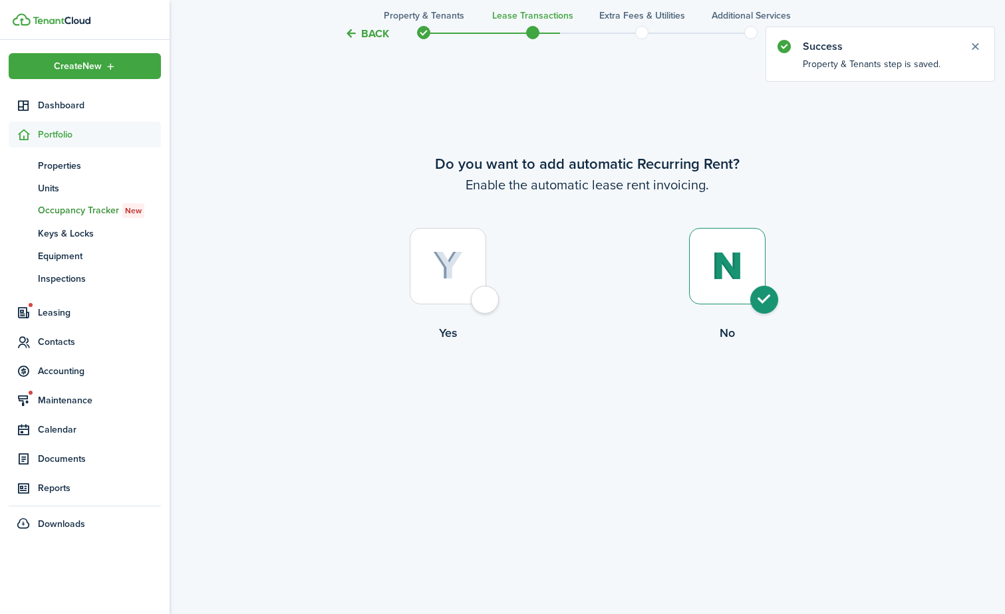
click at [470, 267] on div at bounding box center [448, 266] width 76 height 76
radio input "true"
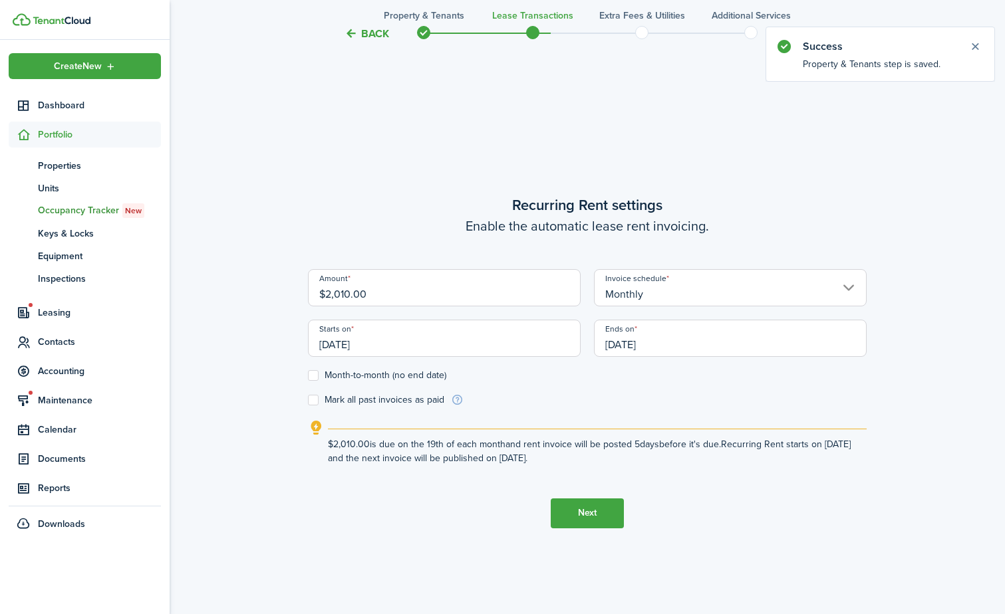
scroll to position [525, 0]
drag, startPoint x: 404, startPoint y: 284, endPoint x: -3, endPoint y: 291, distance: 406.4
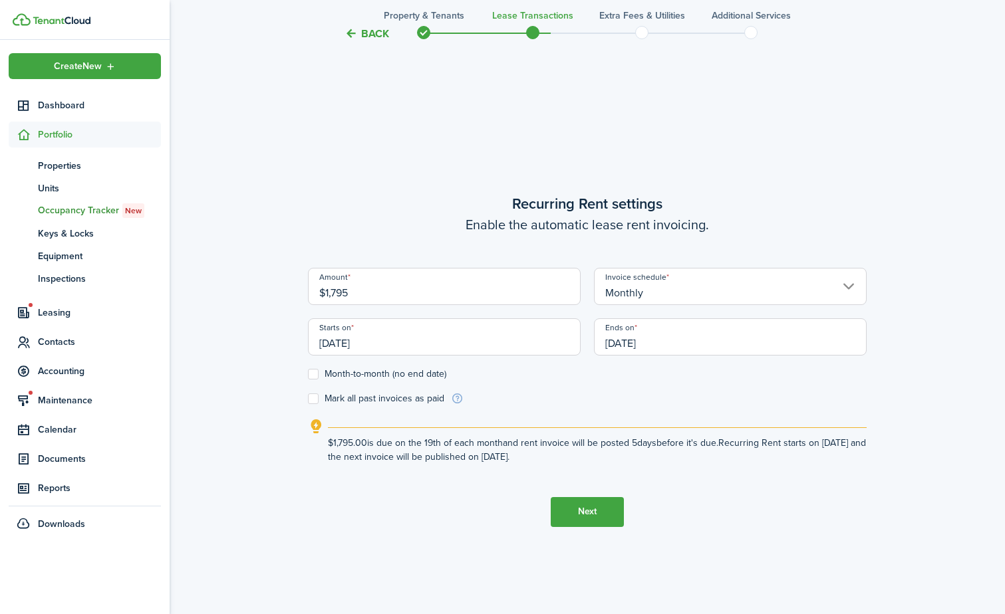
click at [402, 343] on input "[DATE]" at bounding box center [444, 337] width 273 height 37
type input "$1,795.00"
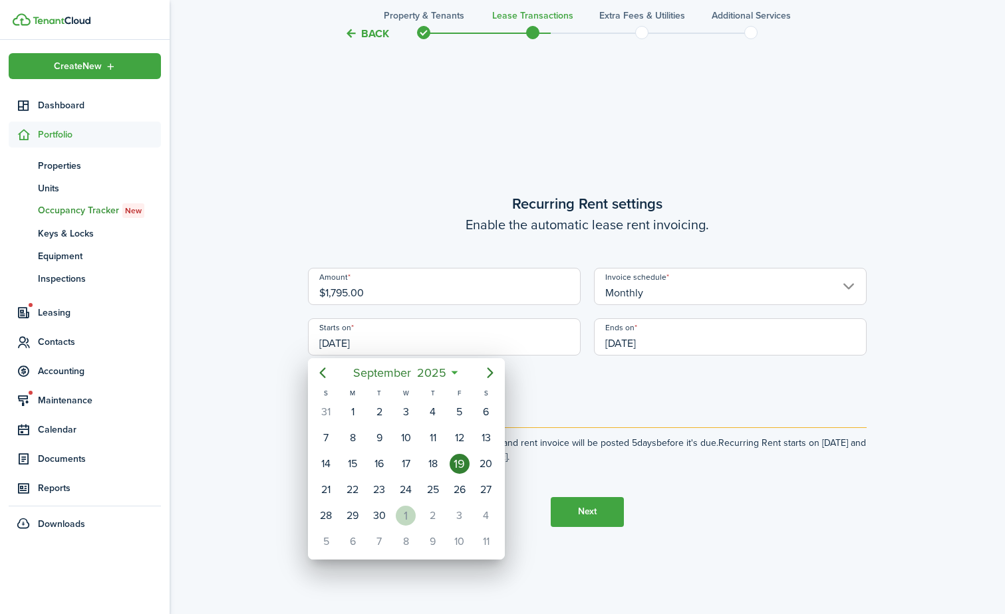
click at [407, 524] on div "1" at bounding box center [406, 516] width 20 height 20
type input "[DATE]"
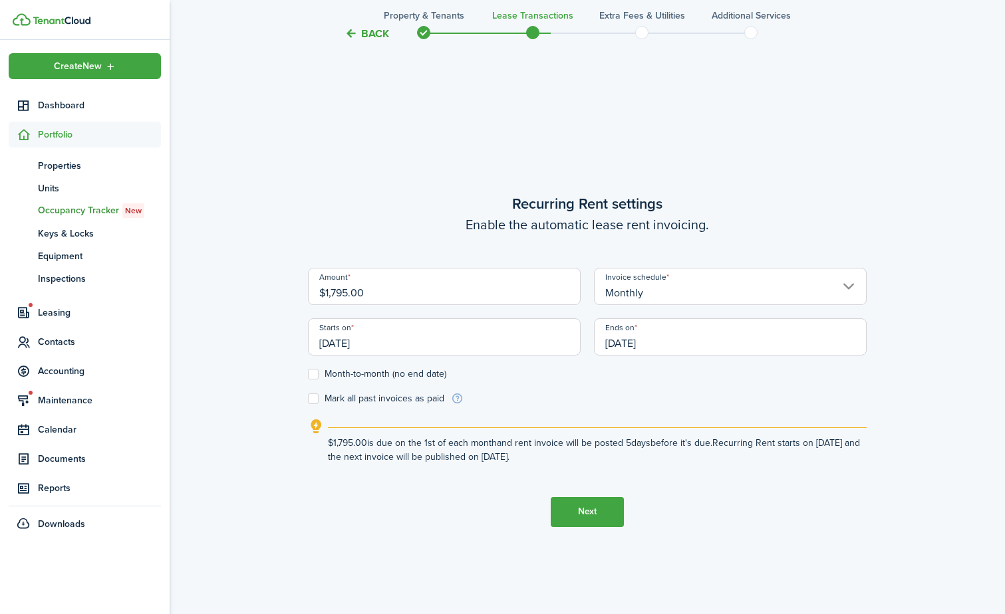
scroll to position [0, 0]
click at [644, 348] on input "[DATE]" at bounding box center [730, 337] width 273 height 37
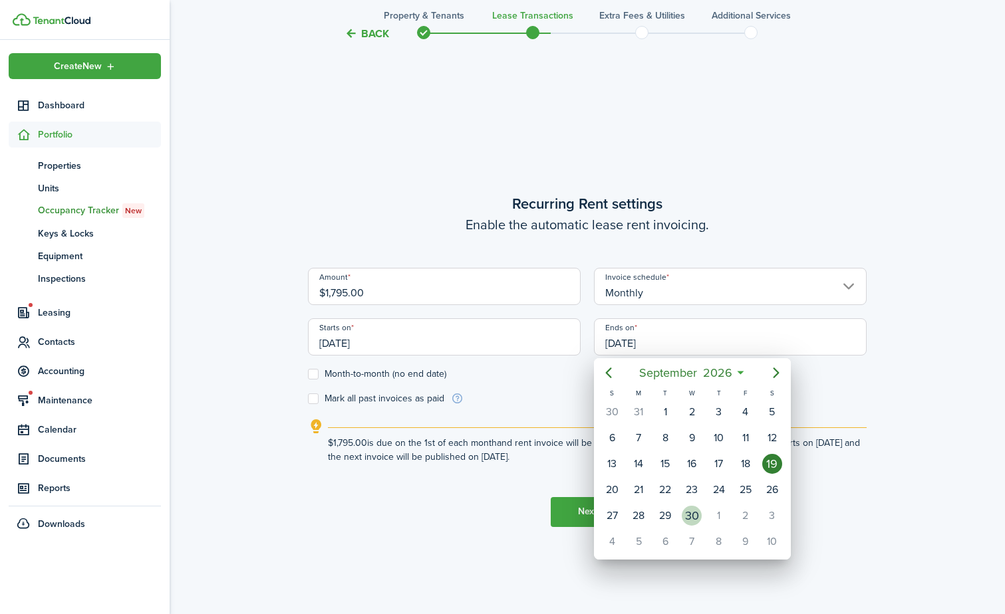
click at [692, 516] on div "30" at bounding box center [692, 516] width 20 height 20
type input "[DATE]"
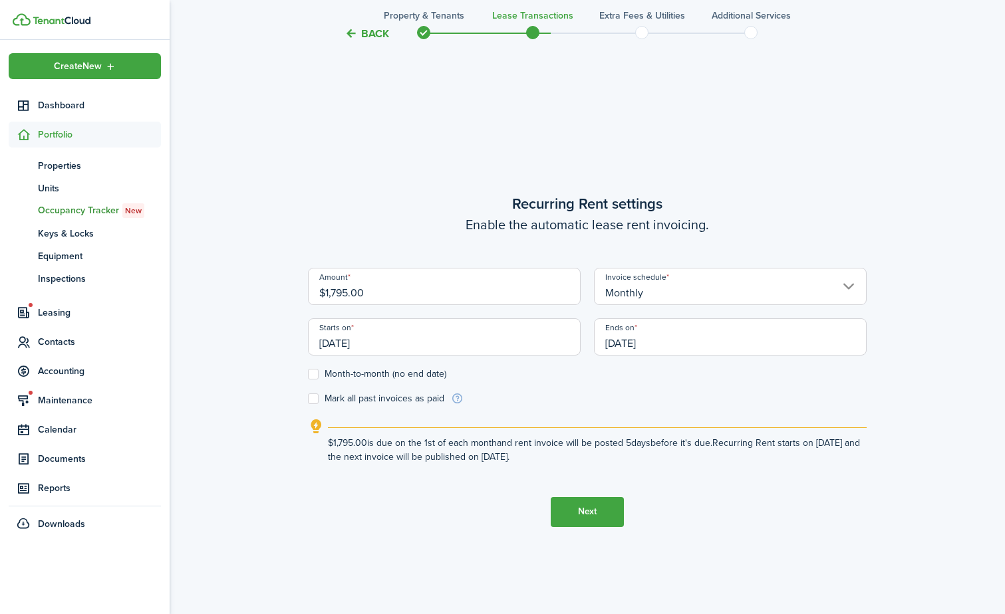
click at [599, 517] on button "Next" at bounding box center [587, 512] width 73 height 30
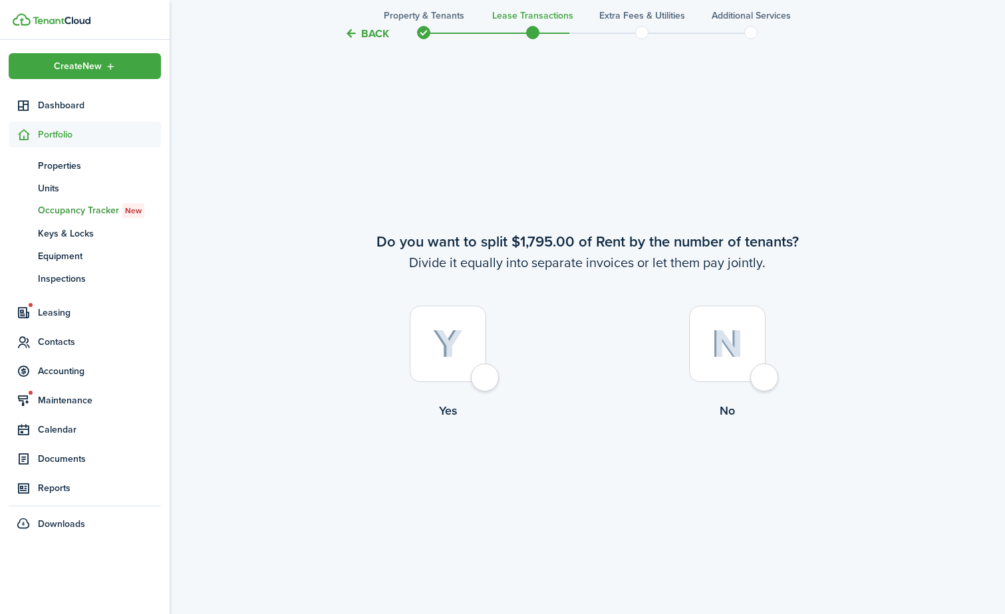
scroll to position [1140, 0]
click at [705, 354] on div at bounding box center [727, 343] width 76 height 76
radio input "true"
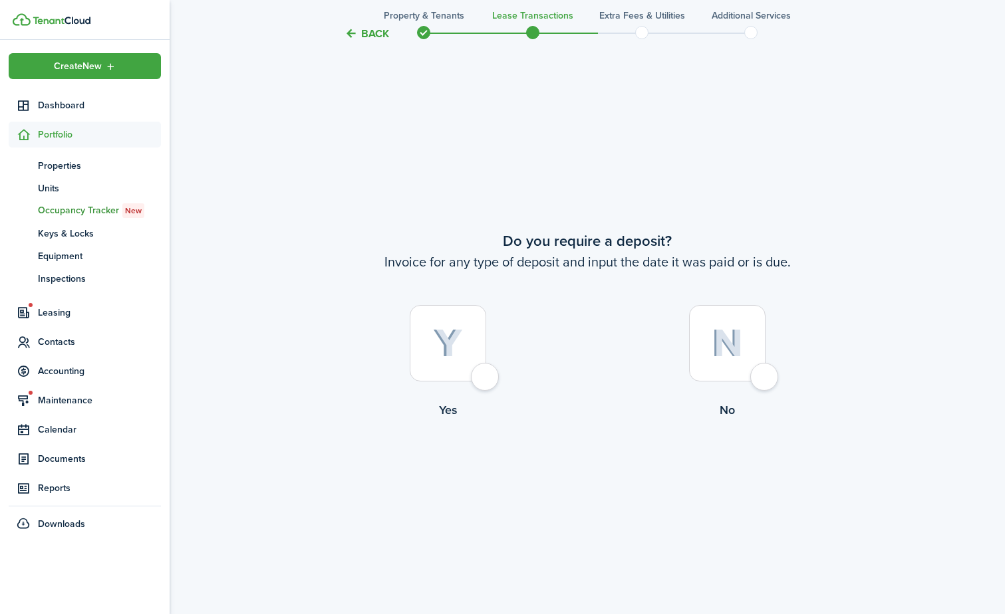
click at [418, 356] on div at bounding box center [448, 343] width 76 height 76
radio input "true"
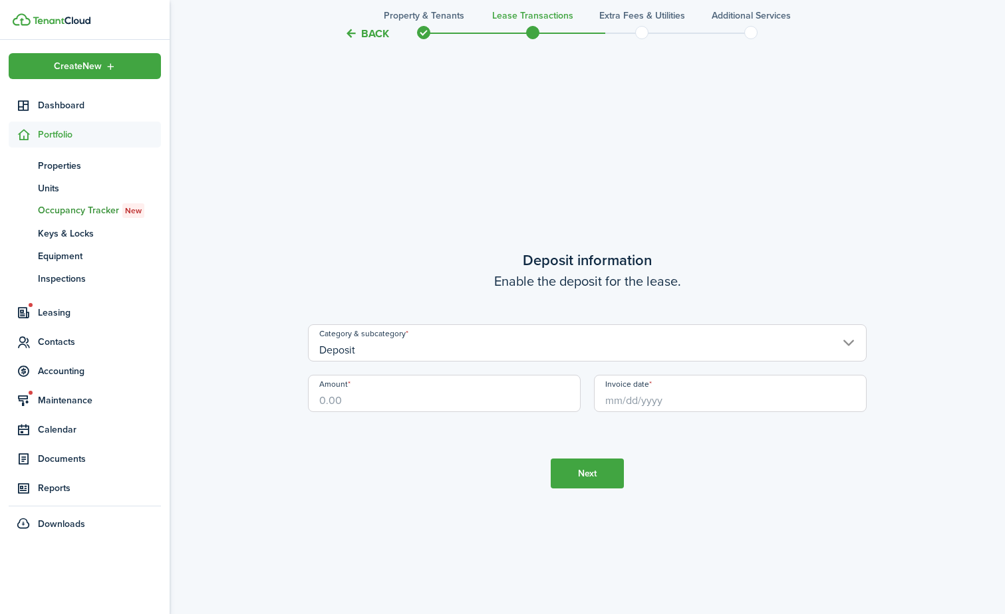
scroll to position [2369, 0]
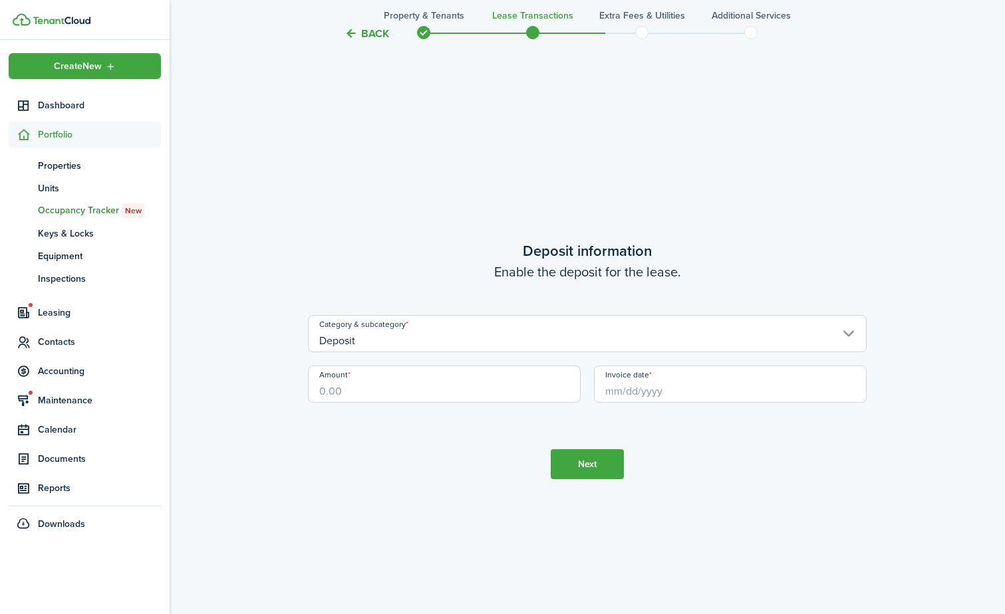
click at [400, 389] on input "Amount" at bounding box center [444, 384] width 273 height 37
type input "$1,795.00"
click at [721, 359] on div "Category & subcategory Deposit" at bounding box center [587, 340] width 572 height 51
click at [721, 373] on input "Invoice date" at bounding box center [730, 384] width 273 height 37
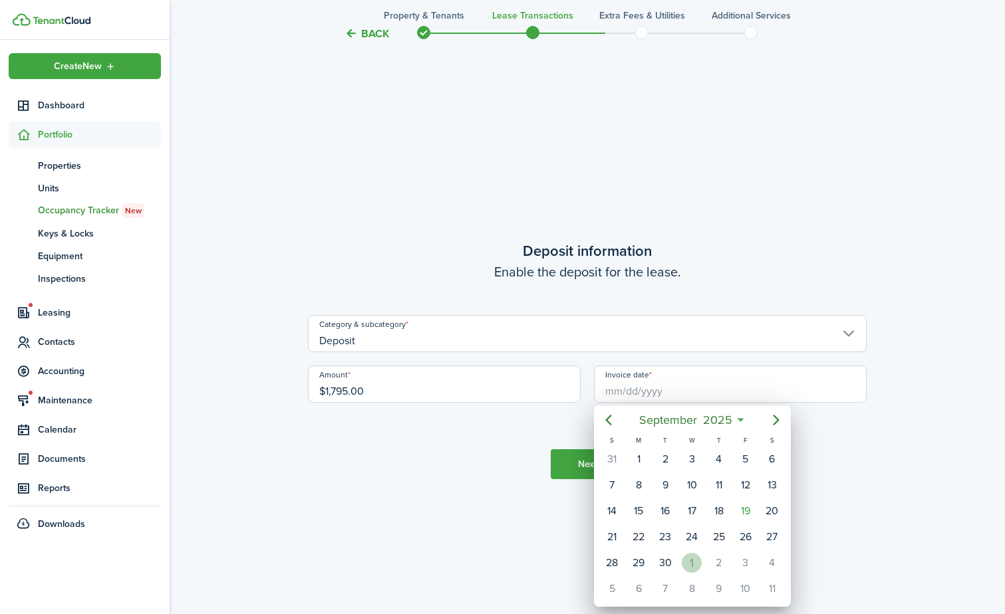
click at [694, 565] on div "1" at bounding box center [692, 563] width 20 height 20
type input "[DATE]"
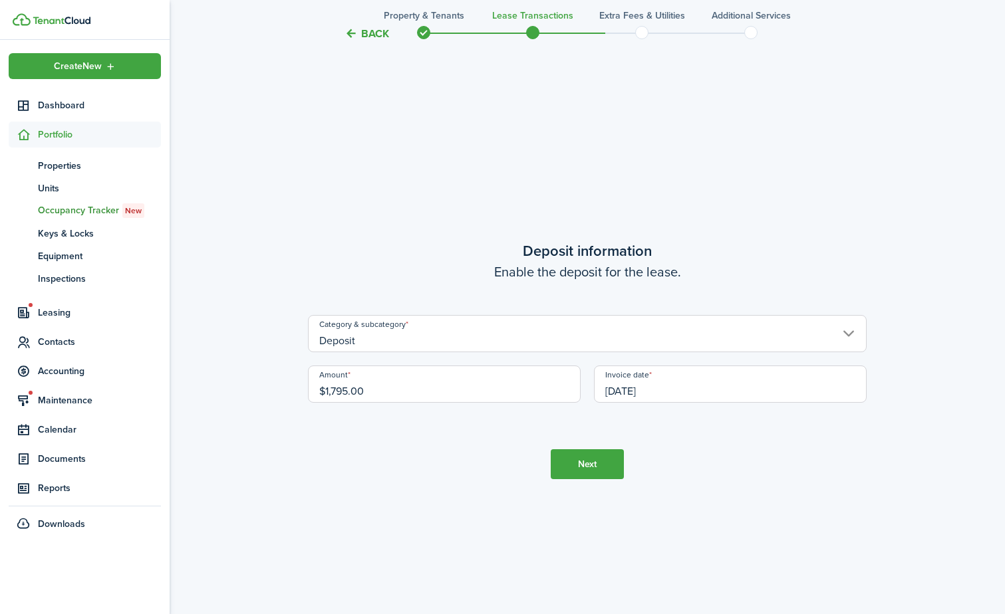
click at [595, 470] on button "Next" at bounding box center [587, 465] width 73 height 30
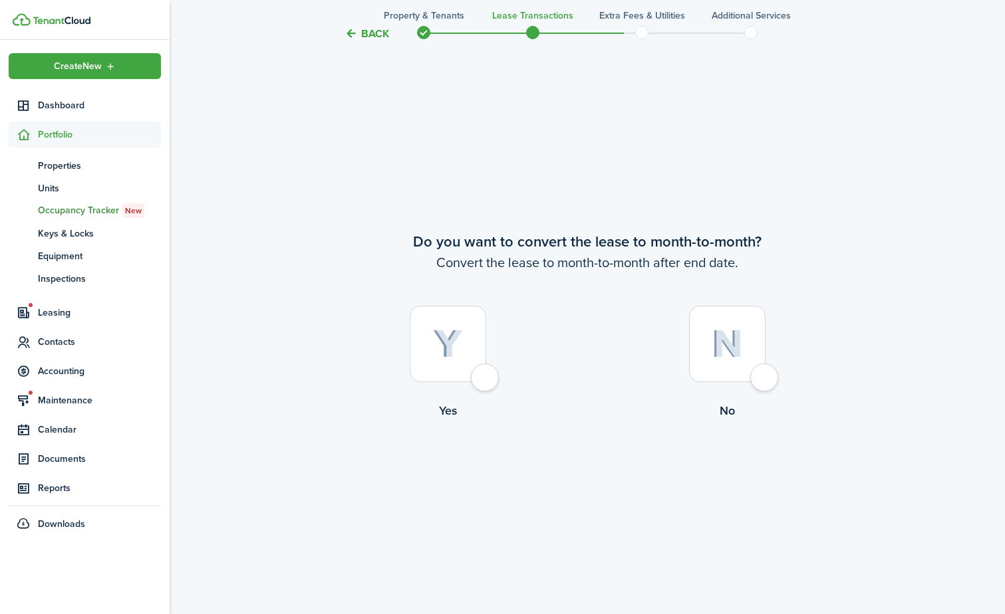
scroll to position [2983, 0]
click at [727, 344] on img at bounding box center [727, 343] width 31 height 29
radio input "true"
click at [604, 473] on button "Continue" at bounding box center [587, 474] width 73 height 30
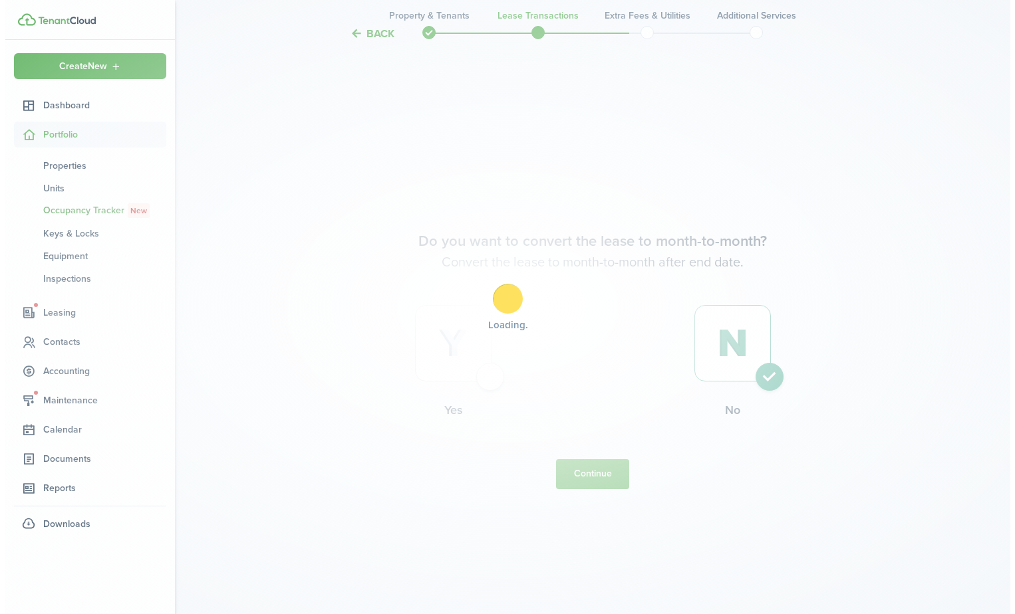
scroll to position [0, 0]
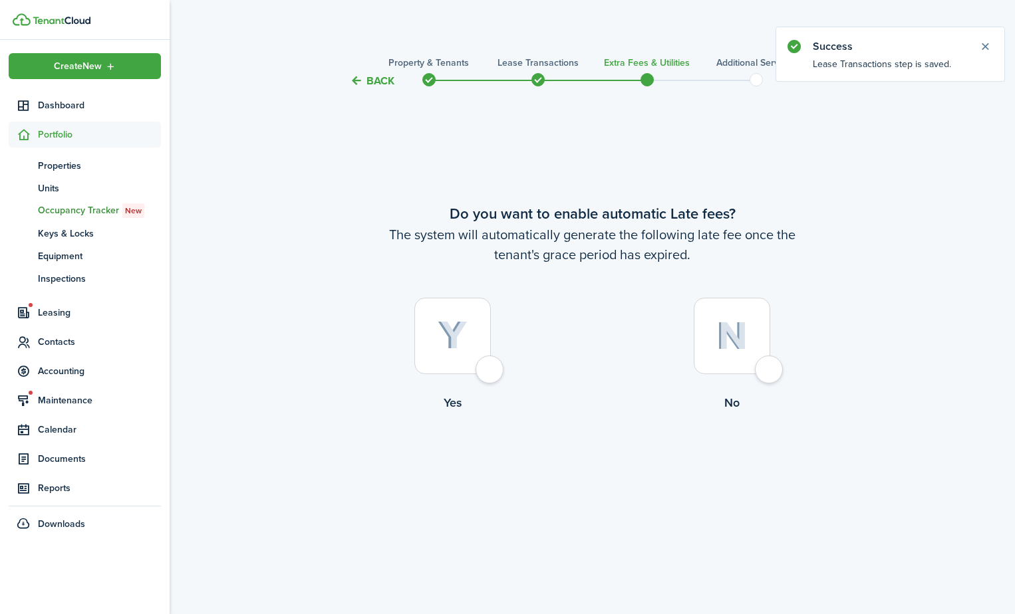
click at [508, 344] on label "Yes" at bounding box center [452, 358] width 279 height 120
radio input "true"
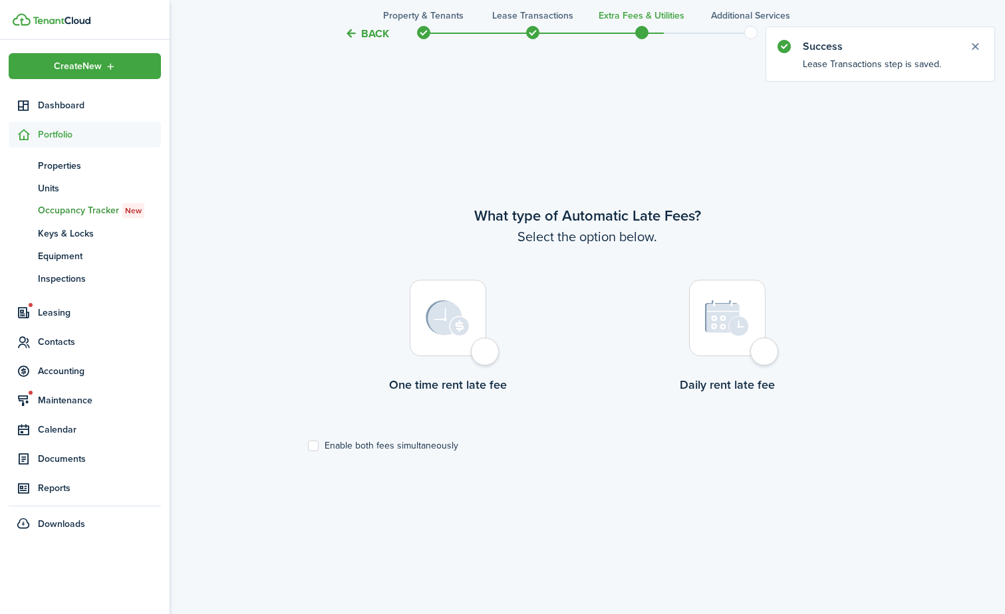
click at [469, 366] on label "One time rent late fee" at bounding box center [447, 340] width 279 height 120
radio input "true"
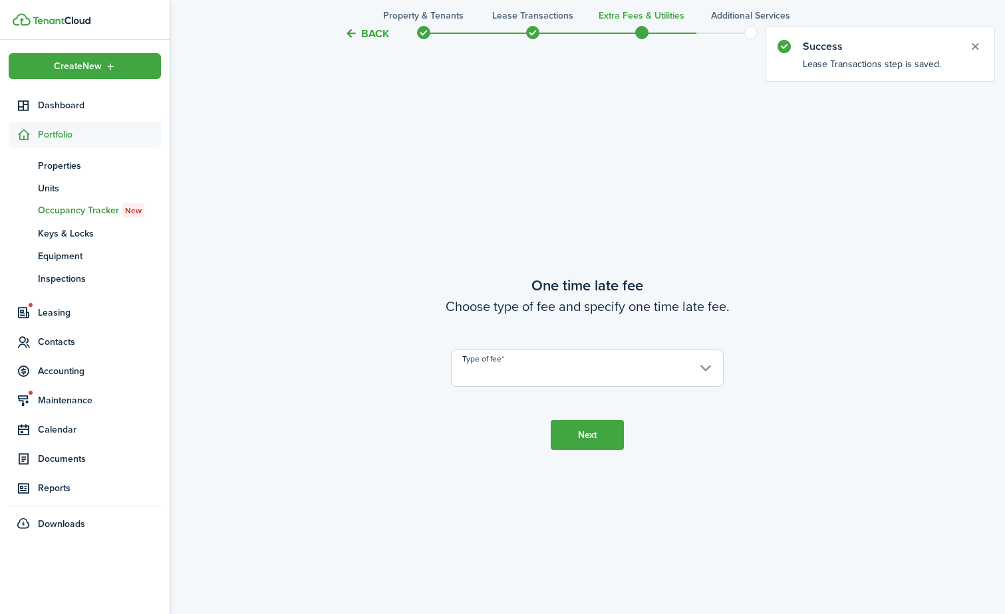
scroll to position [1140, 0]
click at [713, 364] on input "Type of fee" at bounding box center [587, 365] width 273 height 37
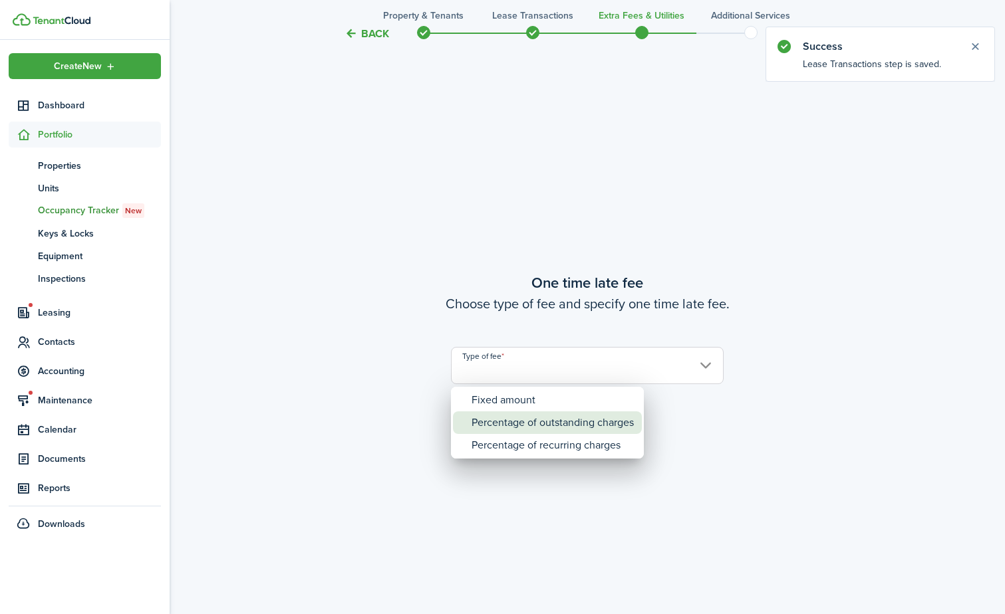
click at [618, 420] on div "Percentage of outstanding charges" at bounding box center [552, 423] width 162 height 23
type input "Percentage of outstanding charges"
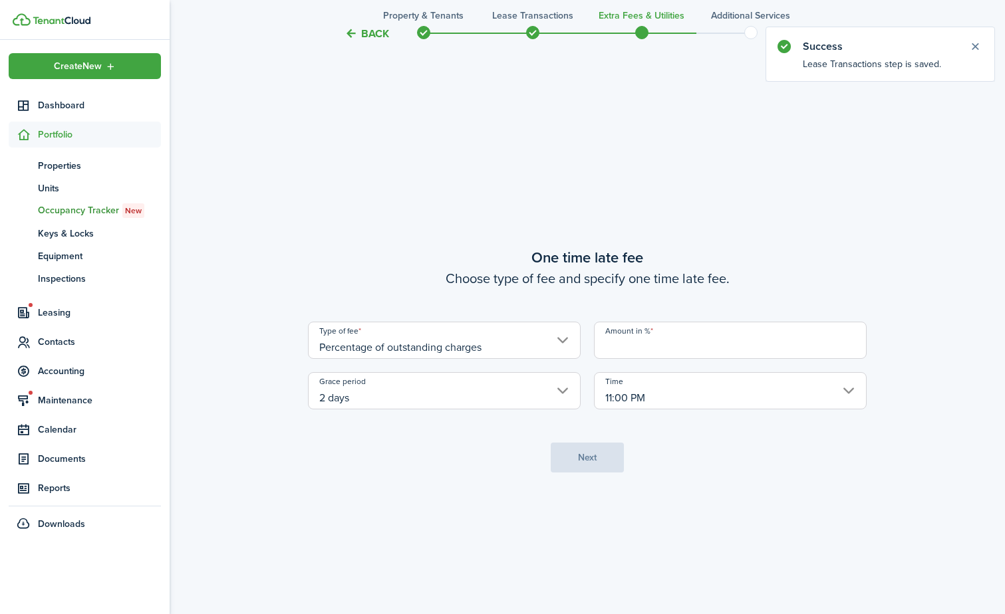
click at [701, 326] on input "Amount in %" at bounding box center [730, 340] width 273 height 37
type input "7"
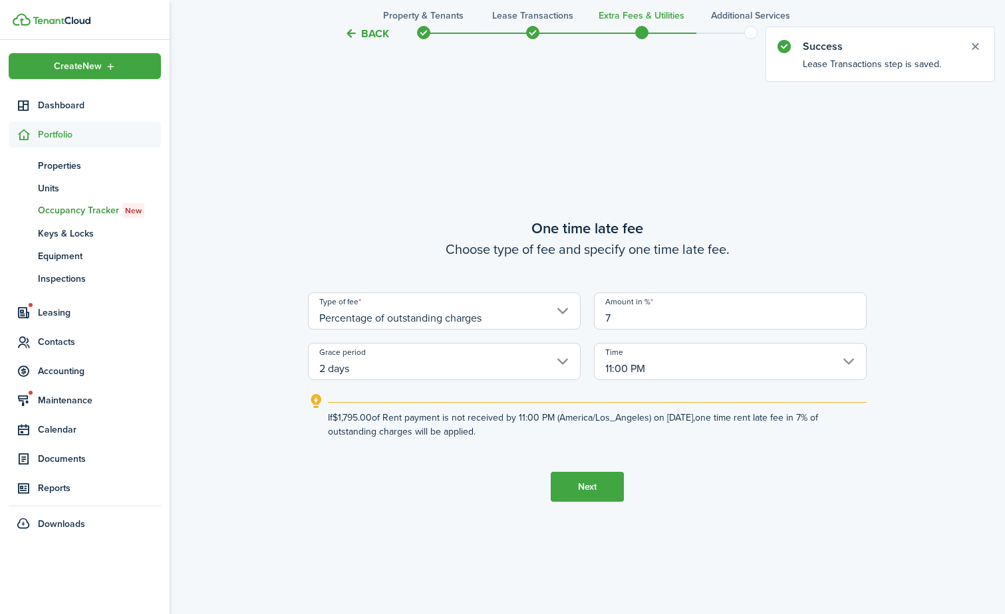
drag, startPoint x: 584, startPoint y: 465, endPoint x: 589, endPoint y: 485, distance: 19.8
click at [586, 467] on tc-wizard-step "One time late fee Choose type of fee and specify one time late fee. Type of fee…" at bounding box center [587, 360] width 559 height 614
click at [590, 489] on button "Next" at bounding box center [587, 487] width 73 height 30
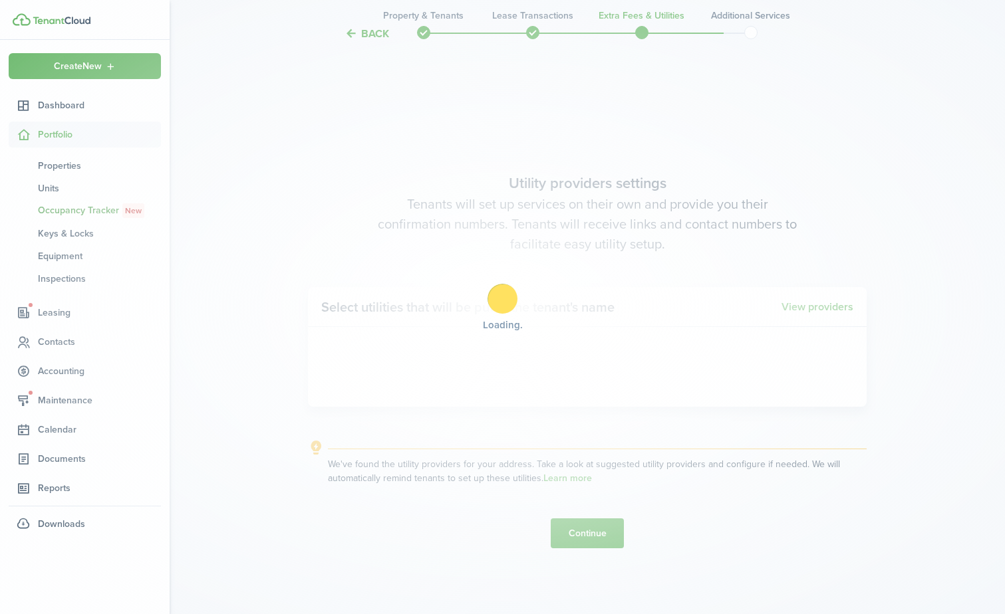
scroll to position [1754, 0]
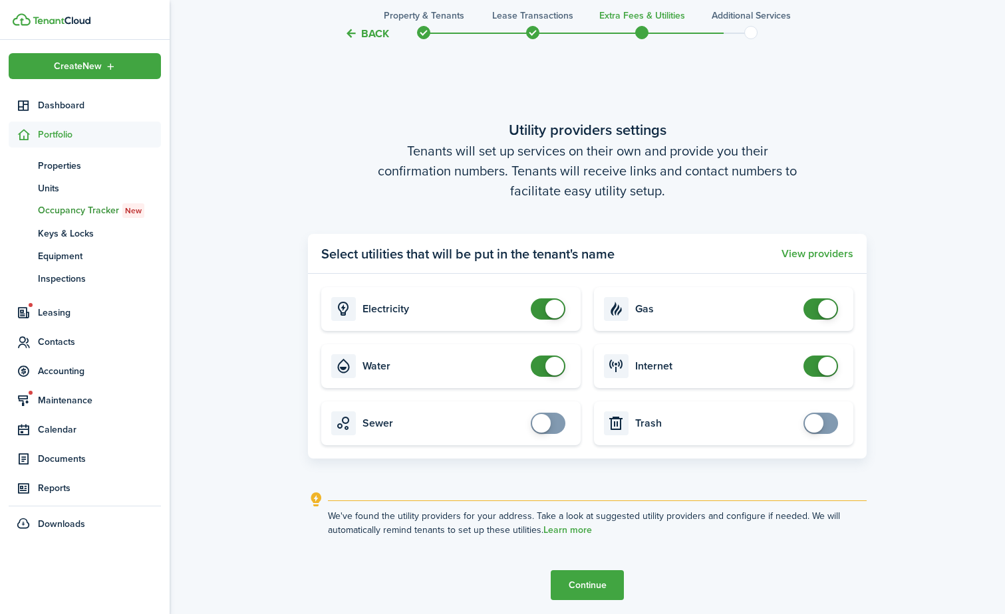
checkbox input "false"
click at [546, 374] on span at bounding box center [547, 366] width 13 height 21
click at [603, 581] on button "Continue" at bounding box center [587, 586] width 73 height 30
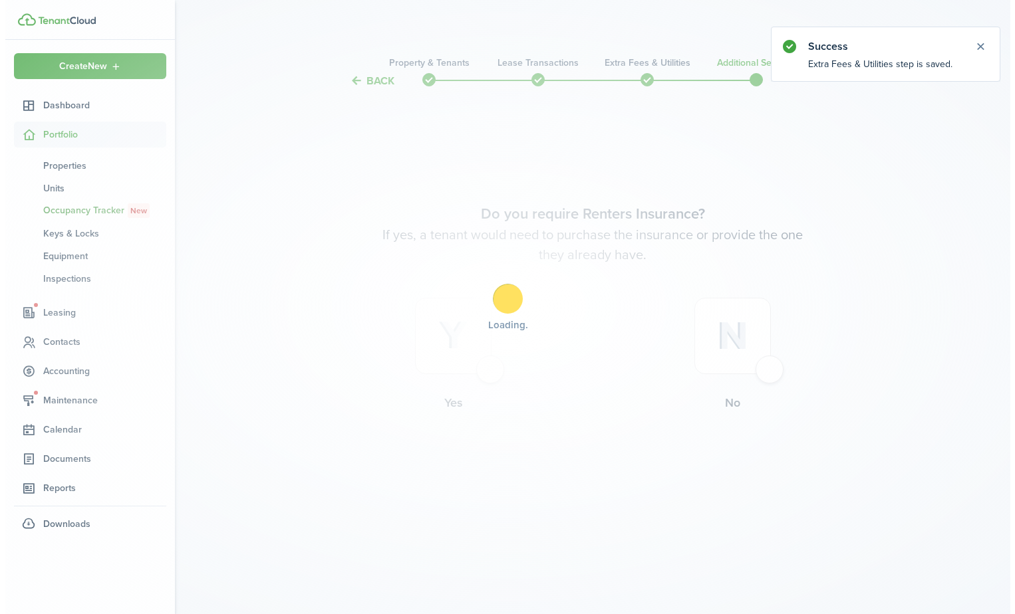
scroll to position [0, 0]
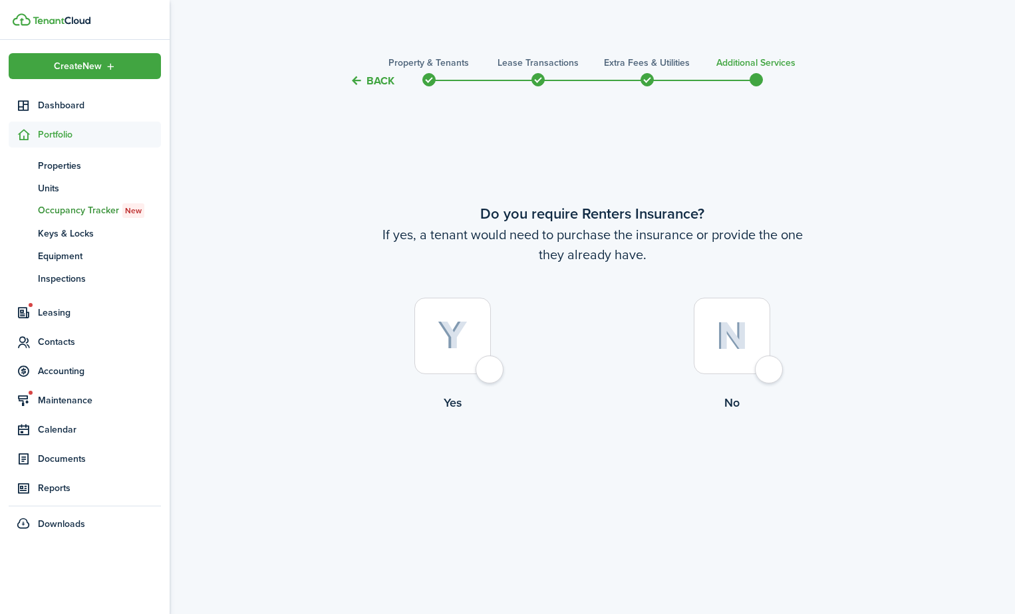
click at [446, 328] on img at bounding box center [453, 335] width 30 height 29
radio input "true"
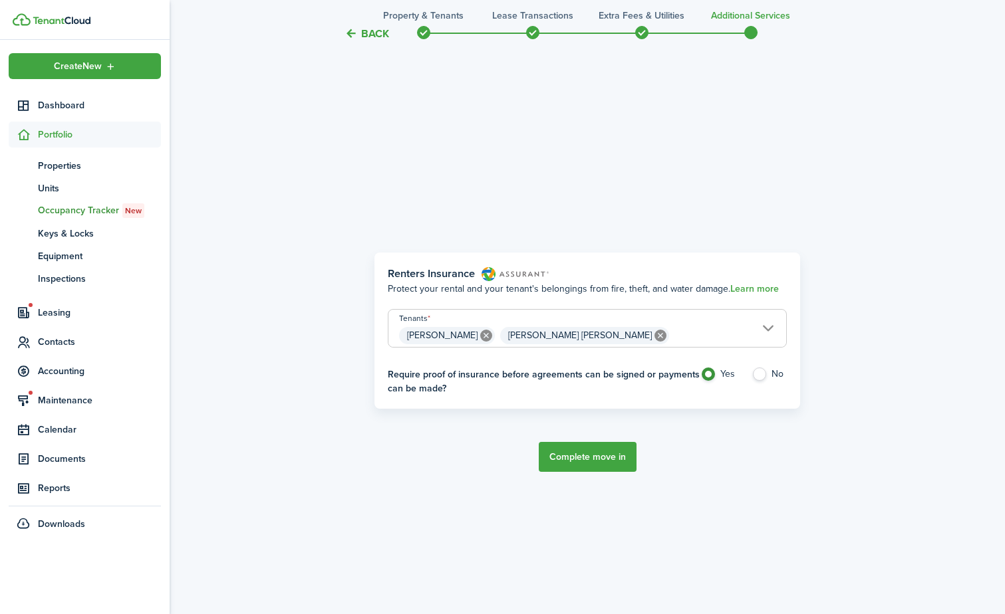
scroll to position [525, 0]
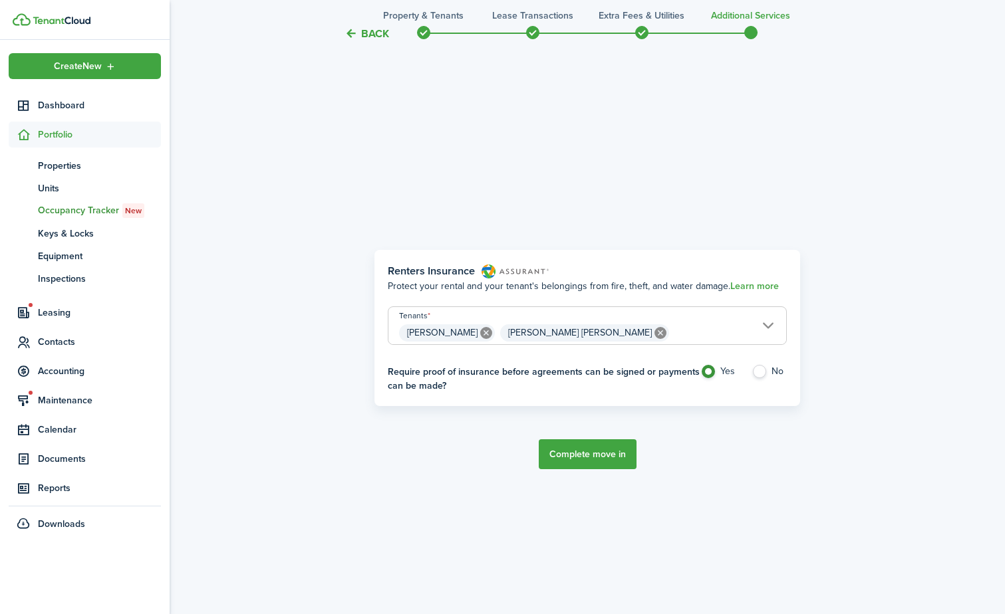
click at [758, 364] on panel-main-body "Renters Insurance Protect your rental and your tenant's belongings from fire, t…" at bounding box center [587, 328] width 426 height 157
click at [769, 376] on label "No" at bounding box center [768, 375] width 35 height 20
radio input "false"
radio input "true"
click at [608, 452] on button "Complete move in" at bounding box center [588, 455] width 98 height 30
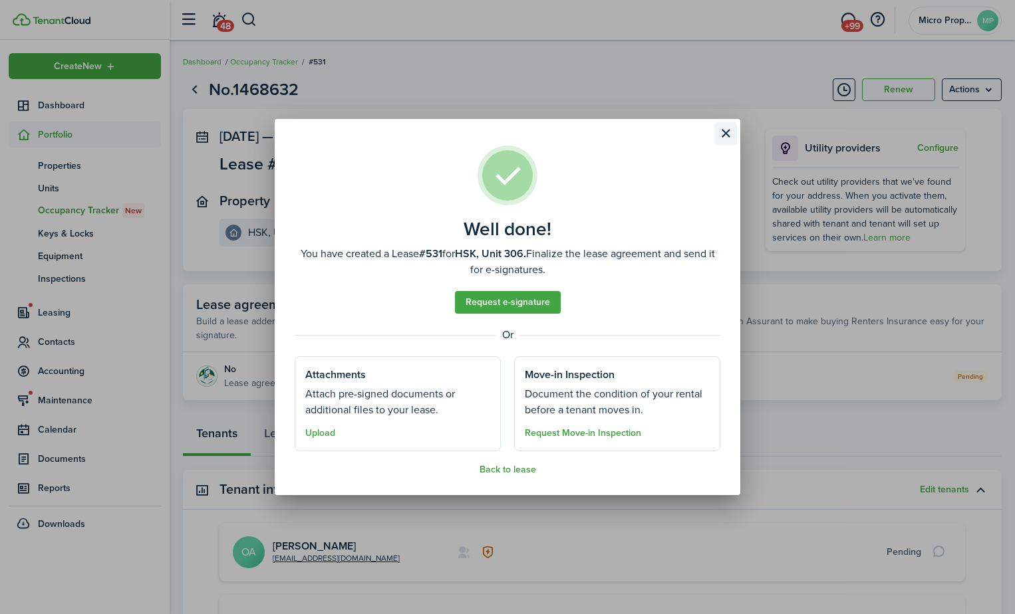
click at [721, 129] on button "Close modal" at bounding box center [725, 133] width 23 height 23
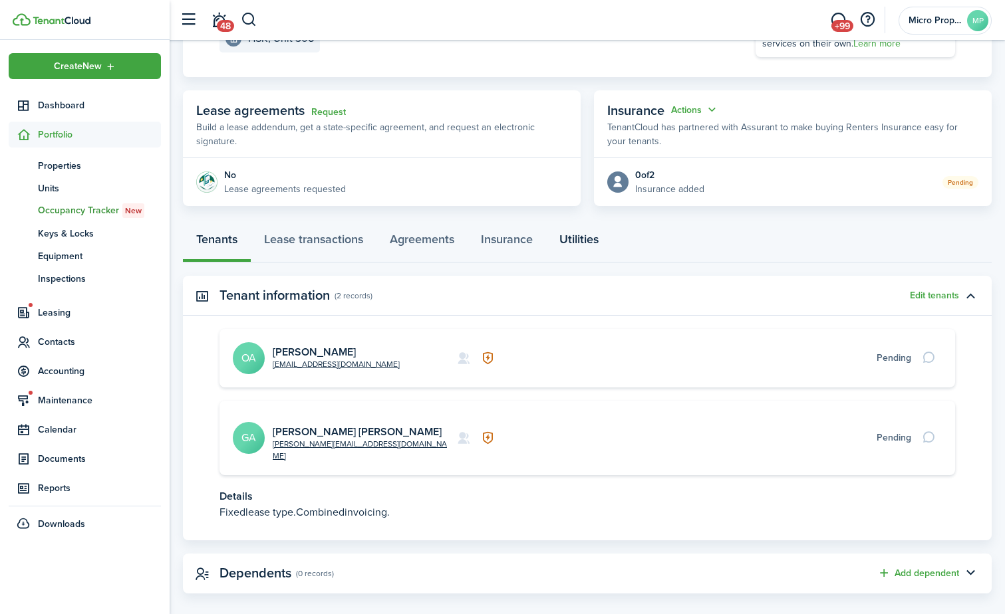
scroll to position [61, 0]
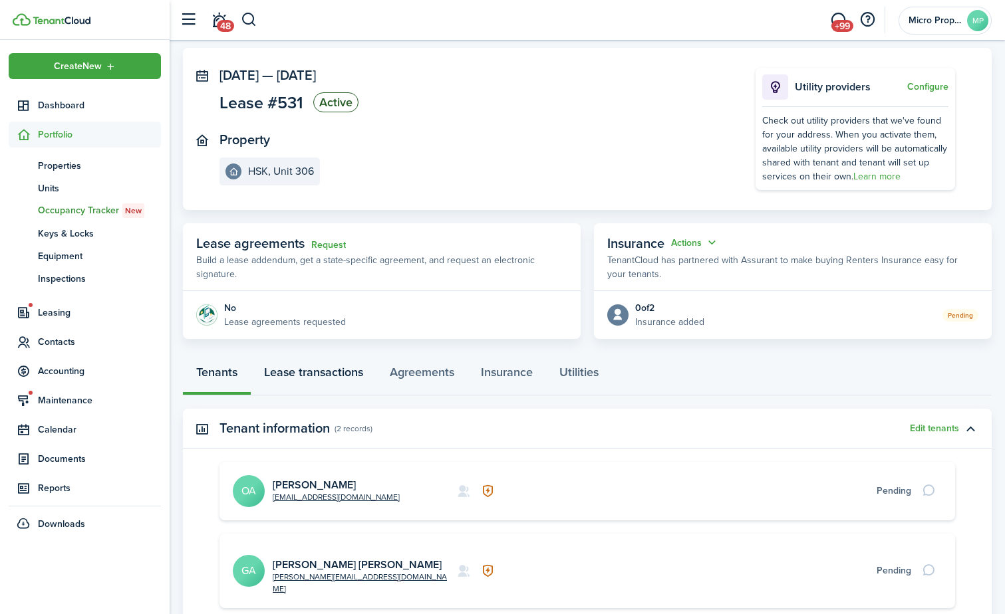
click at [313, 384] on link "Lease transactions" at bounding box center [314, 376] width 126 height 40
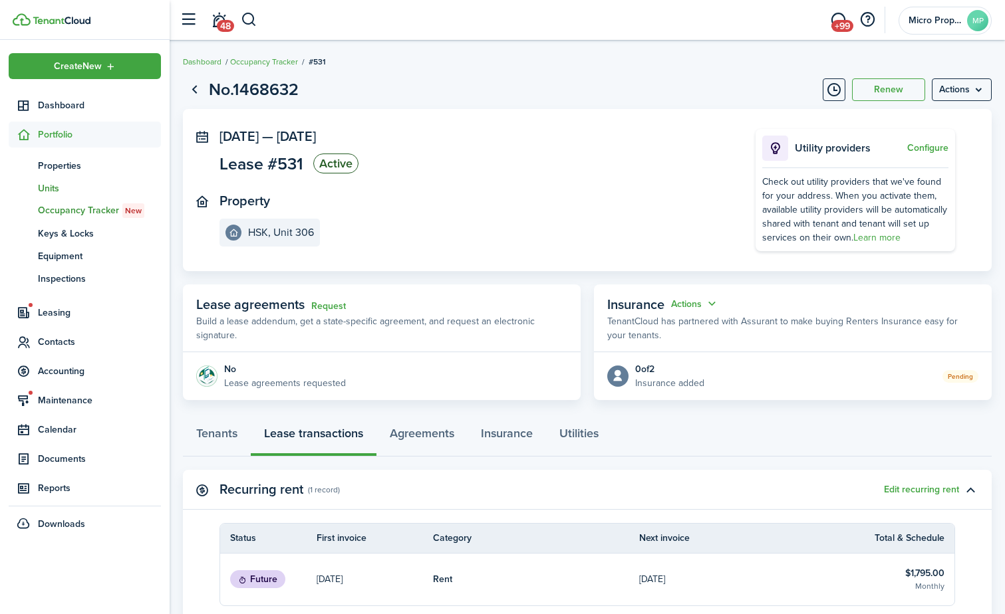
click at [66, 194] on span "Units" at bounding box center [99, 189] width 123 height 14
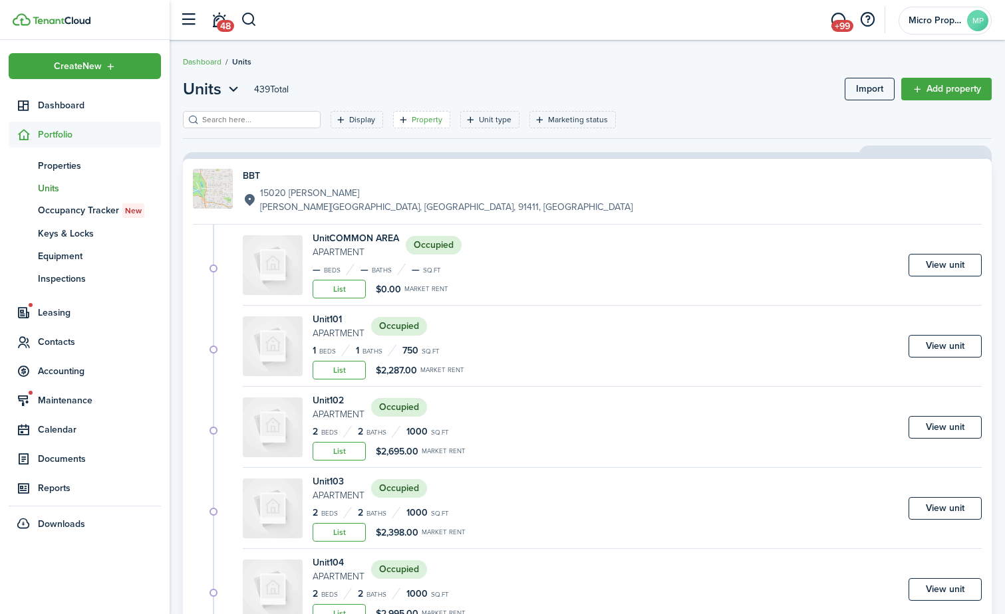
click at [412, 123] on filter-tag-label "Property" at bounding box center [427, 120] width 31 height 12
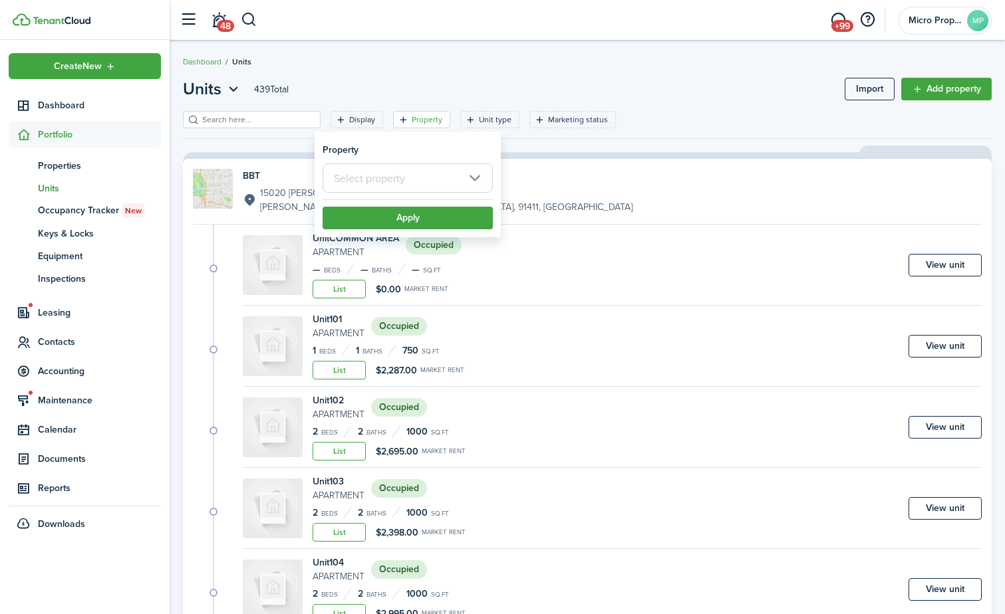
click at [386, 178] on input "text" at bounding box center [408, 178] width 170 height 29
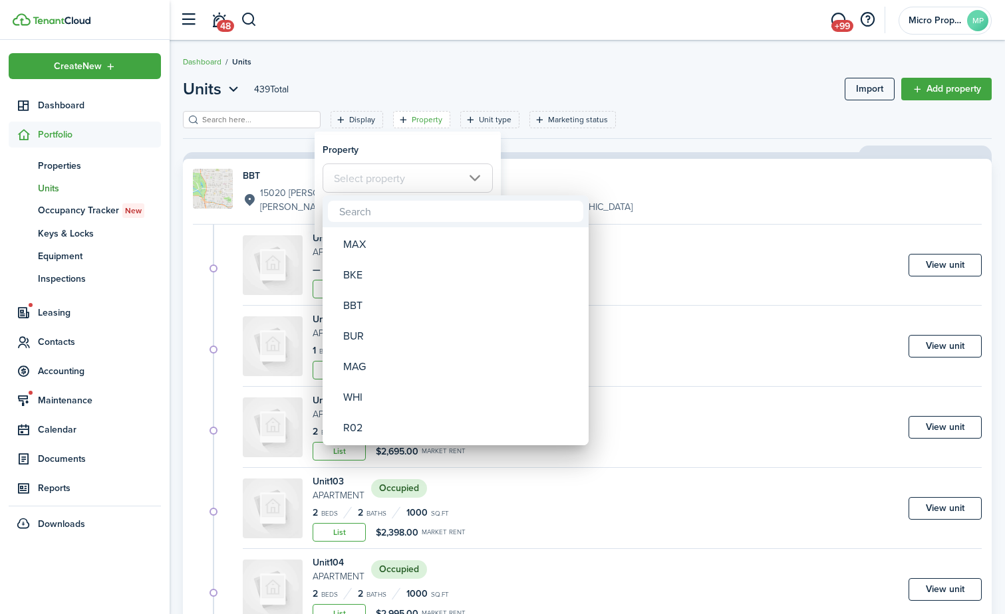
click at [346, 119] on div at bounding box center [503, 307] width 1218 height 827
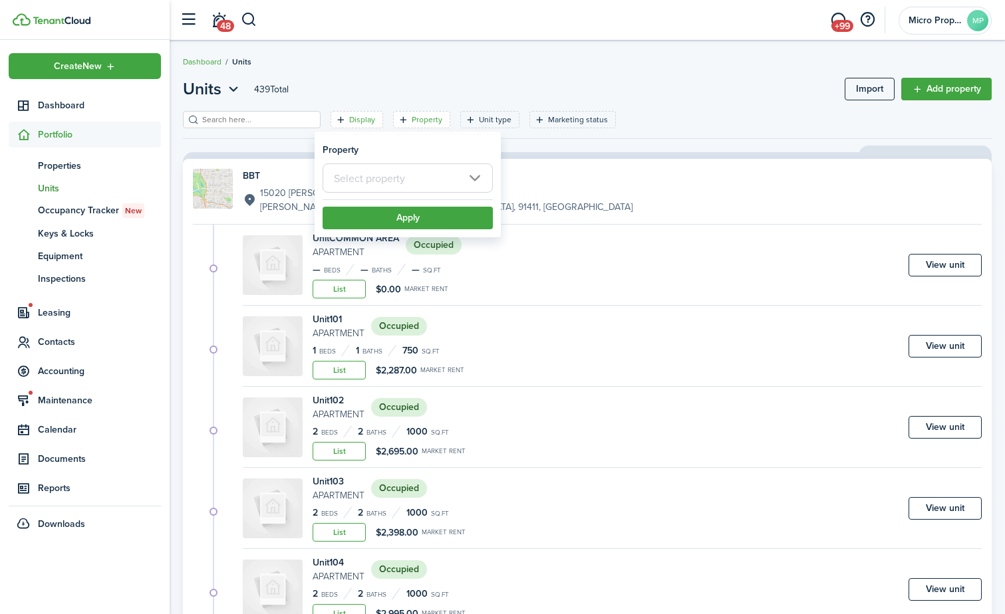
click at [349, 120] on filter-tag-label "Display" at bounding box center [362, 120] width 26 height 12
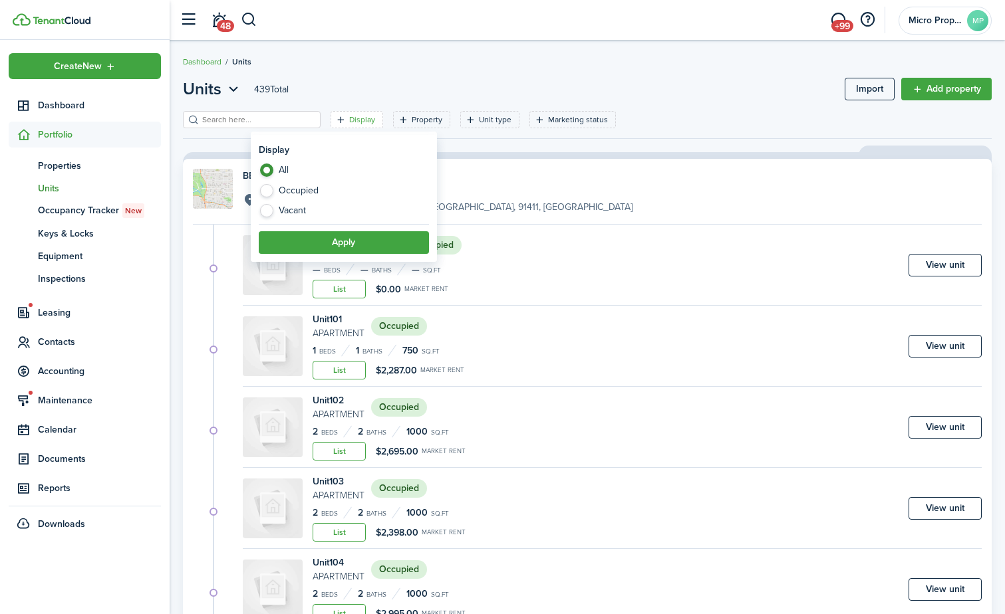
click at [295, 209] on label "Vacant" at bounding box center [344, 210] width 170 height 13
radio input "false"
radio input "true"
click at [301, 229] on filter-item-popup-footer "Apply" at bounding box center [344, 239] width 170 height 30
click at [319, 250] on button "Apply" at bounding box center [344, 242] width 170 height 23
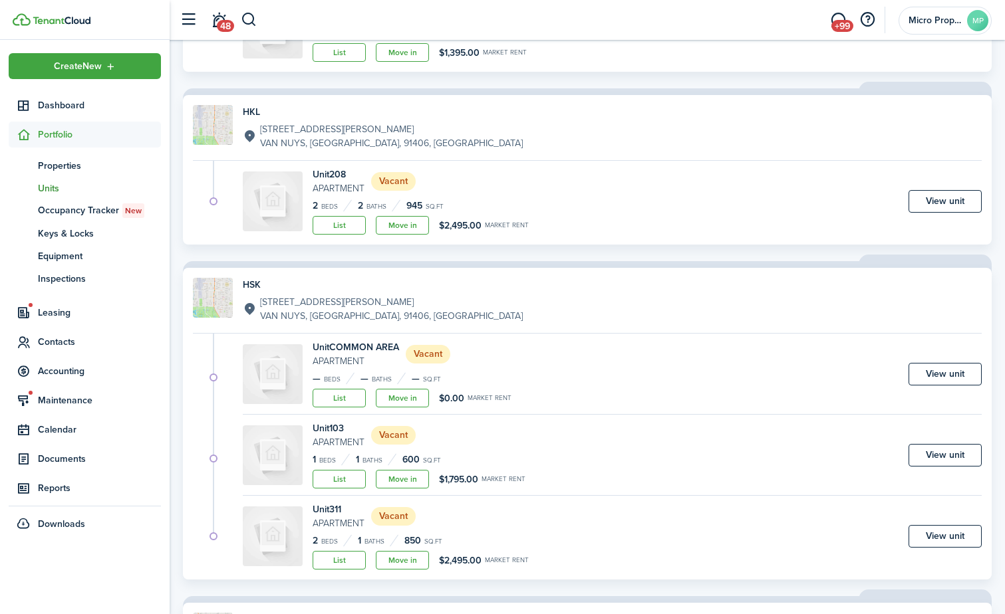
scroll to position [1330, 0]
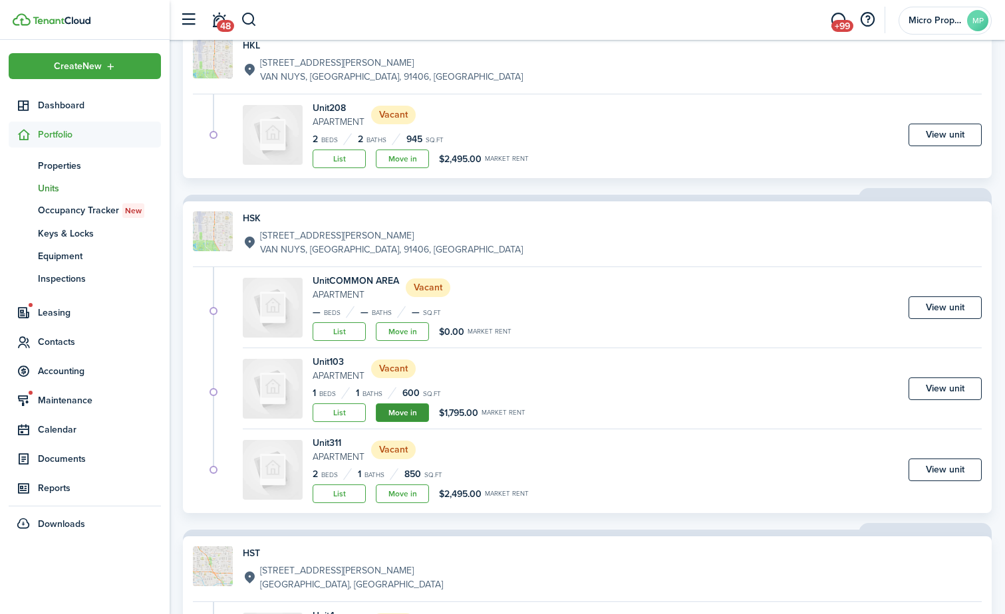
click at [415, 415] on link "Move in" at bounding box center [402, 413] width 53 height 19
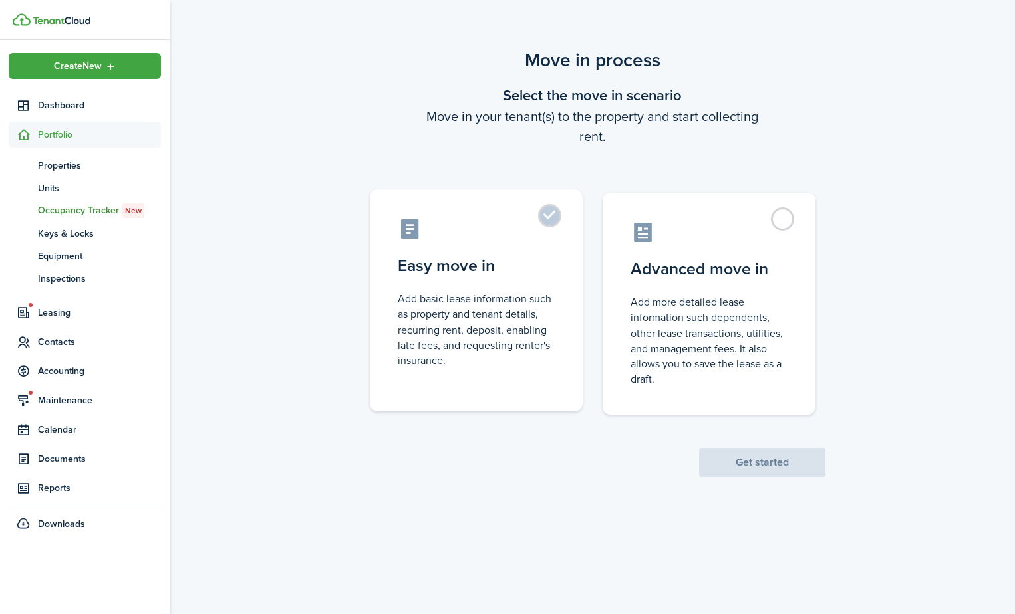
click at [450, 382] on label "Easy move in Add basic lease information such as property and tenant details, r…" at bounding box center [476, 301] width 213 height 222
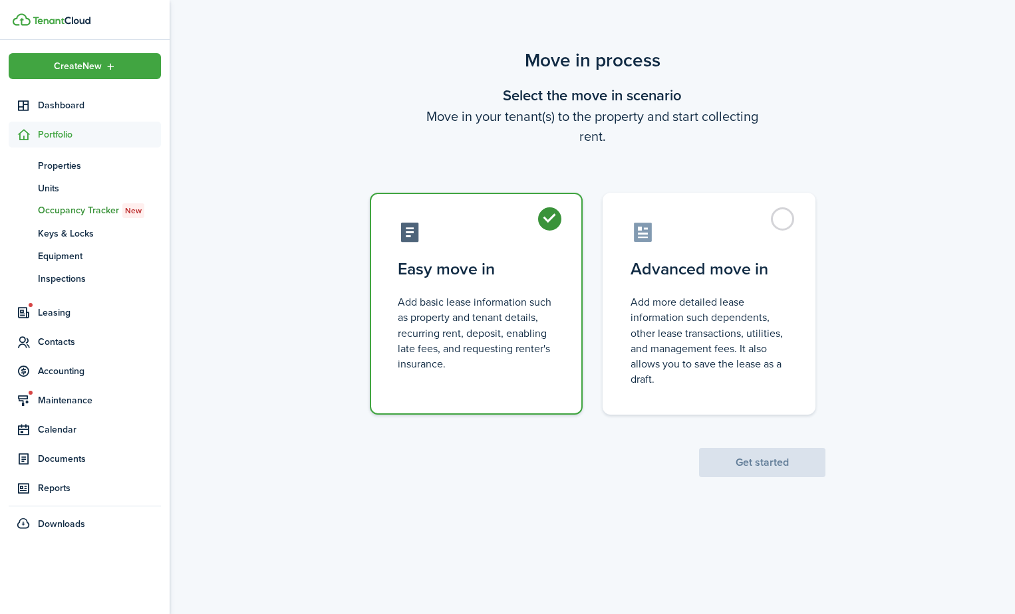
radio input "true"
click at [745, 461] on button "Get started" at bounding box center [762, 462] width 126 height 29
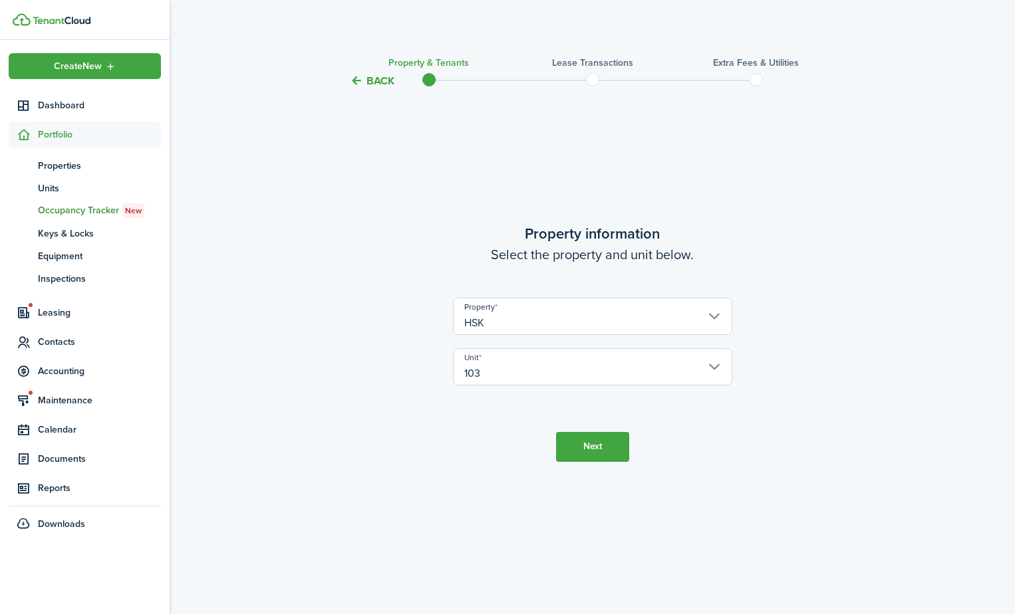
click at [586, 449] on button "Next" at bounding box center [592, 447] width 73 height 30
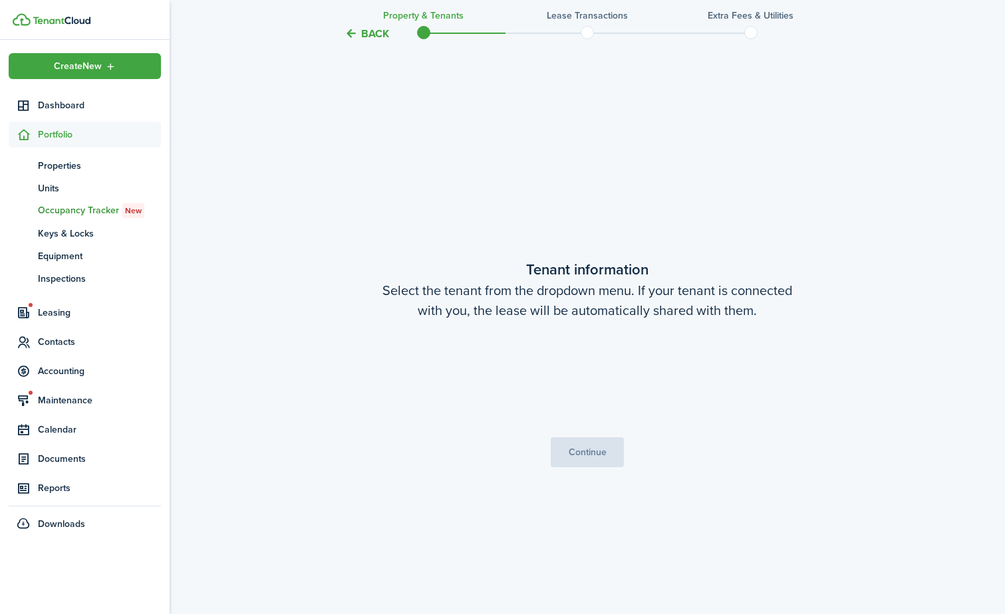
scroll to position [525, 0]
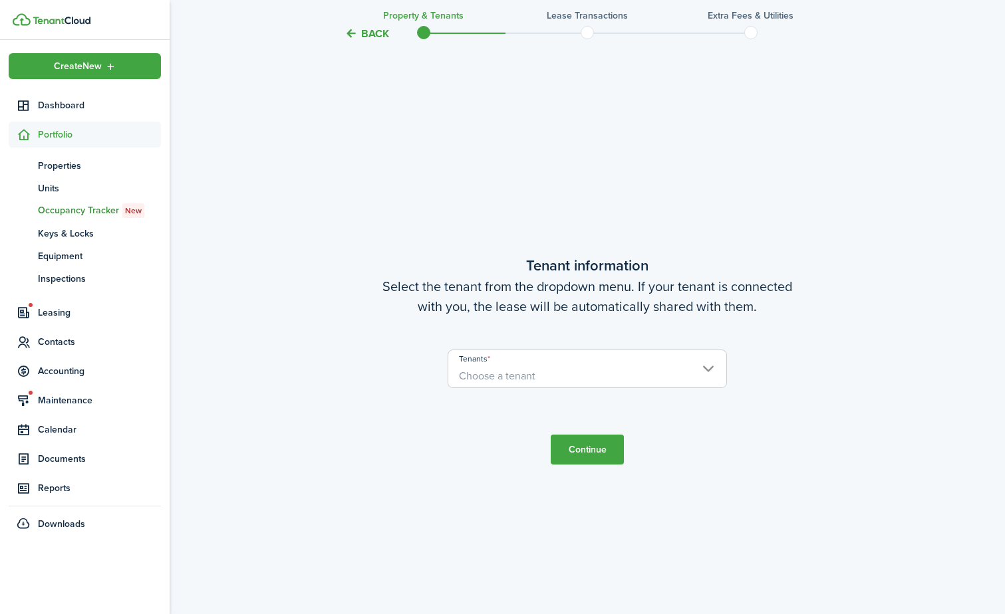
click at [584, 366] on span "Choose a tenant" at bounding box center [587, 376] width 278 height 23
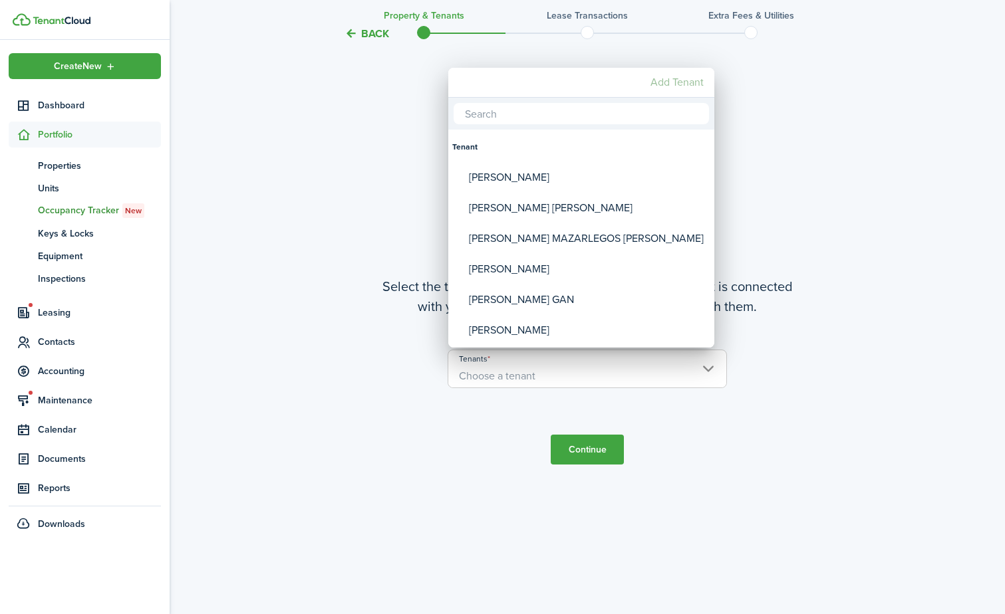
click at [681, 72] on mbsc-button "Add Tenant" at bounding box center [677, 82] width 64 height 24
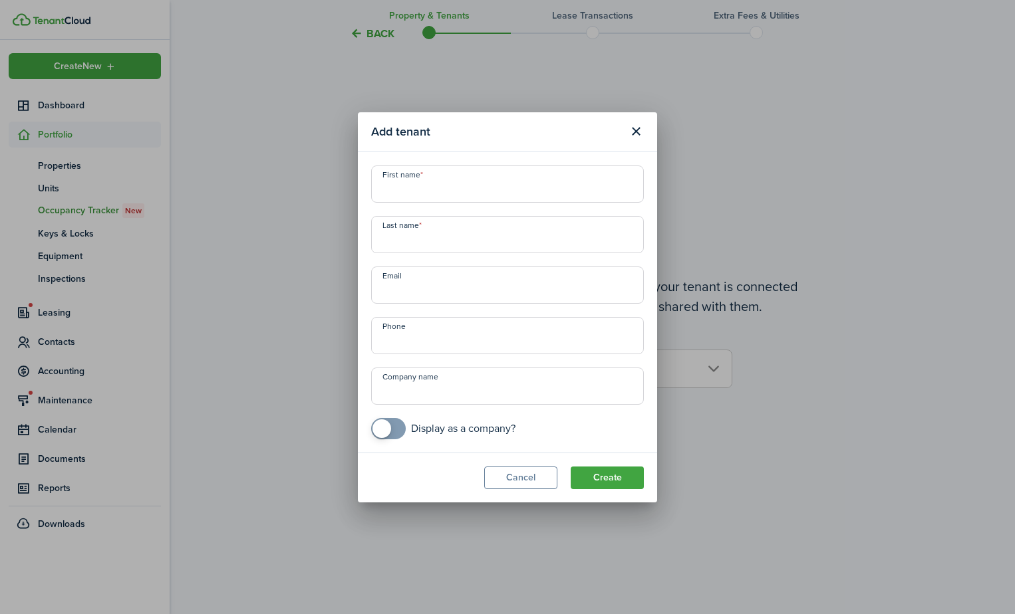
click at [548, 187] on input "First name" at bounding box center [507, 184] width 273 height 37
click at [440, 185] on input "[PERSON_NAME]" at bounding box center [507, 184] width 273 height 37
type input "GLENDI"
paste input "[PERSON_NAME]"
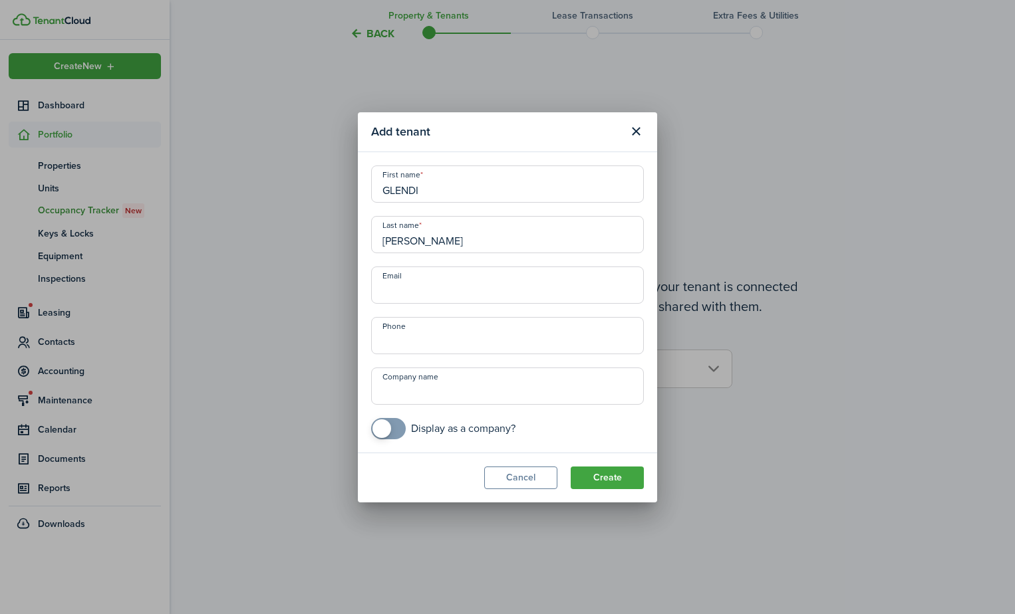
type input "[PERSON_NAME]"
type input "[EMAIL_ADDRESS][DOMAIN_NAME]"
type input "[PHONE_NUMBER]"
click at [571, 467] on button "Create" at bounding box center [607, 478] width 73 height 23
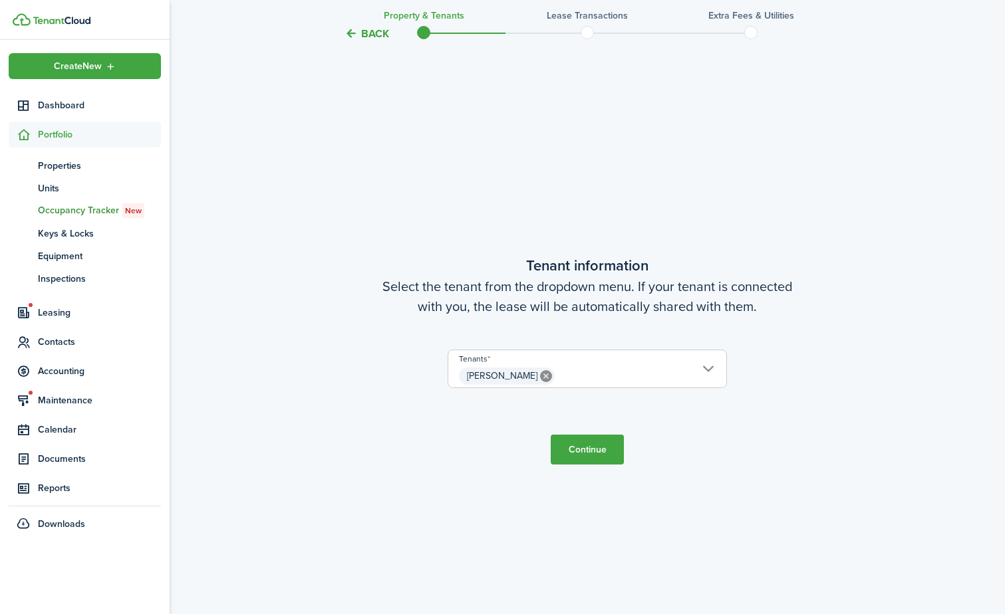
click at [679, 374] on span "[PERSON_NAME]" at bounding box center [587, 376] width 278 height 23
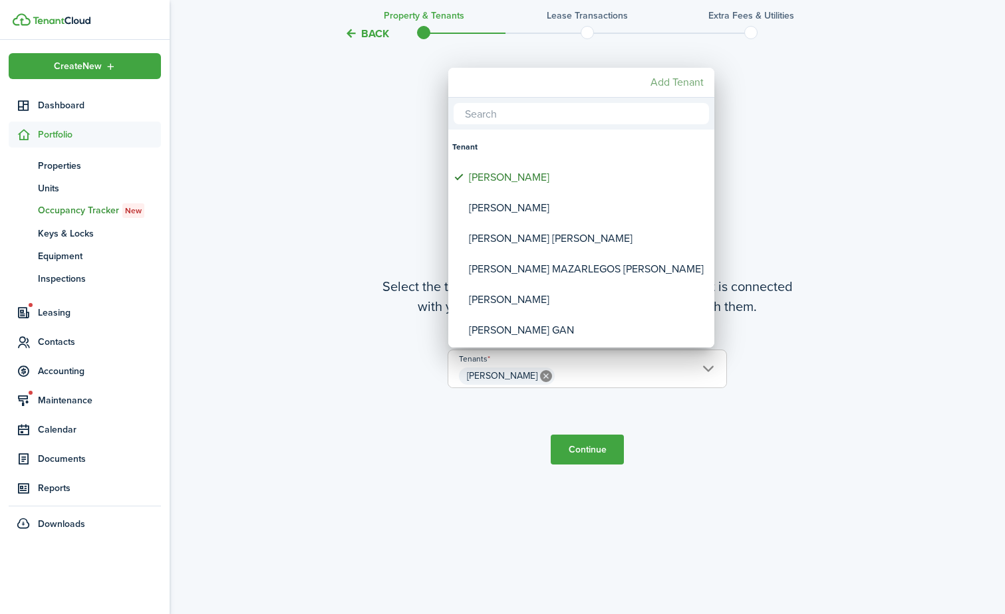
click at [693, 88] on mbsc-button "Add Tenant" at bounding box center [677, 82] width 64 height 24
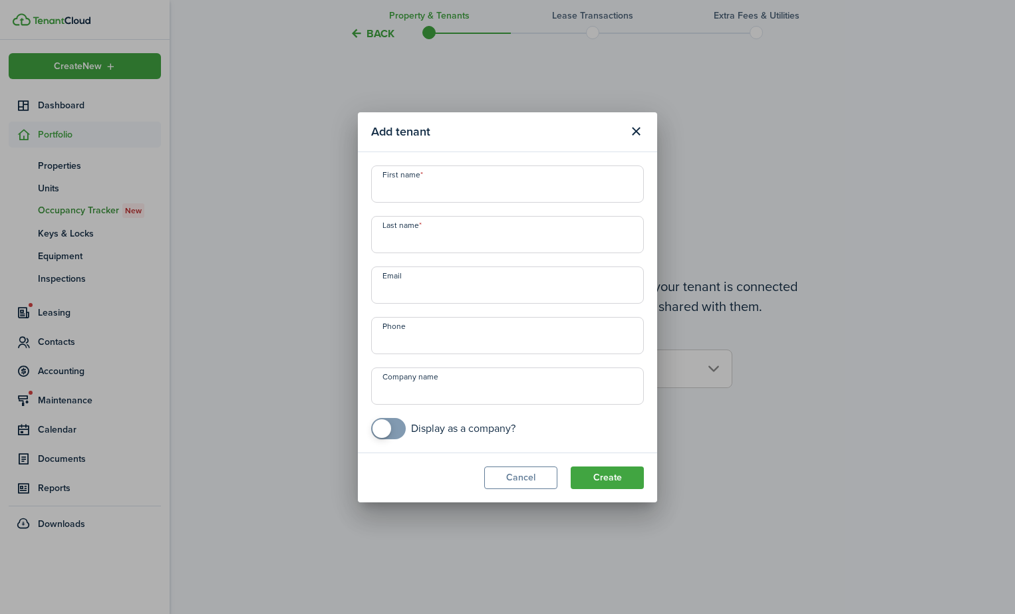
click at [583, 192] on input "First name" at bounding box center [507, 184] width 273 height 37
type input "[PERSON_NAME]"
type input "[EMAIL_ADDRESS][DOMAIN_NAME]"
type input "[PHONE_NUMBER]"
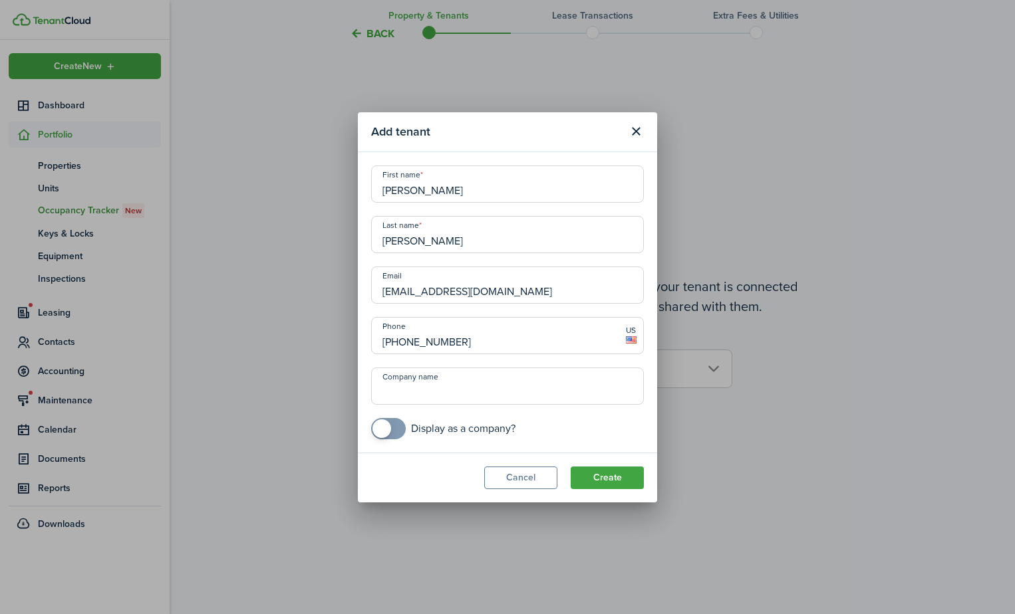
click at [571, 467] on button "Create" at bounding box center [607, 478] width 73 height 23
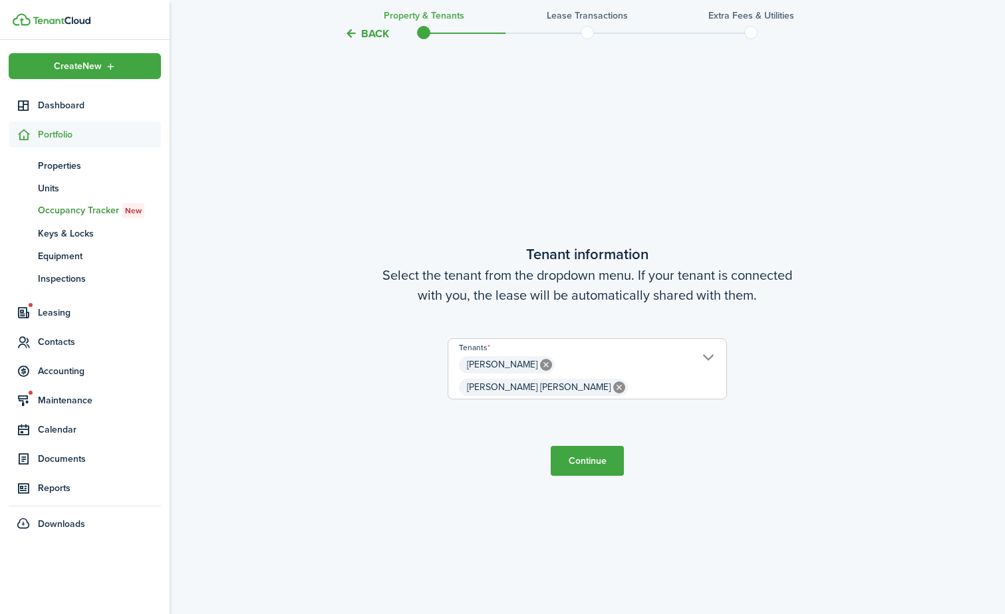
click at [615, 446] on button "Continue" at bounding box center [587, 461] width 73 height 30
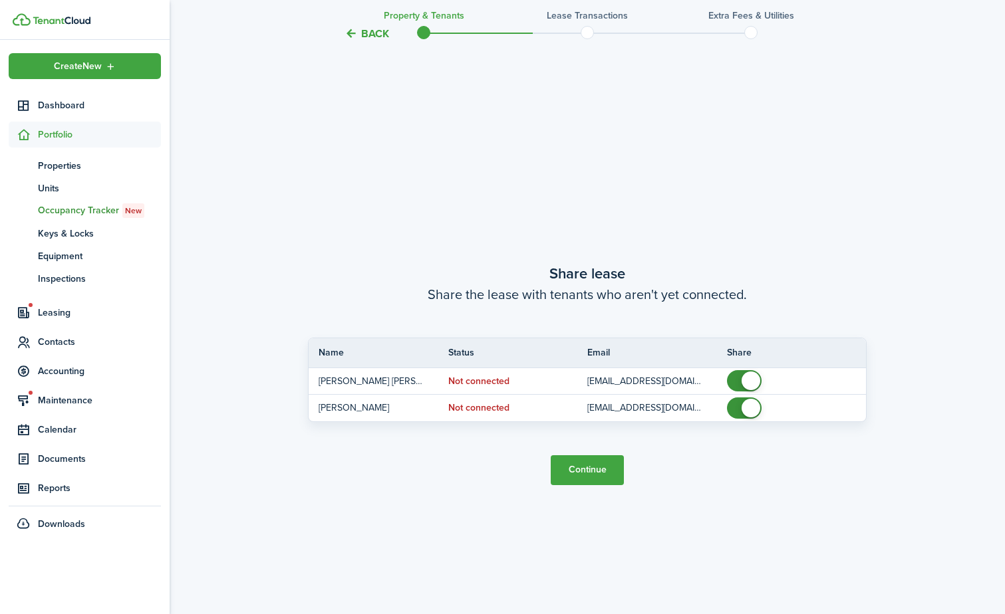
scroll to position [1140, 0]
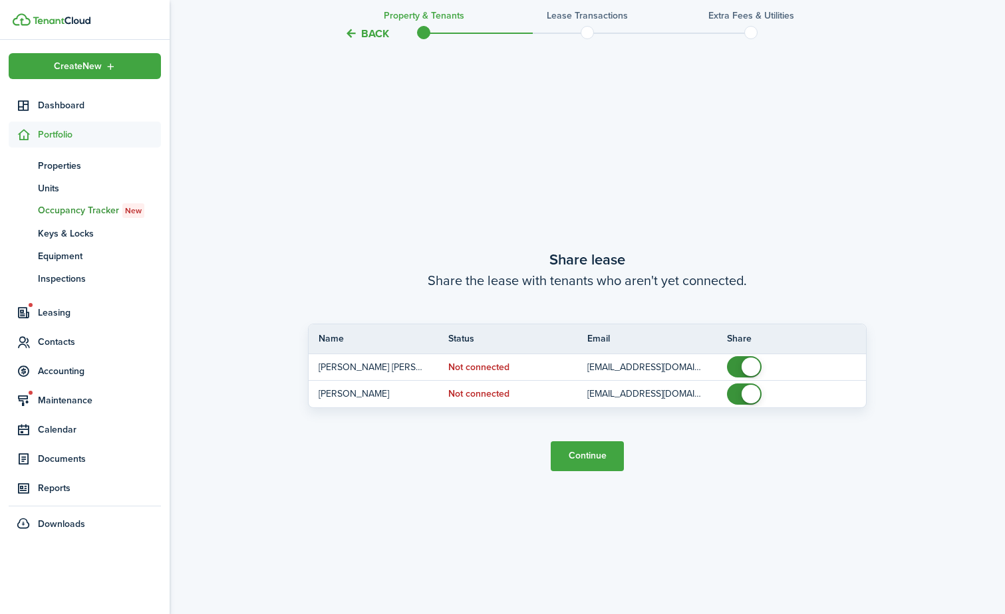
click at [615, 444] on button "Continue" at bounding box center [587, 457] width 73 height 30
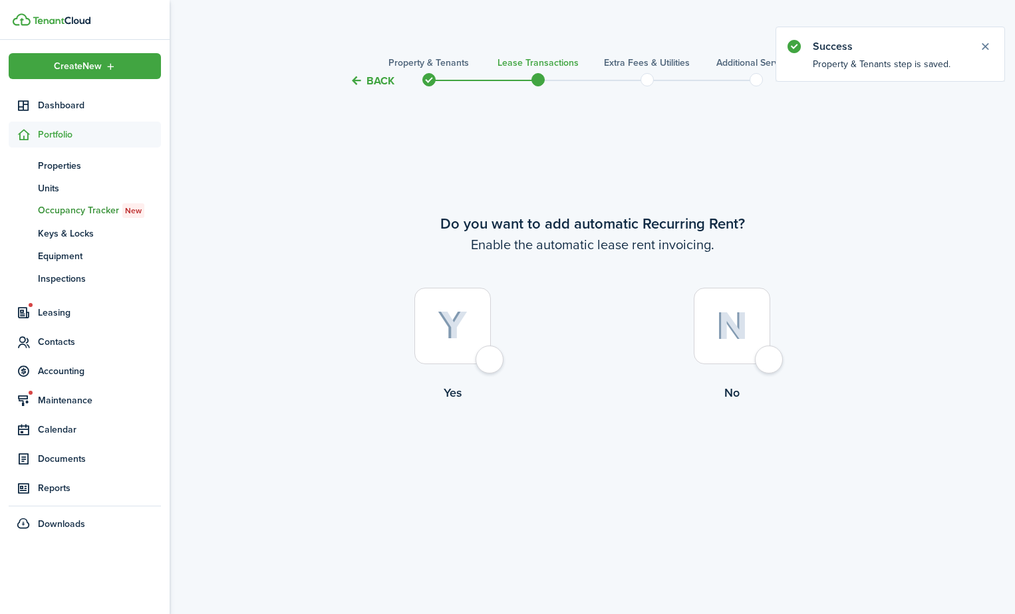
click at [477, 347] on div at bounding box center [452, 326] width 76 height 76
radio input "true"
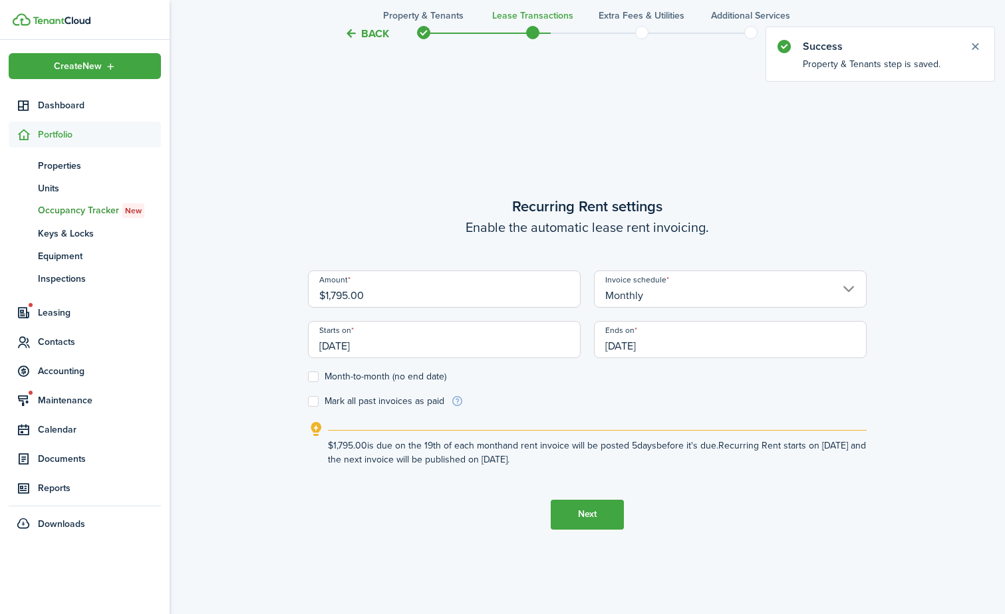
scroll to position [525, 0]
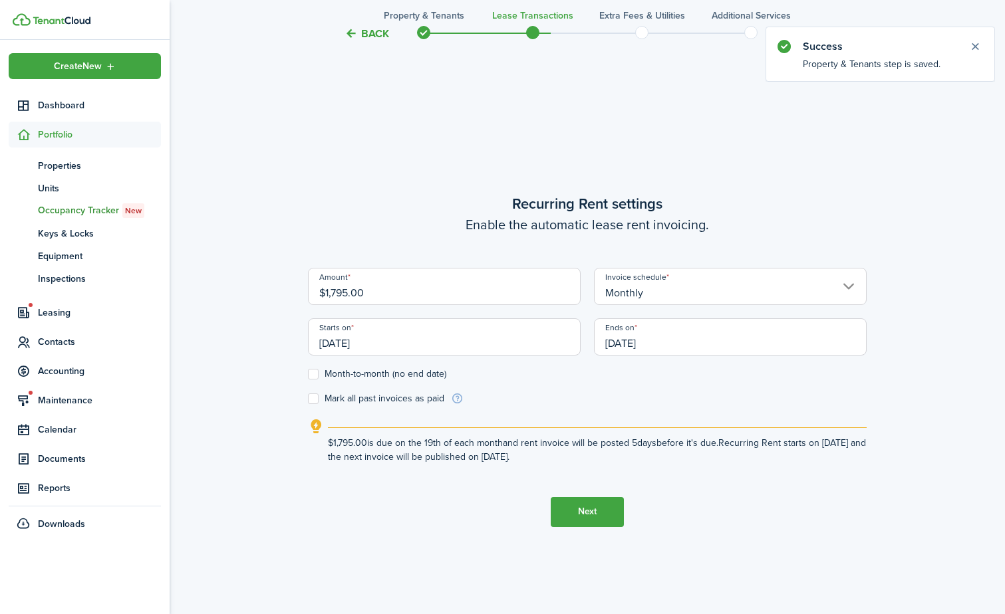
drag, startPoint x: 463, startPoint y: 280, endPoint x: -3, endPoint y: 320, distance: 467.8
click at [490, 334] on input "[DATE]" at bounding box center [444, 337] width 273 height 37
type input "$1,845.00"
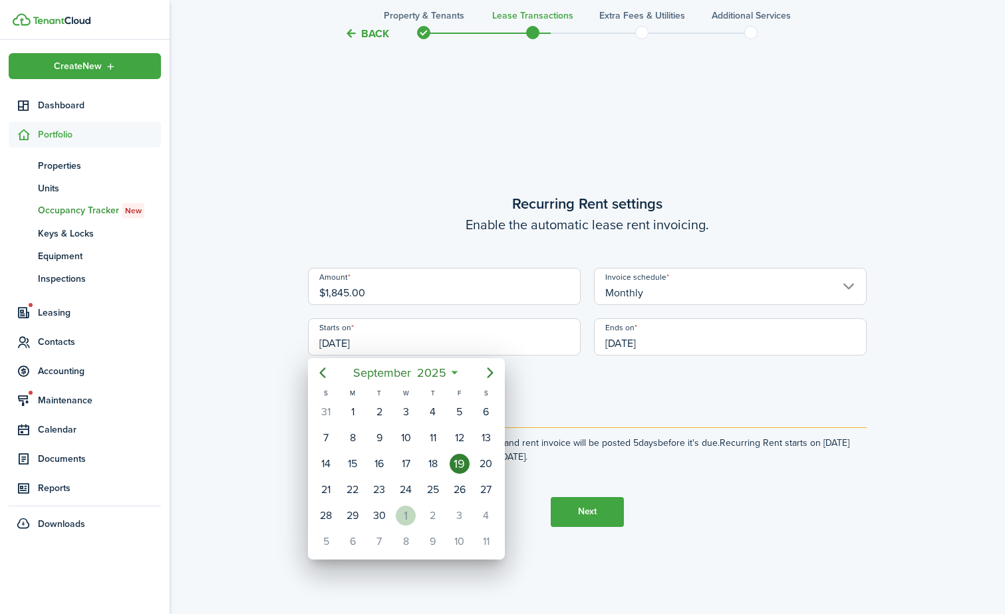
click at [401, 518] on div "1" at bounding box center [406, 516] width 20 height 20
type input "[DATE]"
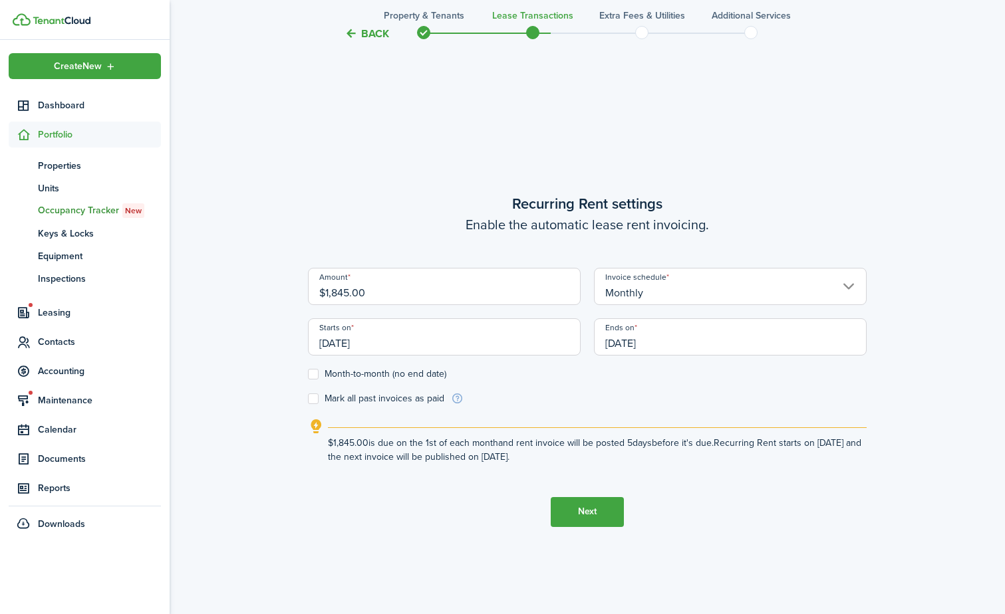
scroll to position [0, 0]
click at [638, 338] on input "[DATE]" at bounding box center [730, 337] width 273 height 37
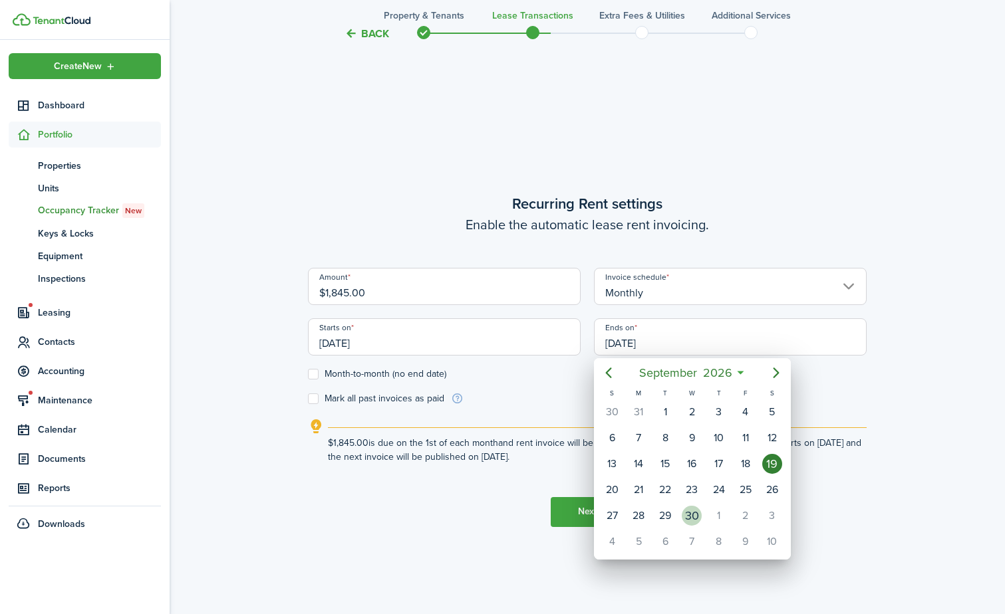
click at [689, 514] on div "30" at bounding box center [692, 516] width 20 height 20
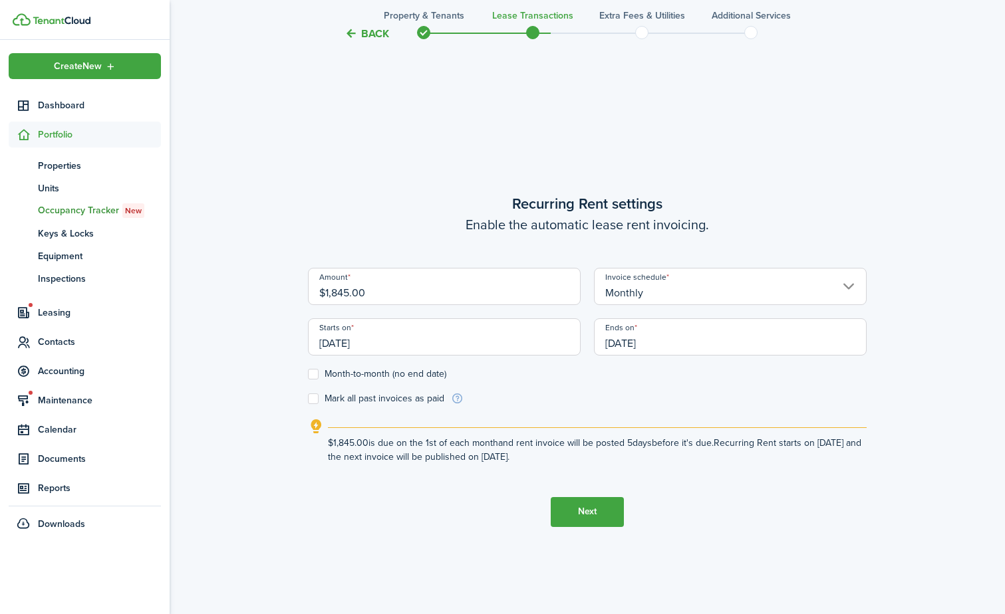
type input "[DATE]"
click at [591, 509] on button "Next" at bounding box center [587, 512] width 73 height 30
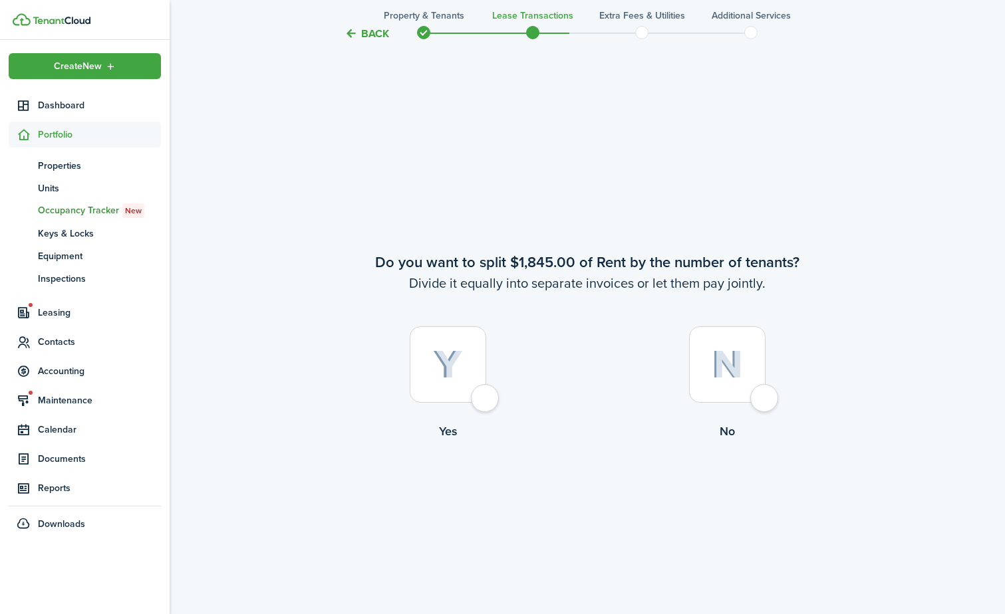
scroll to position [1140, 0]
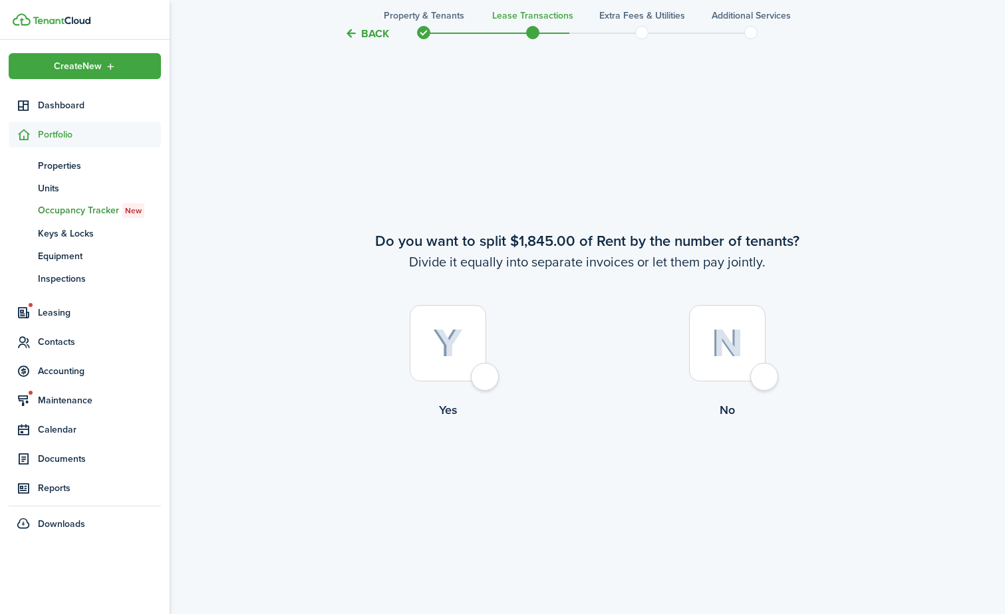
click at [757, 376] on div at bounding box center [727, 343] width 76 height 76
radio input "true"
click at [460, 367] on div at bounding box center [448, 343] width 76 height 76
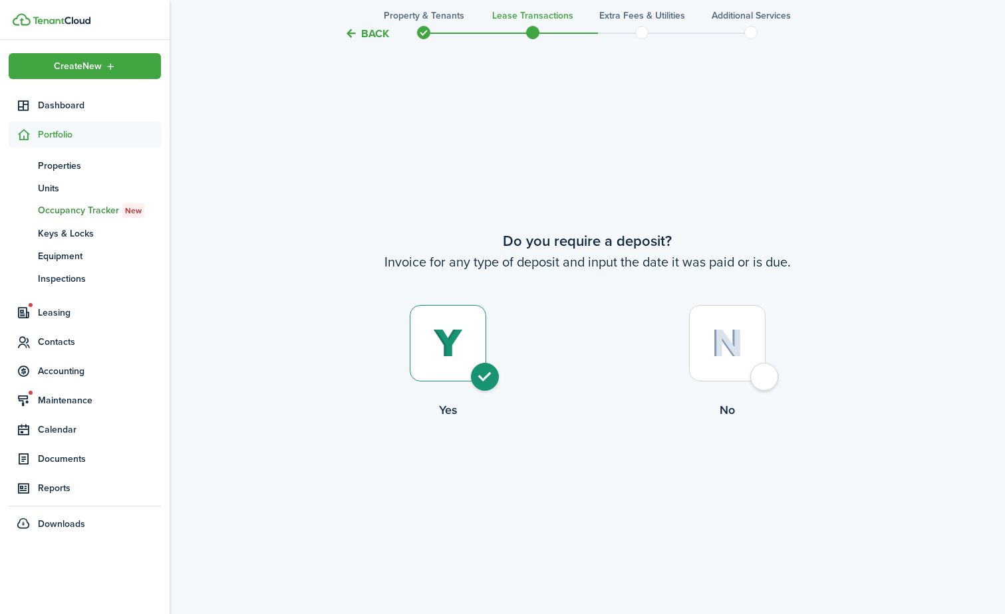
radio input "true"
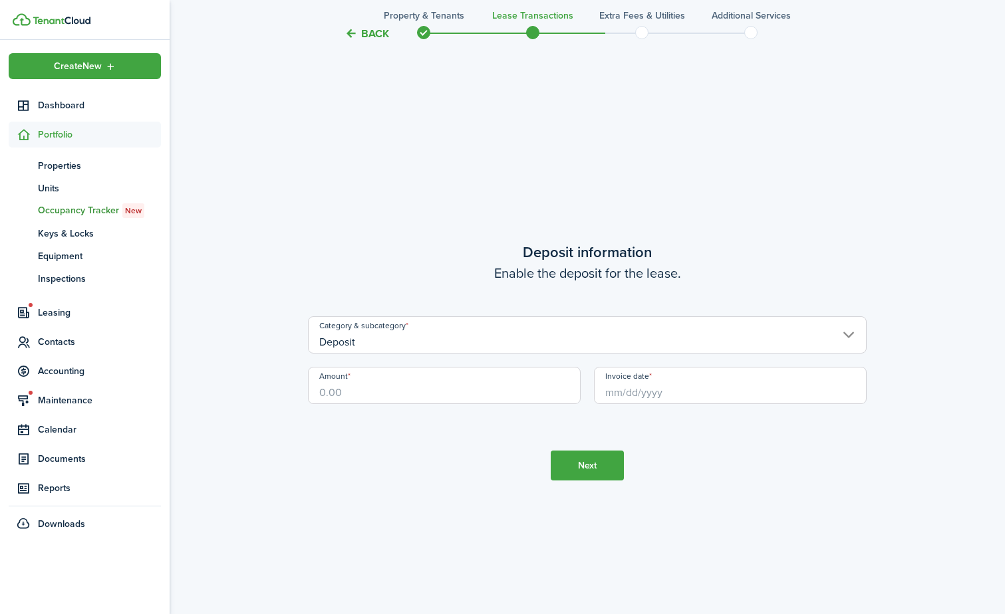
scroll to position [2369, 0]
click at [475, 400] on input "Amount" at bounding box center [444, 384] width 273 height 37
click at [660, 396] on input "Invoice date" at bounding box center [730, 384] width 273 height 37
type input "$1,500.00"
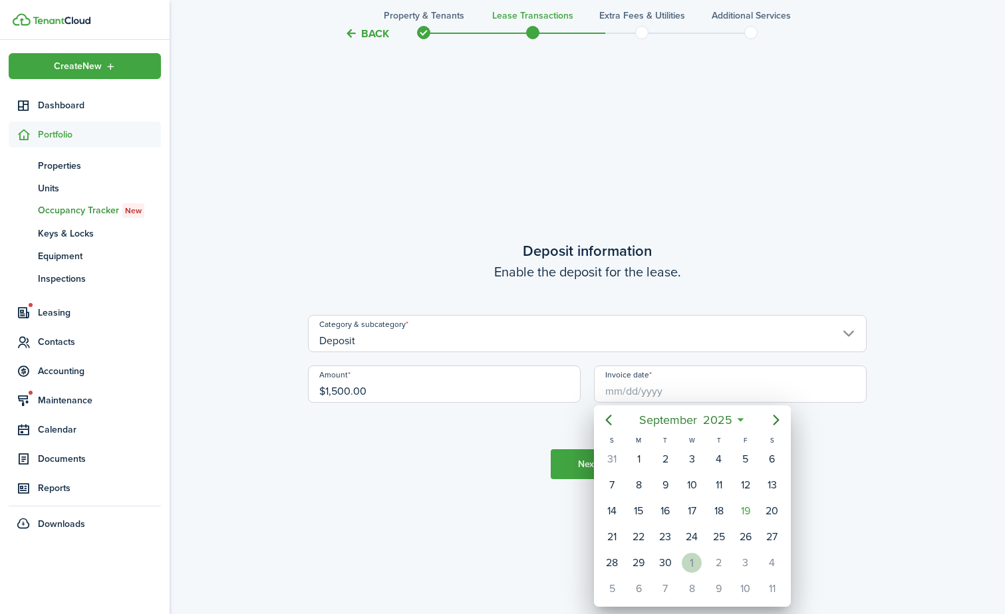
click at [693, 561] on div "1" at bounding box center [692, 563] width 20 height 20
type input "[DATE]"
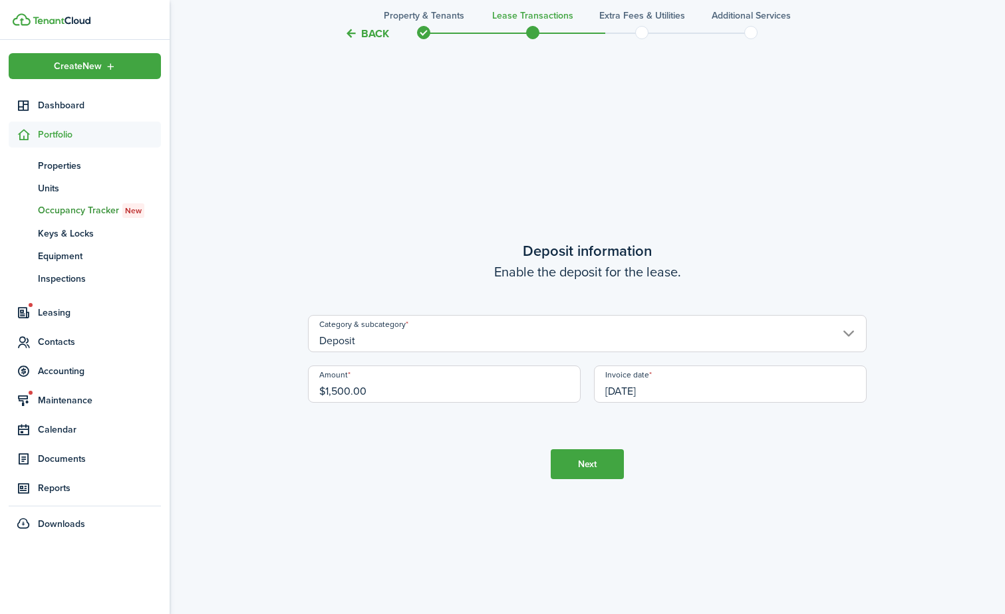
scroll to position [0, 0]
click at [596, 463] on button "Next" at bounding box center [587, 465] width 73 height 30
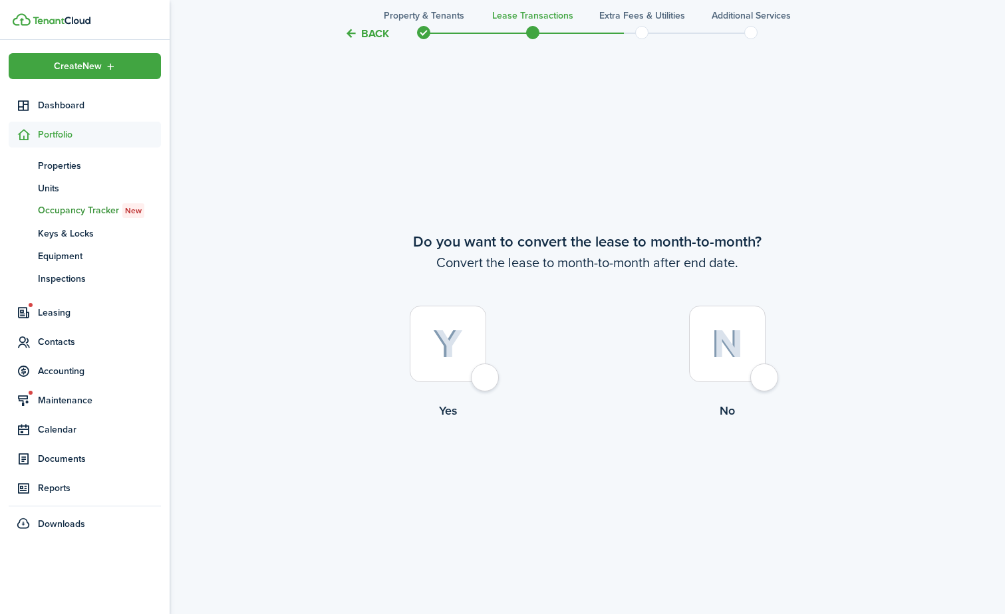
scroll to position [2983, 0]
click at [739, 366] on div at bounding box center [727, 343] width 76 height 76
radio input "true"
click at [631, 454] on tc-wizard-step "Do you want to convert the lease to month-to-month? Convert the lease to month-…" at bounding box center [587, 360] width 559 height 614
click at [602, 479] on button "Continue" at bounding box center [587, 474] width 73 height 30
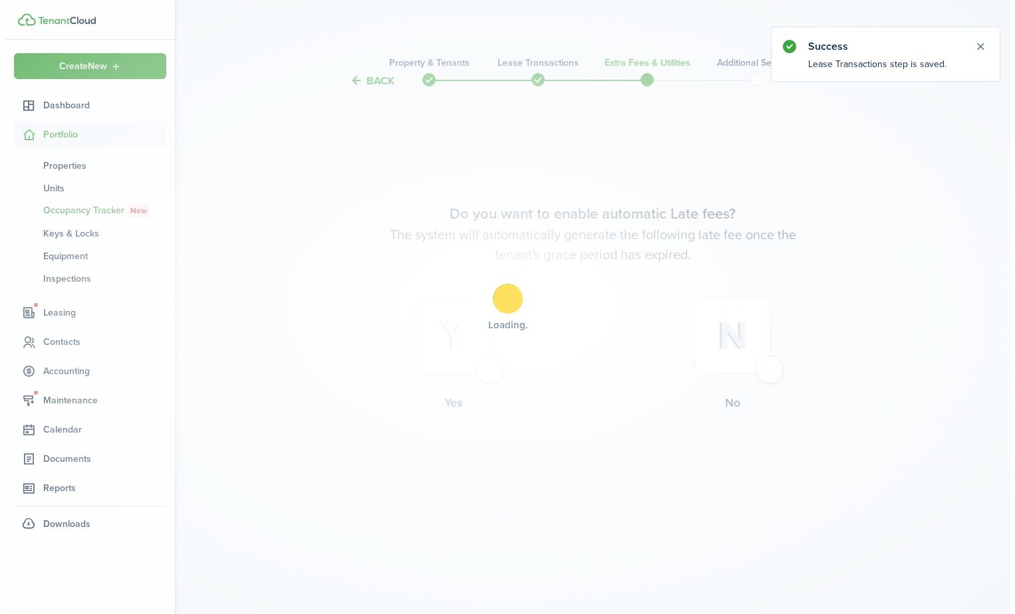
scroll to position [0, 0]
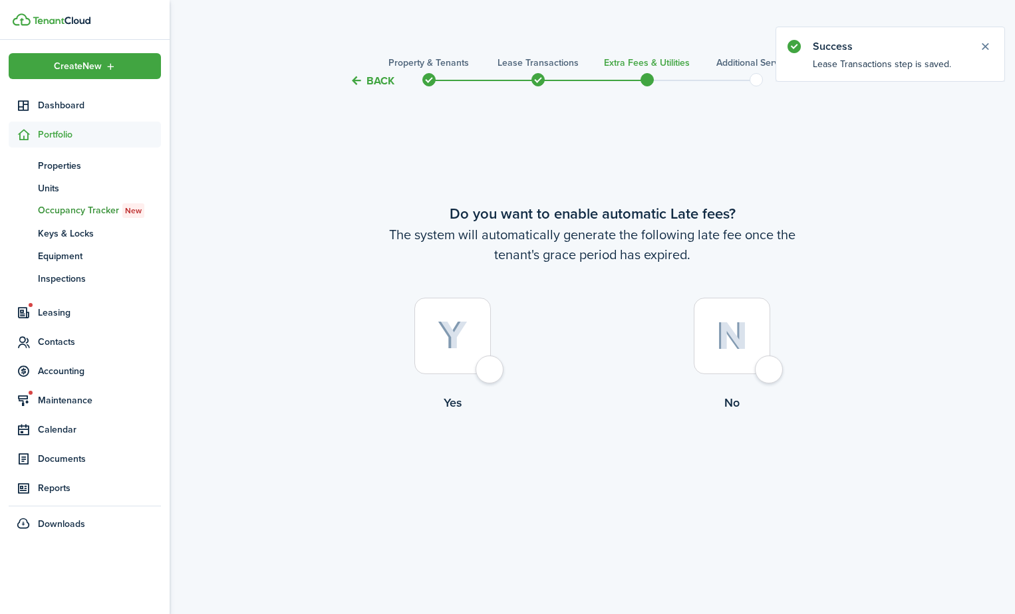
drag, startPoint x: 328, startPoint y: 340, endPoint x: 438, endPoint y: 335, distance: 110.5
click at [347, 336] on label "Yes" at bounding box center [452, 358] width 279 height 120
radio input "true"
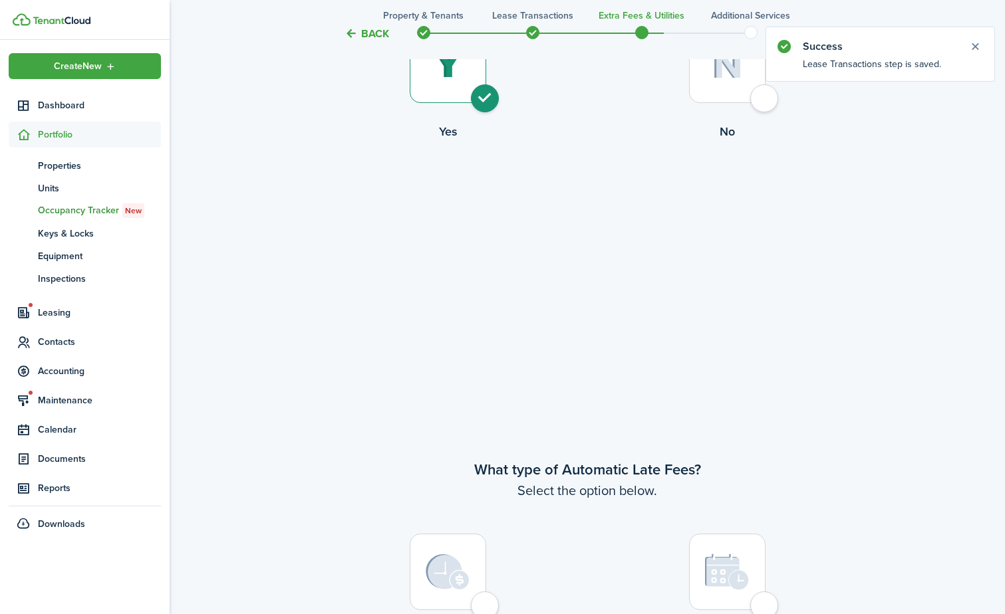
click at [475, 338] on tc-wizard-step "What type of Automatic Late Fees? Select the option below. One time rent late f…" at bounding box center [587, 614] width 559 height 614
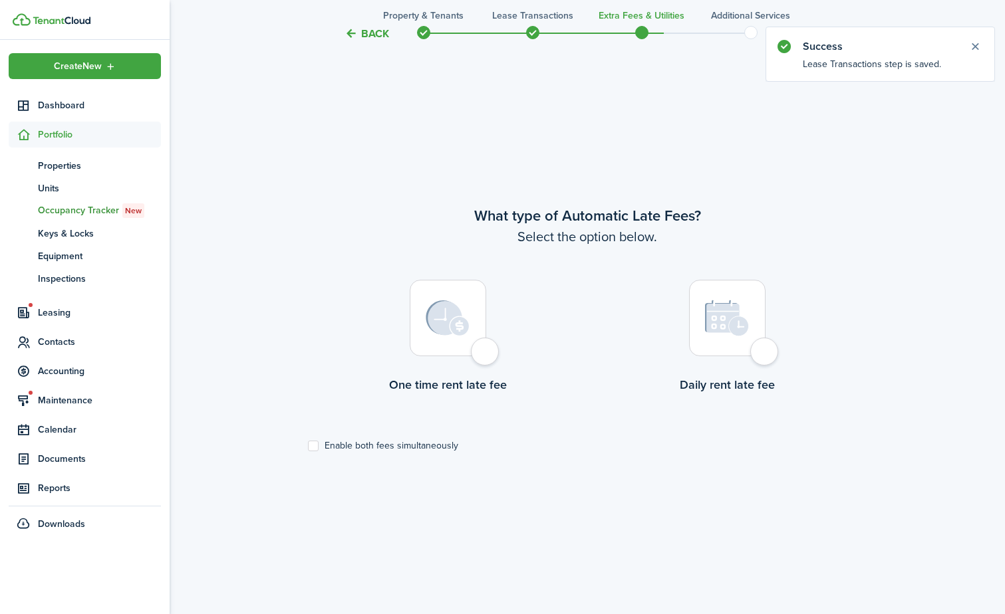
click at [404, 350] on label "One time rent late fee" at bounding box center [447, 340] width 279 height 120
radio input "true"
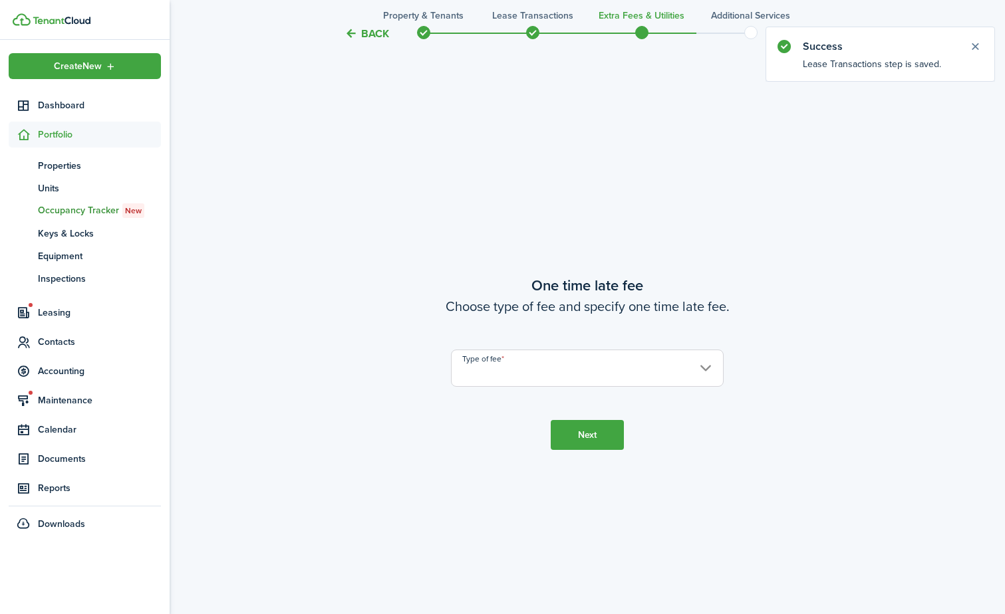
scroll to position [1140, 0]
click at [669, 376] on input "Type of fee" at bounding box center [587, 365] width 273 height 37
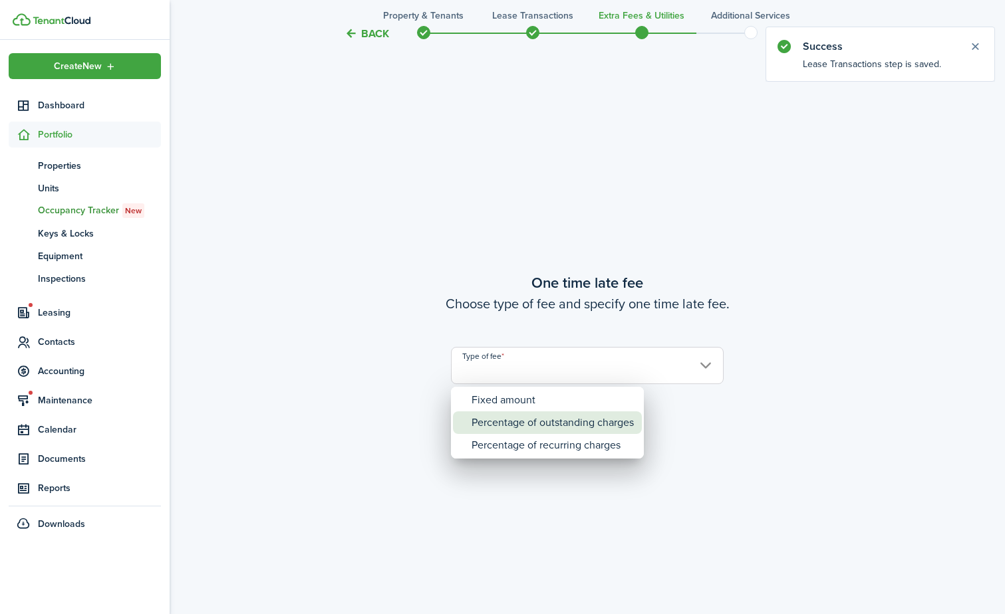
click at [570, 418] on div "Percentage of outstanding charges" at bounding box center [552, 423] width 162 height 23
type input "Percentage of outstanding charges"
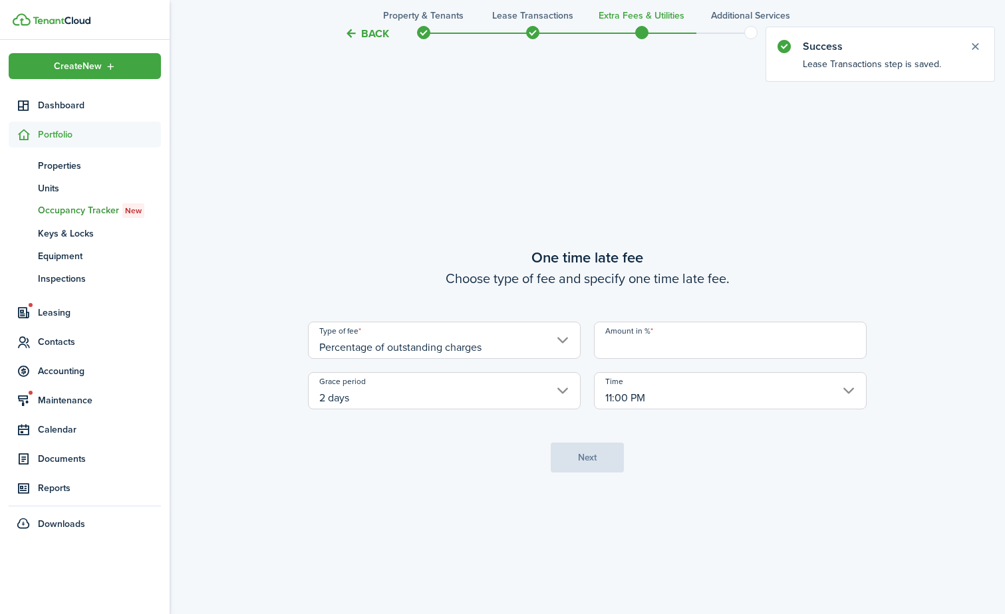
drag, startPoint x: 670, startPoint y: 347, endPoint x: 665, endPoint y: 353, distance: 7.6
click at [670, 347] on input "Amount in %" at bounding box center [730, 340] width 273 height 37
type input "7"
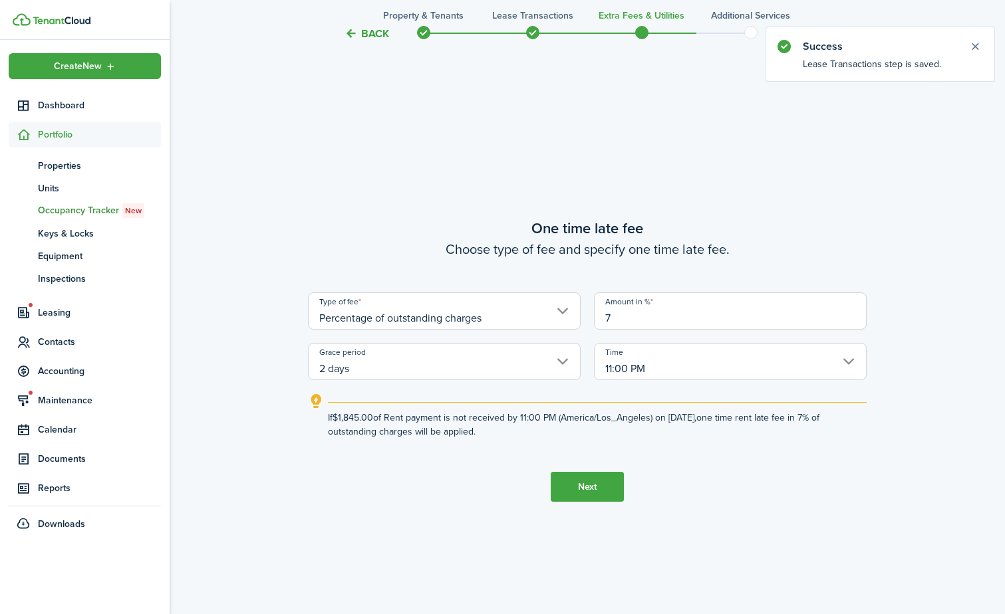
click at [581, 481] on button "Next" at bounding box center [587, 487] width 73 height 30
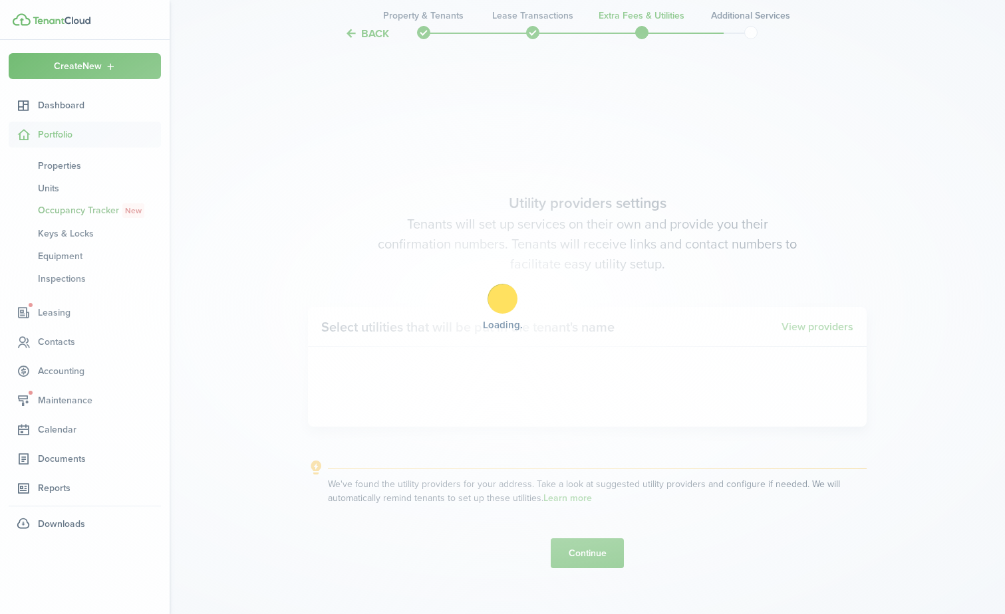
scroll to position [1754, 0]
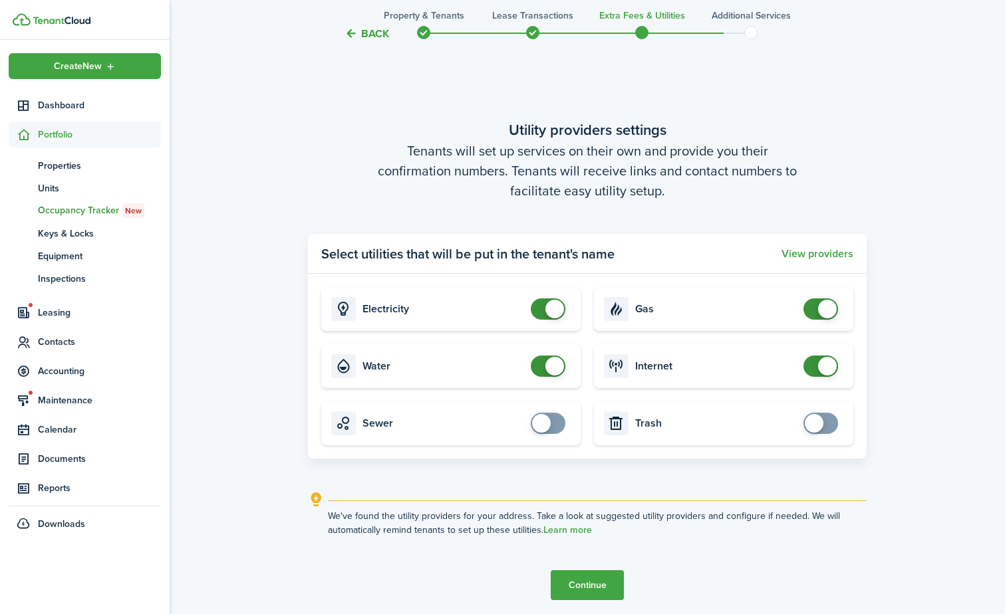
checkbox input "false"
click at [545, 372] on span at bounding box center [547, 366] width 13 height 21
click at [594, 576] on button "Continue" at bounding box center [587, 586] width 73 height 30
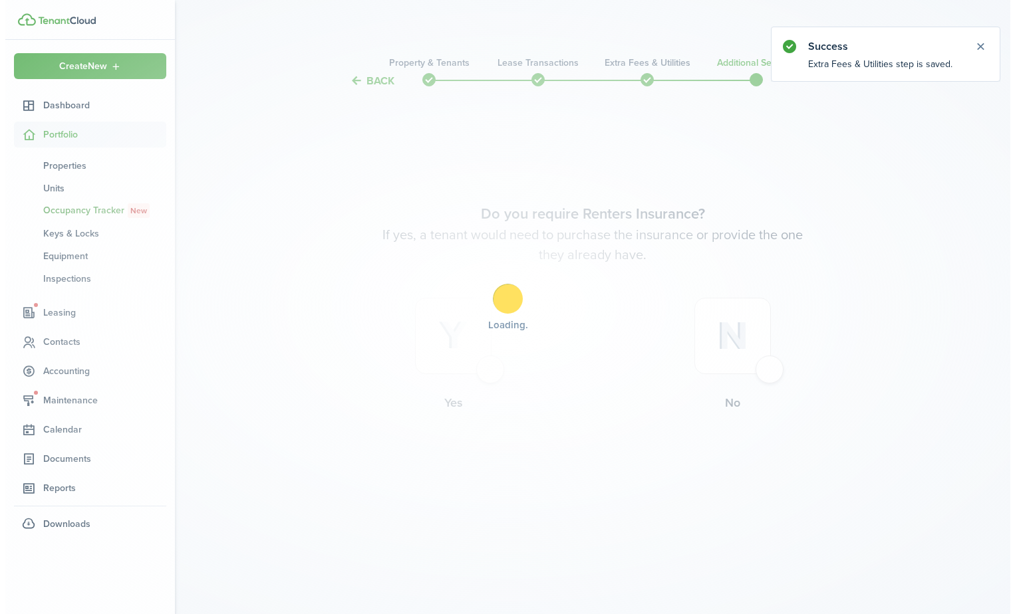
scroll to position [0, 0]
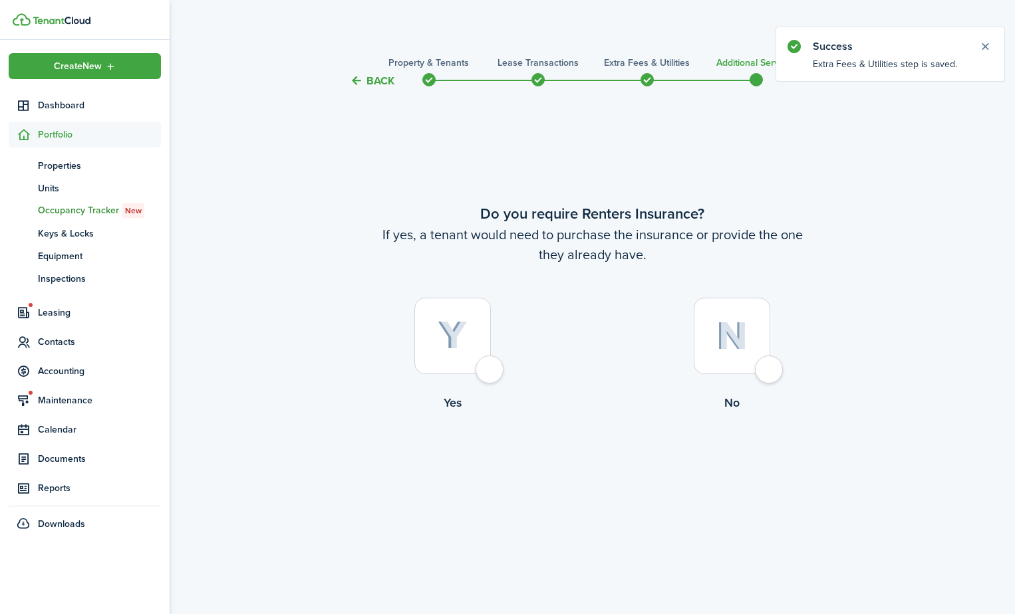
click at [446, 361] on div at bounding box center [452, 336] width 76 height 76
radio input "true"
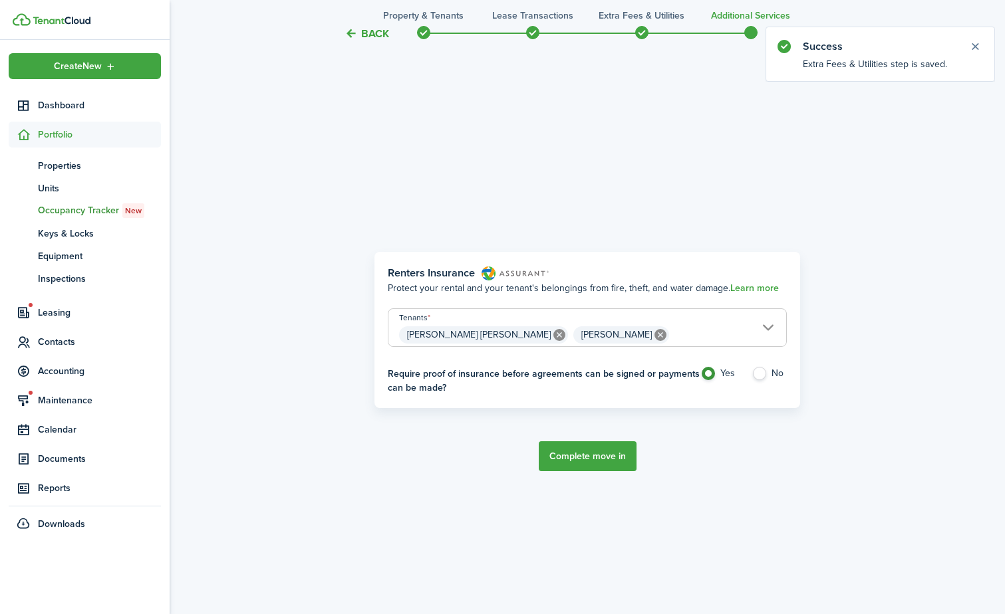
scroll to position [525, 0]
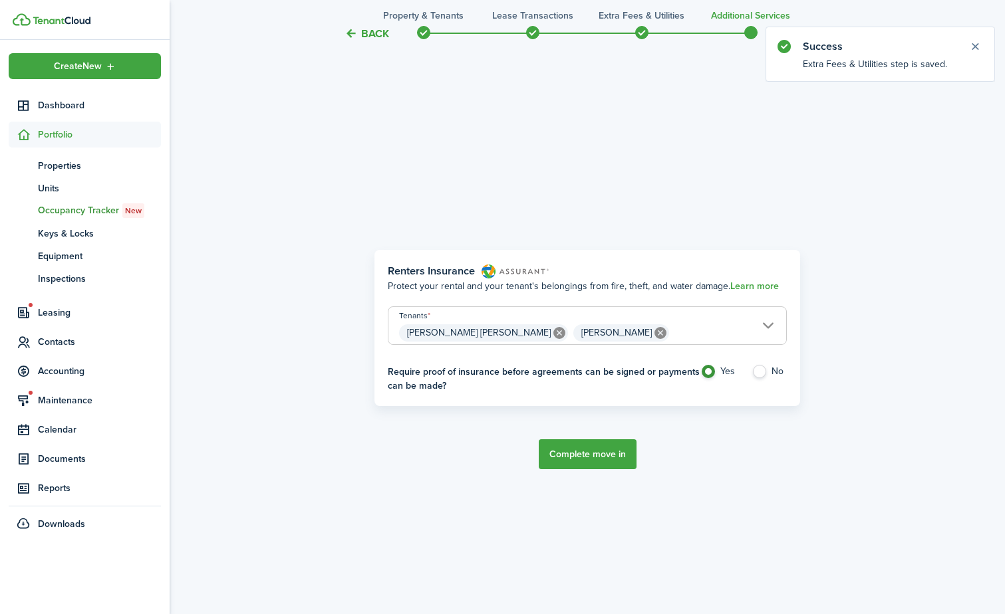
click at [740, 371] on control-radio-group "Yes No" at bounding box center [743, 375] width 86 height 21
click at [779, 371] on label "No" at bounding box center [768, 375] width 35 height 20
radio input "false"
radio input "true"
click at [576, 460] on button "Complete move in" at bounding box center [588, 455] width 98 height 30
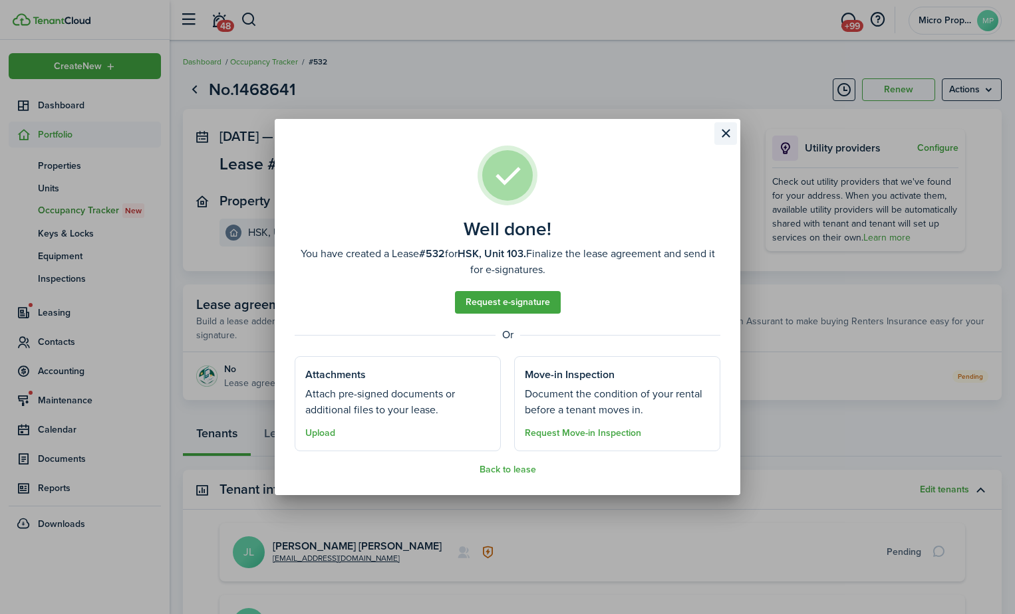
click at [731, 130] on button "Close modal" at bounding box center [725, 133] width 23 height 23
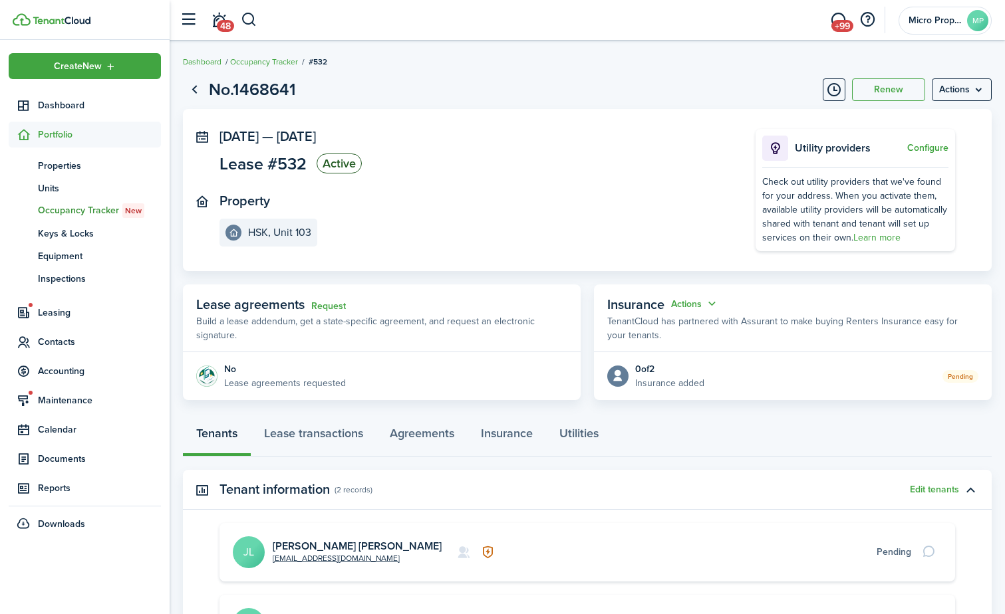
scroll to position [66, 0]
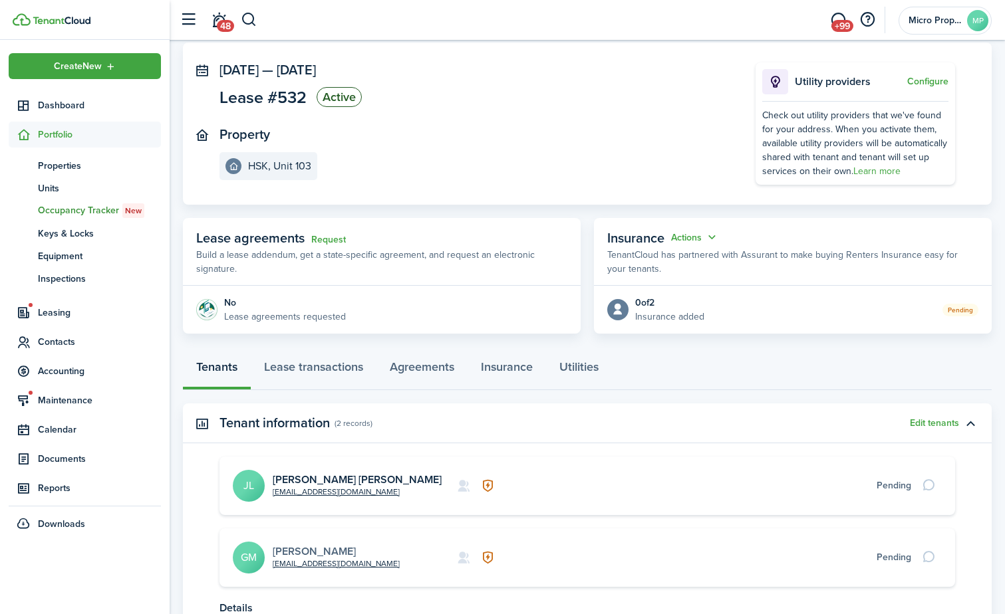
click at [321, 551] on link "[PERSON_NAME]" at bounding box center [314, 551] width 83 height 15
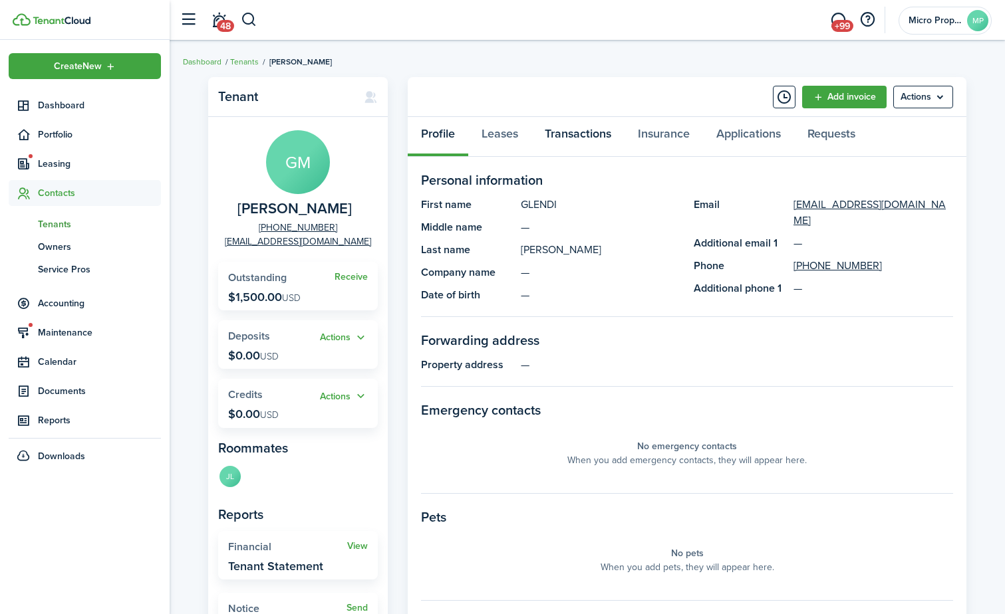
click at [569, 129] on link "Transactions" at bounding box center [577, 137] width 93 height 40
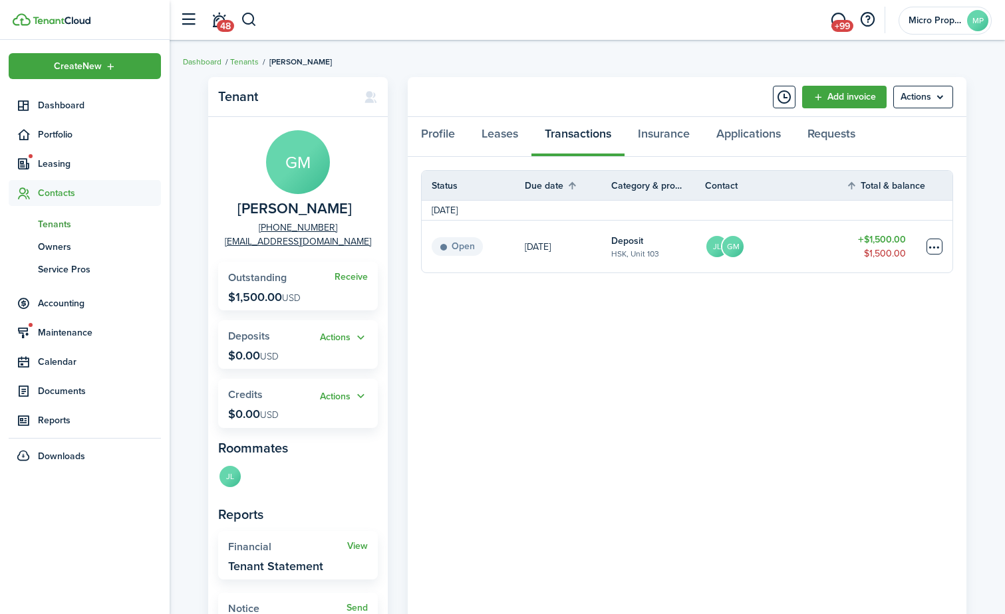
click at [930, 239] on table-menu-btn-icon at bounding box center [934, 247] width 16 height 16
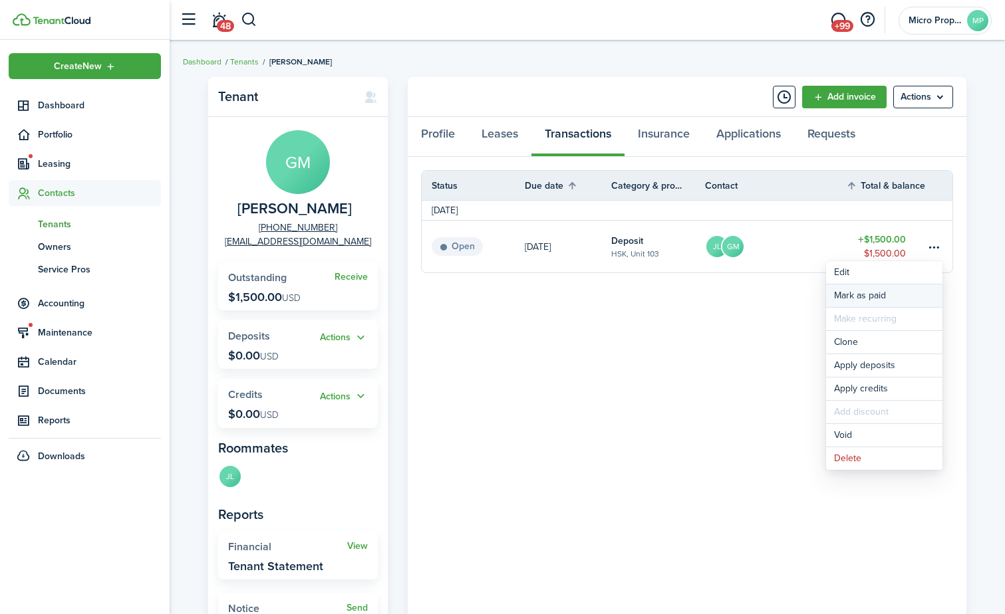
click at [909, 297] on link "Mark as paid" at bounding box center [884, 296] width 116 height 23
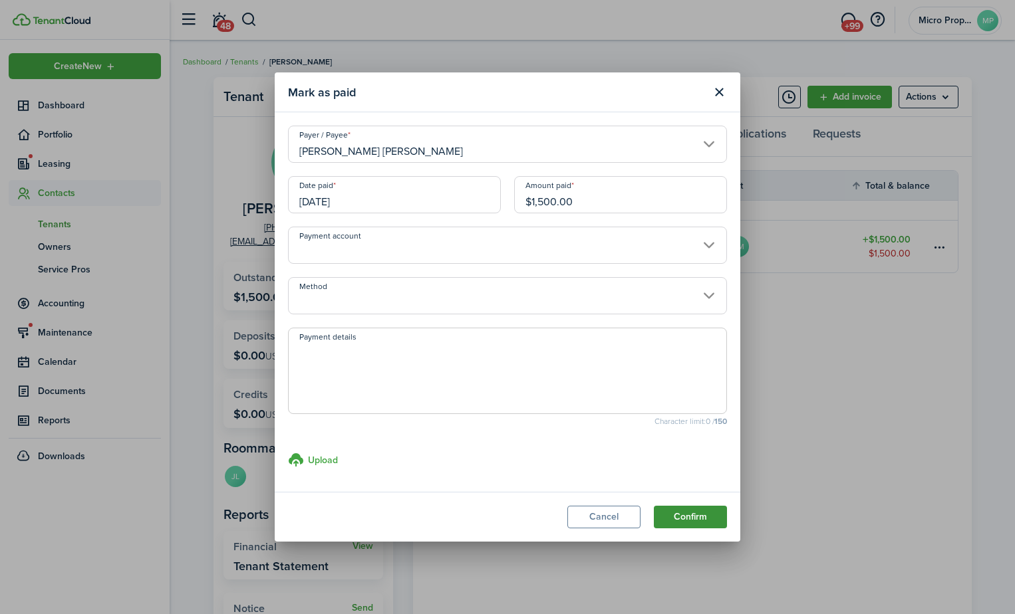
click at [692, 512] on button "Confirm" at bounding box center [690, 517] width 73 height 23
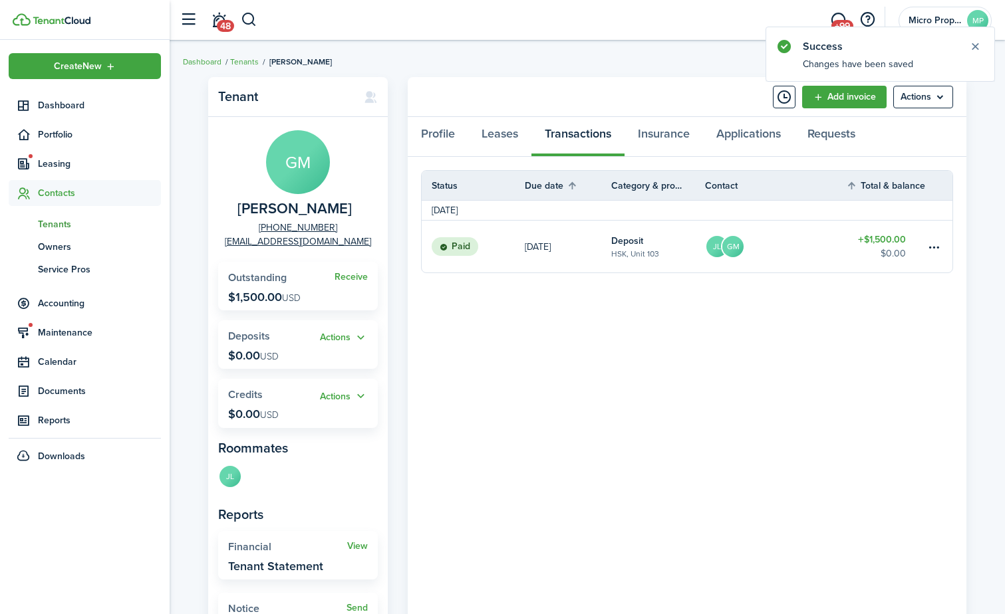
click at [67, 225] on span "Tenants" at bounding box center [99, 224] width 123 height 14
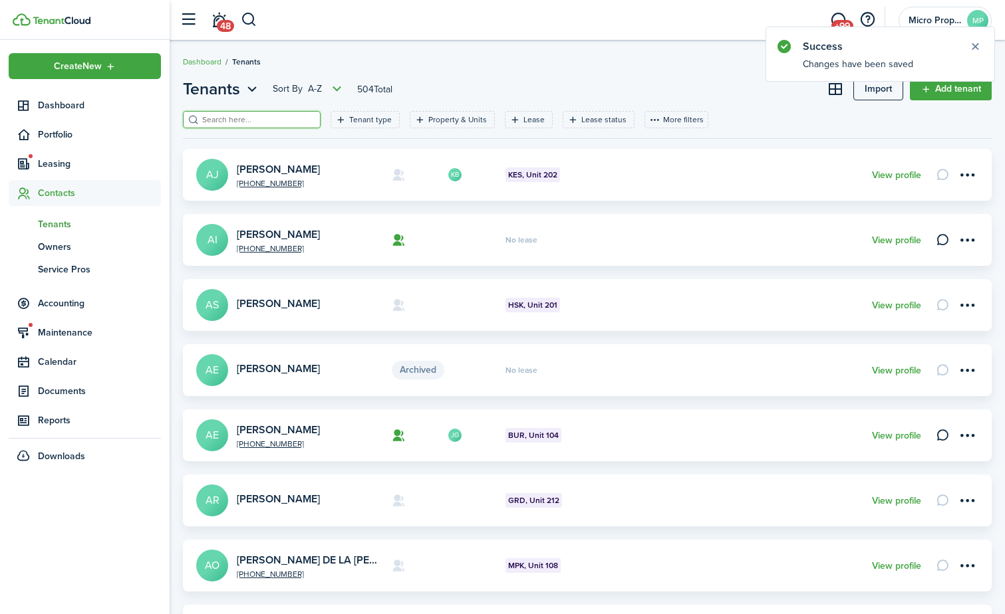
click at [239, 116] on input "search" at bounding box center [257, 120] width 117 height 13
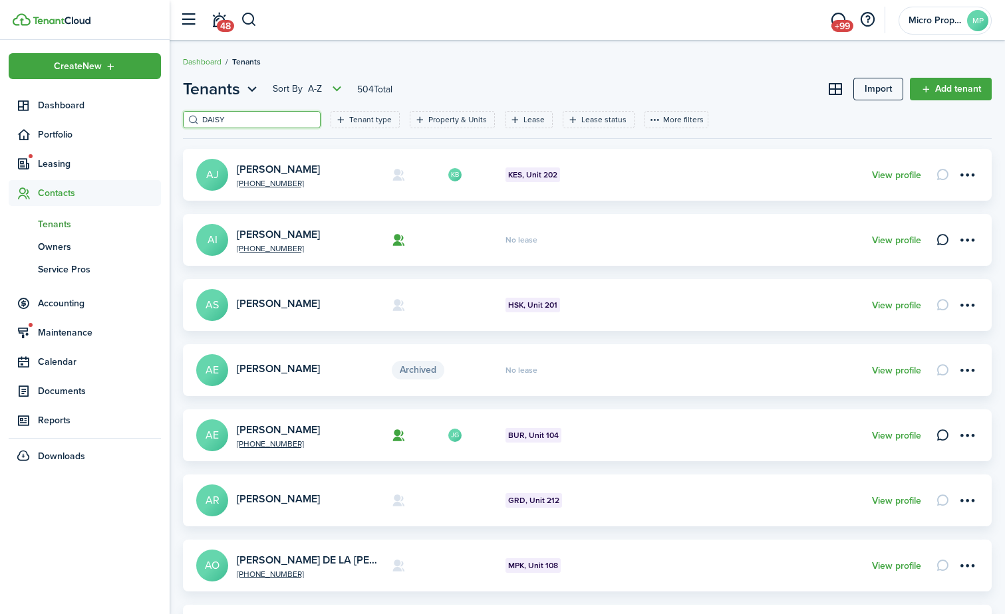
type input "DAISY"
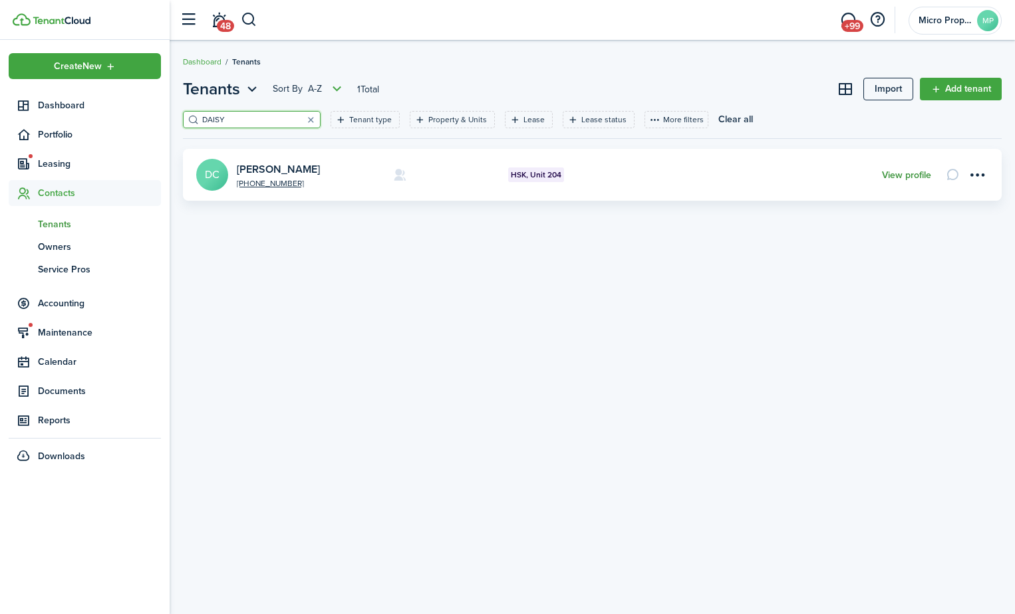
click at [926, 177] on link "View profile" at bounding box center [906, 175] width 49 height 11
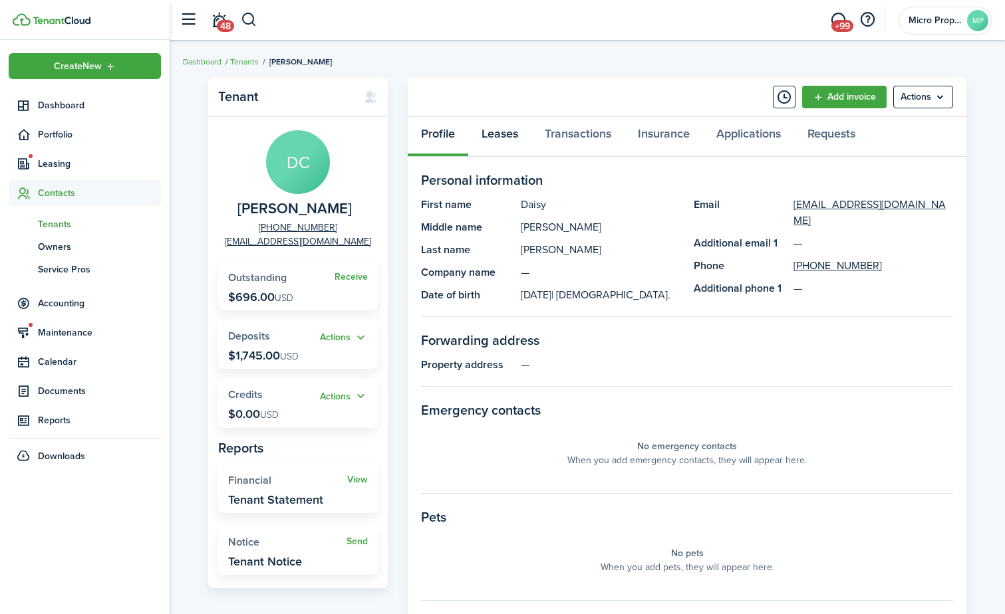
click at [503, 138] on link "Leases" at bounding box center [499, 137] width 63 height 40
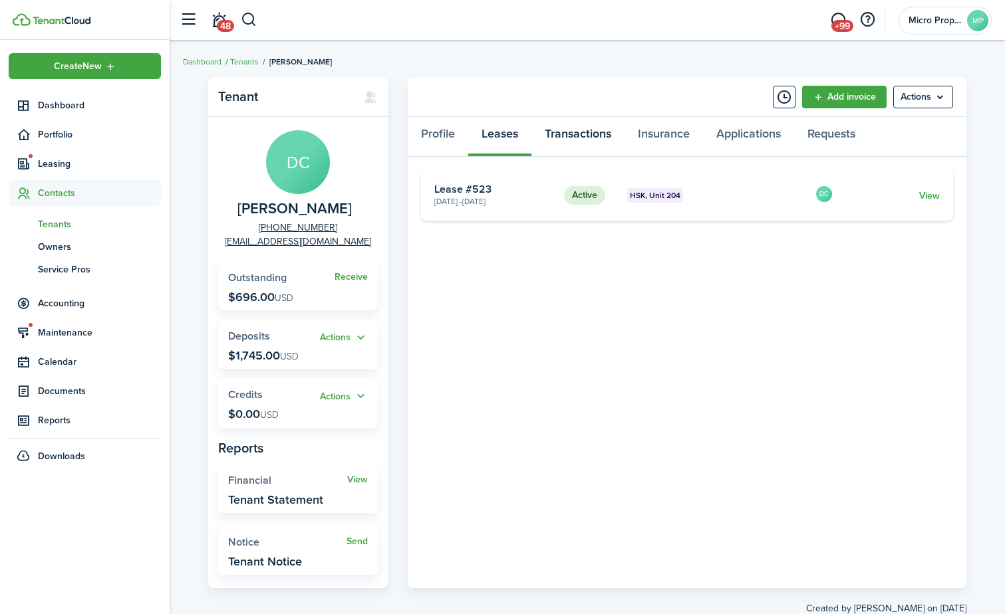
click at [556, 132] on link "Transactions" at bounding box center [577, 137] width 93 height 40
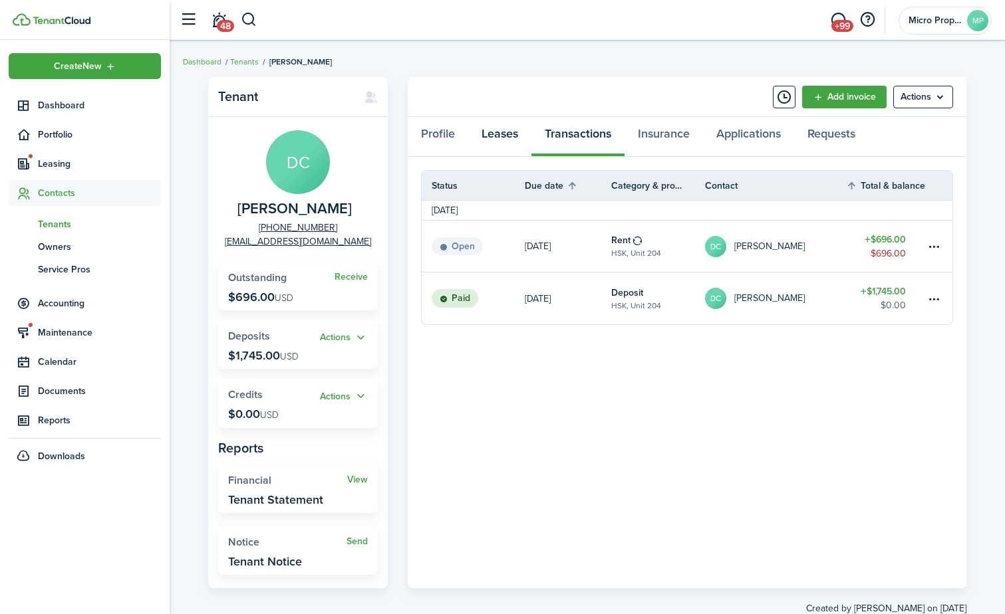
click at [516, 146] on link "Leases" at bounding box center [499, 137] width 63 height 40
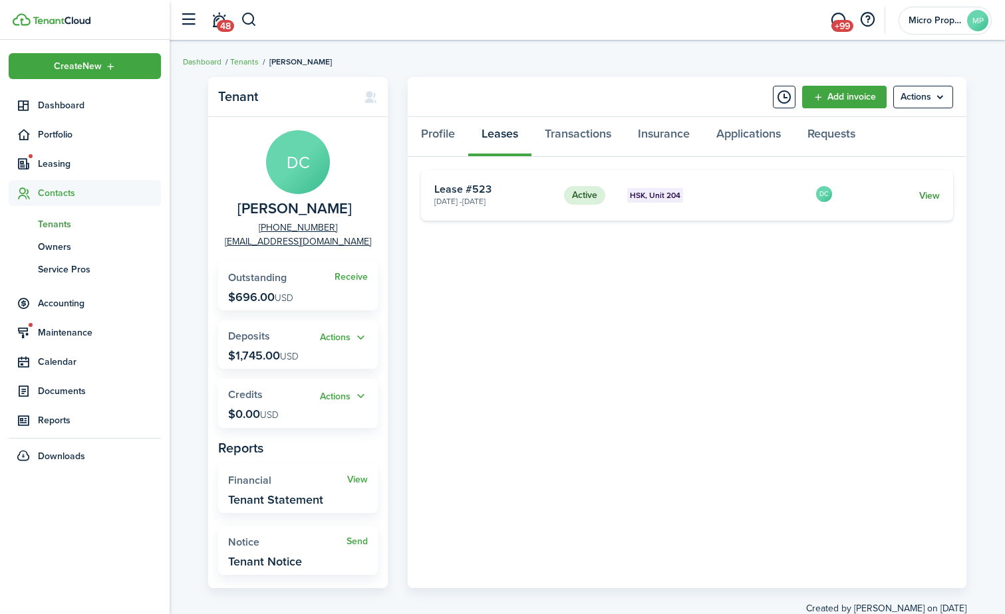
click at [928, 198] on link "View" at bounding box center [929, 196] width 21 height 14
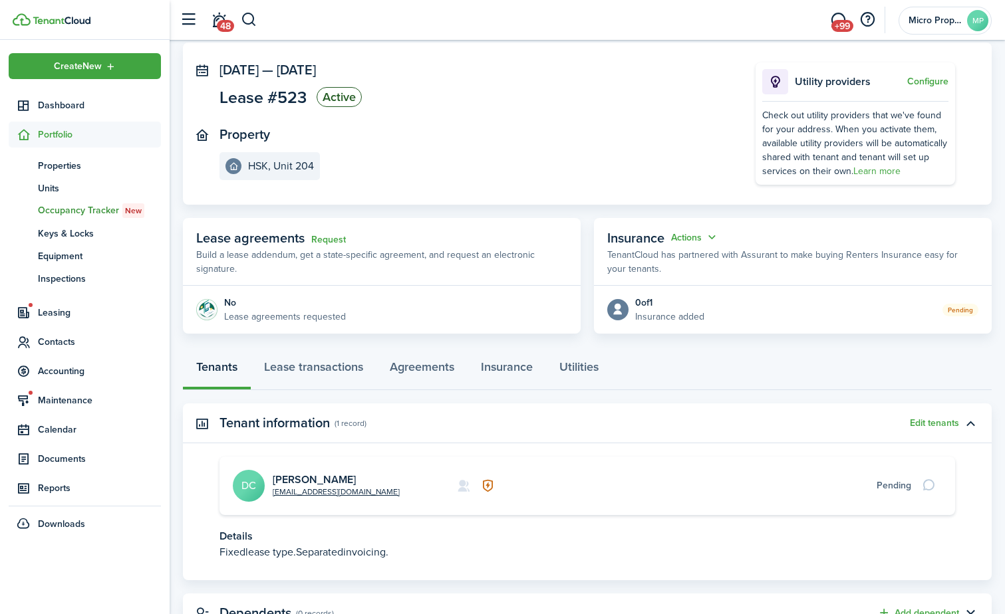
scroll to position [122, 0]
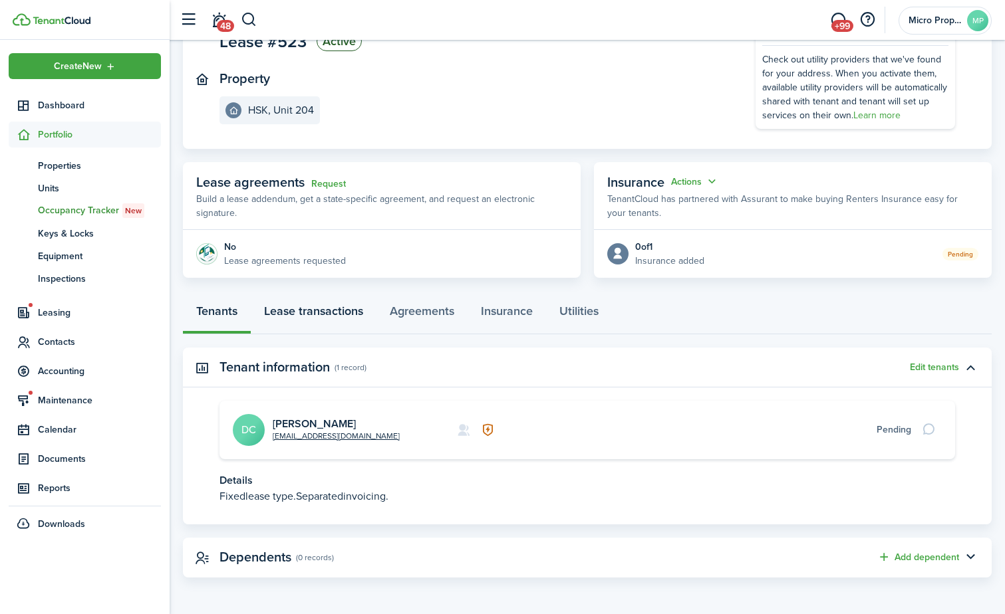
click at [337, 308] on link "Lease transactions" at bounding box center [314, 315] width 126 height 40
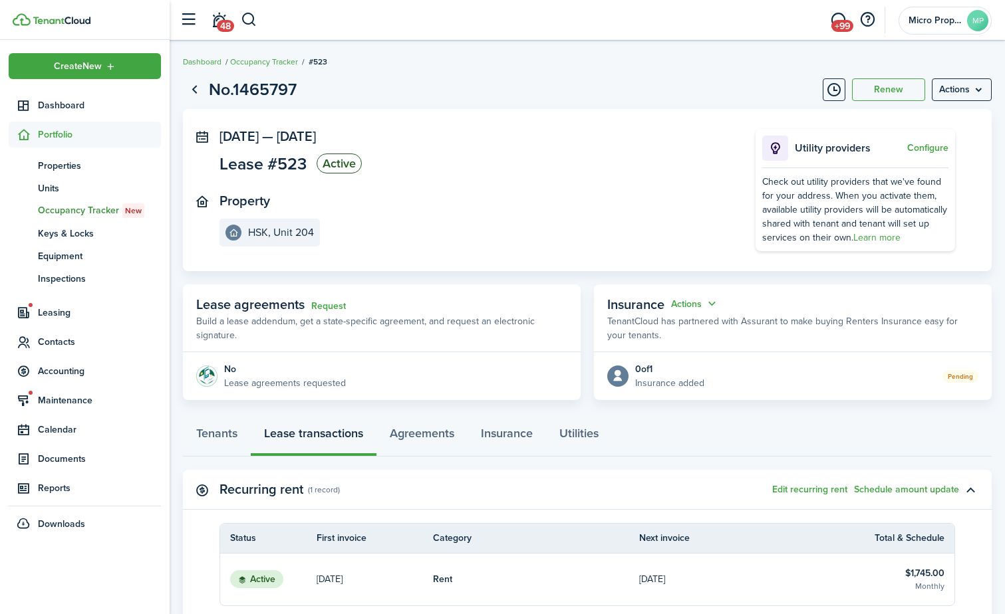
scroll to position [155, 0]
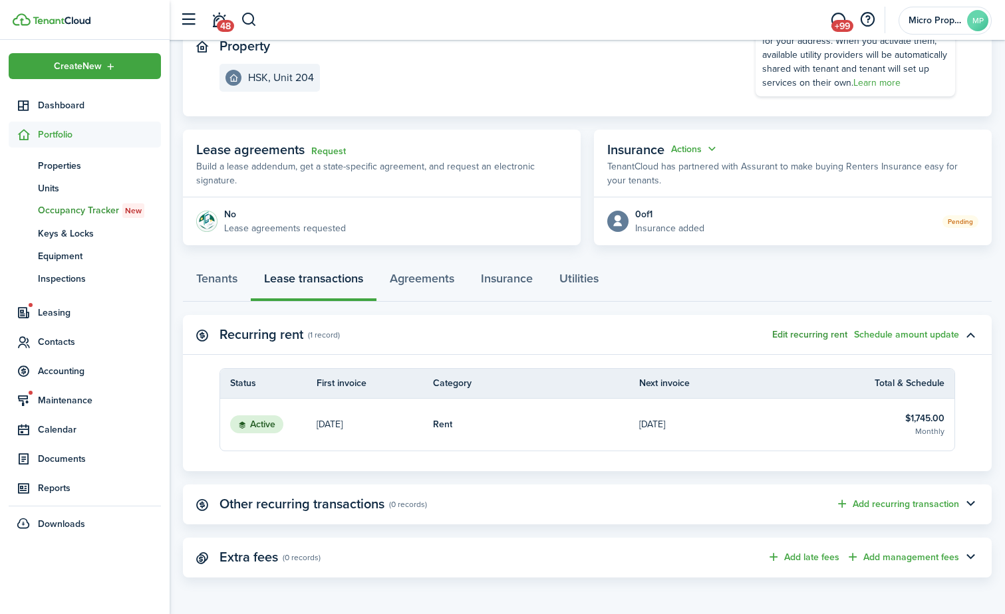
click at [809, 333] on button "Edit recurring rent" at bounding box center [809, 335] width 75 height 11
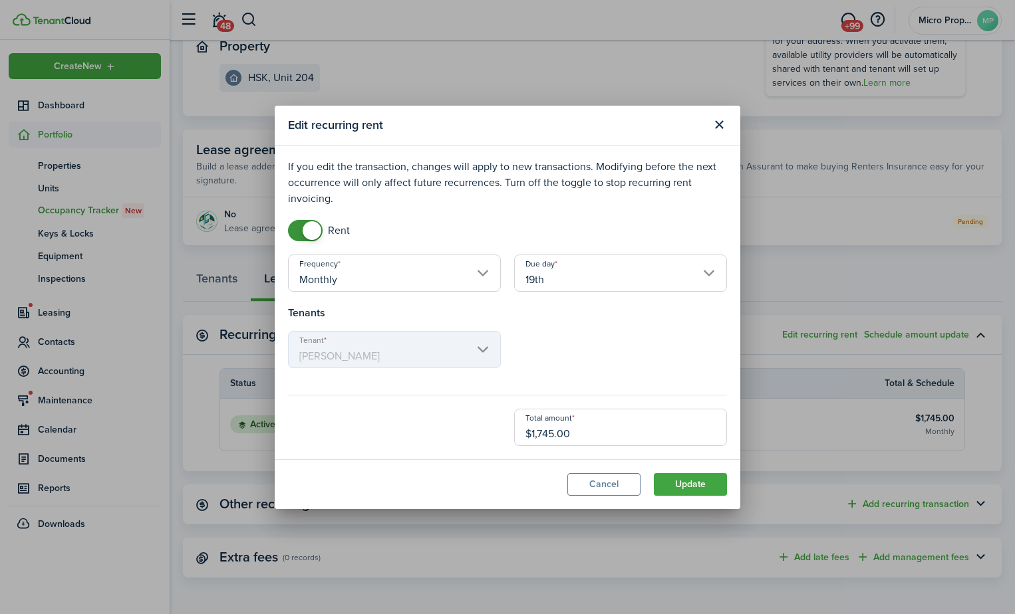
click at [557, 284] on input "19th" at bounding box center [620, 273] width 213 height 37
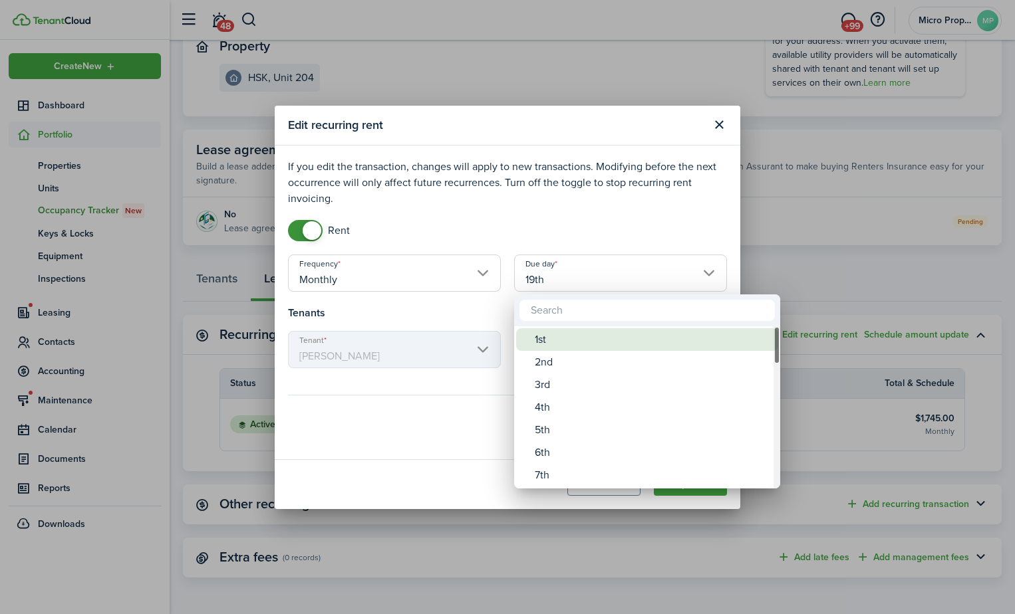
click at [540, 330] on div "1st" at bounding box center [652, 339] width 235 height 23
type input "1st"
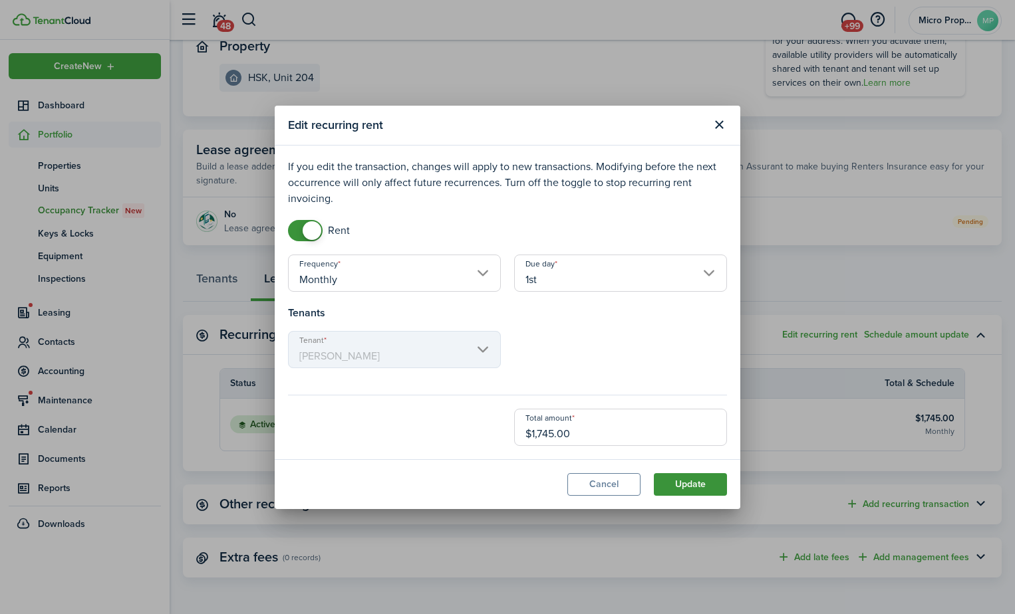
click at [672, 475] on button "Update" at bounding box center [690, 484] width 73 height 23
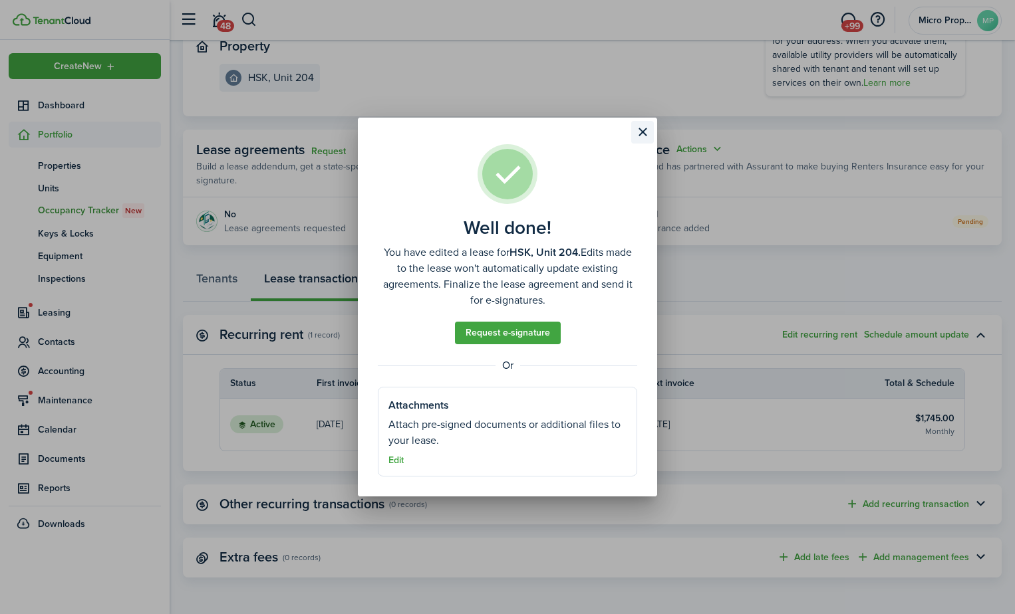
click at [652, 135] on button "Close modal" at bounding box center [642, 132] width 23 height 23
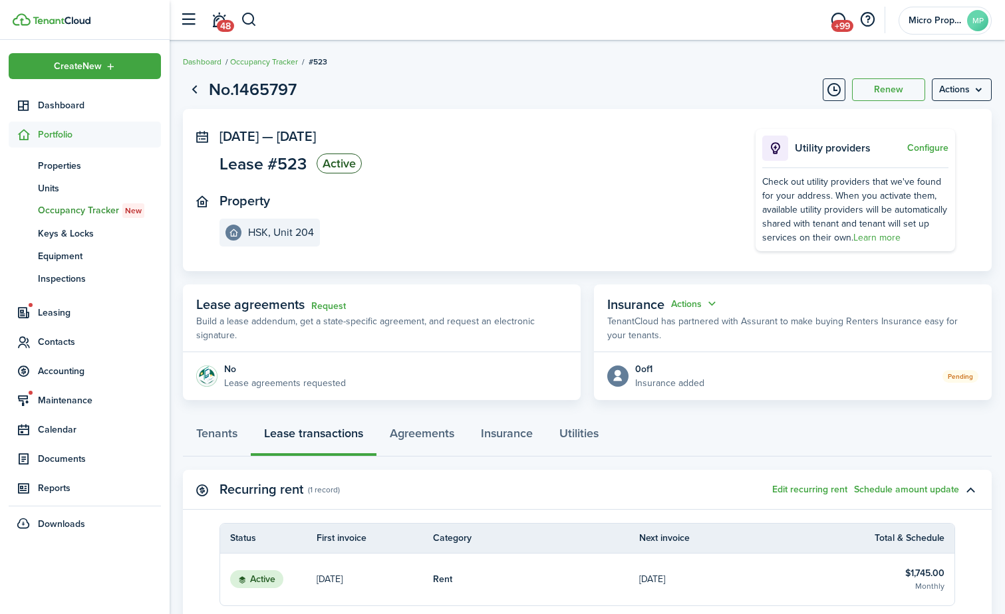
scroll to position [133, 0]
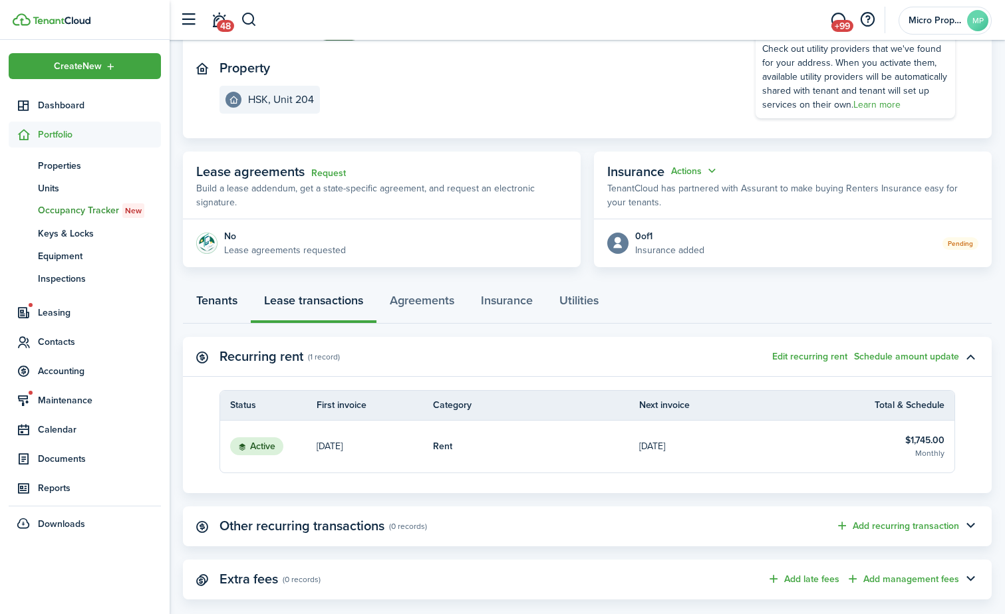
click at [223, 304] on link "Tenants" at bounding box center [217, 304] width 68 height 40
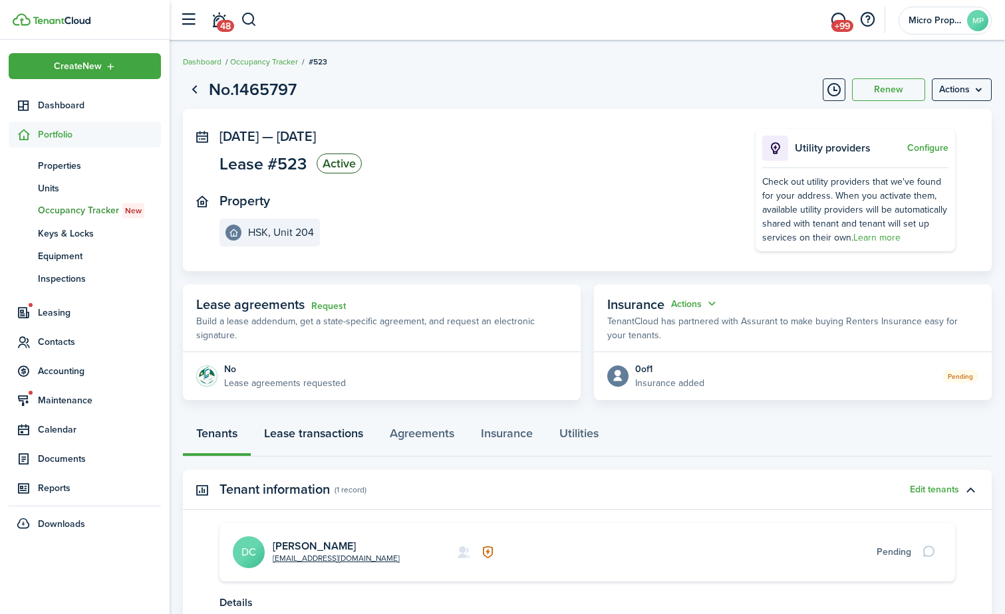
scroll to position [66, 0]
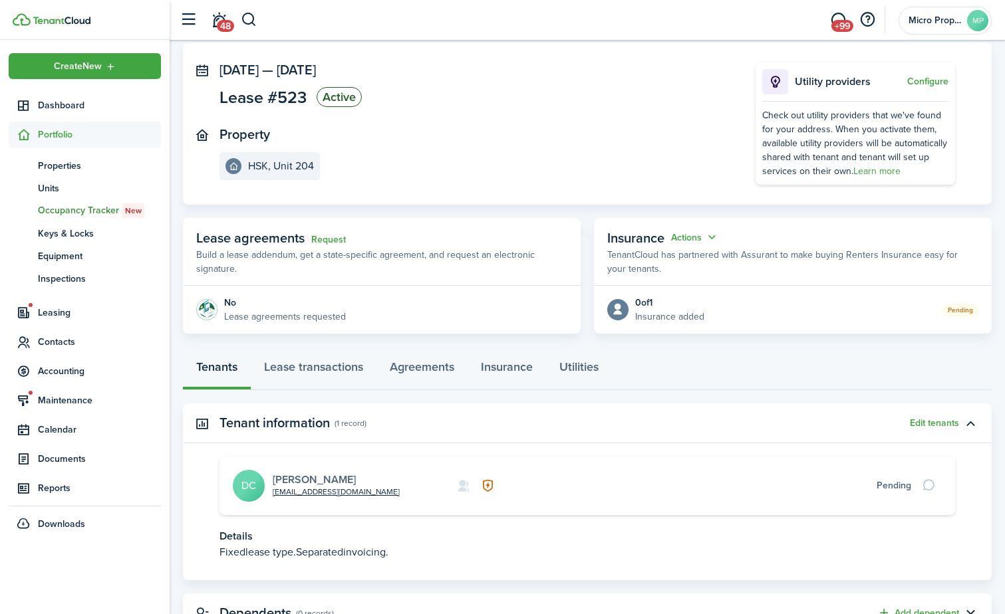
click at [310, 479] on link "[PERSON_NAME]" at bounding box center [314, 479] width 83 height 15
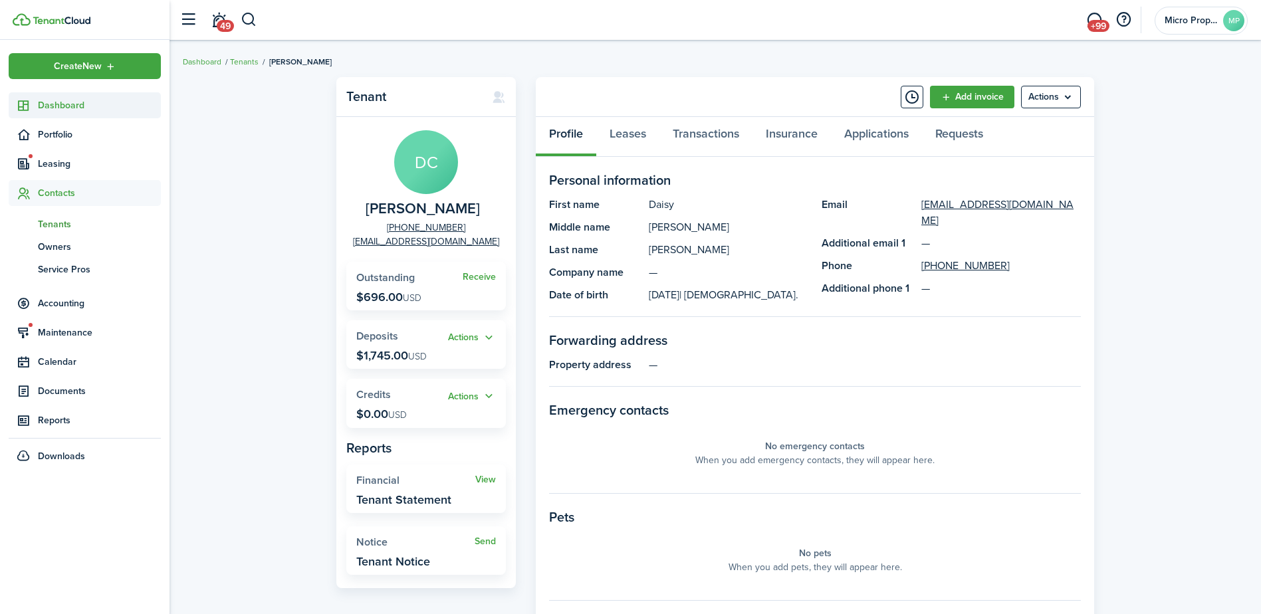
click at [60, 112] on link "Dashboard" at bounding box center [85, 105] width 152 height 26
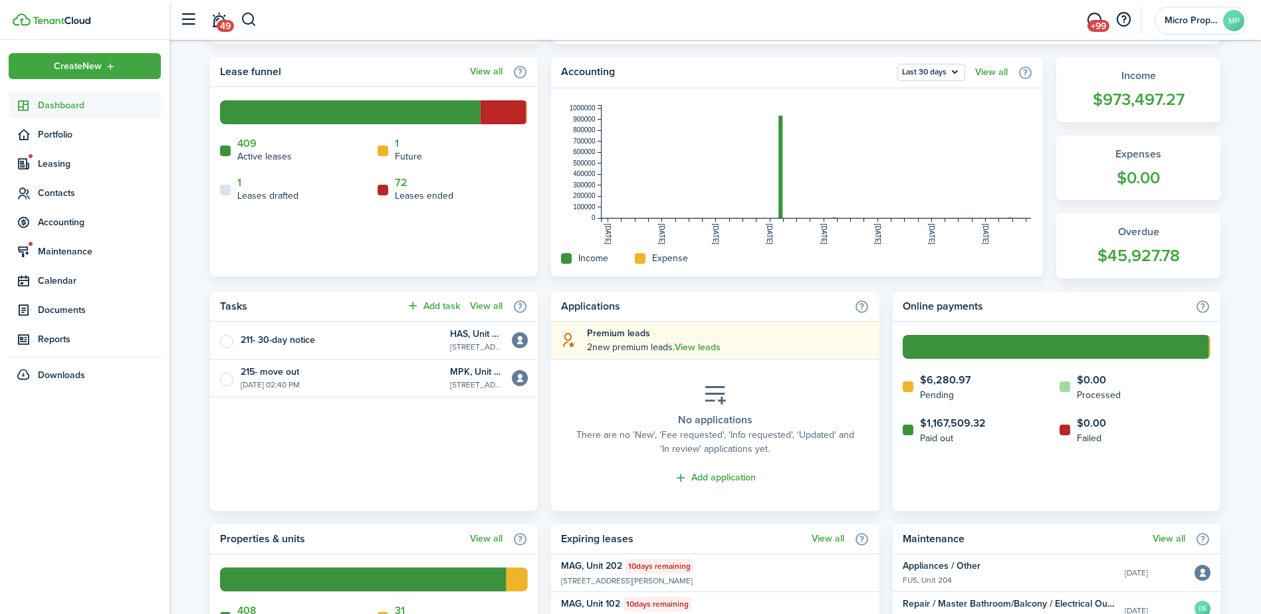
scroll to position [251, 0]
